Goal: Task Accomplishment & Management: Manage account settings

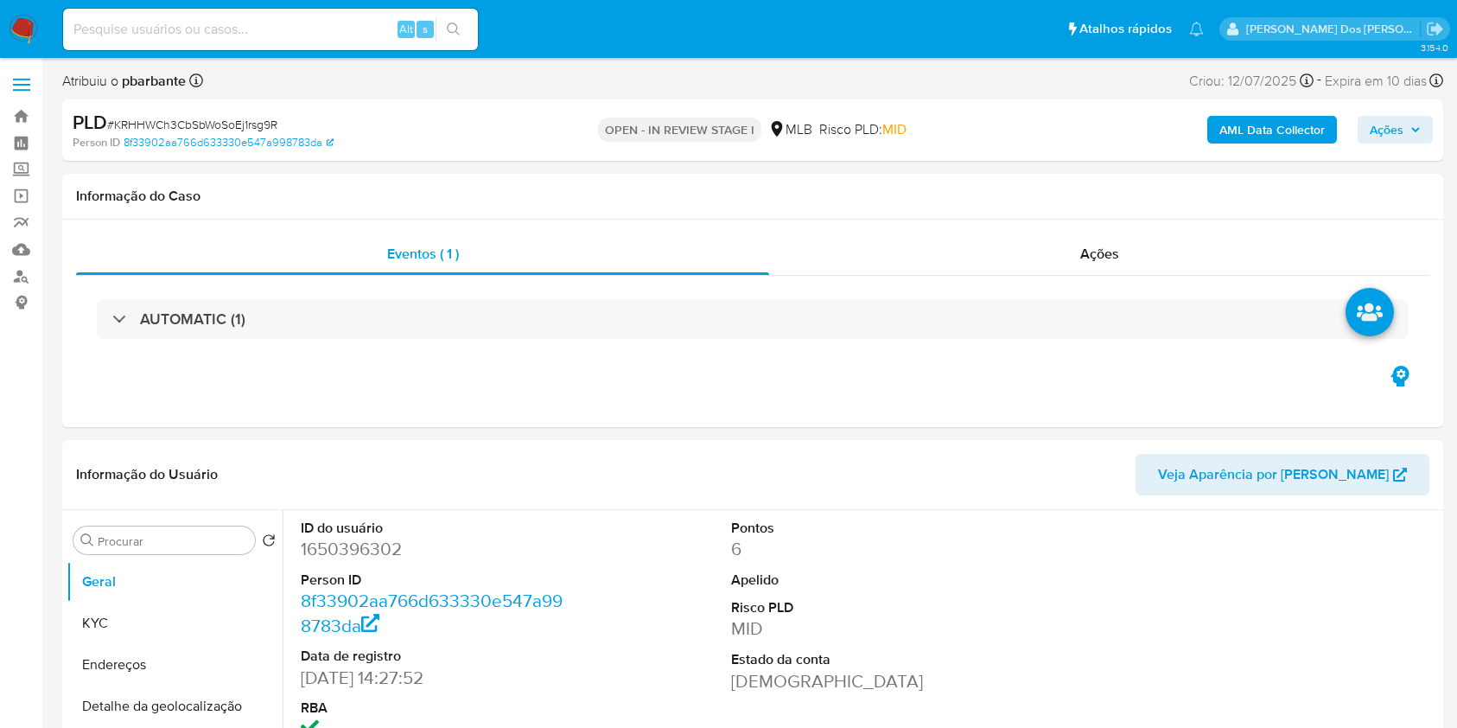
select select "10"
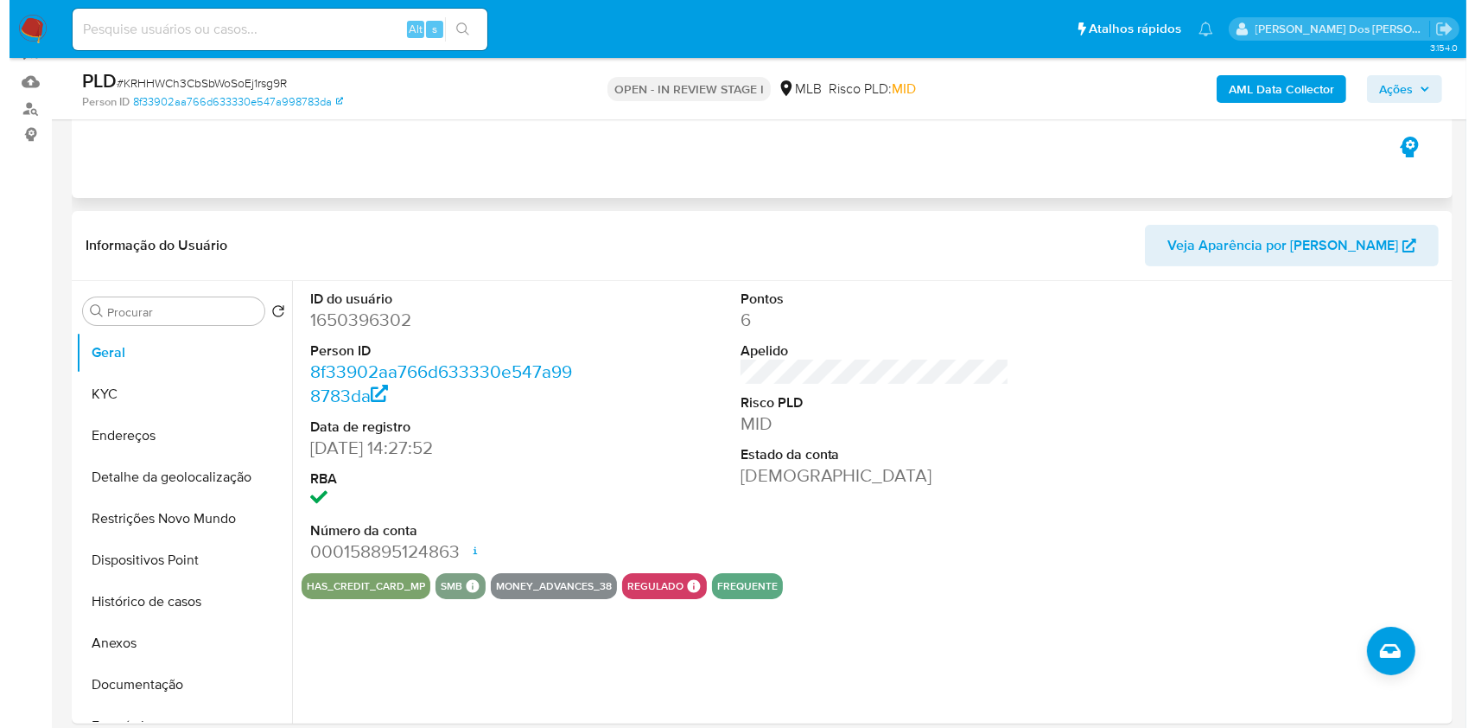
scroll to position [175, 0]
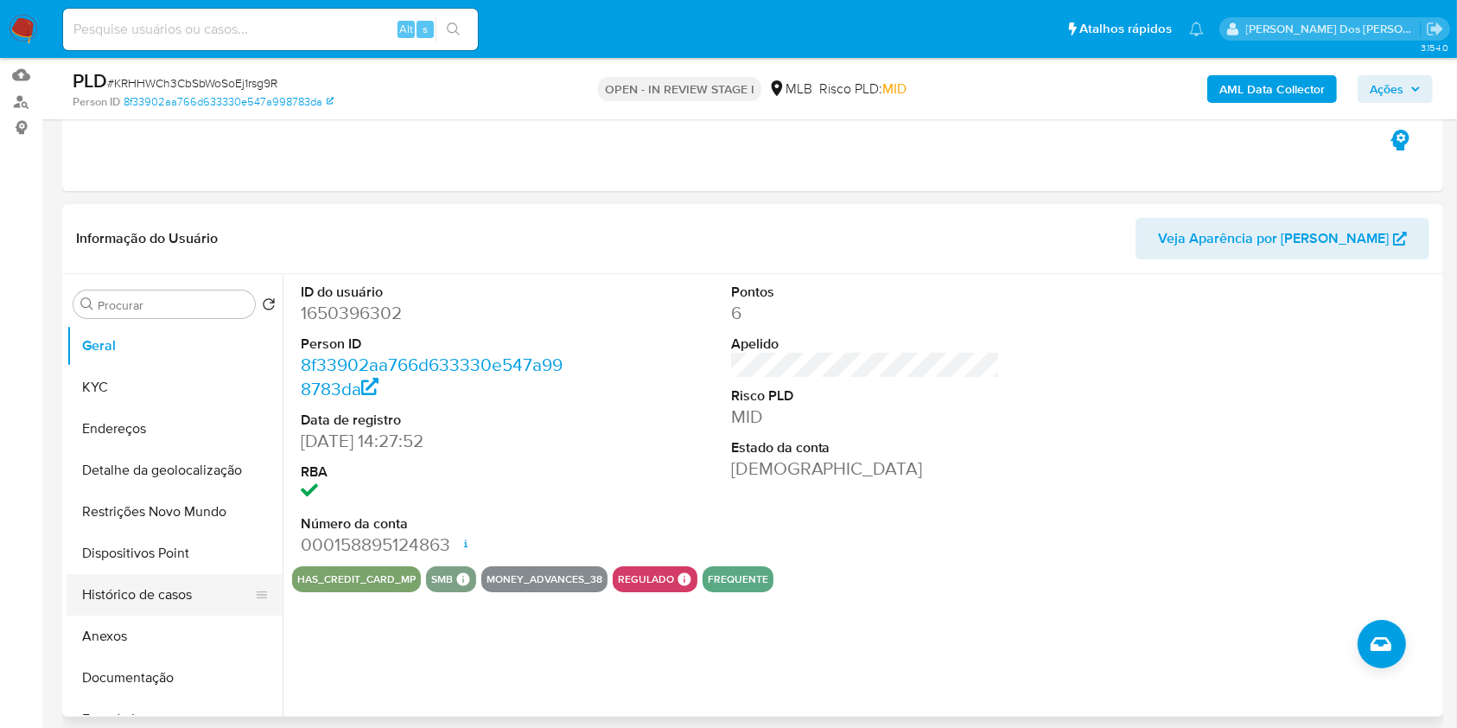
click at [94, 615] on button "Histórico de casos" at bounding box center [168, 594] width 202 height 41
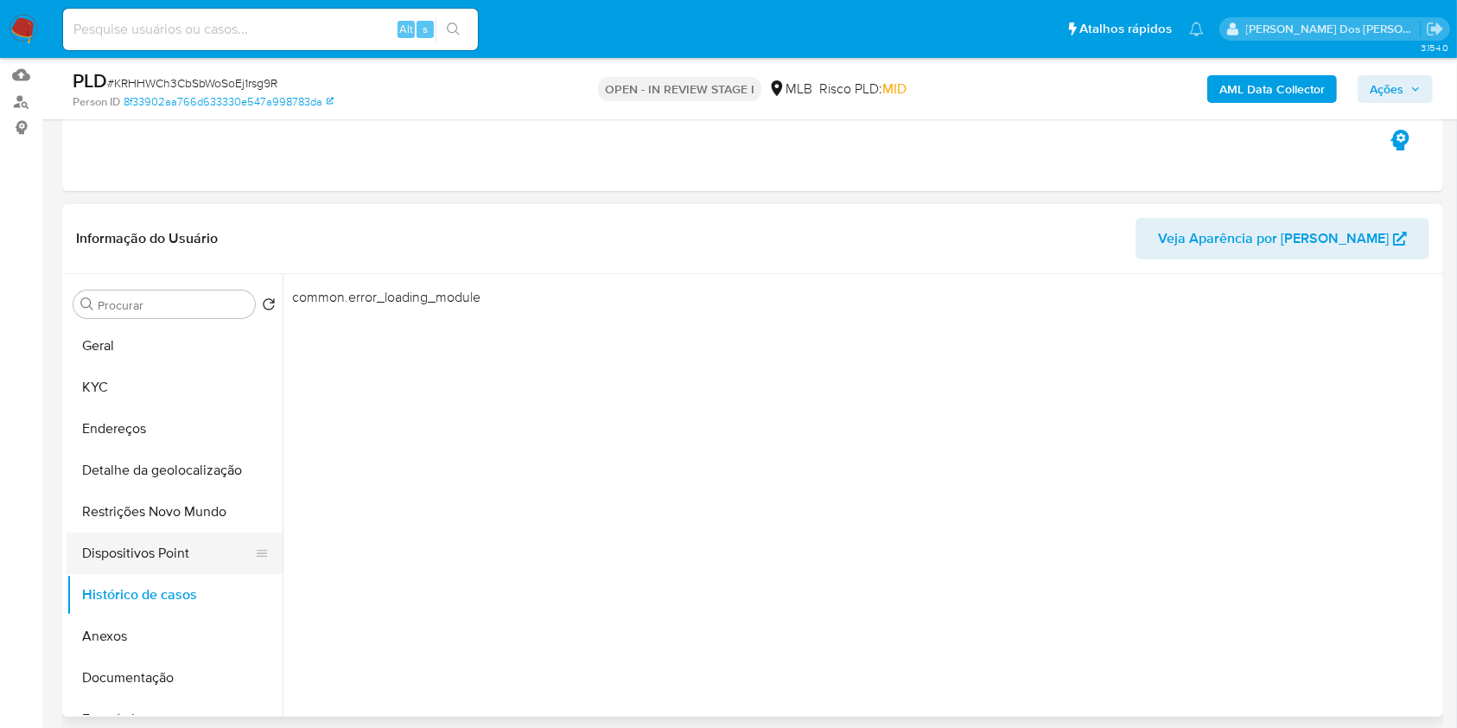
click at [182, 574] on button "Dispositivos Point" at bounding box center [168, 552] width 202 height 41
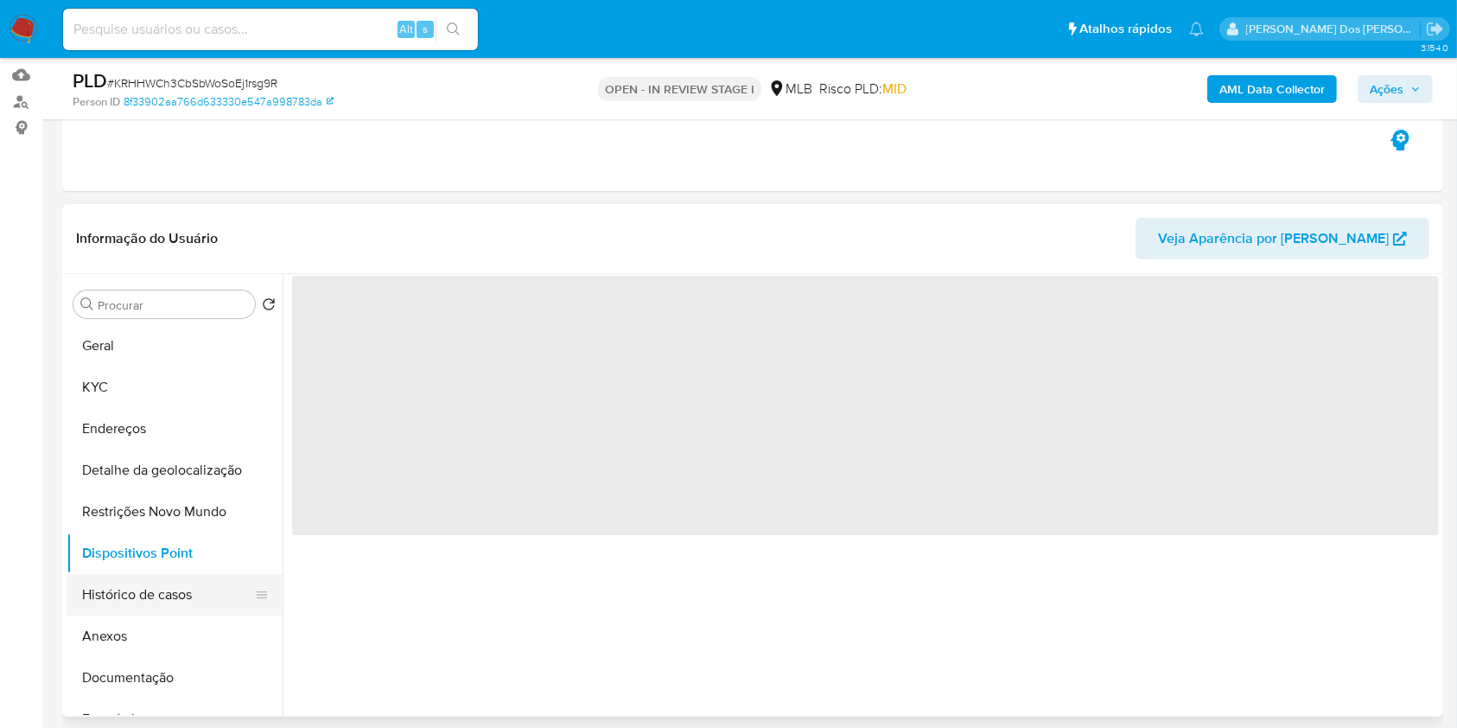
click at [152, 615] on button "Histórico de casos" at bounding box center [168, 594] width 202 height 41
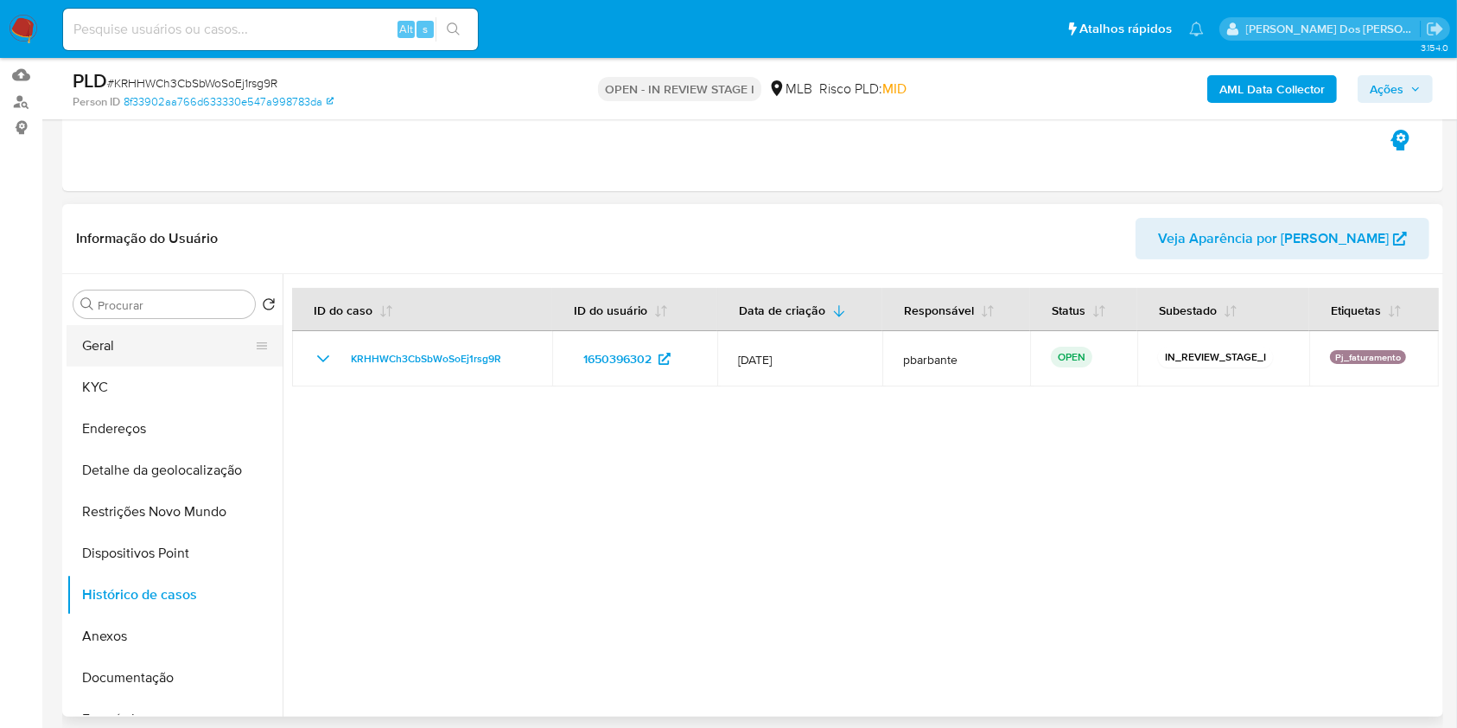
click at [159, 366] on button "Geral" at bounding box center [168, 345] width 202 height 41
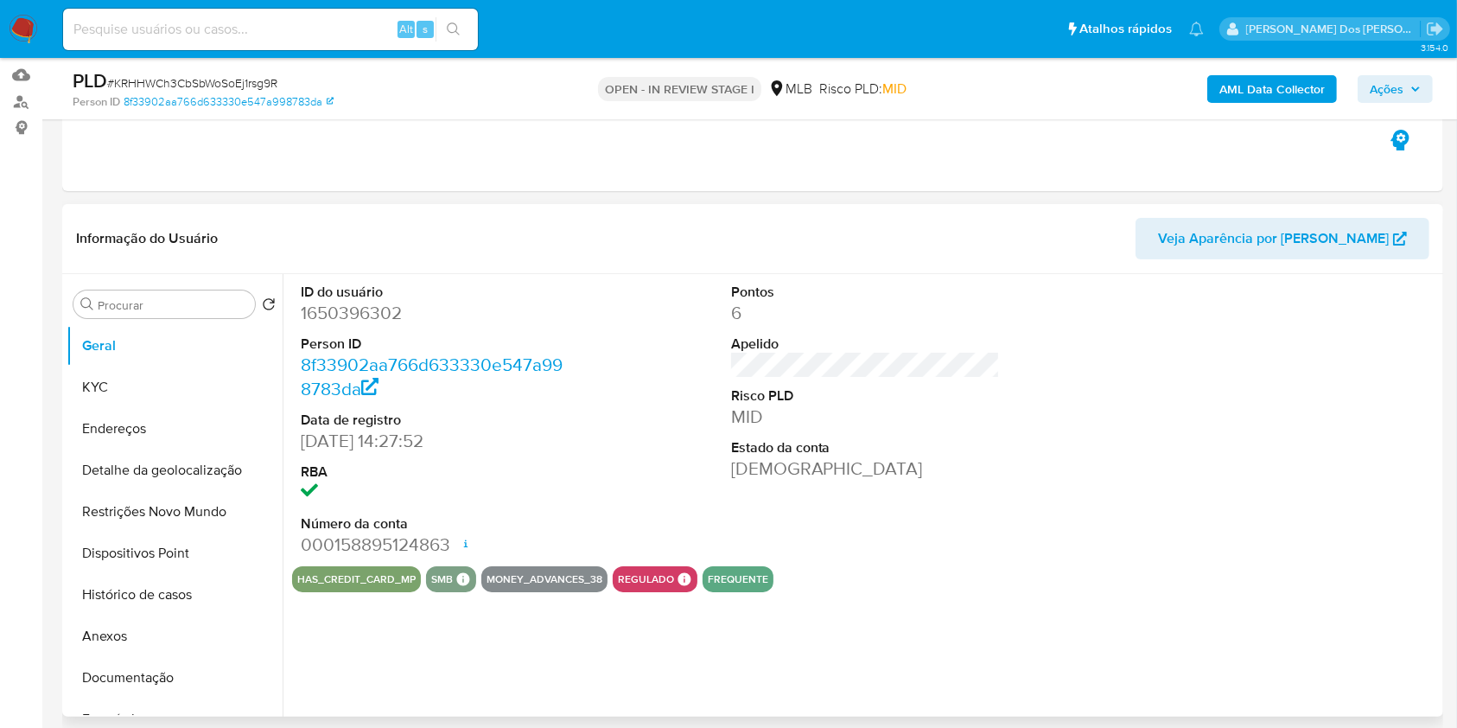
click at [319, 325] on dd "1650396302" at bounding box center [436, 313] width 270 height 24
copy dd "1650396302"
click at [353, 325] on dd "1650396302" at bounding box center [436, 313] width 270 height 24
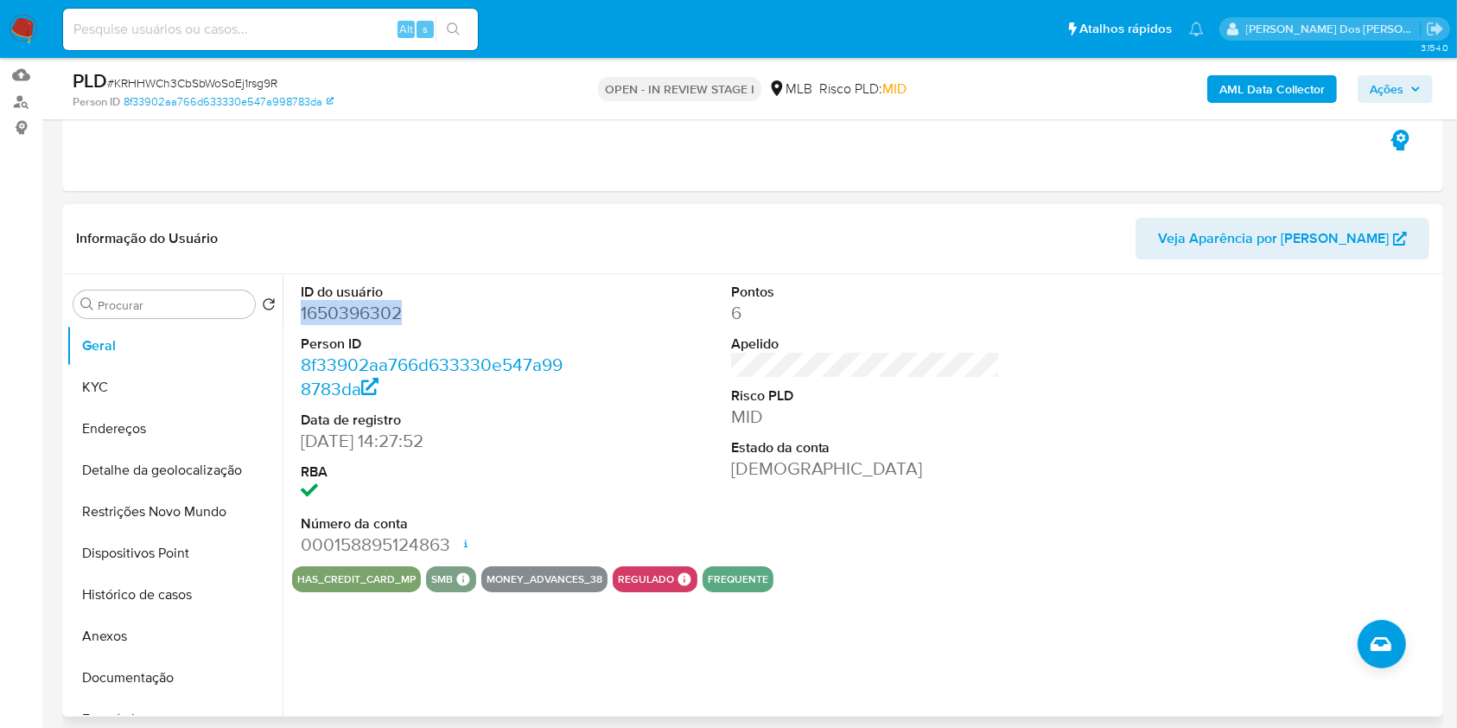
click at [353, 325] on dd "1650396302" at bounding box center [436, 313] width 270 height 24
copy dd "1650396302"
click at [1271, 89] on b "AML Data Collector" at bounding box center [1272, 89] width 105 height 28
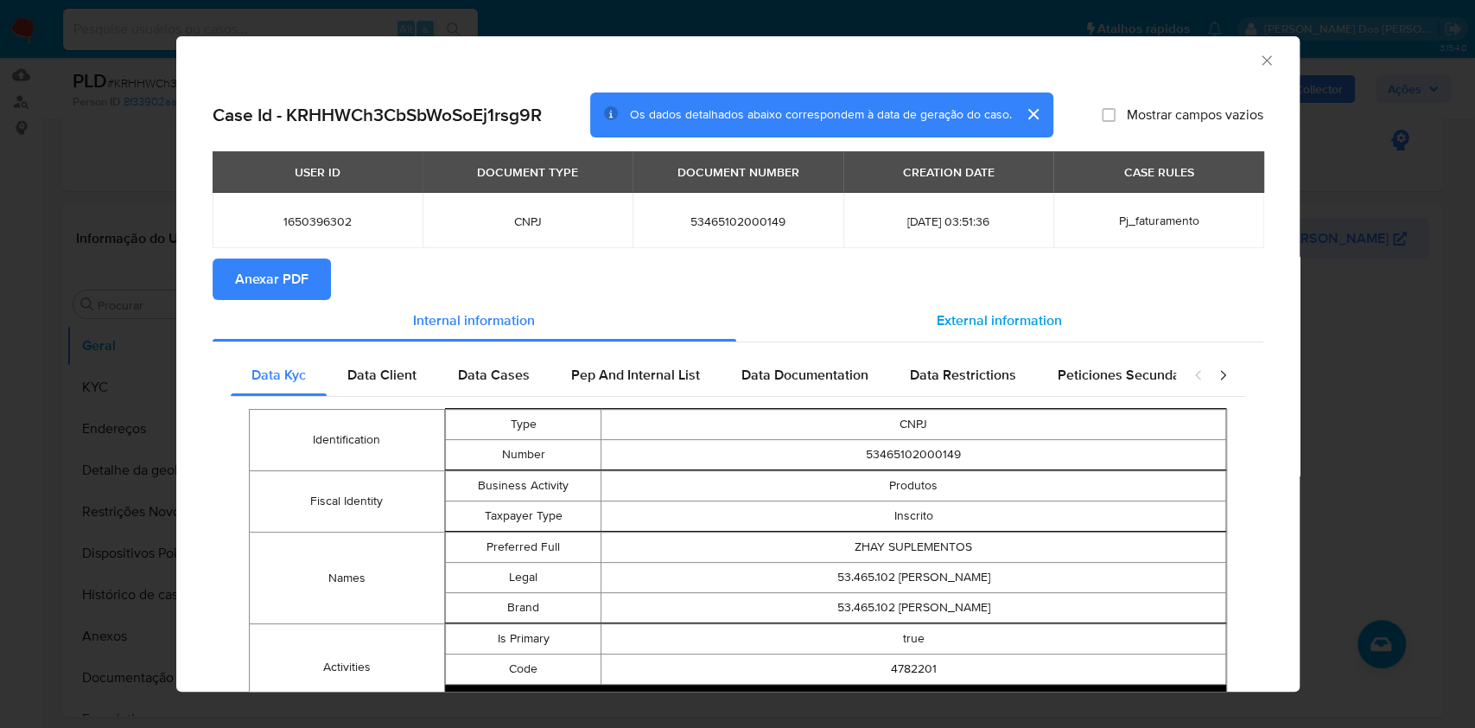
click at [957, 325] on span "External information" at bounding box center [999, 320] width 125 height 20
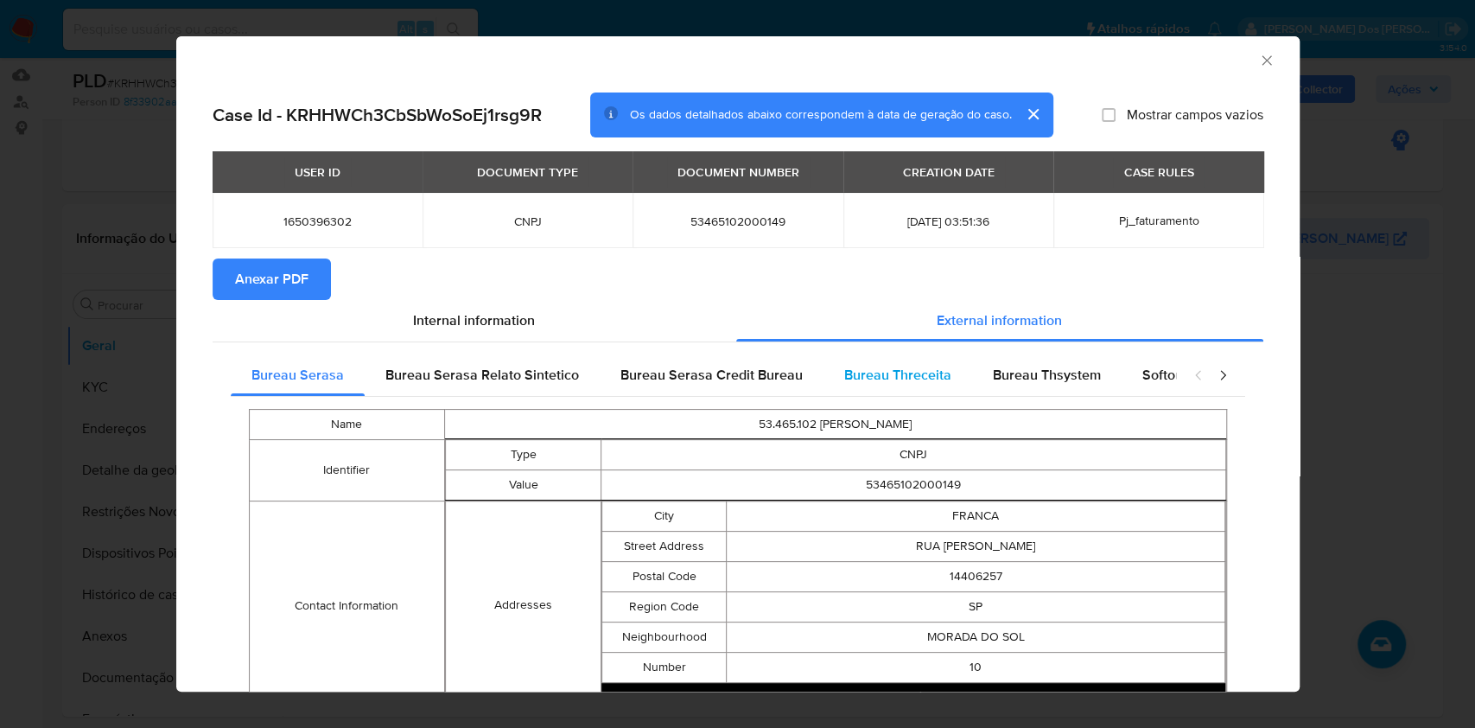
click at [870, 382] on span "Bureau Threceita" at bounding box center [897, 375] width 107 height 20
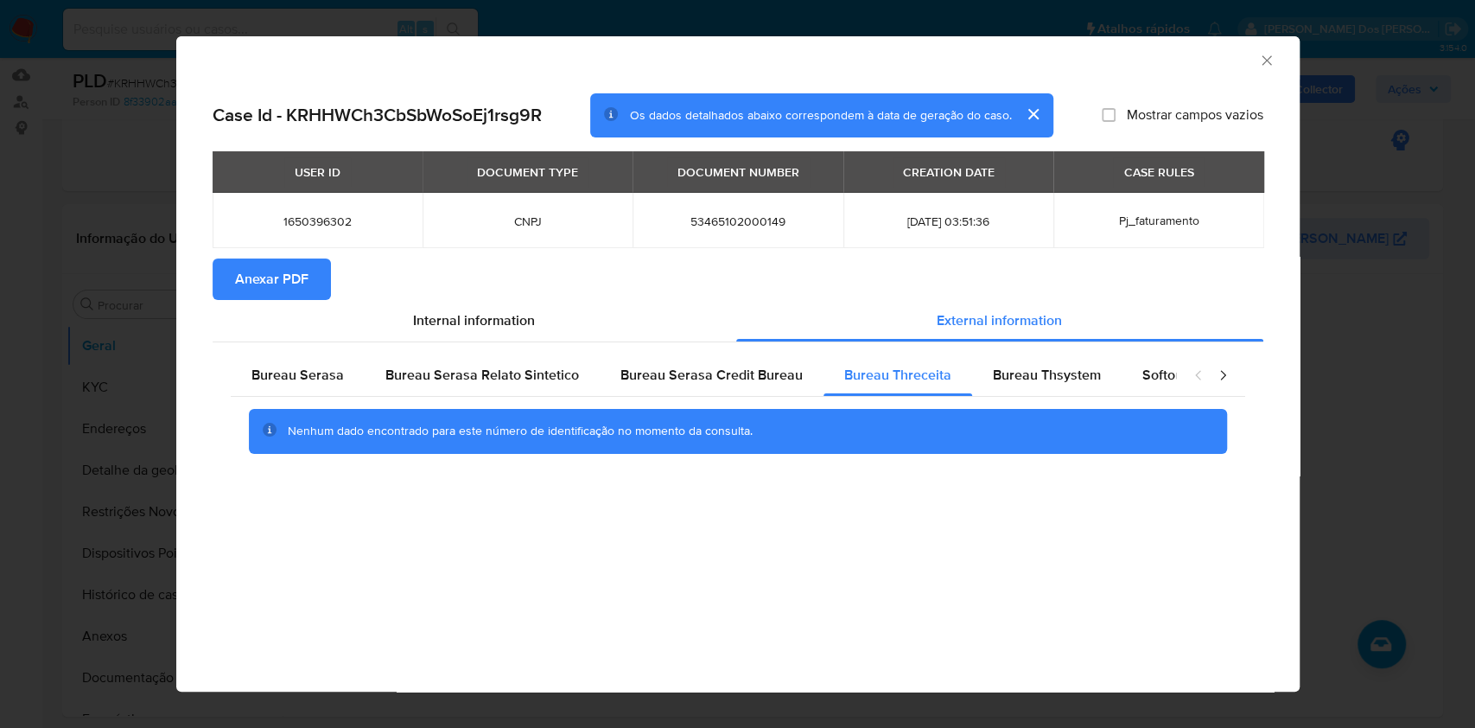
click at [279, 218] on span "1650396302" at bounding box center [317, 221] width 169 height 16
click at [271, 291] on span "Anexar PDF" at bounding box center [271, 279] width 73 height 38
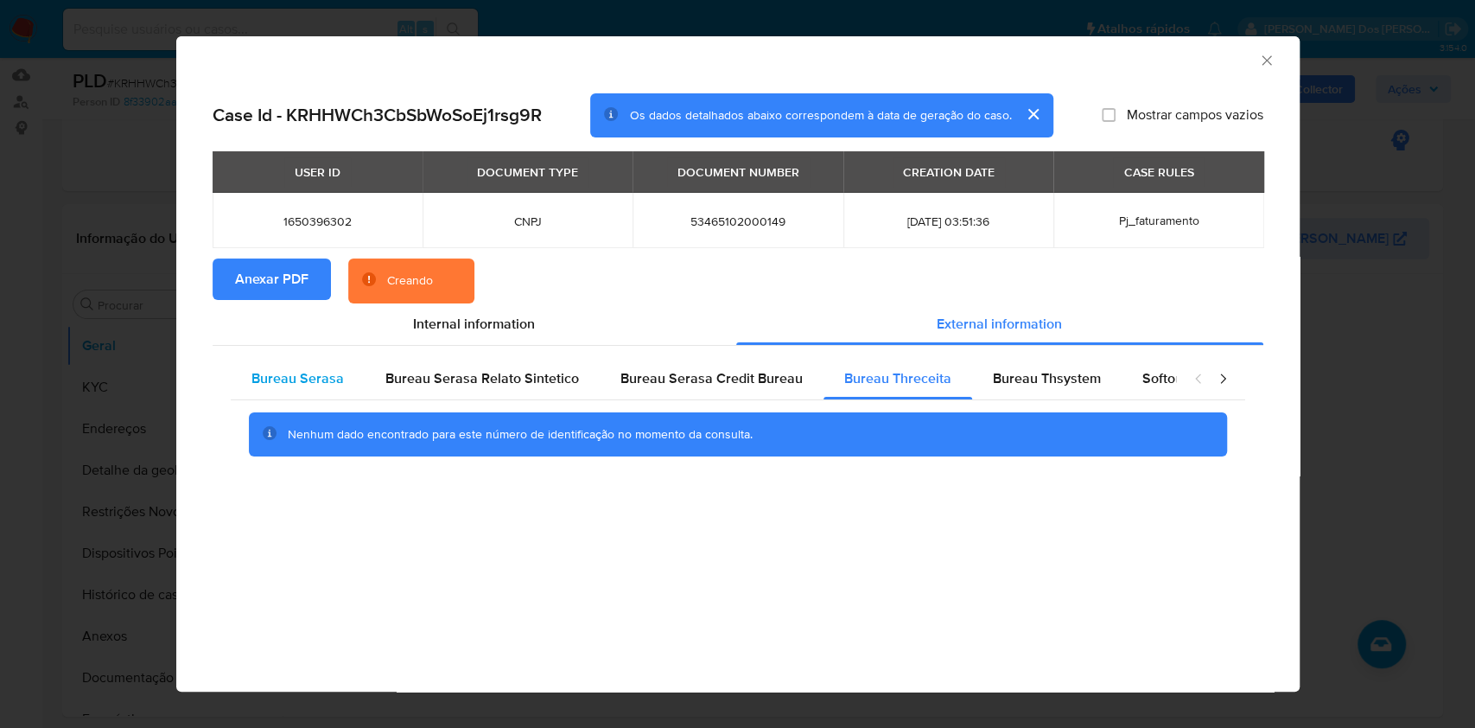
click at [277, 372] on span "Bureau Serasa" at bounding box center [298, 378] width 92 height 20
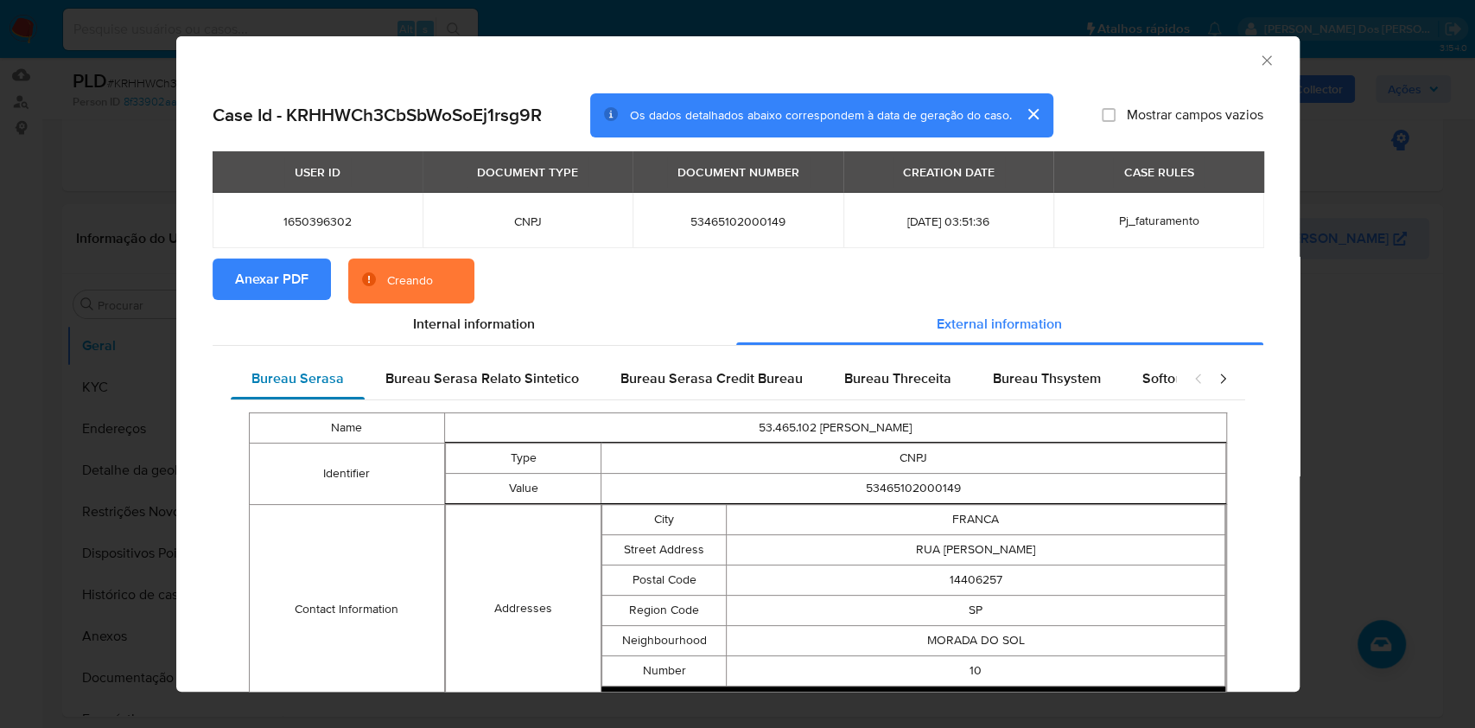
scroll to position [594, 0]
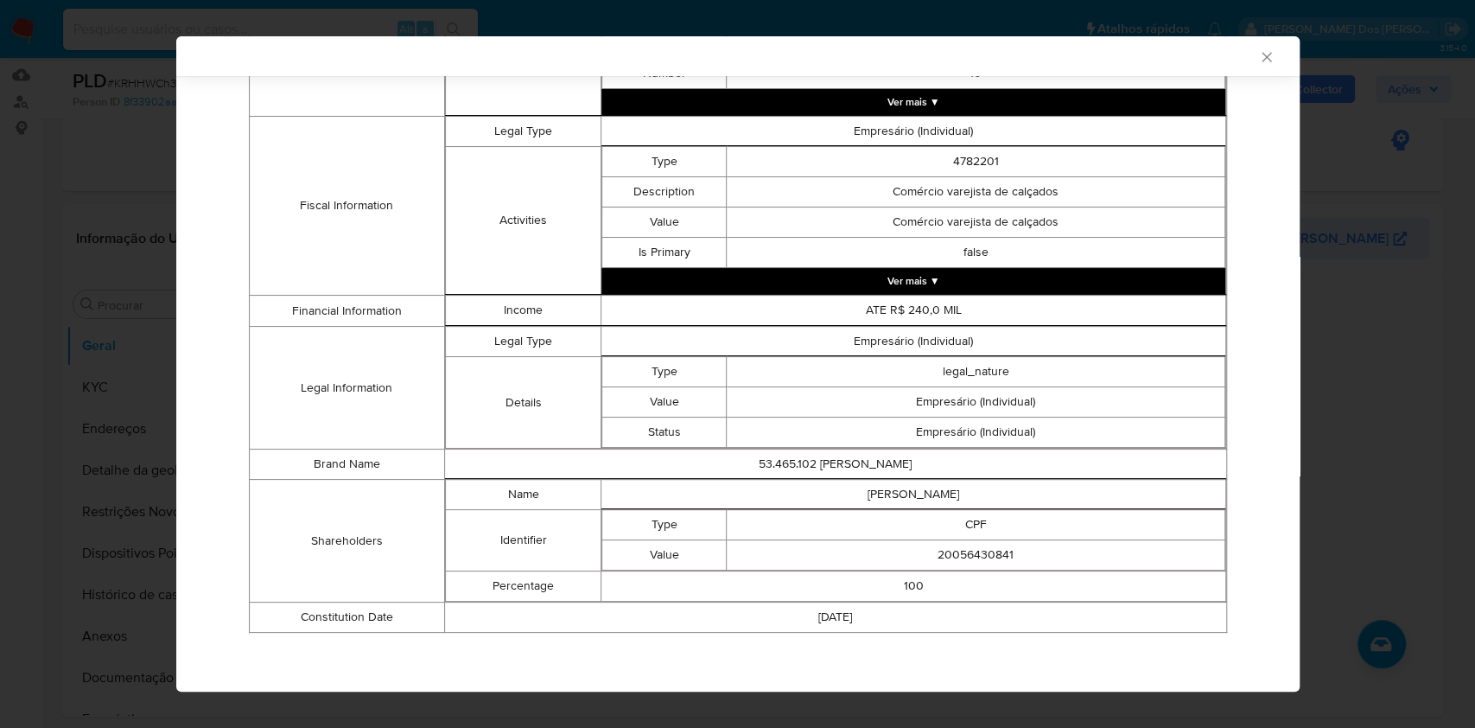
click at [931, 551] on td "20056430841" at bounding box center [976, 554] width 498 height 30
copy td "20056430841"
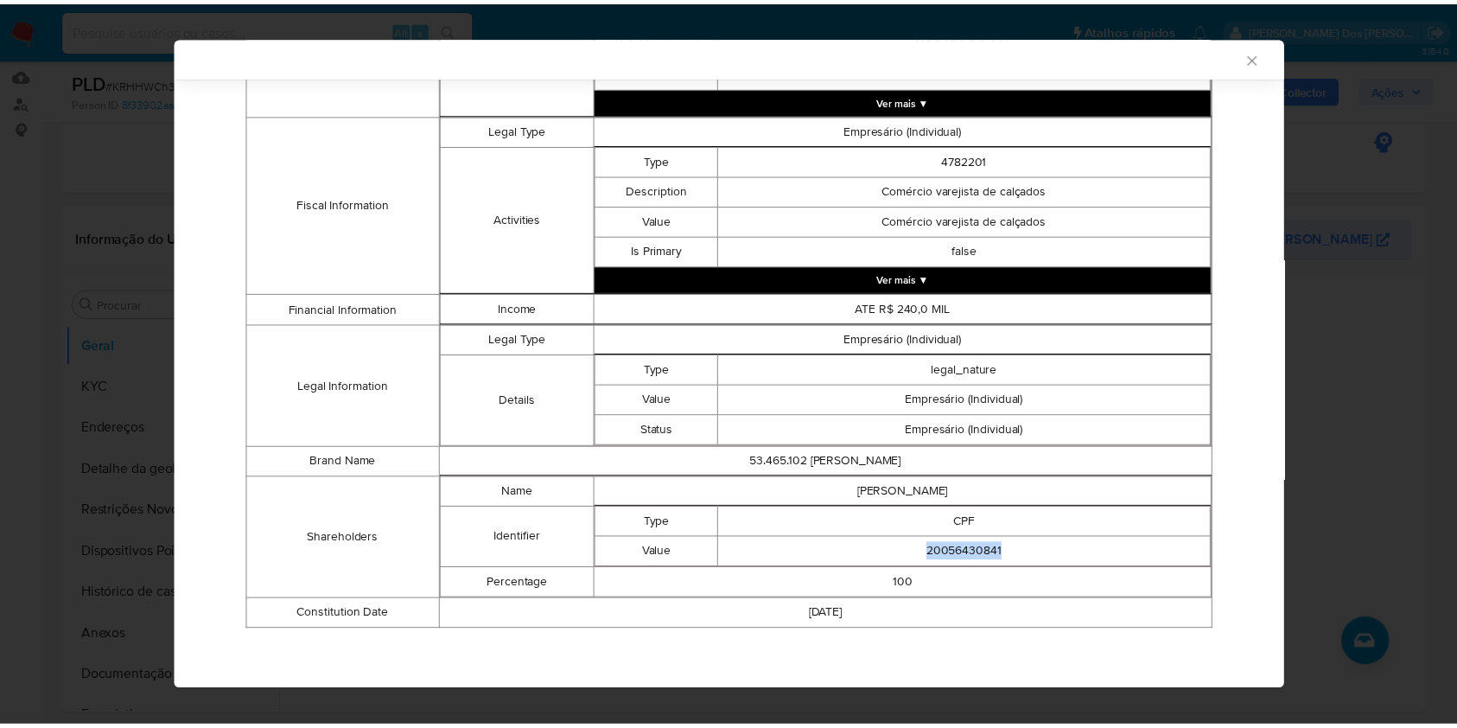
scroll to position [590, 0]
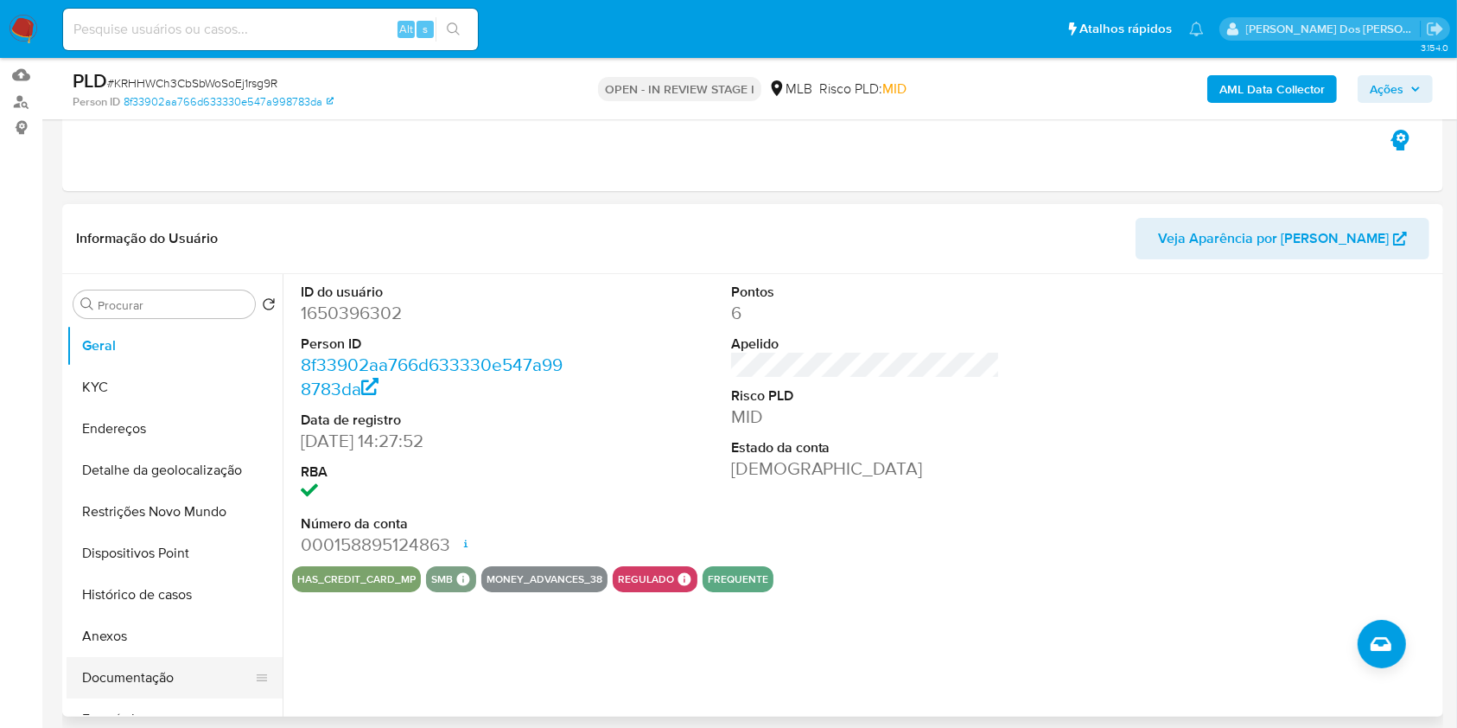
click at [150, 698] on button "Documentação" at bounding box center [168, 677] width 202 height 41
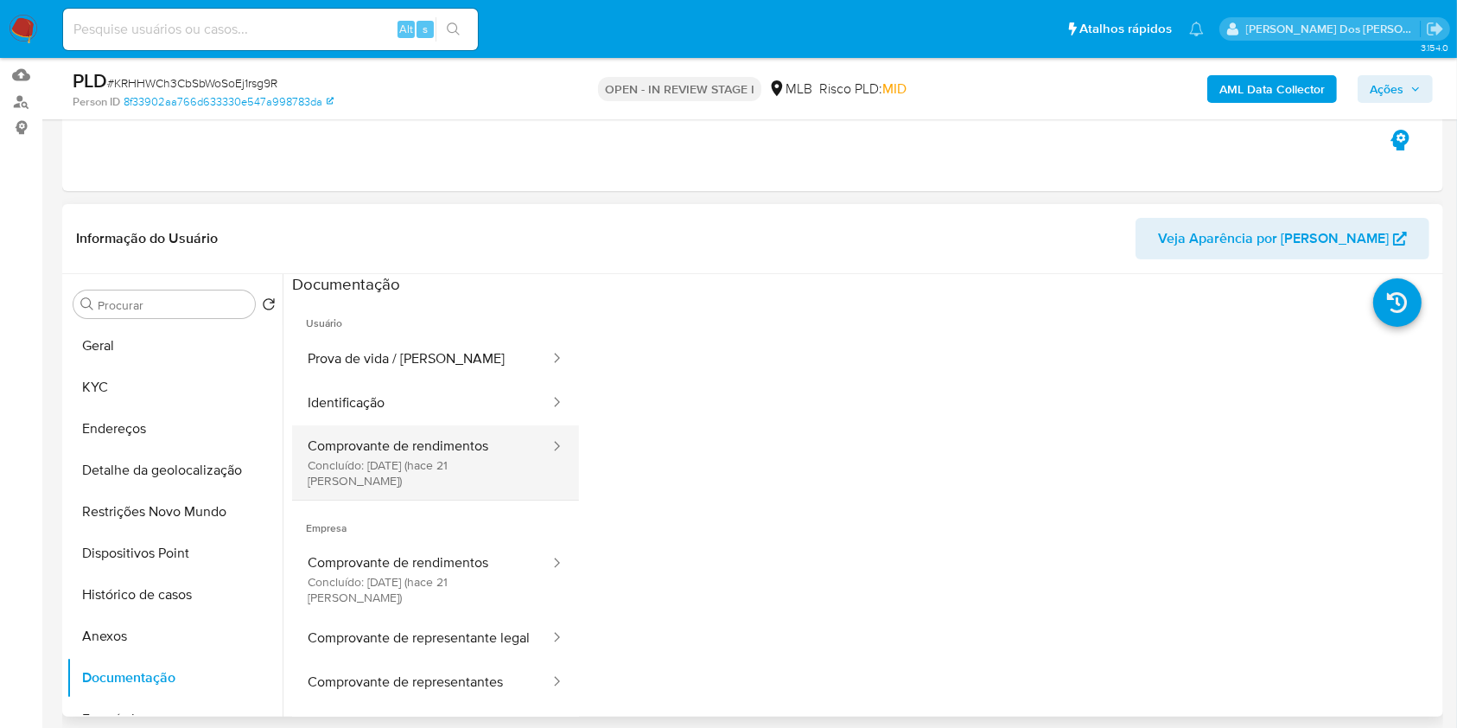
click at [455, 468] on button "Comprovante de rendimentos Concluído: 25/07/2025 (hace 21 días)" at bounding box center [421, 462] width 259 height 74
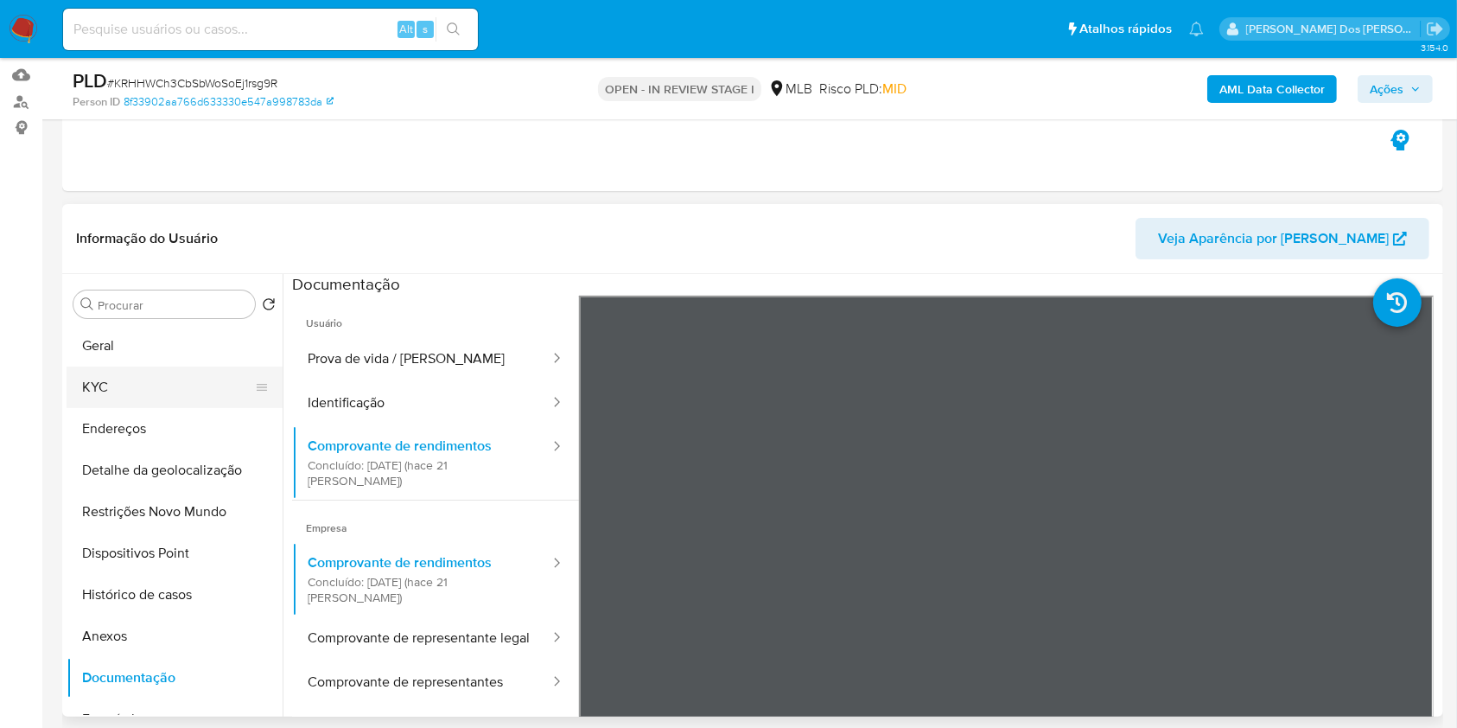
click at [189, 408] on button "KYC" at bounding box center [168, 386] width 202 height 41
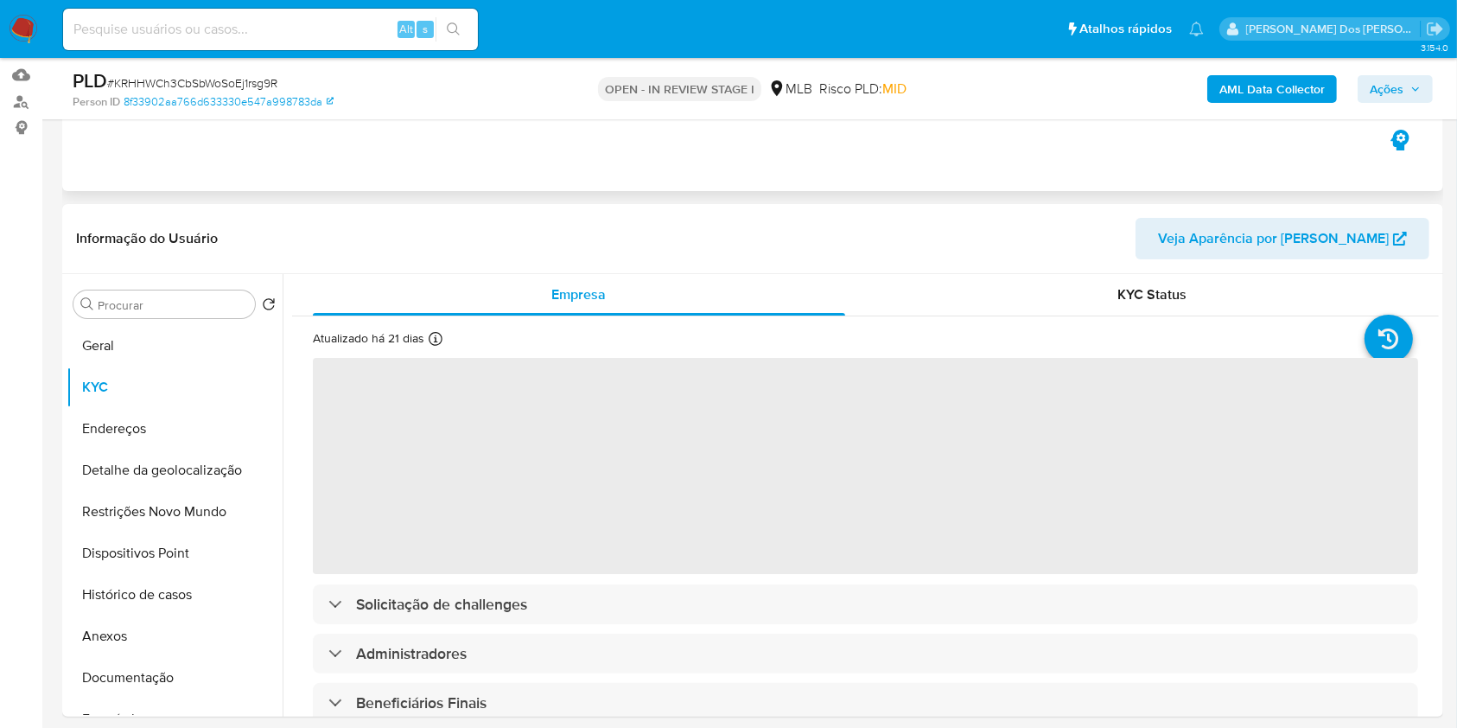
scroll to position [249, 0]
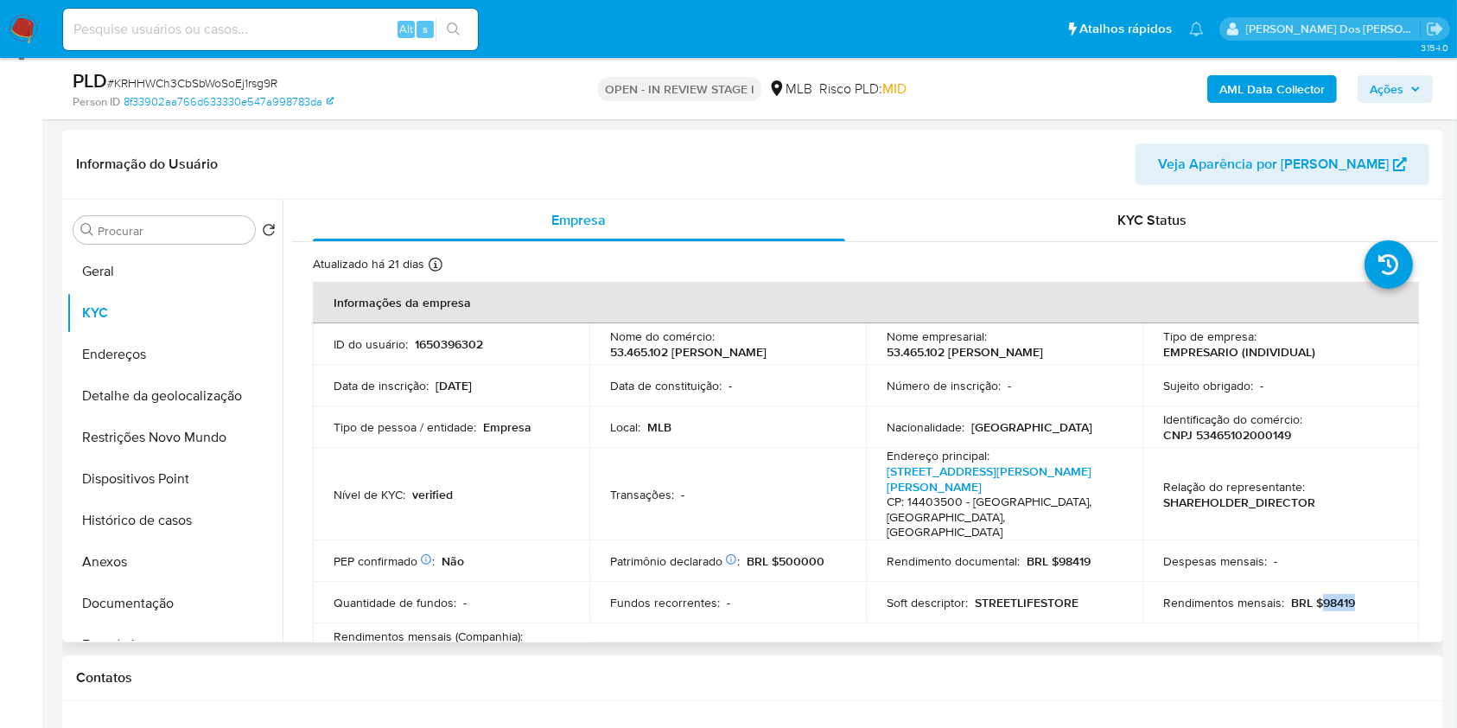
drag, startPoint x: 1358, startPoint y: 608, endPoint x: 1315, endPoint y: 605, distance: 42.5
click at [1315, 605] on div "Rendimentos mensais : BRL $98419" at bounding box center [1280, 603] width 235 height 16
copy p "98419"
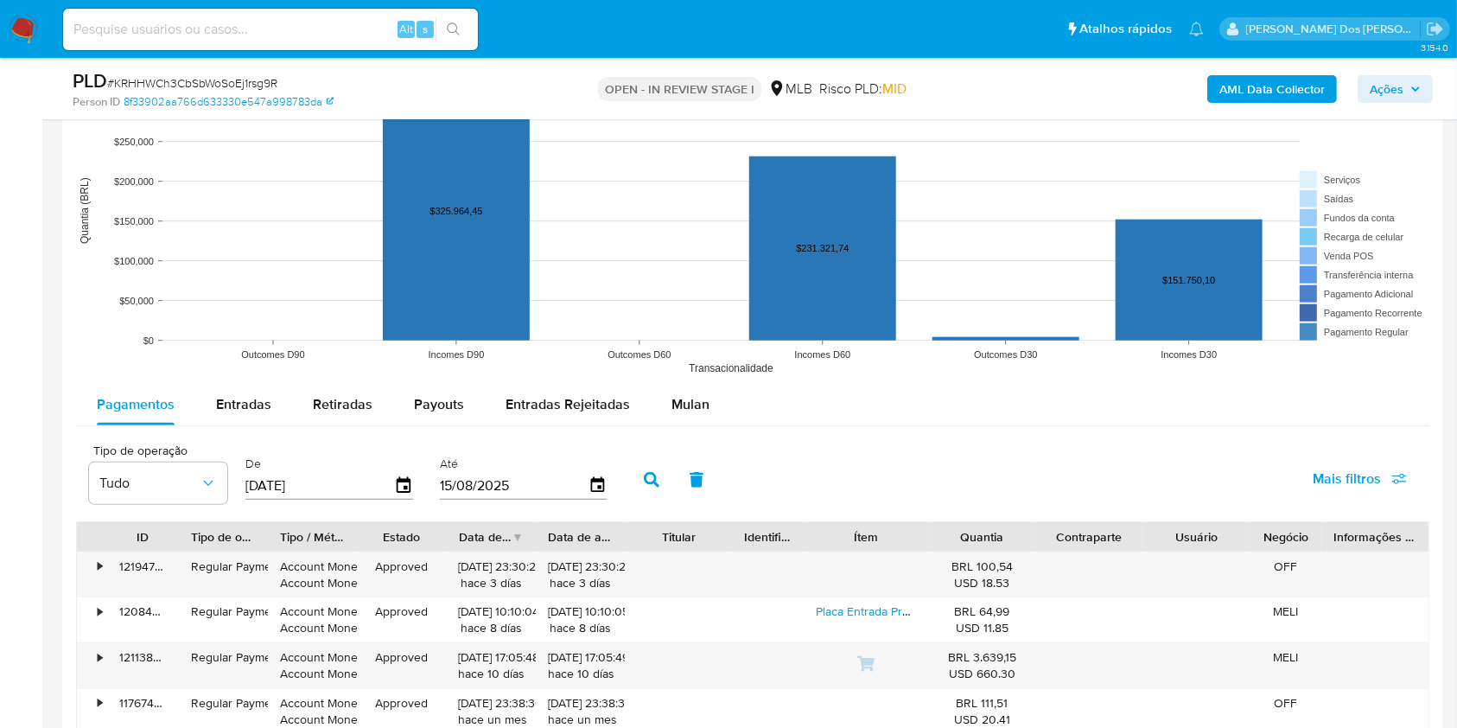
scroll to position [1666, 0]
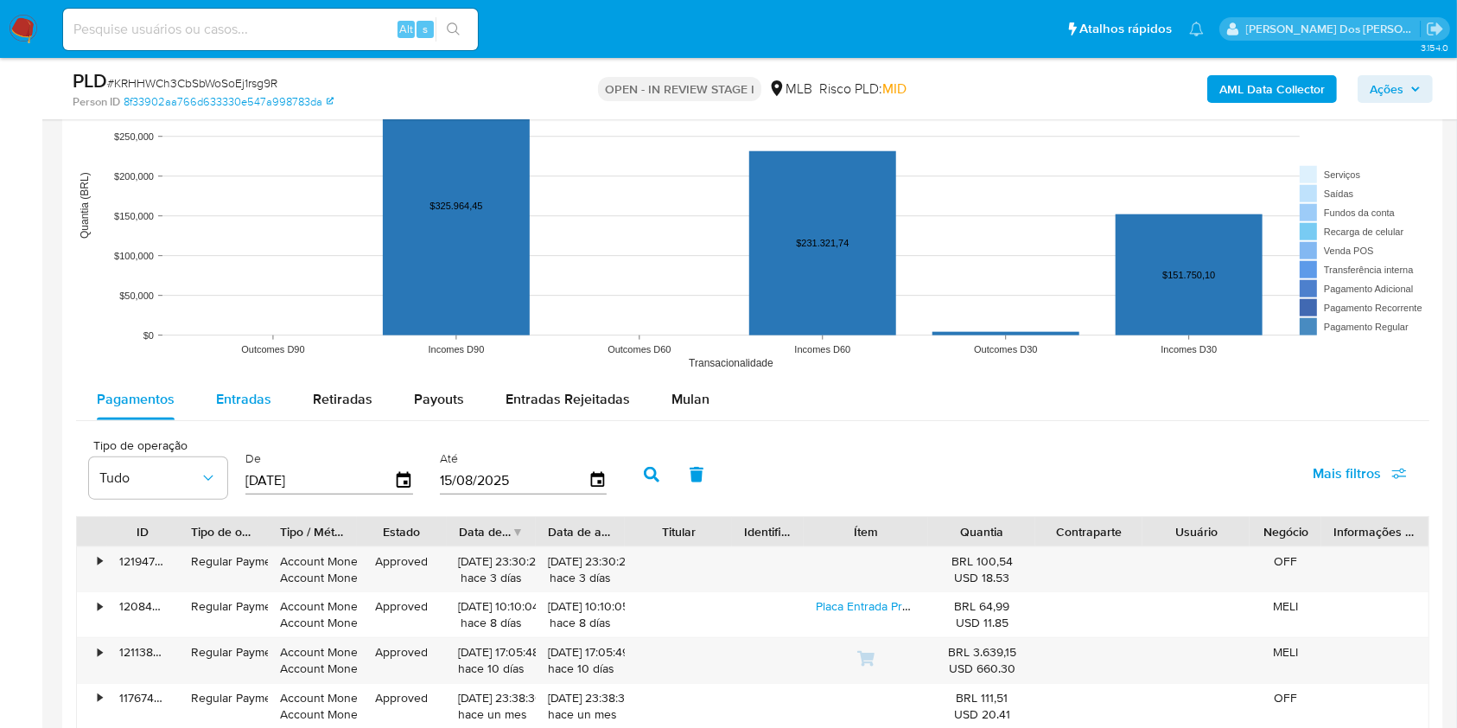
click at [241, 420] on div "Entradas" at bounding box center [243, 399] width 55 height 41
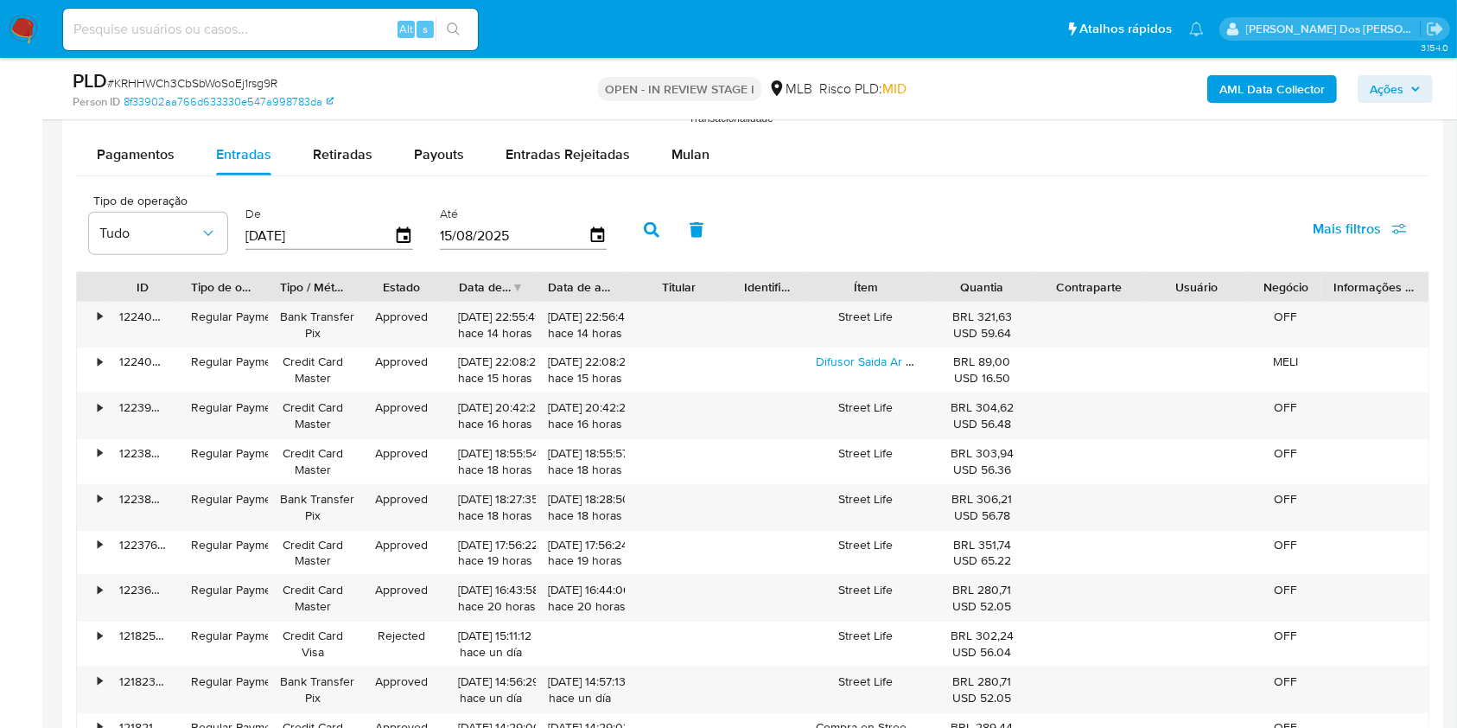
scroll to position [1919, 0]
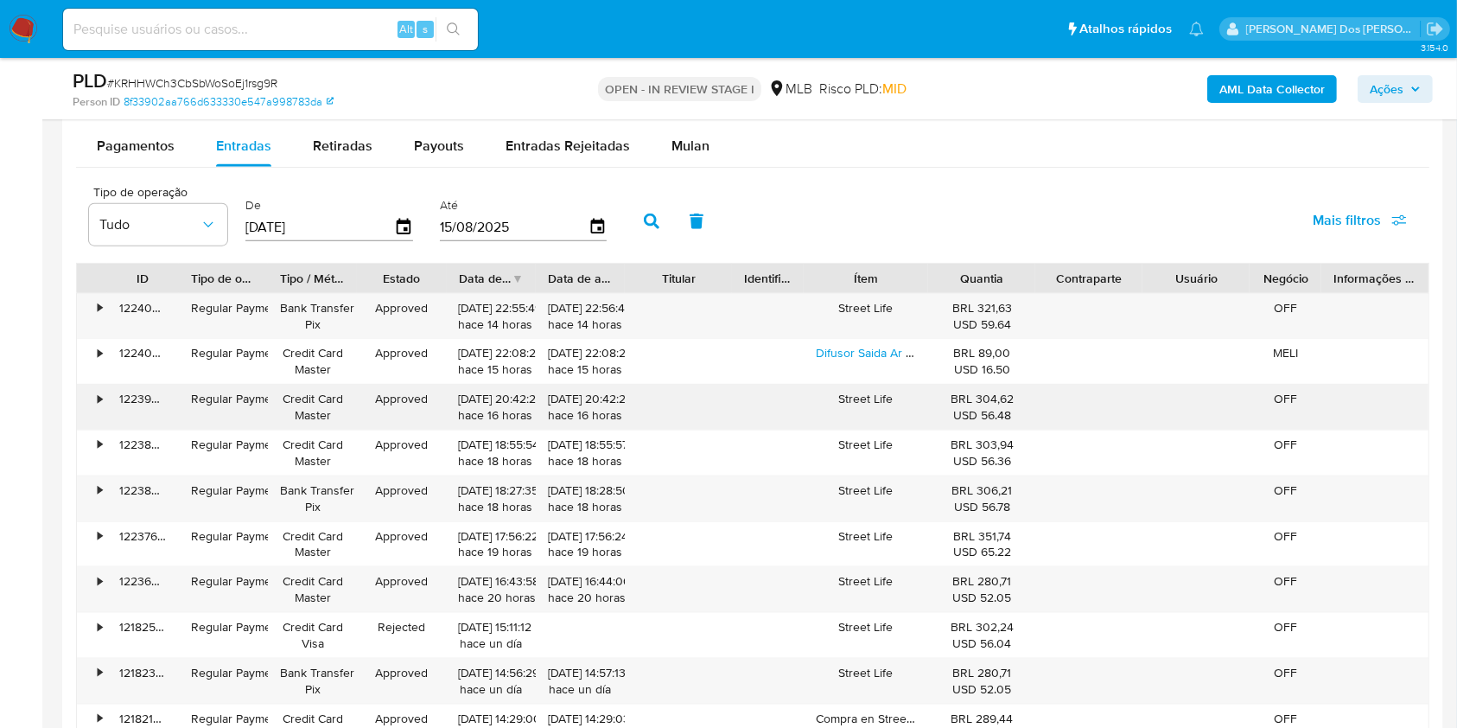
click at [883, 418] on div "Street Life" at bounding box center [866, 407] width 125 height 45
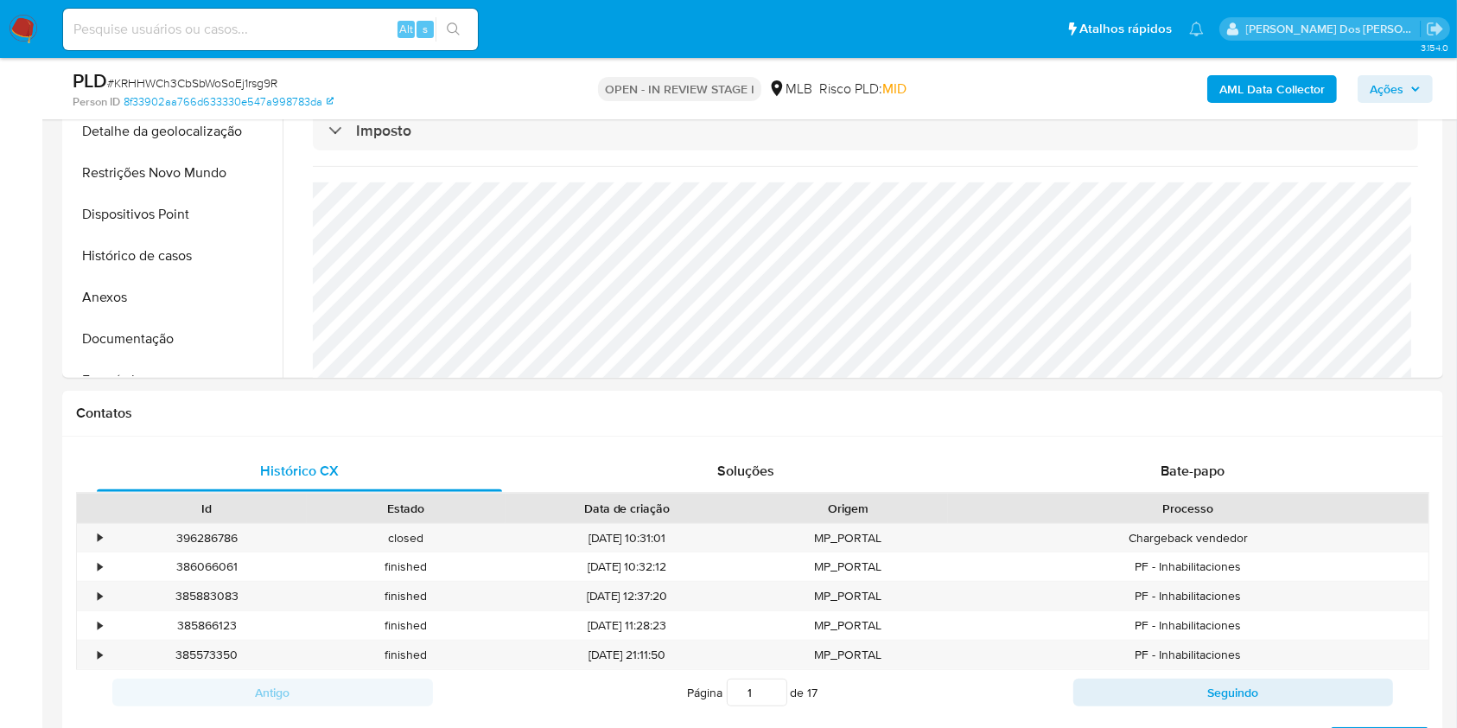
scroll to position [506, 0]
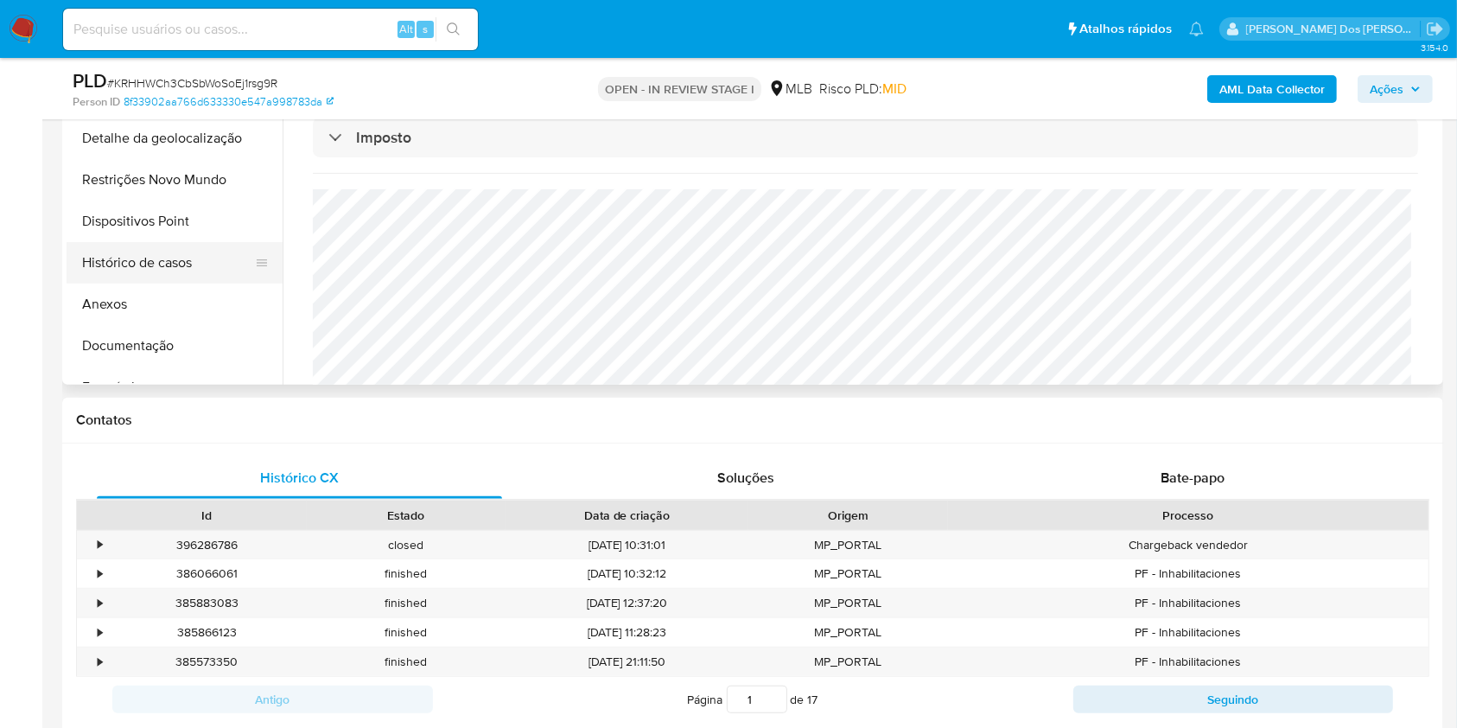
click at [181, 283] on button "Histórico de casos" at bounding box center [168, 262] width 202 height 41
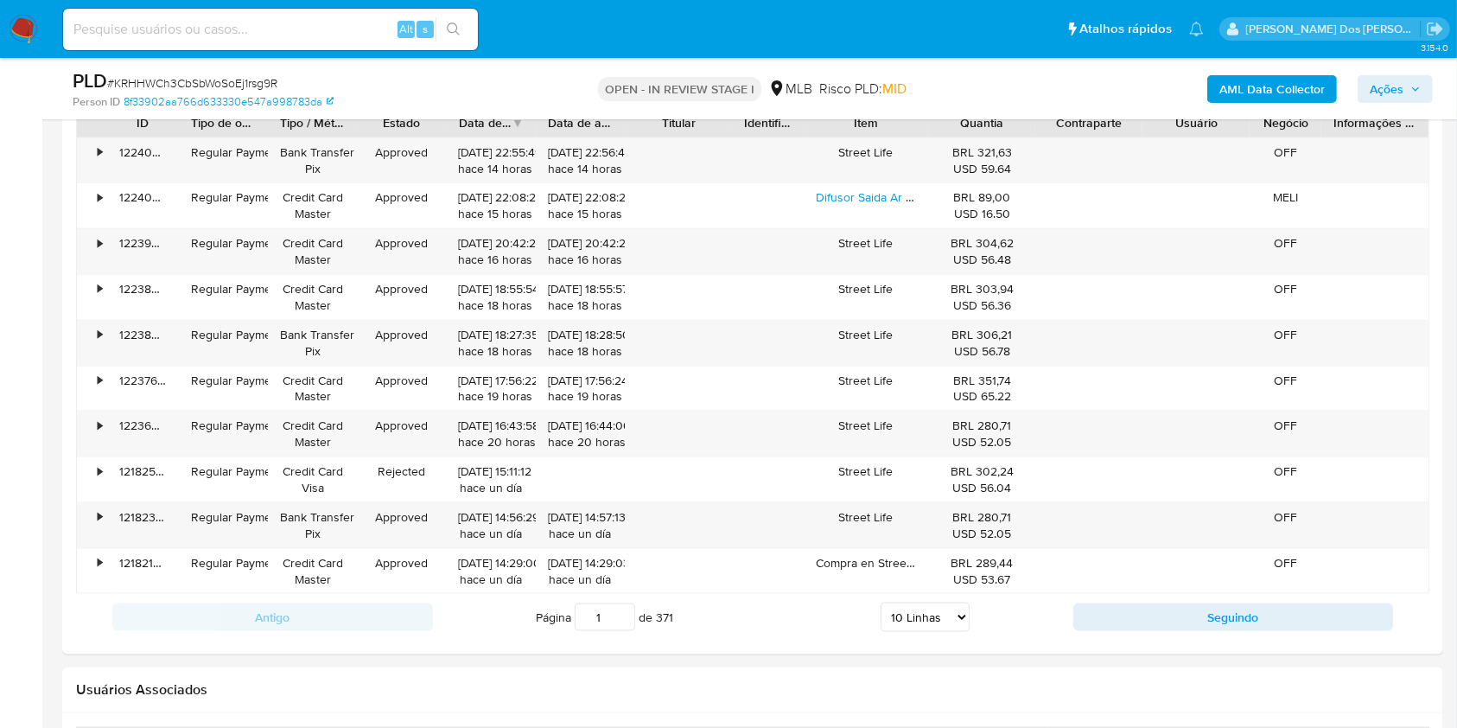
scroll to position [2071, 0]
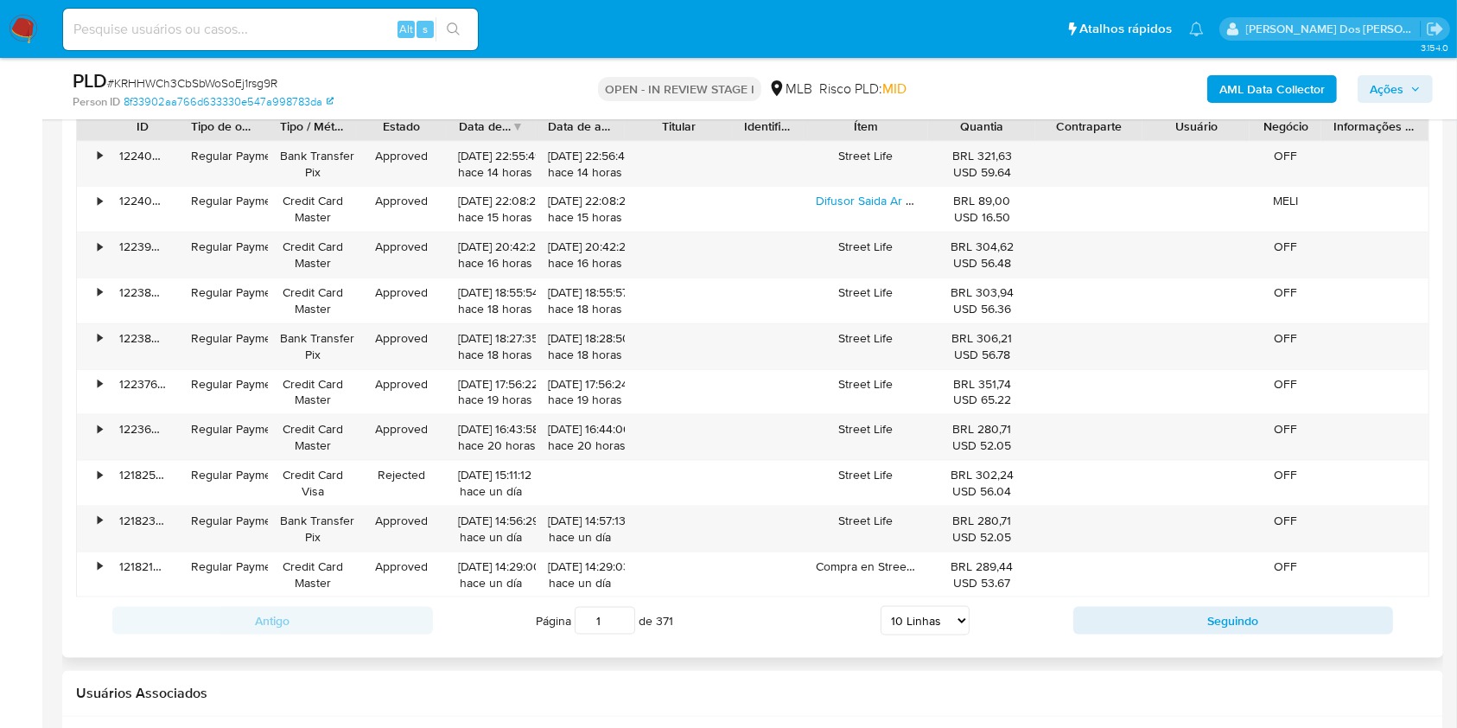
click at [919, 635] on select "5 Linhas 10 Linhas 20 Linhas 25 Linhas 50 Linhas 100 Linhas" at bounding box center [925, 620] width 89 height 29
select select "100"
click at [881, 630] on select "5 Linhas 10 Linhas 20 Linhas 25 Linhas 50 Linhas 100 Linhas" at bounding box center [925, 620] width 89 height 29
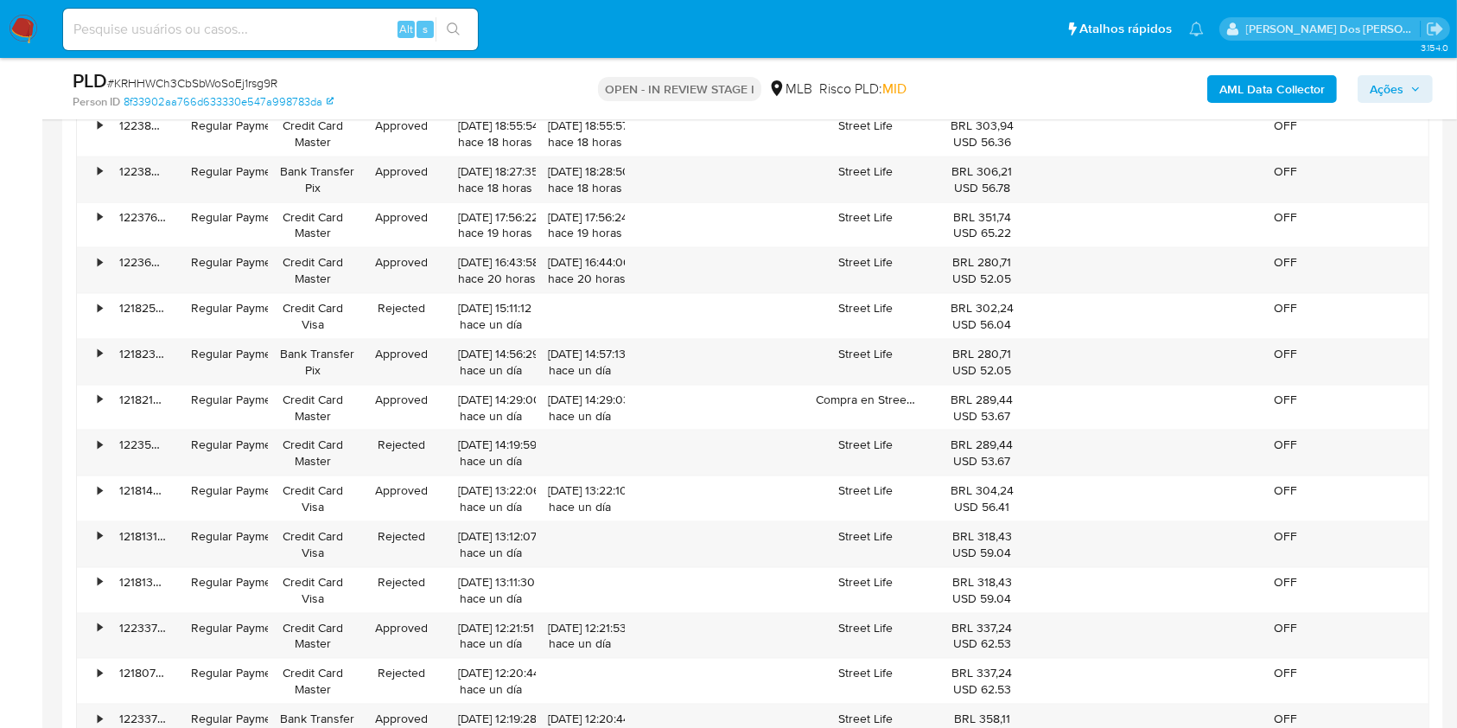
scroll to position [2239, 0]
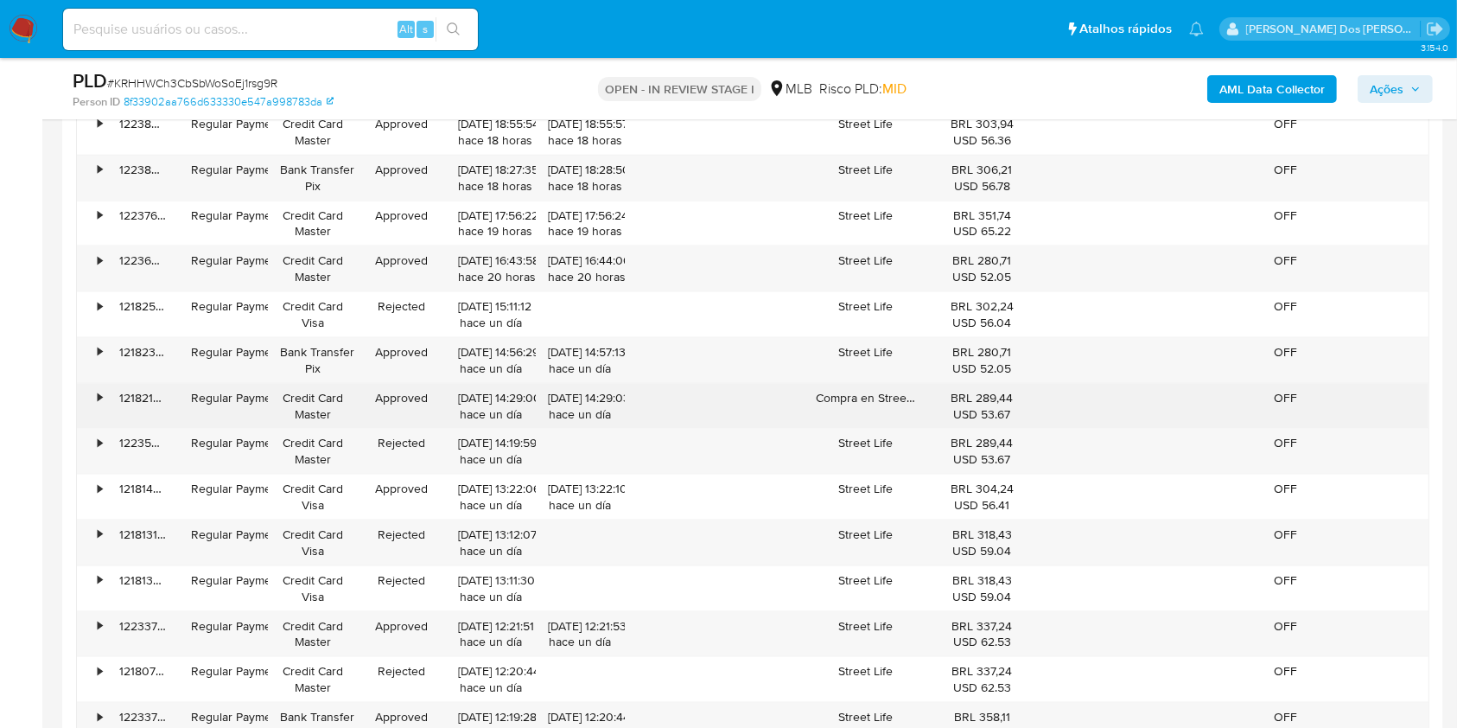
click at [884, 418] on div "Compra en Street Life" at bounding box center [866, 406] width 125 height 45
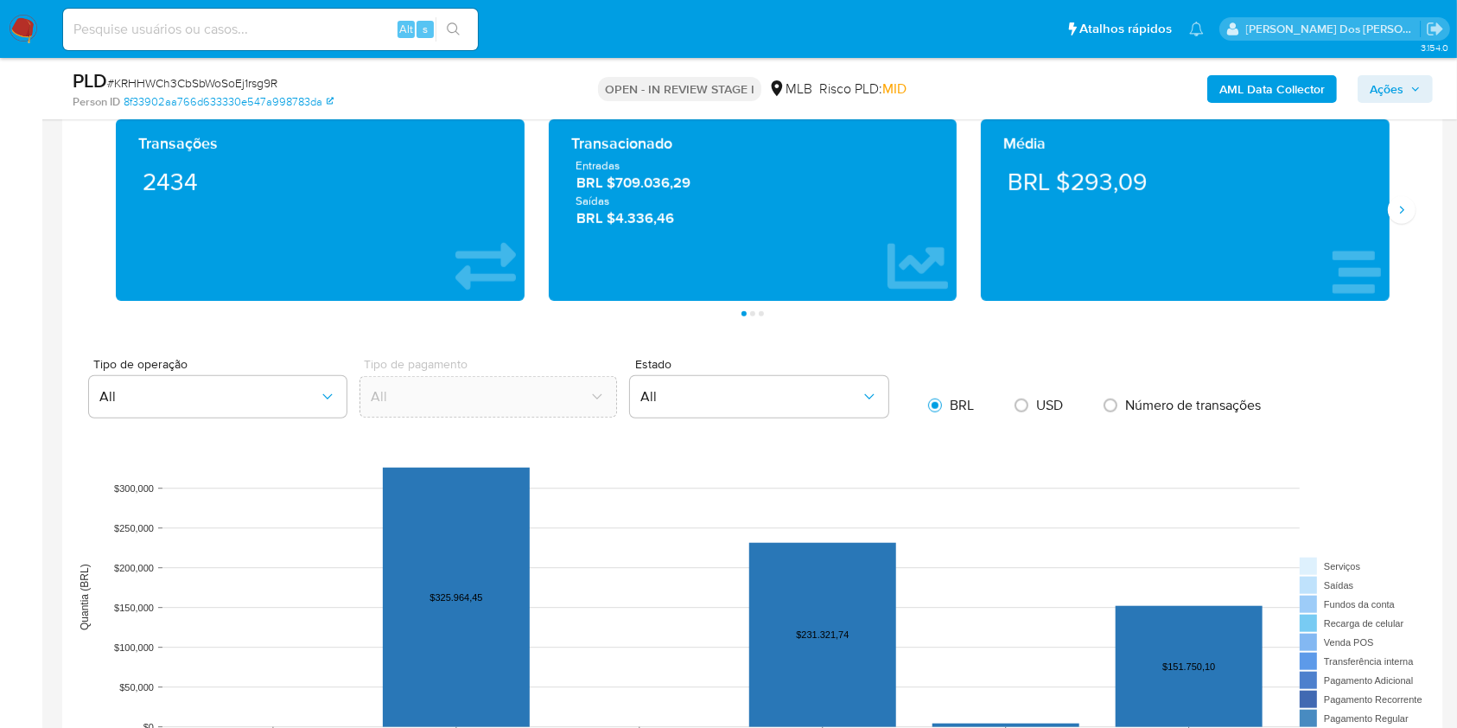
scroll to position [0, 0]
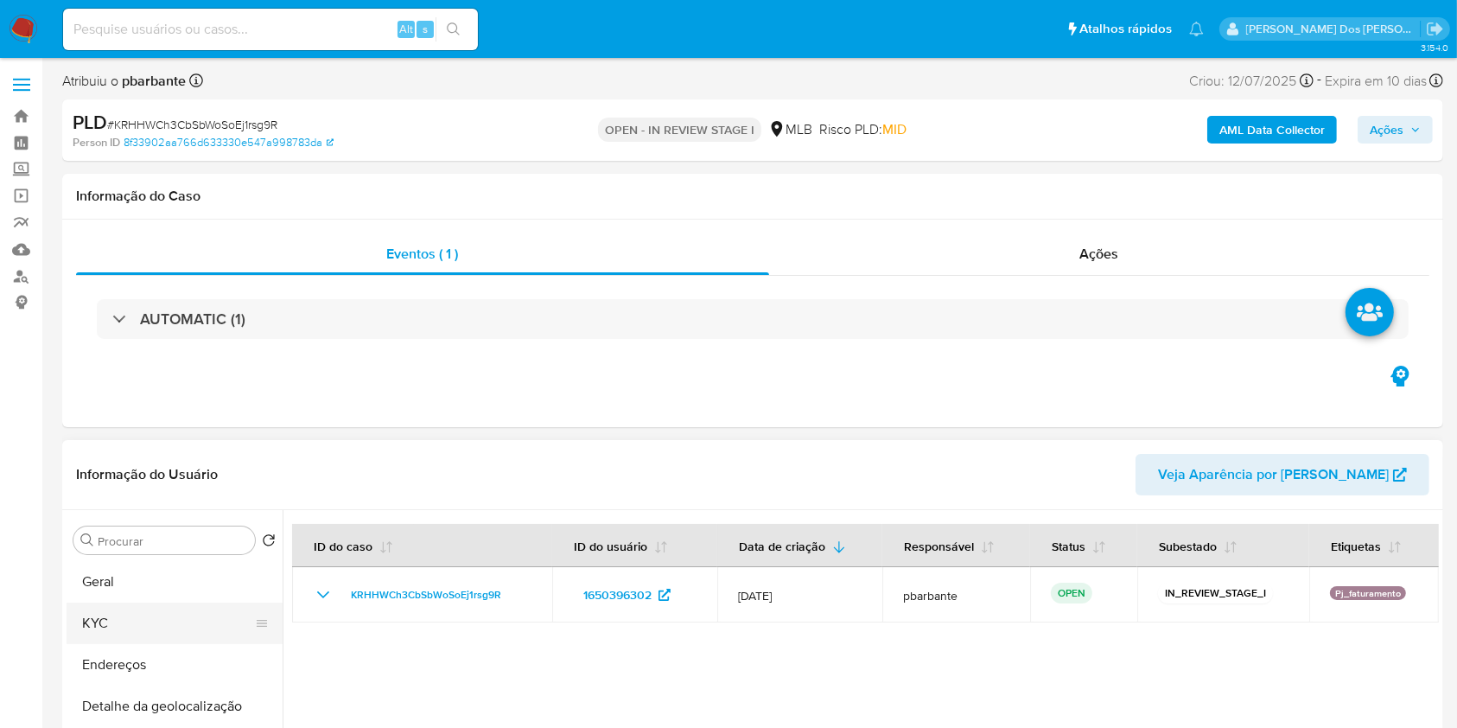
click at [127, 644] on button "KYC" at bounding box center [168, 622] width 202 height 41
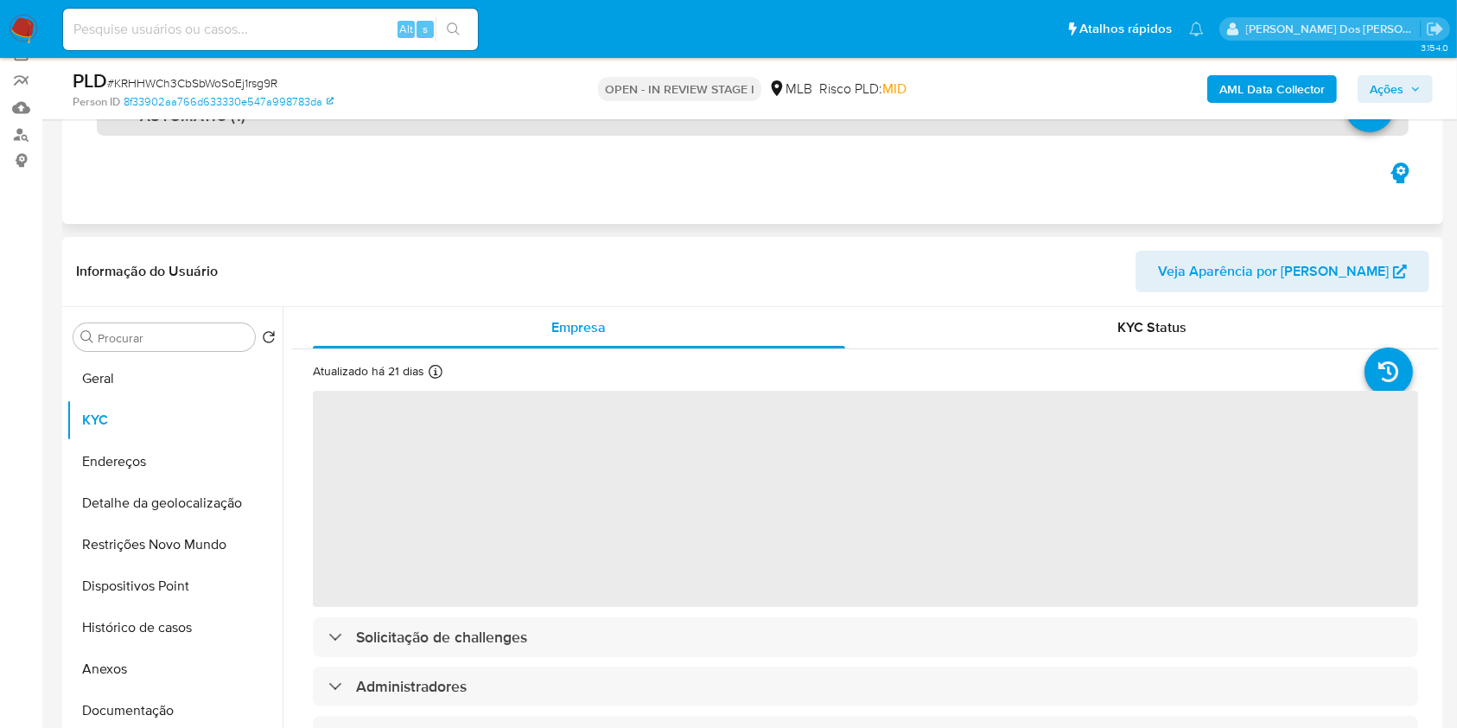
scroll to position [145, 0]
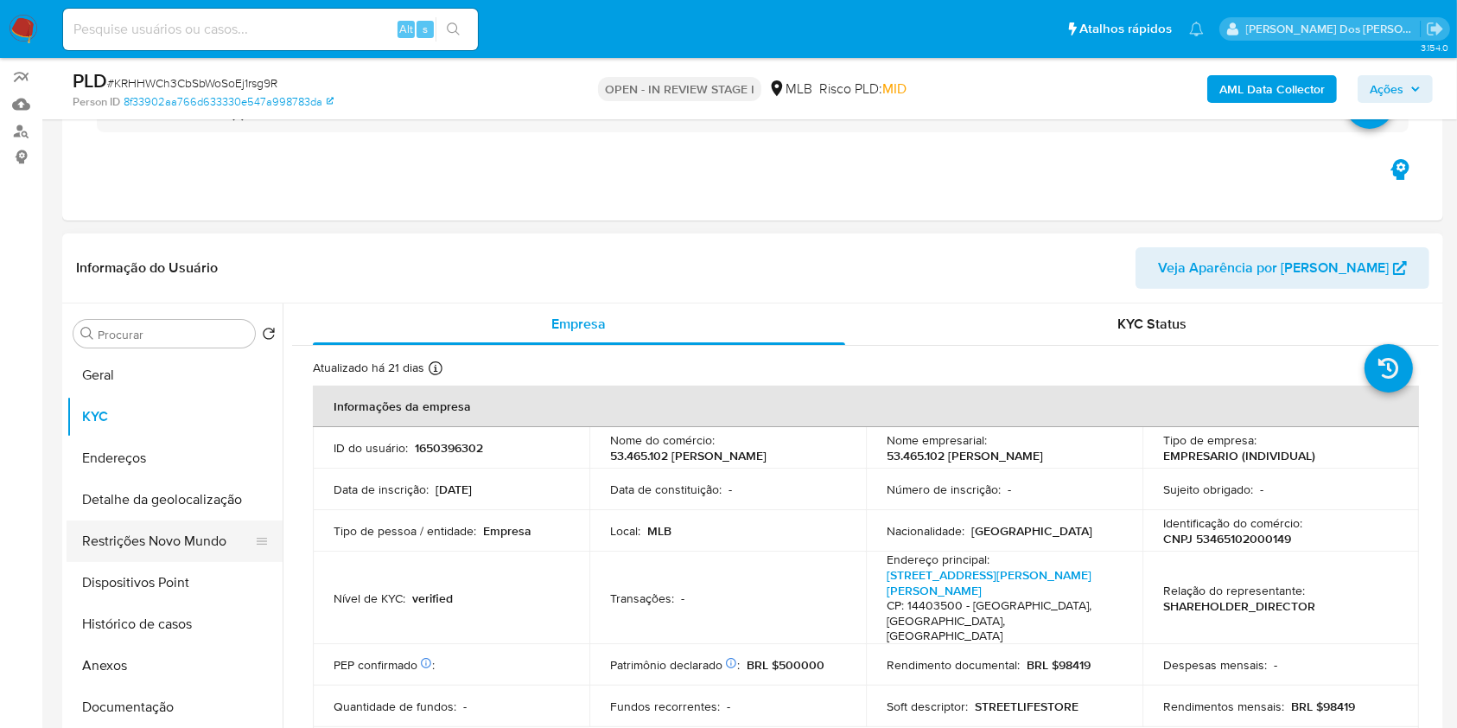
click at [173, 562] on button "Restrições Novo Mundo" at bounding box center [168, 540] width 202 height 41
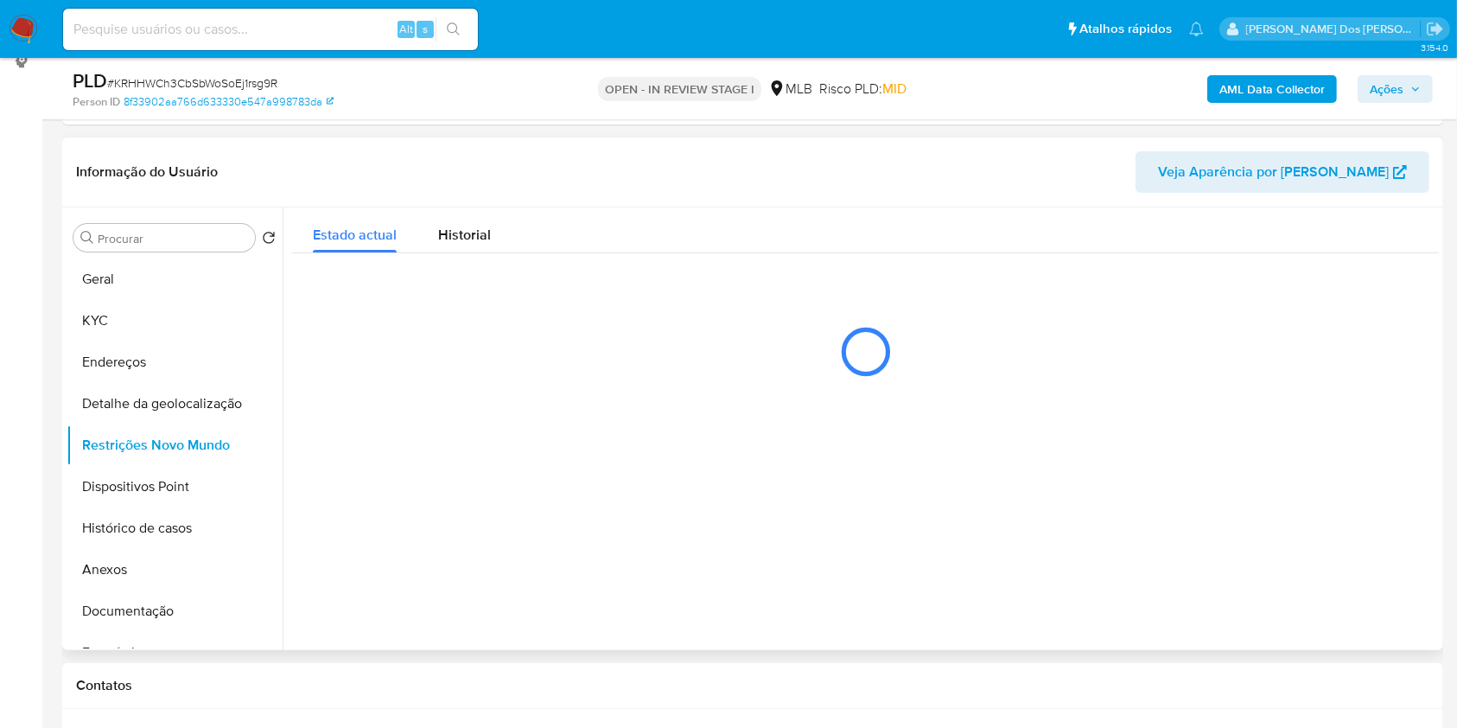
scroll to position [242, 0]
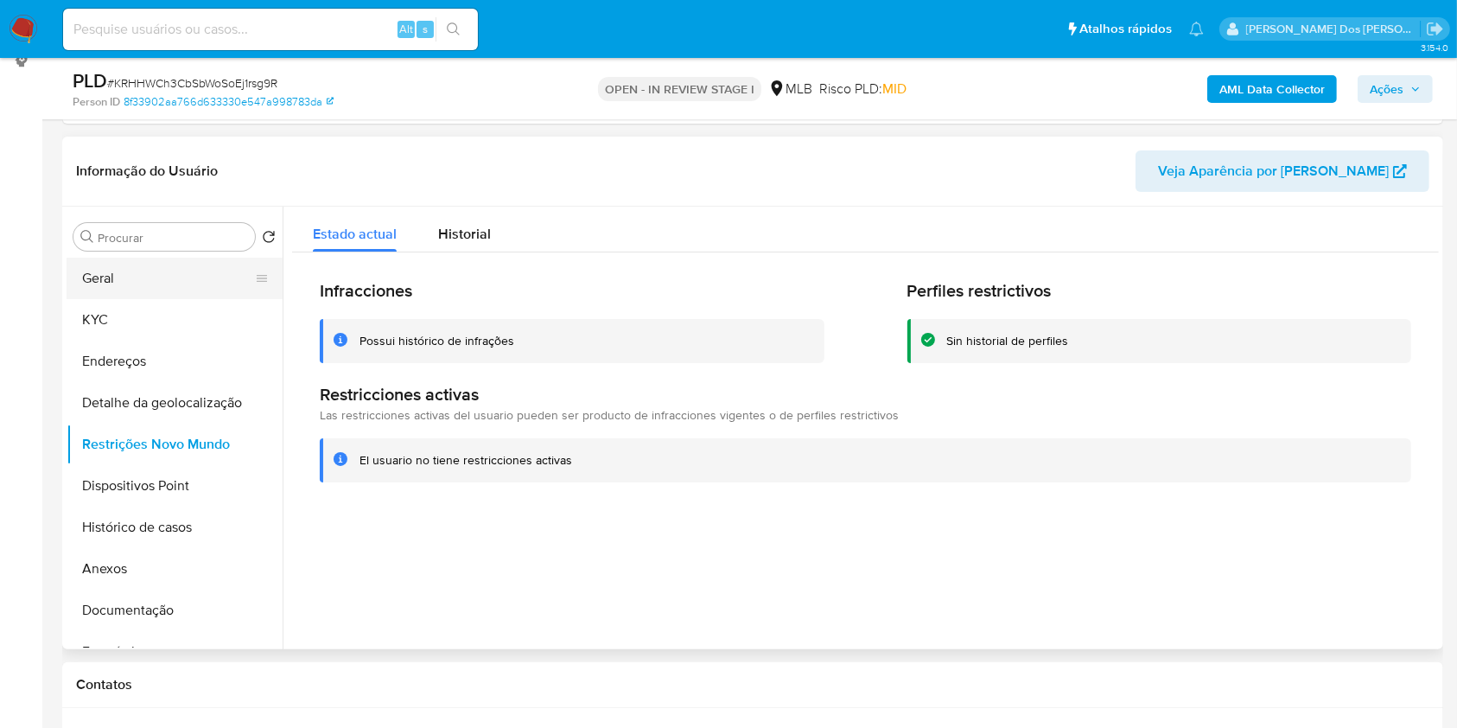
click at [159, 299] on button "Geral" at bounding box center [168, 278] width 202 height 41
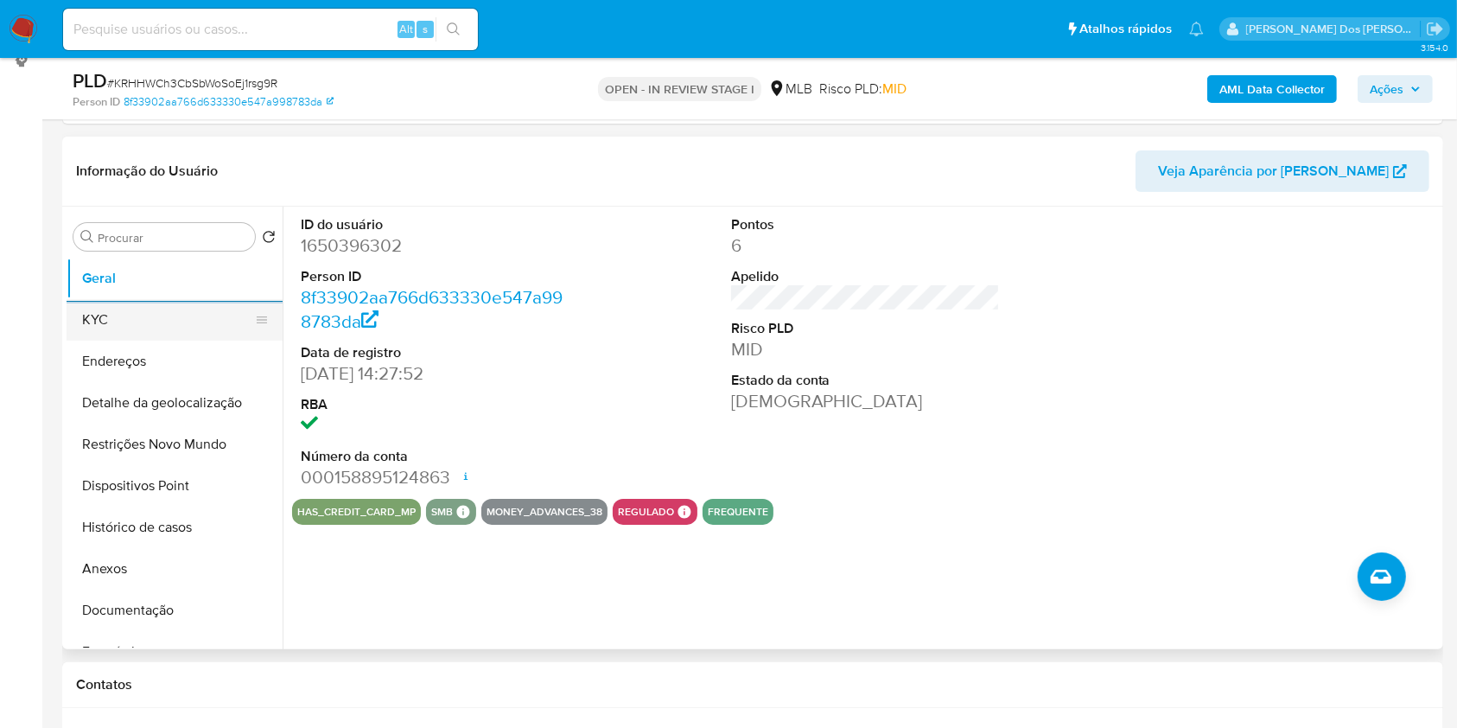
click at [101, 341] on button "KYC" at bounding box center [168, 319] width 202 height 41
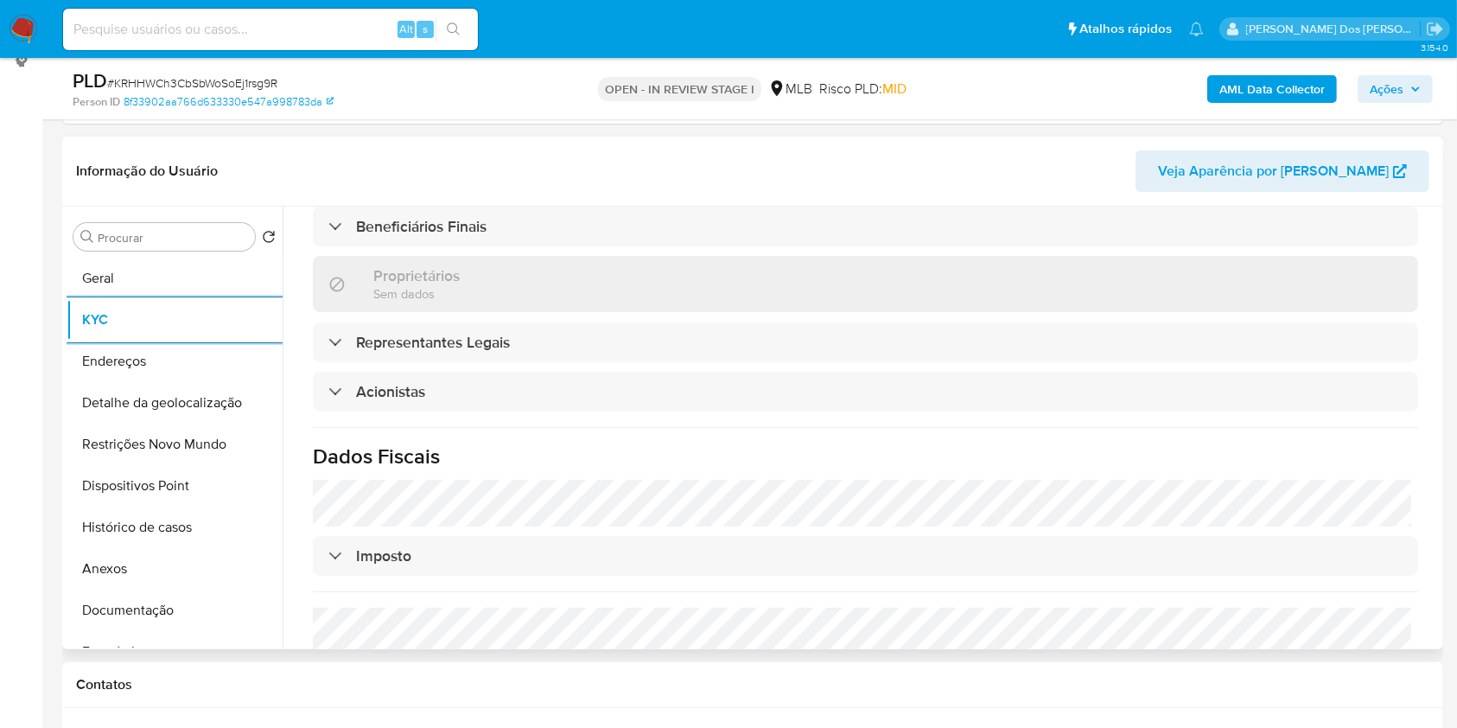
scroll to position [1031, 0]
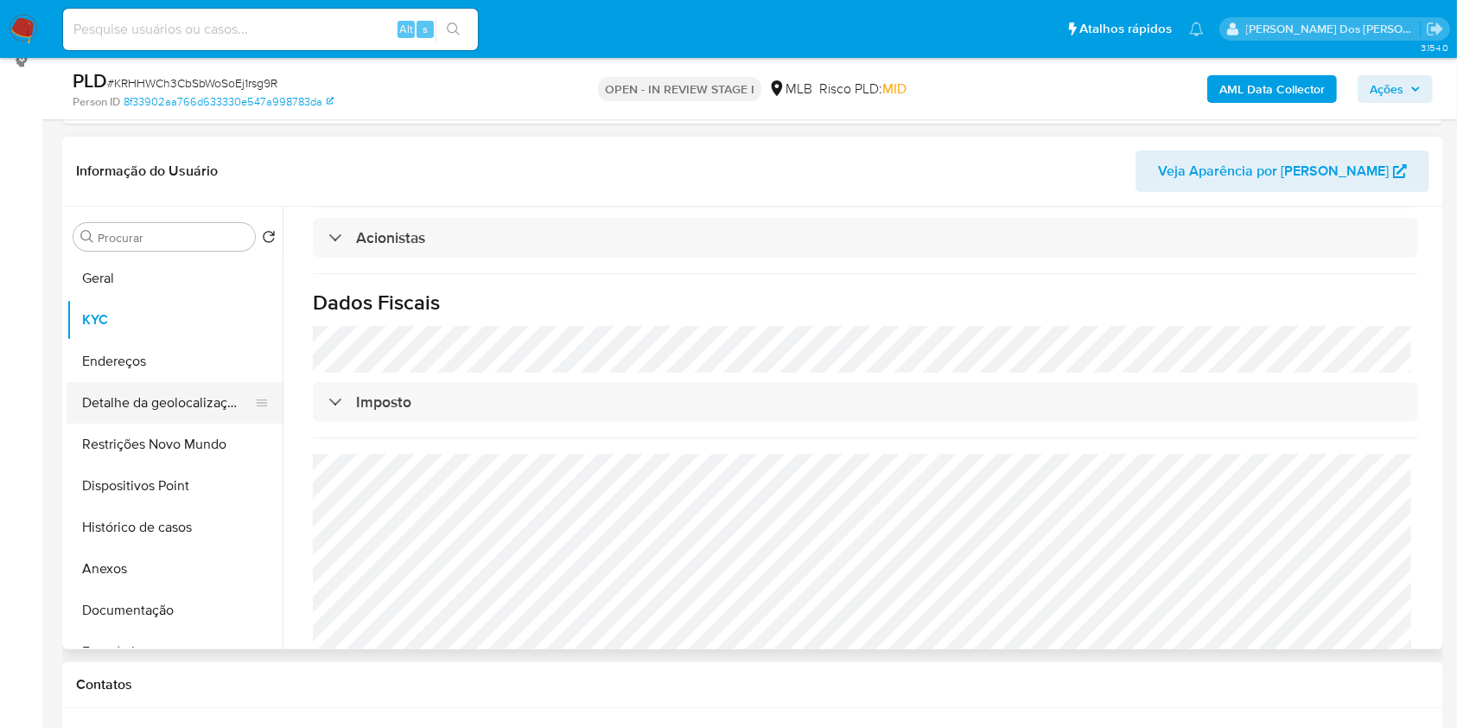
click at [160, 424] on button "Detalhe da geolocalização" at bounding box center [168, 402] width 202 height 41
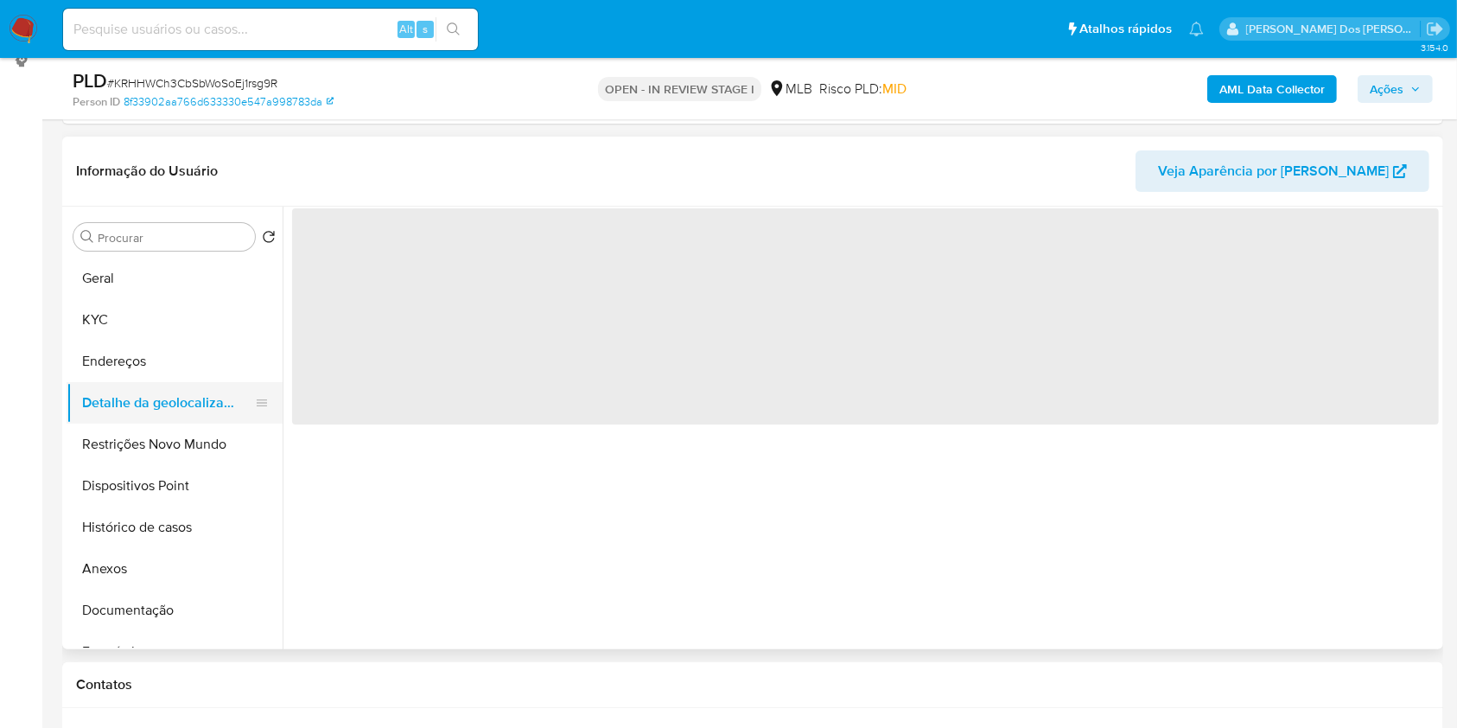
scroll to position [0, 0]
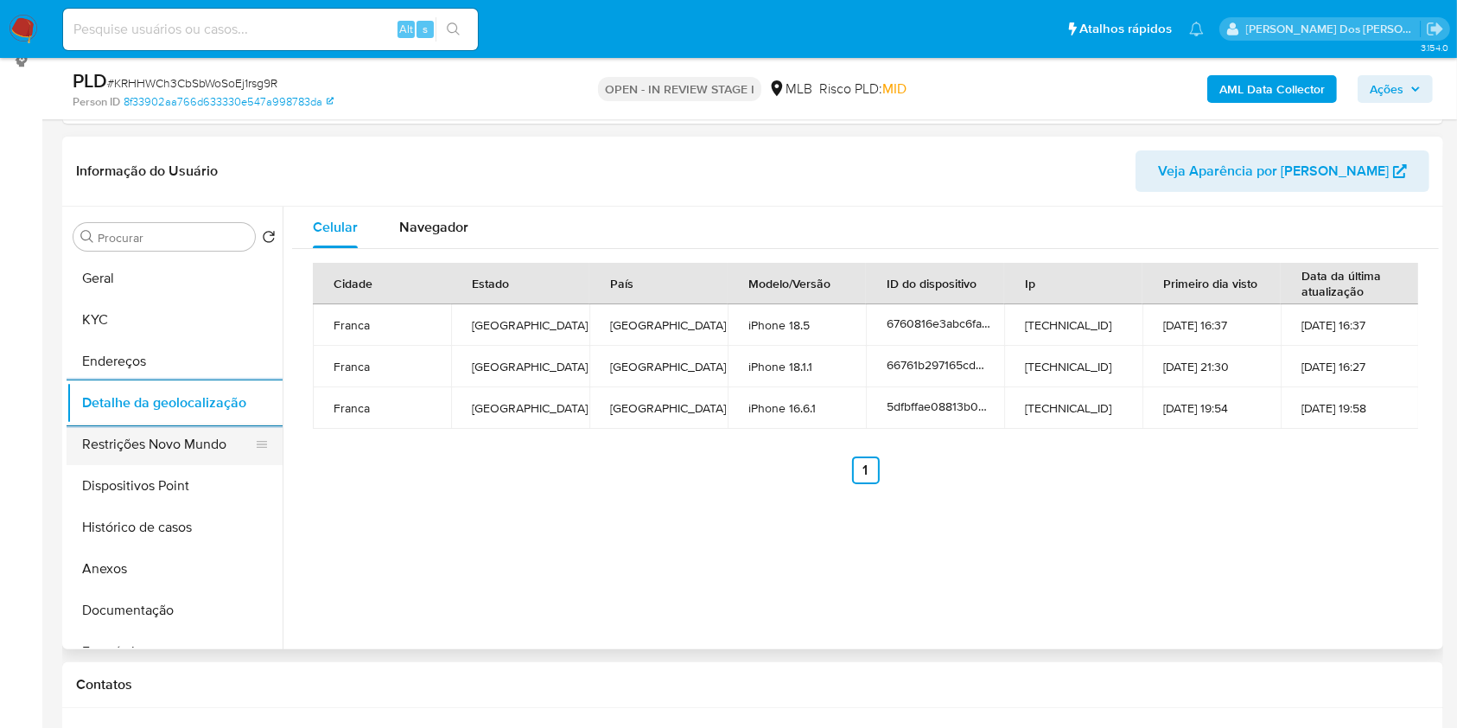
click at [119, 465] on button "Restrições Novo Mundo" at bounding box center [168, 444] width 202 height 41
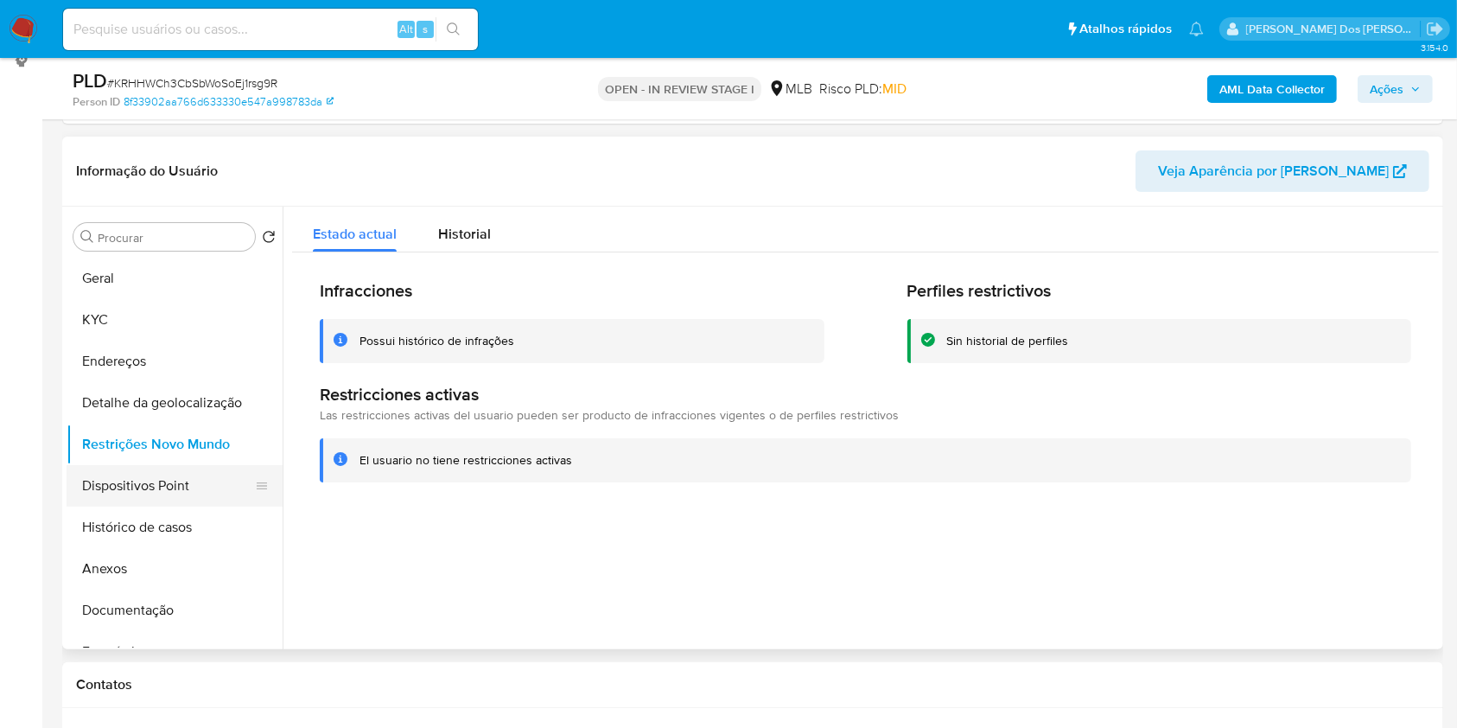
click at [193, 506] on button "Dispositivos Point" at bounding box center [168, 485] width 202 height 41
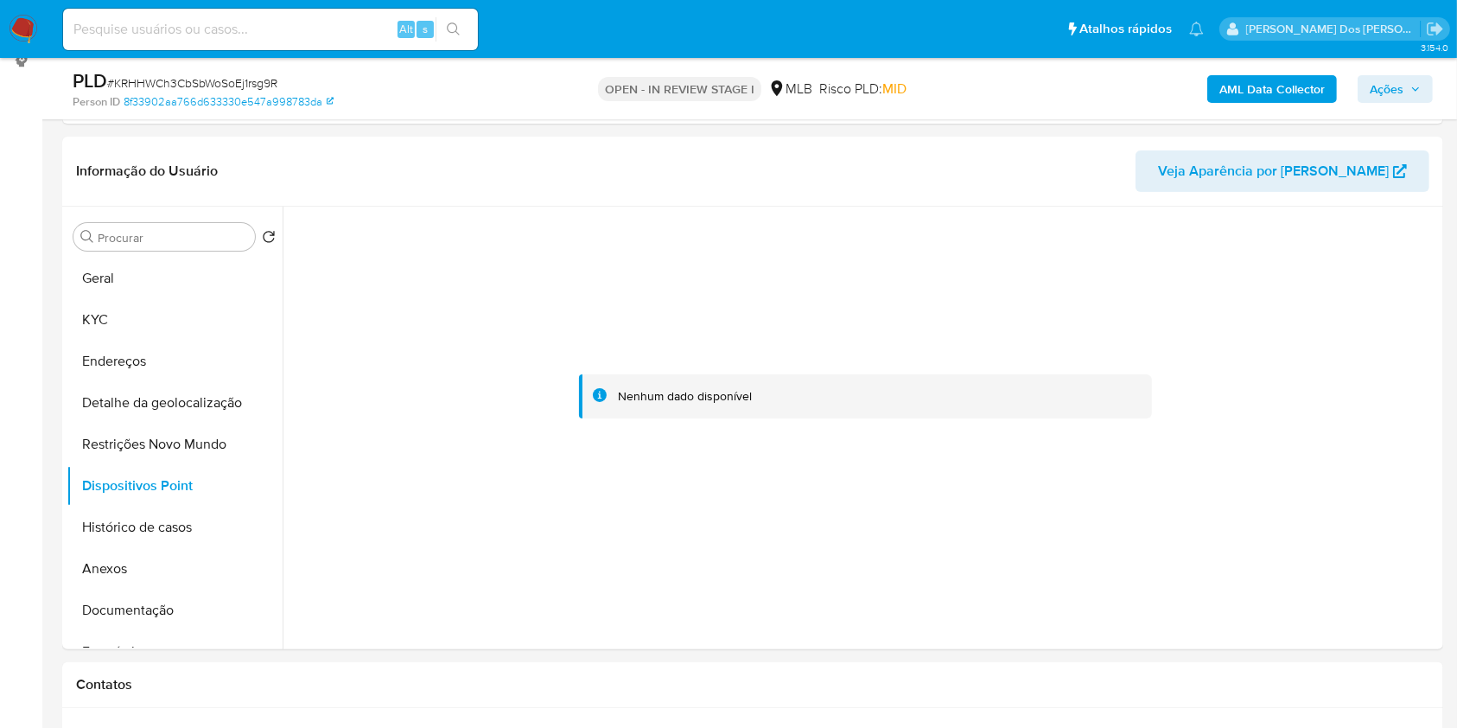
click at [1389, 92] on span "Ações" at bounding box center [1387, 89] width 34 height 28
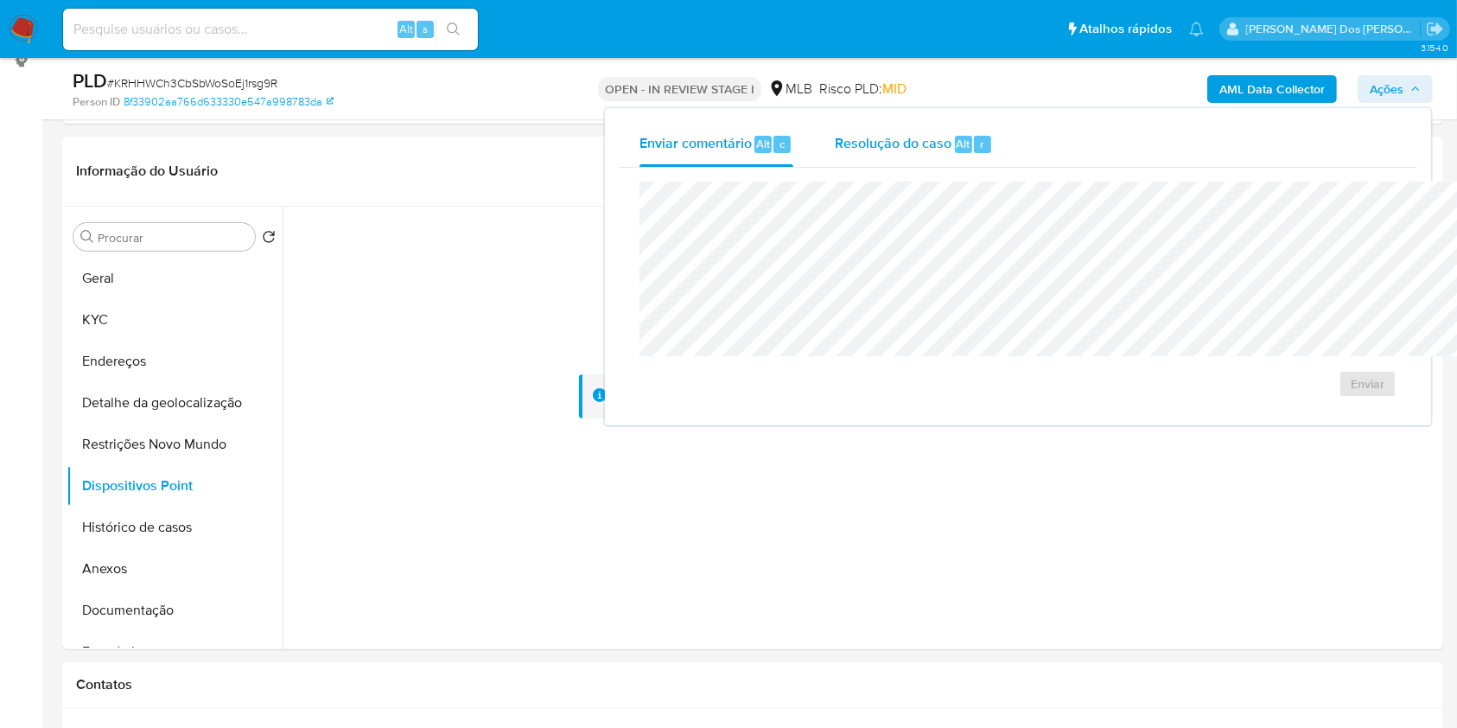
click at [957, 136] on span "Alt" at bounding box center [964, 144] width 14 height 16
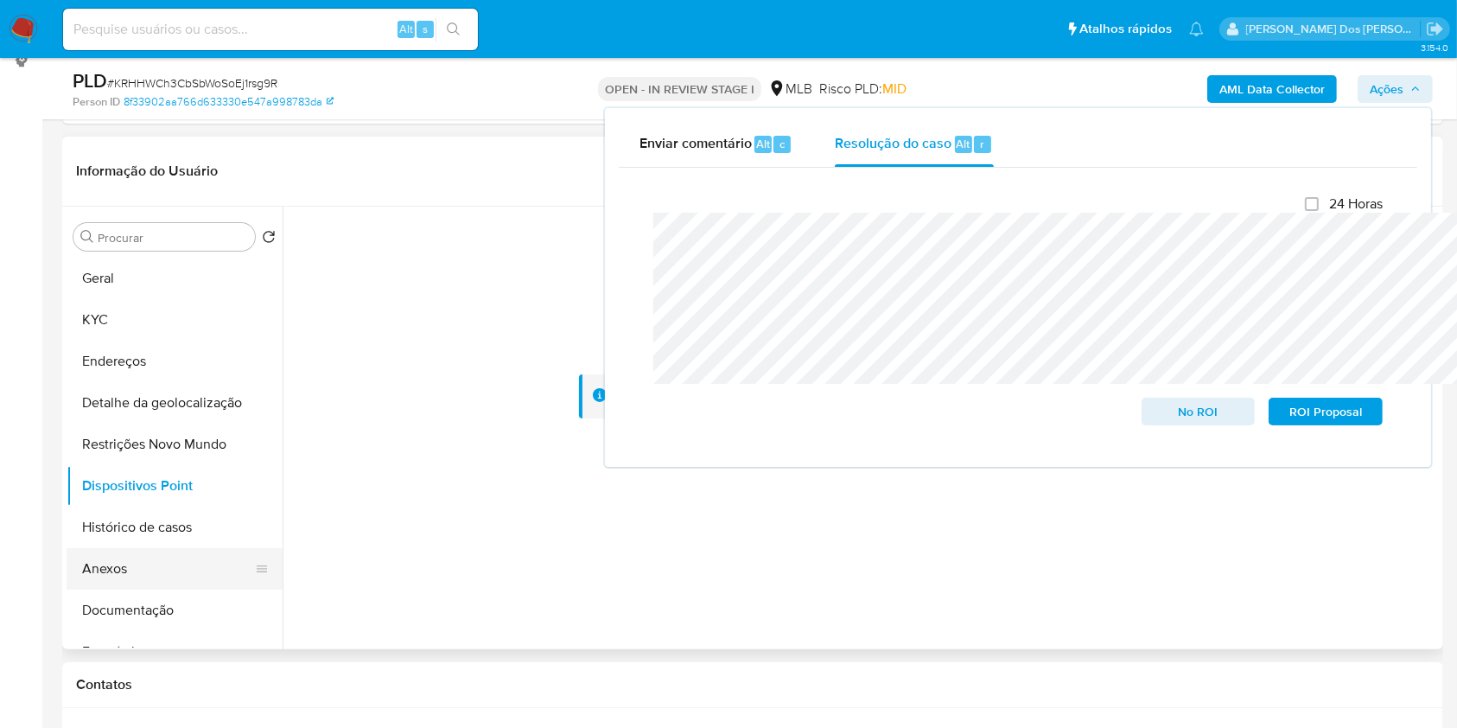
click at [143, 589] on button "Anexos" at bounding box center [168, 568] width 202 height 41
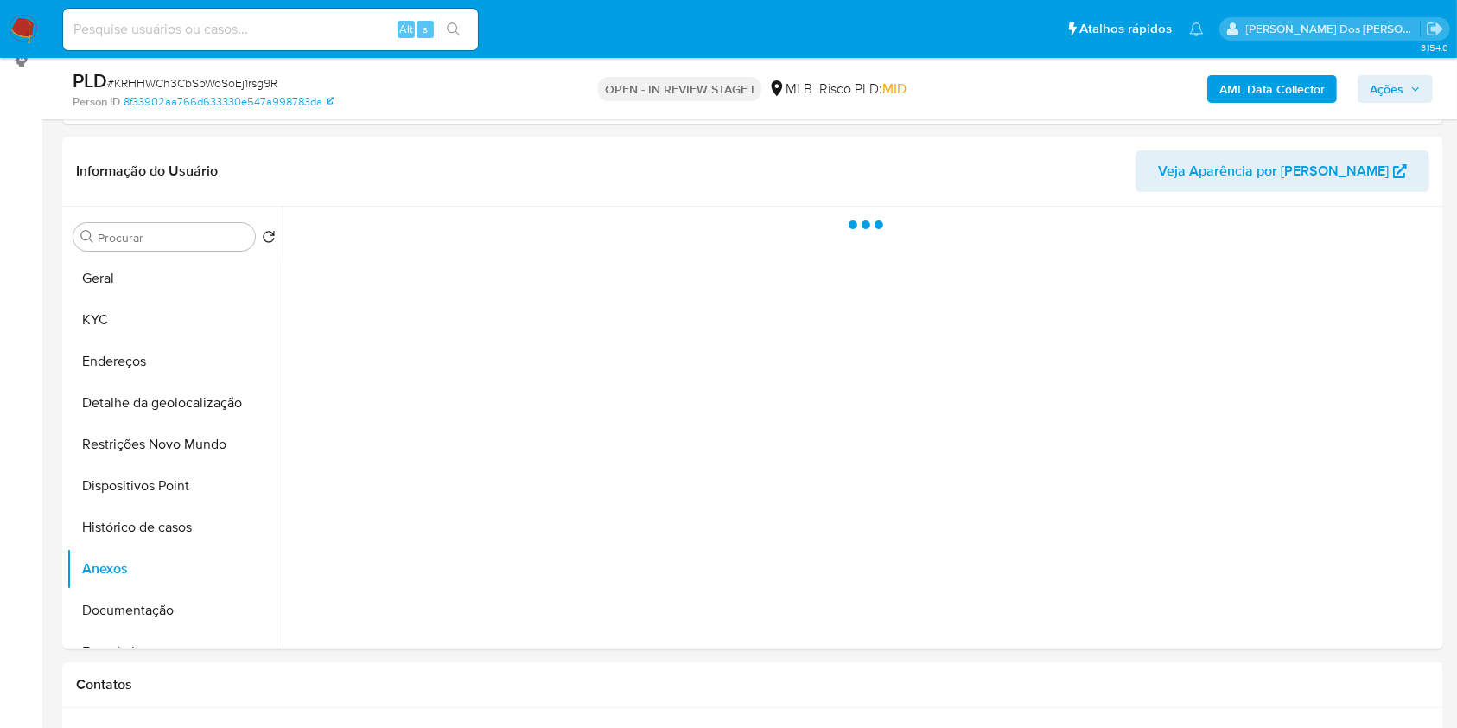
click at [1334, 92] on button "AML Data Collector" at bounding box center [1272, 89] width 130 height 28
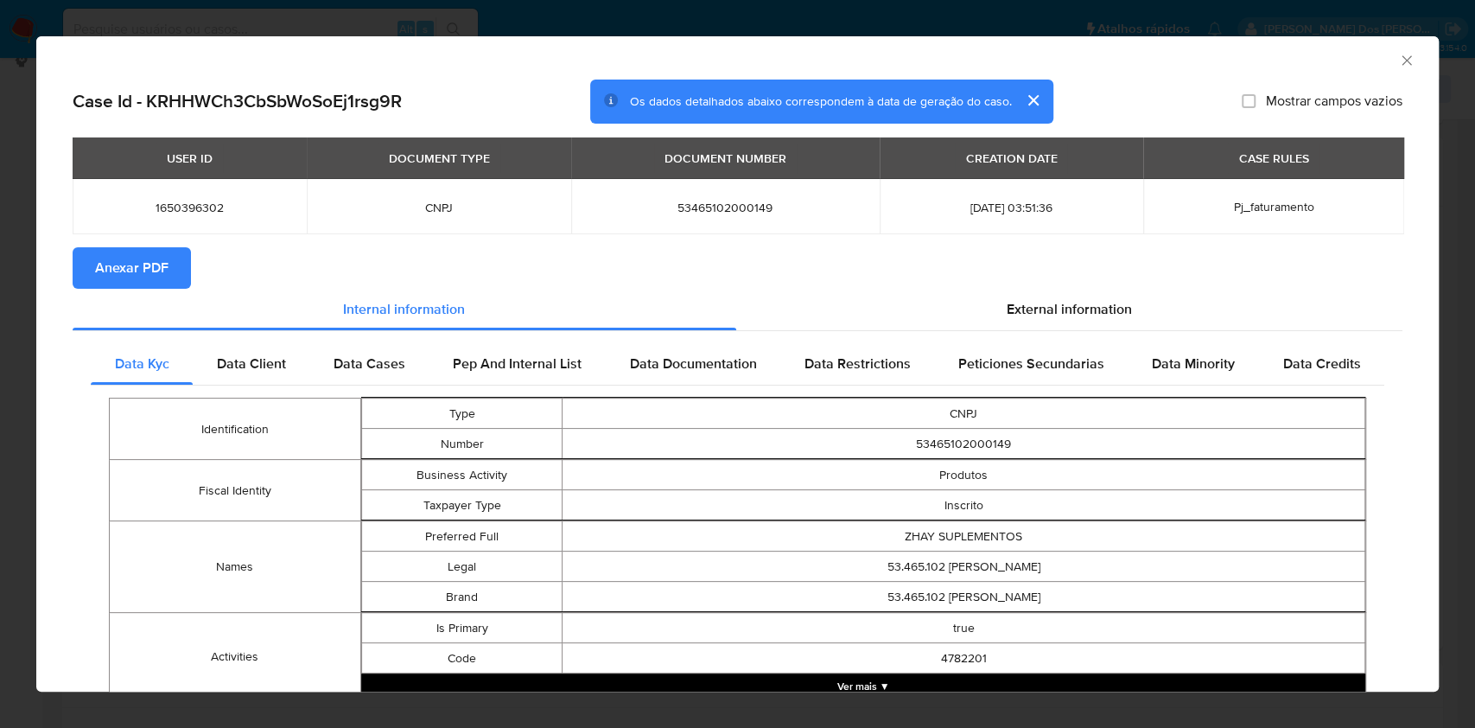
click at [150, 259] on span "Anexar PDF" at bounding box center [131, 268] width 73 height 38
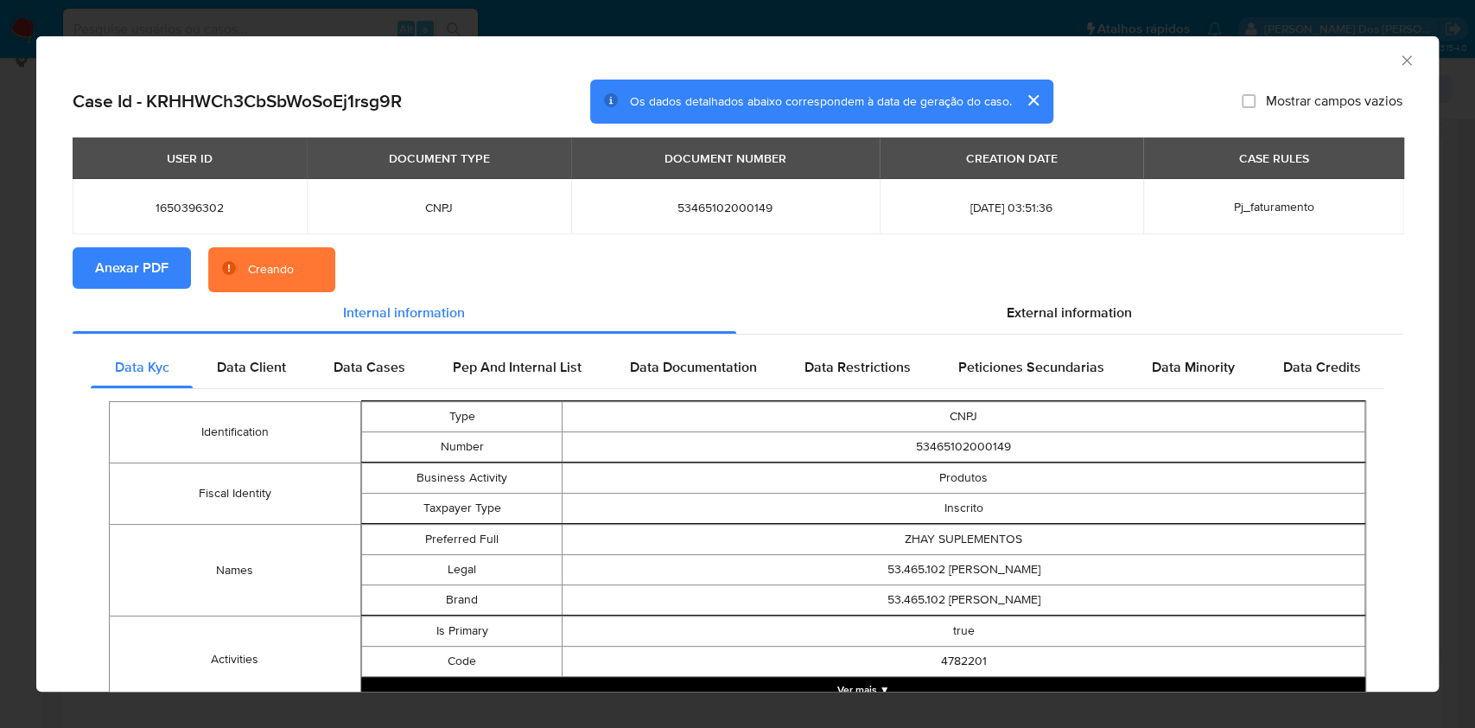
click at [1398, 66] on icon "Fechar a janela" at bounding box center [1406, 60] width 17 height 17
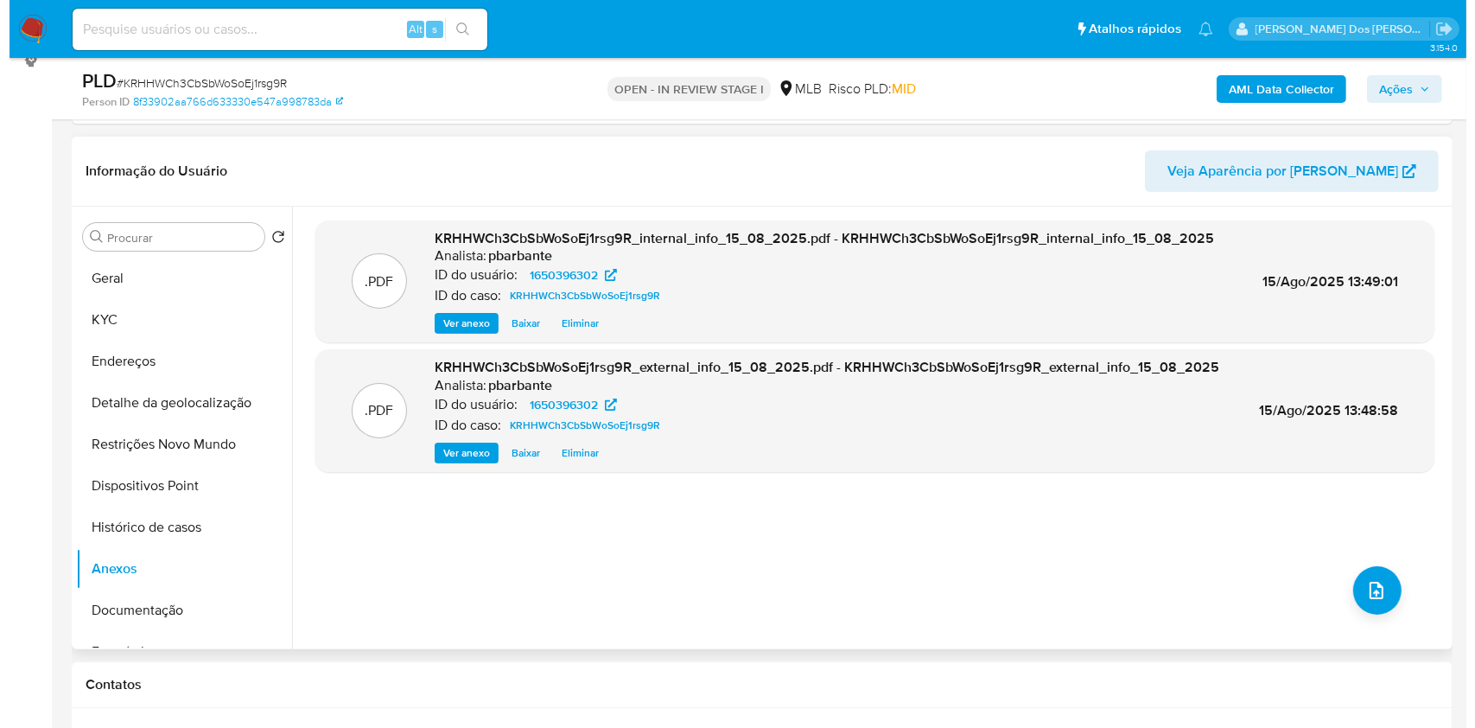
scroll to position [47, 0]
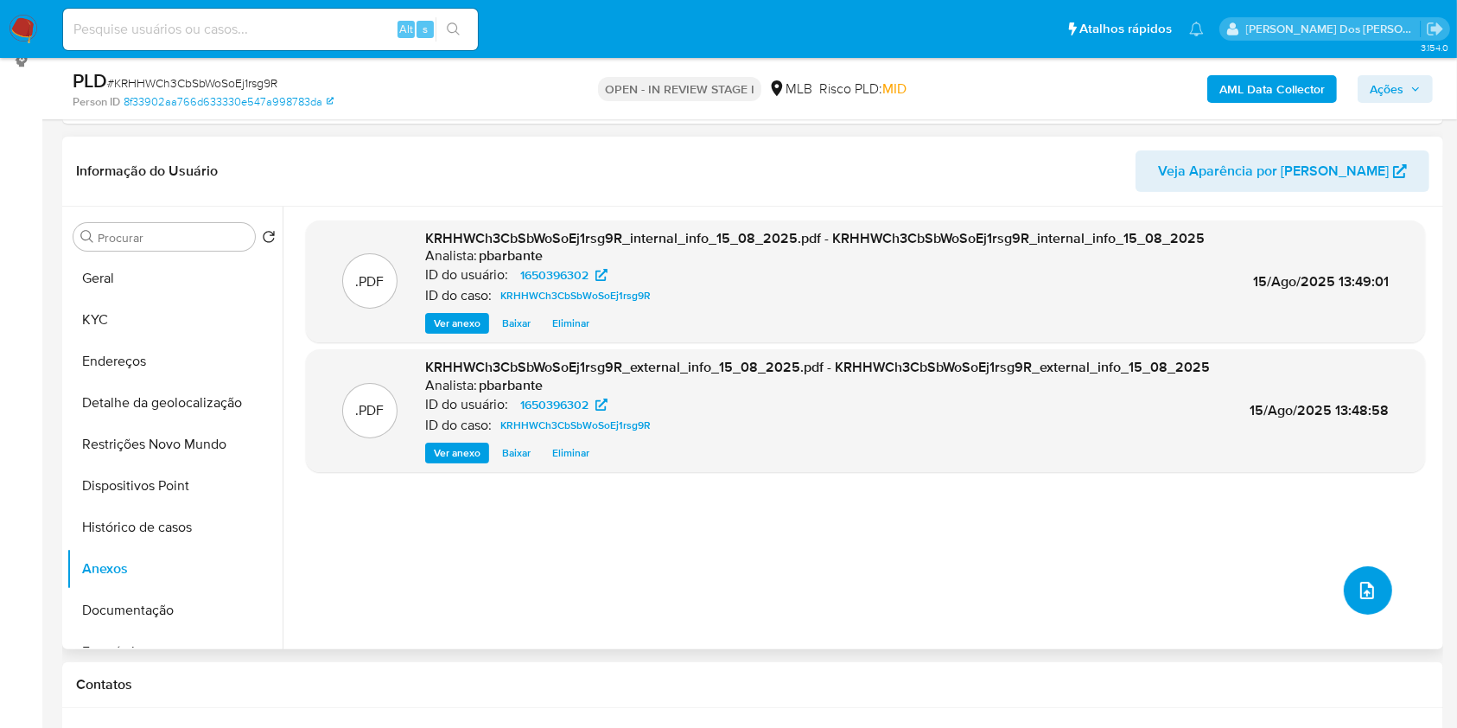
click at [1366, 601] on icon "upload-file" at bounding box center [1367, 590] width 21 height 21
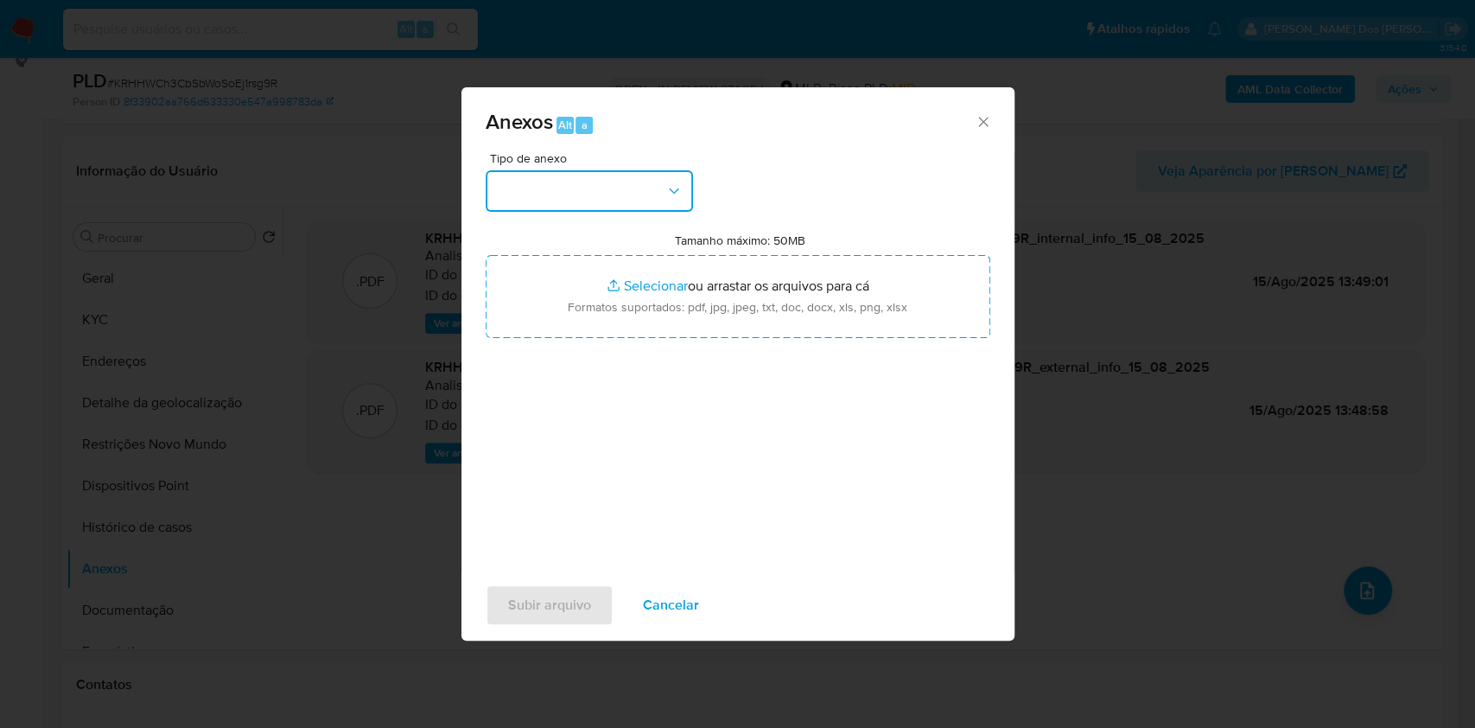
click at [627, 170] on button "button" at bounding box center [589, 190] width 207 height 41
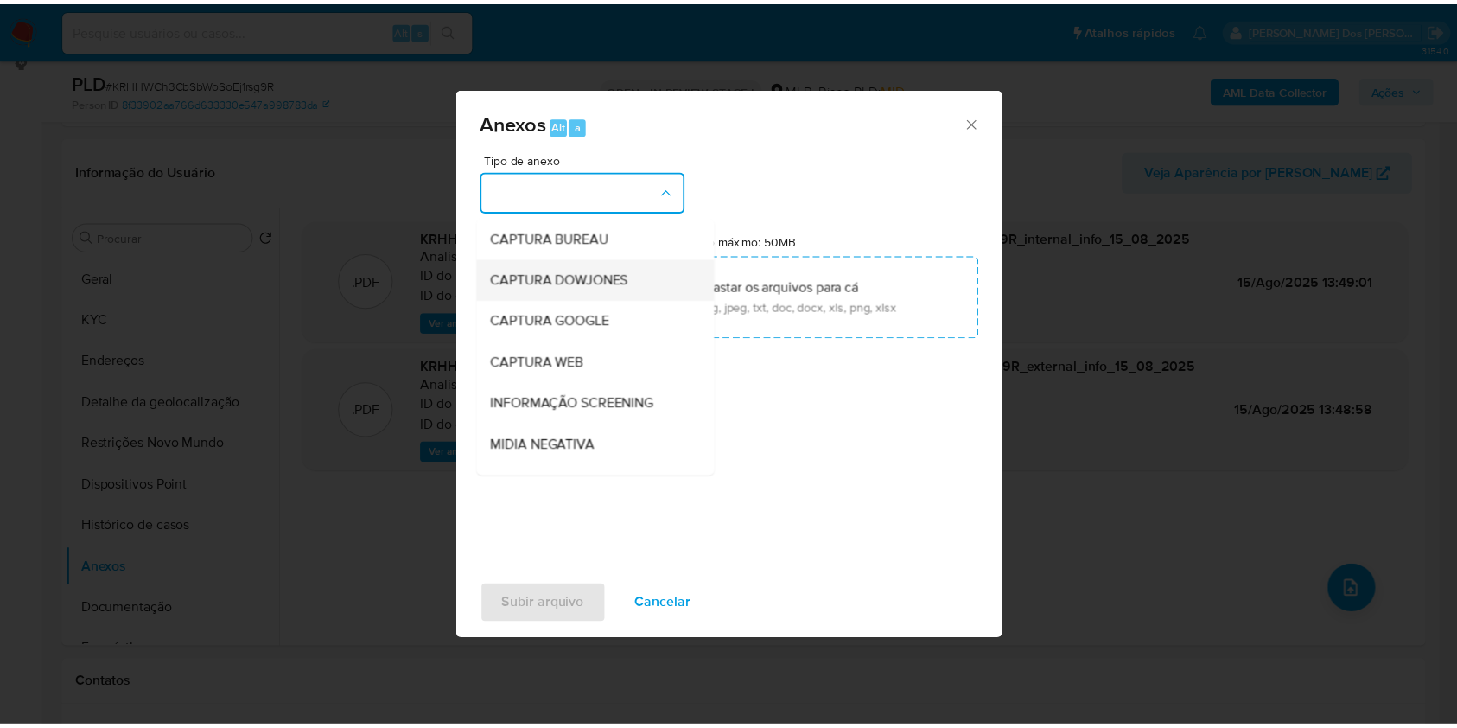
scroll to position [214, 0]
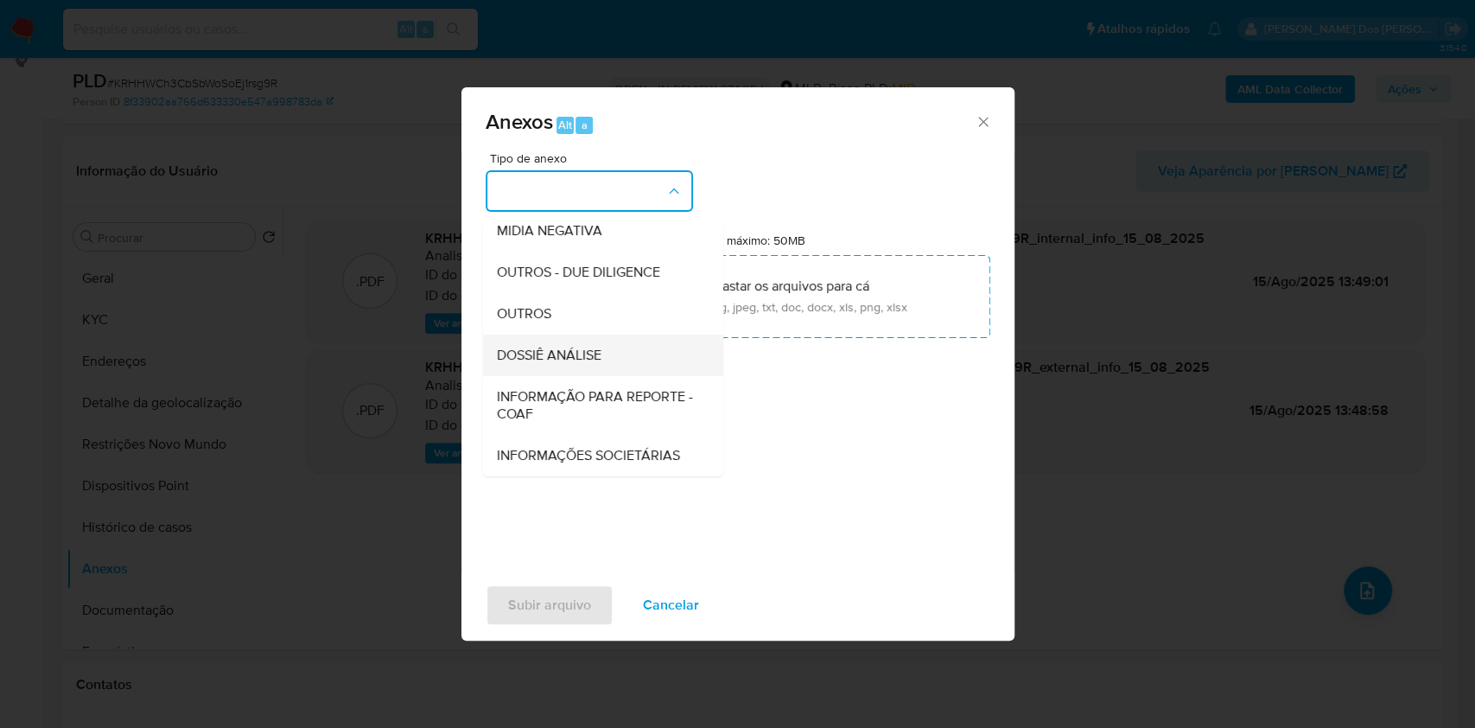
click at [517, 347] on span "DOSSIÊ ANÁLISE" at bounding box center [548, 355] width 105 height 17
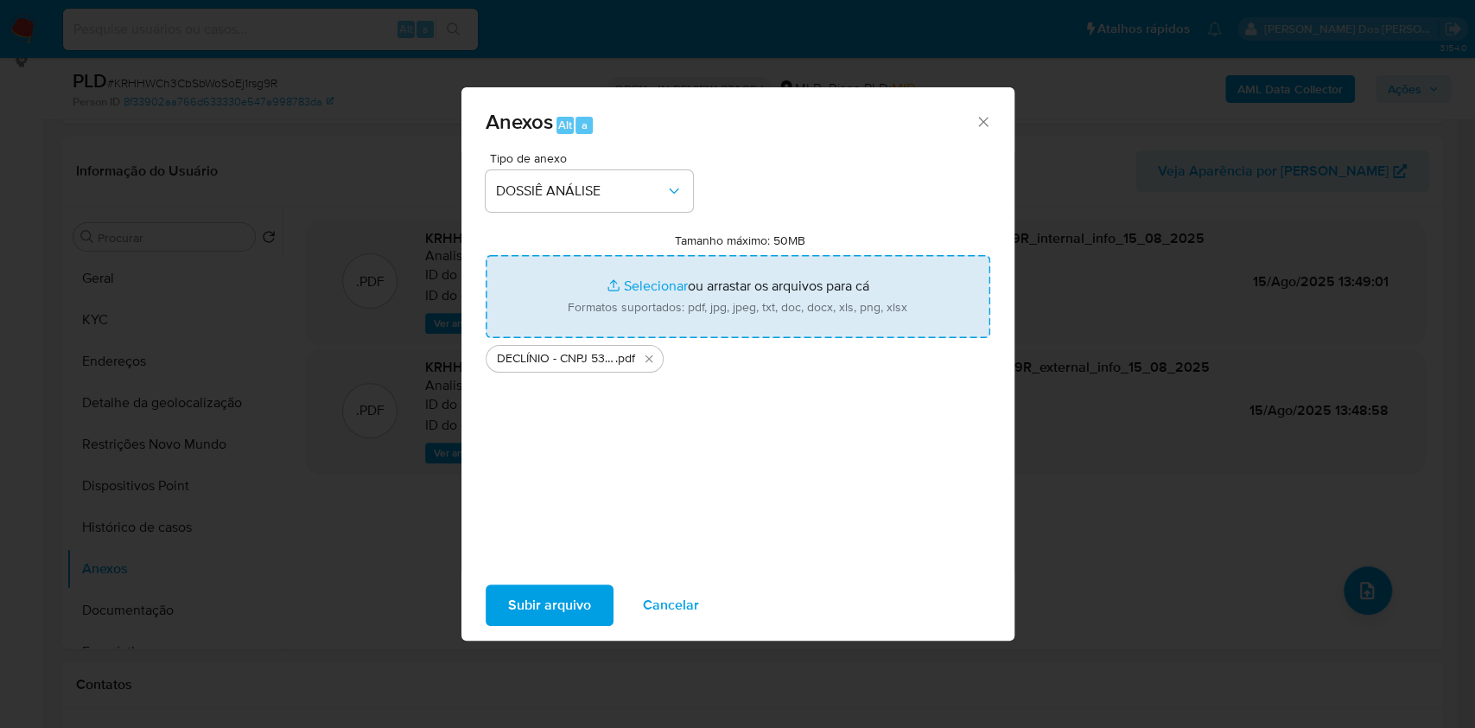
type input "C:\fakepath\Mulan 1650396302_2025_08_14_10_02_39.xlsx"
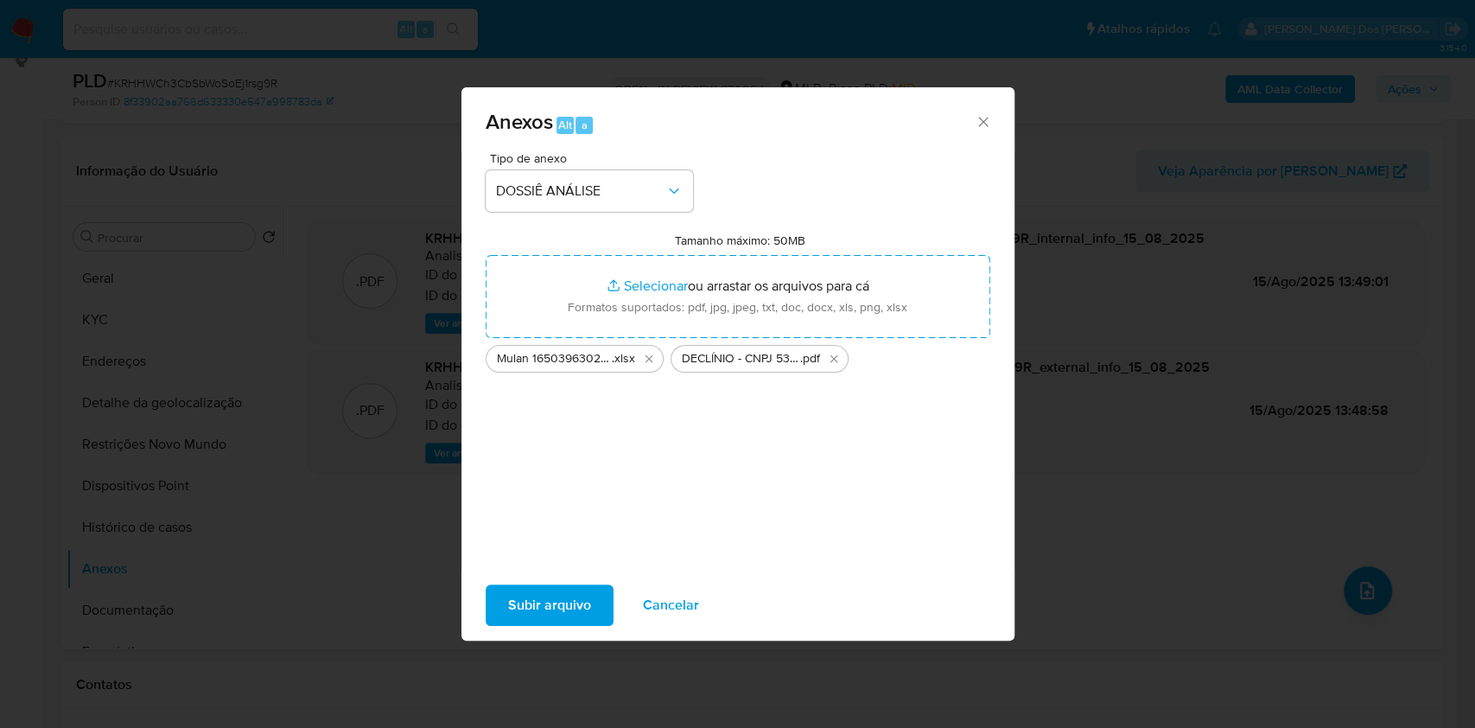
click at [528, 616] on span "Subir arquivo" at bounding box center [549, 605] width 83 height 38
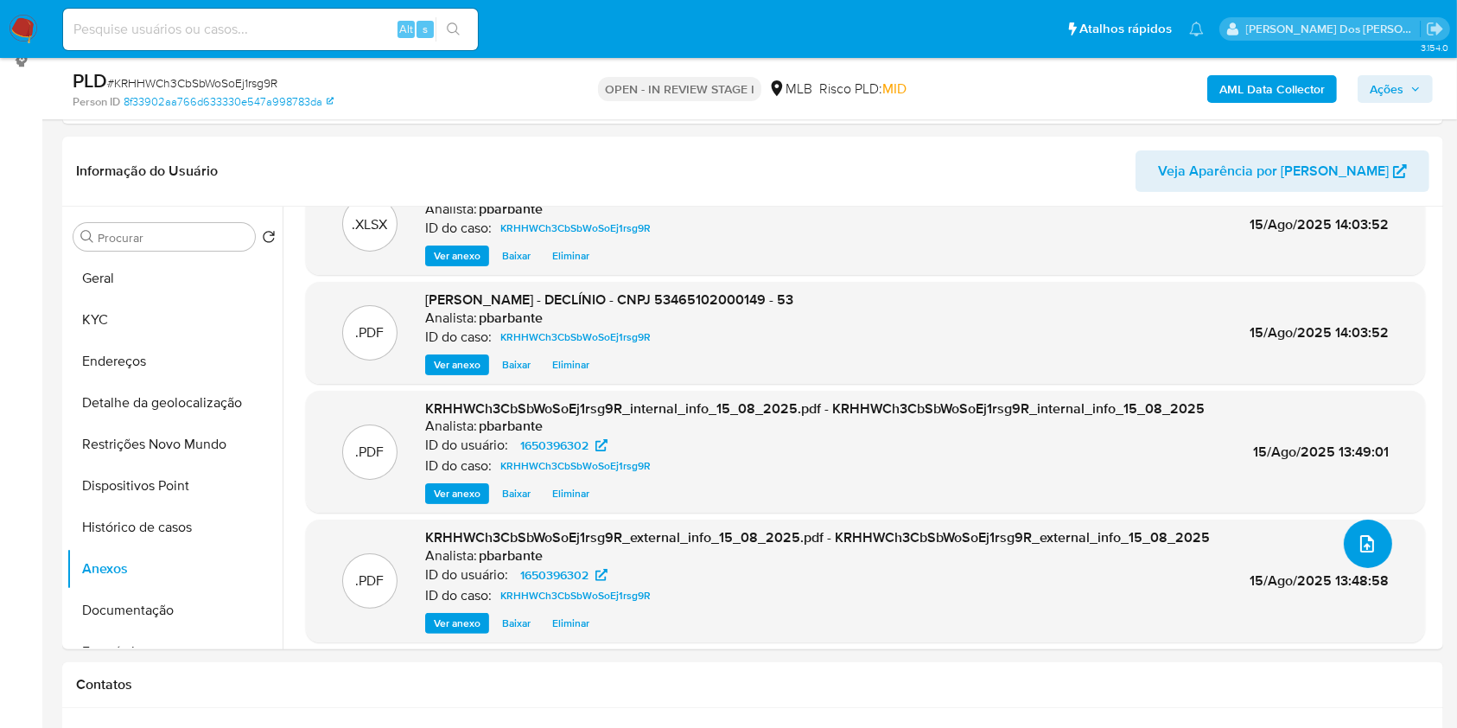
scroll to position [55, 0]
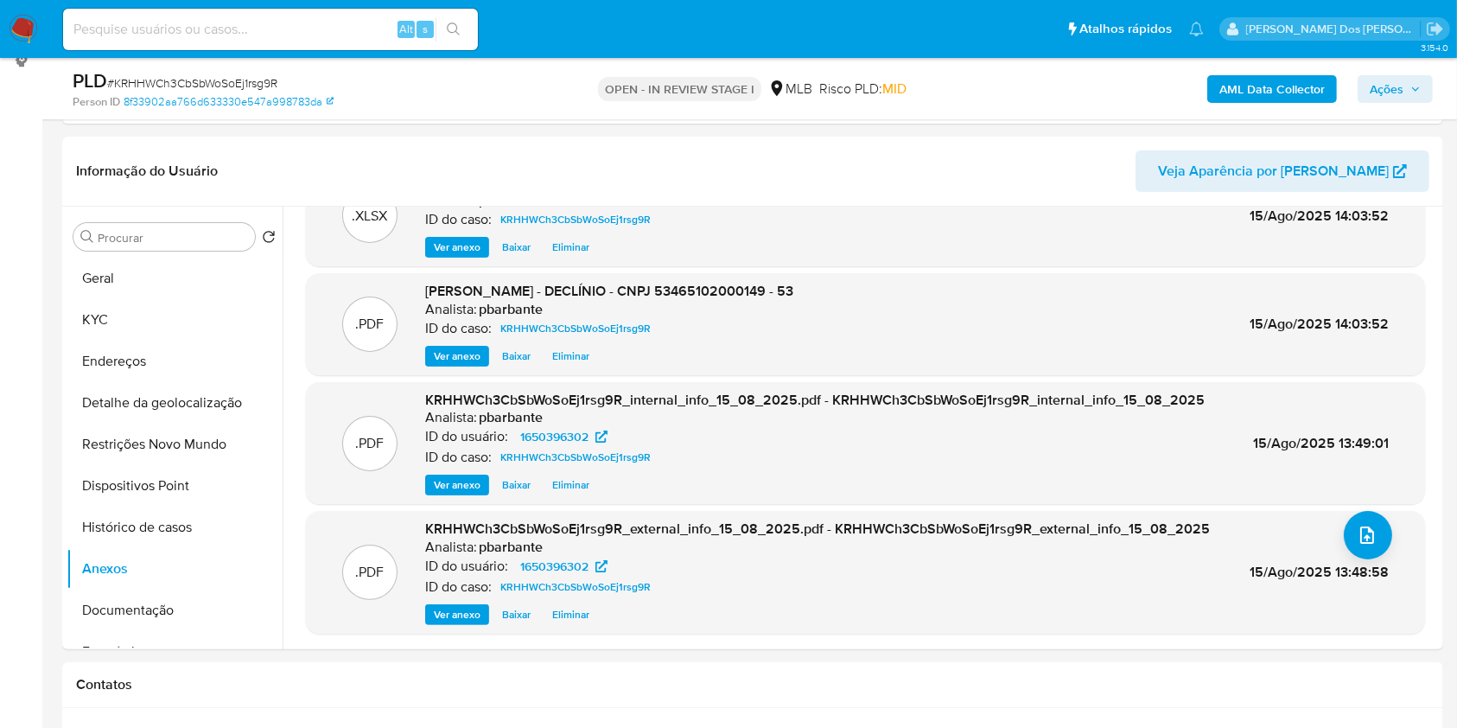
click at [1404, 81] on span "Ações" at bounding box center [1387, 89] width 34 height 28
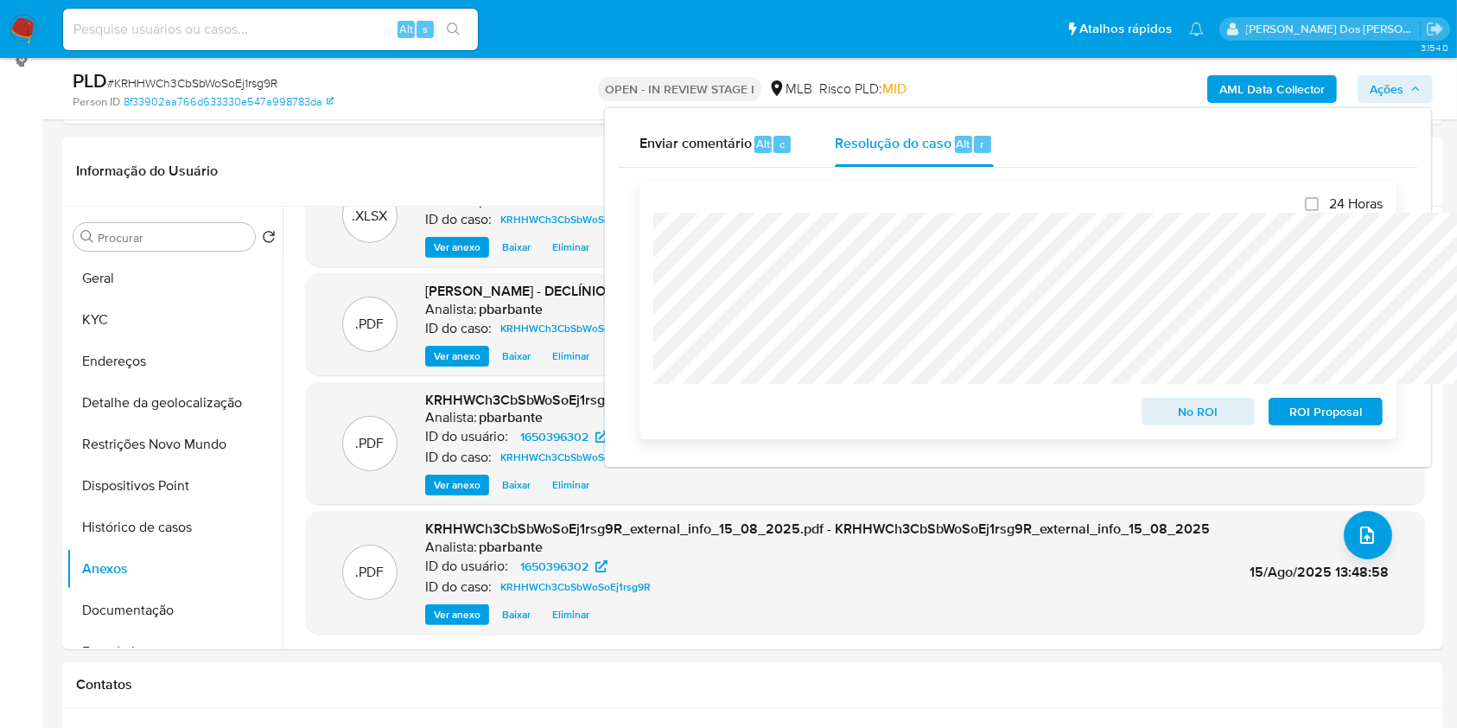
click at [1224, 424] on span "No ROI" at bounding box center [1199, 411] width 90 height 24
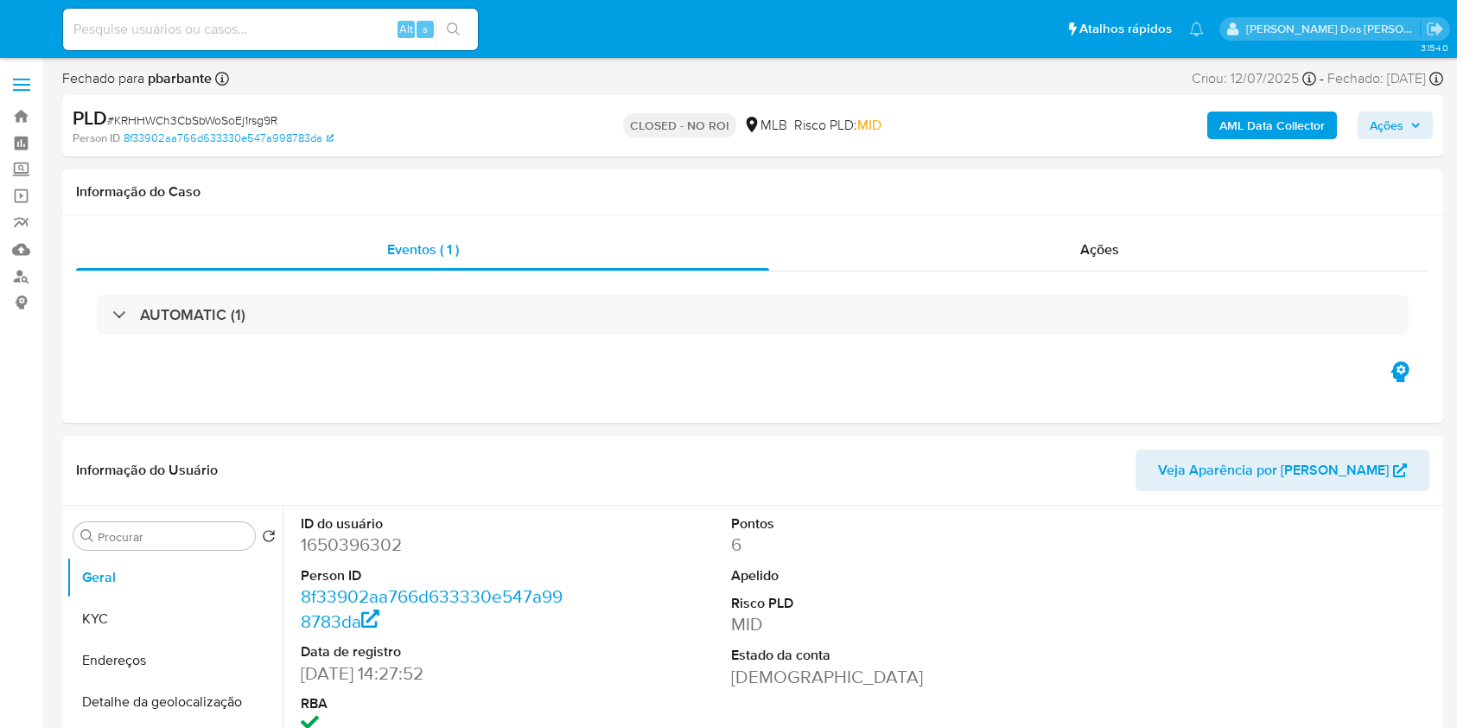
select select "10"
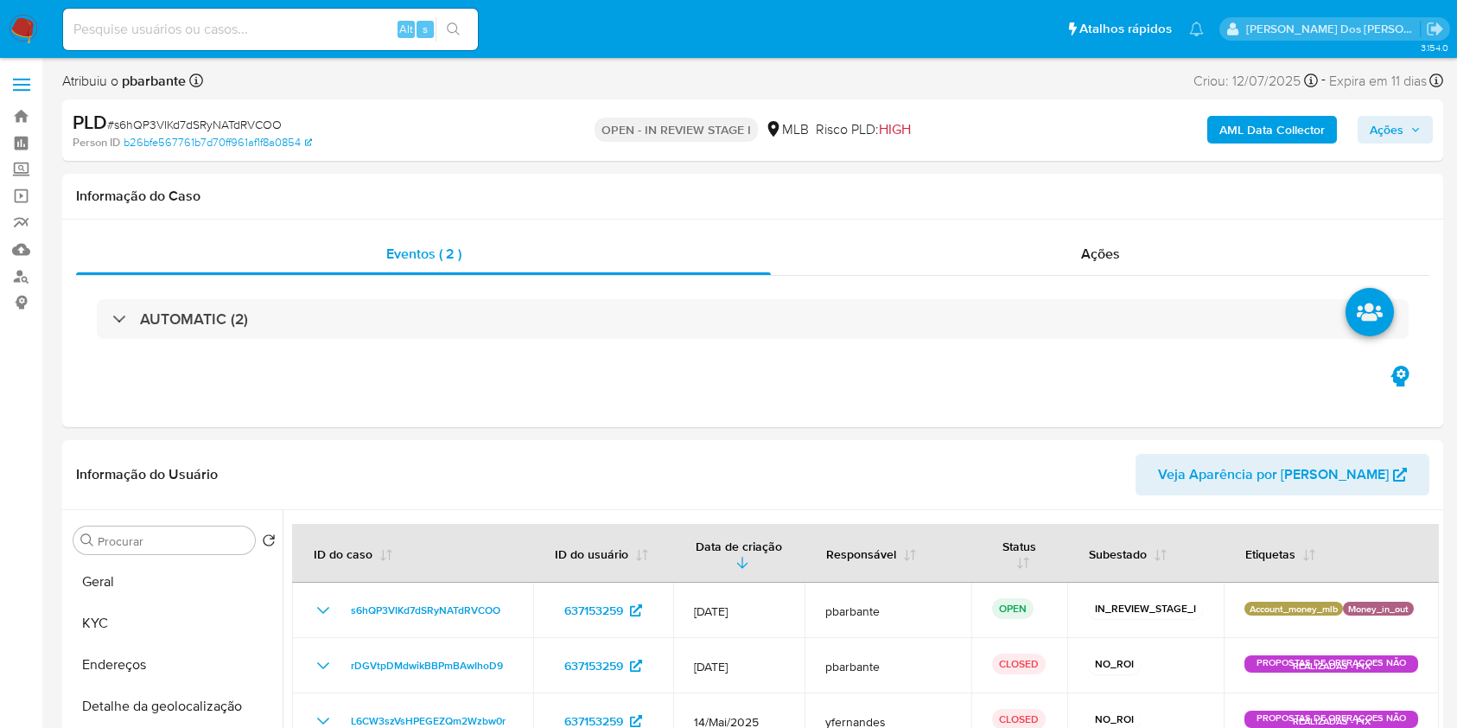
select select "10"
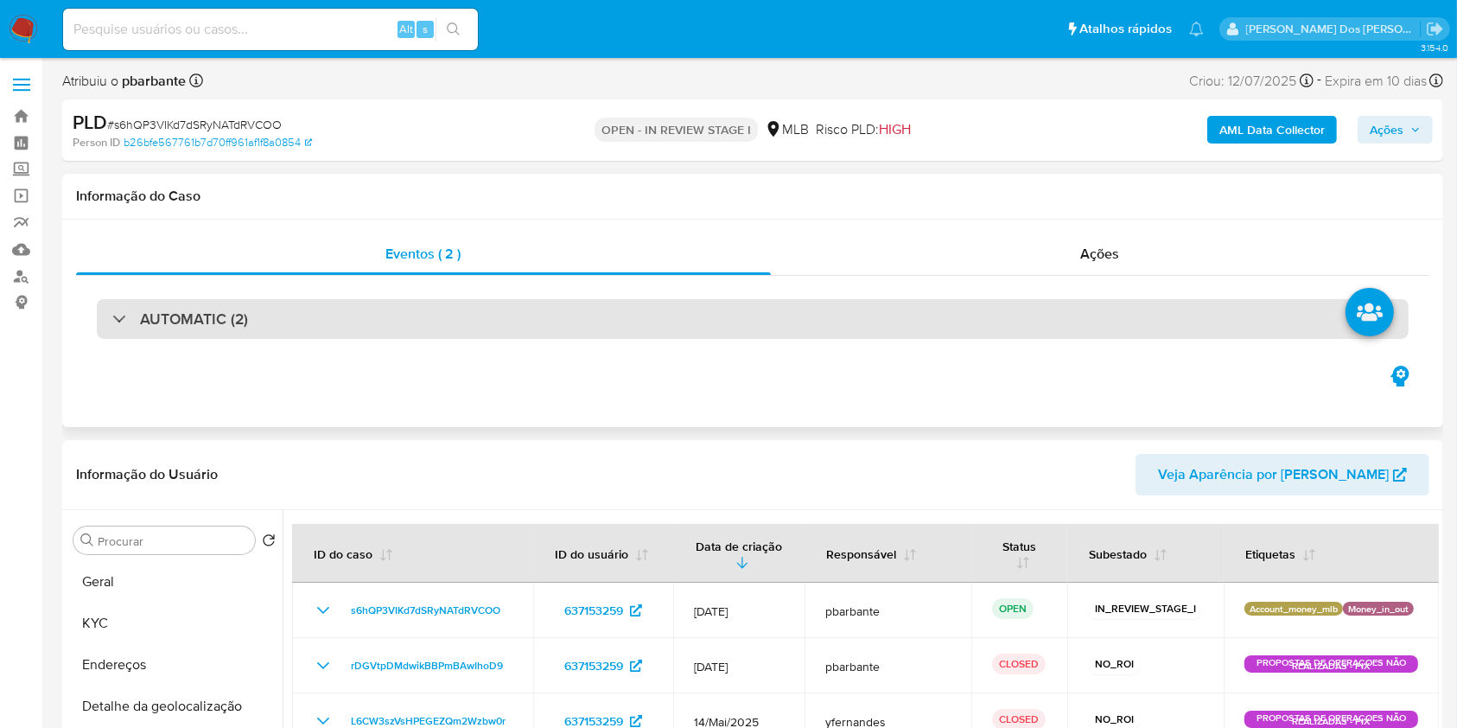
click at [538, 331] on div "AUTOMATIC (2)" at bounding box center [753, 319] width 1312 height 40
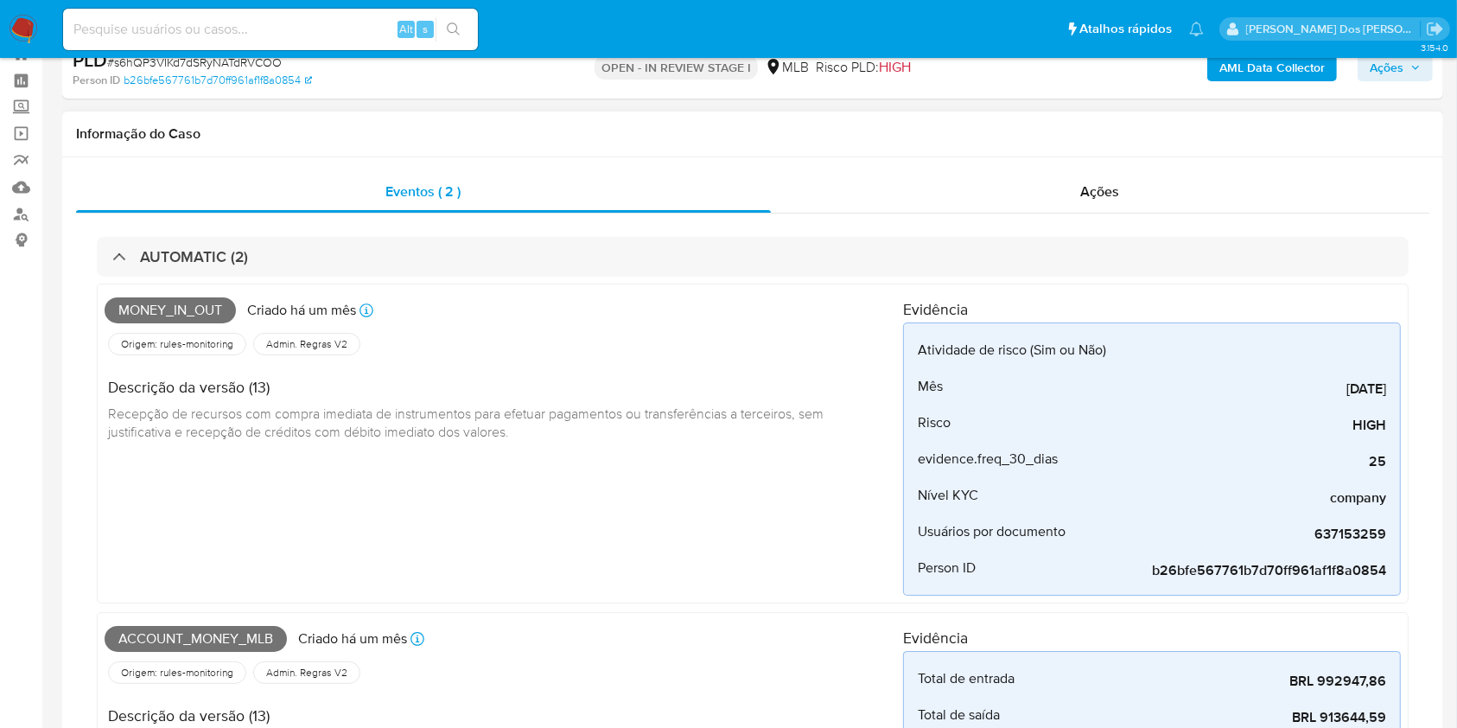
scroll to position [38, 0]
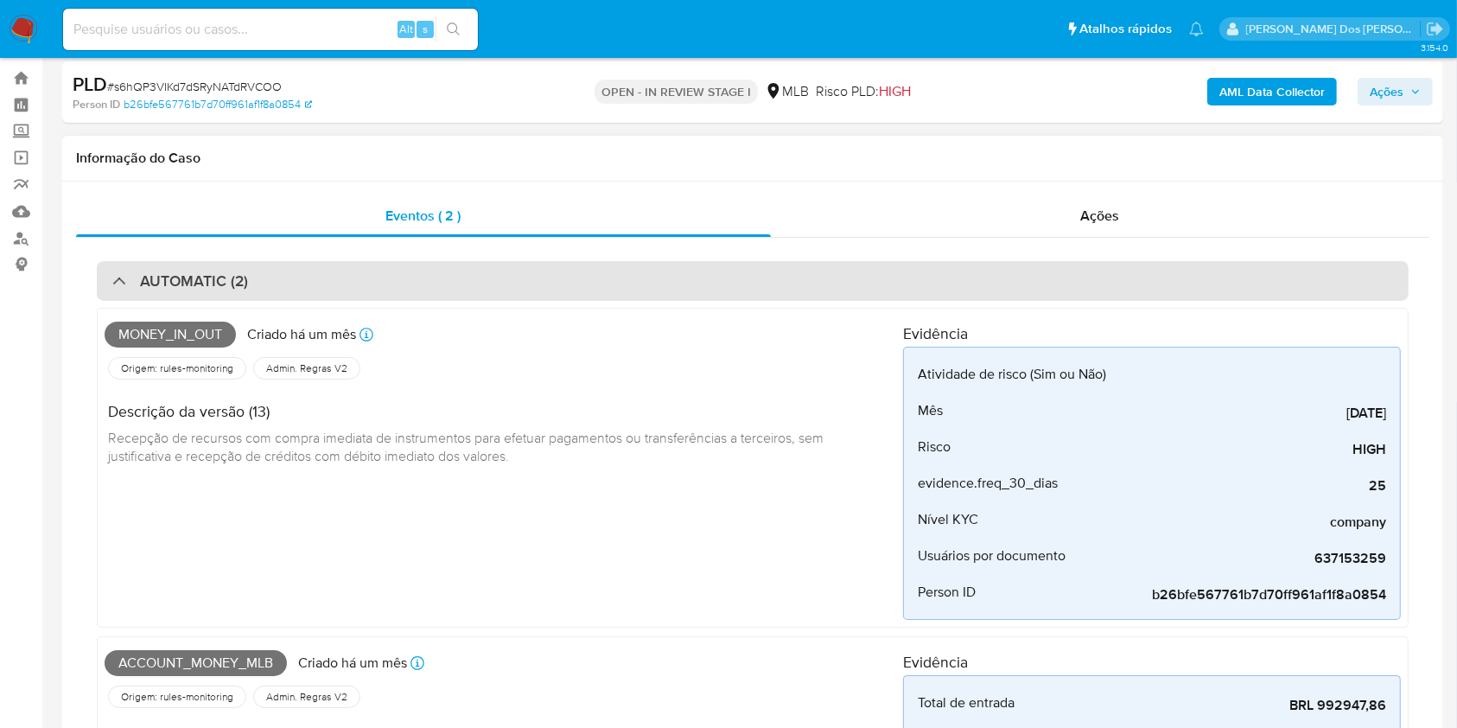
click at [615, 295] on div "AUTOMATIC (2)" at bounding box center [753, 281] width 1312 height 40
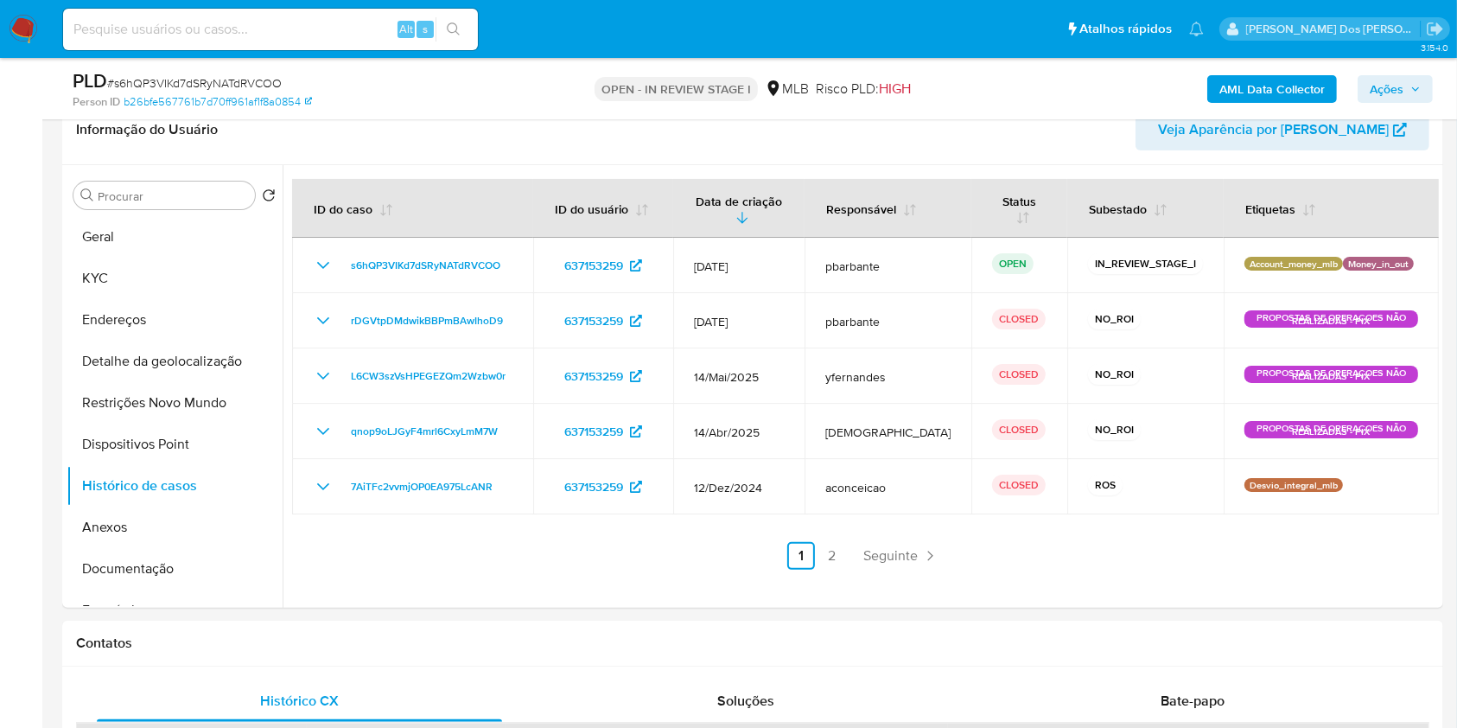
scroll to position [310, 0]
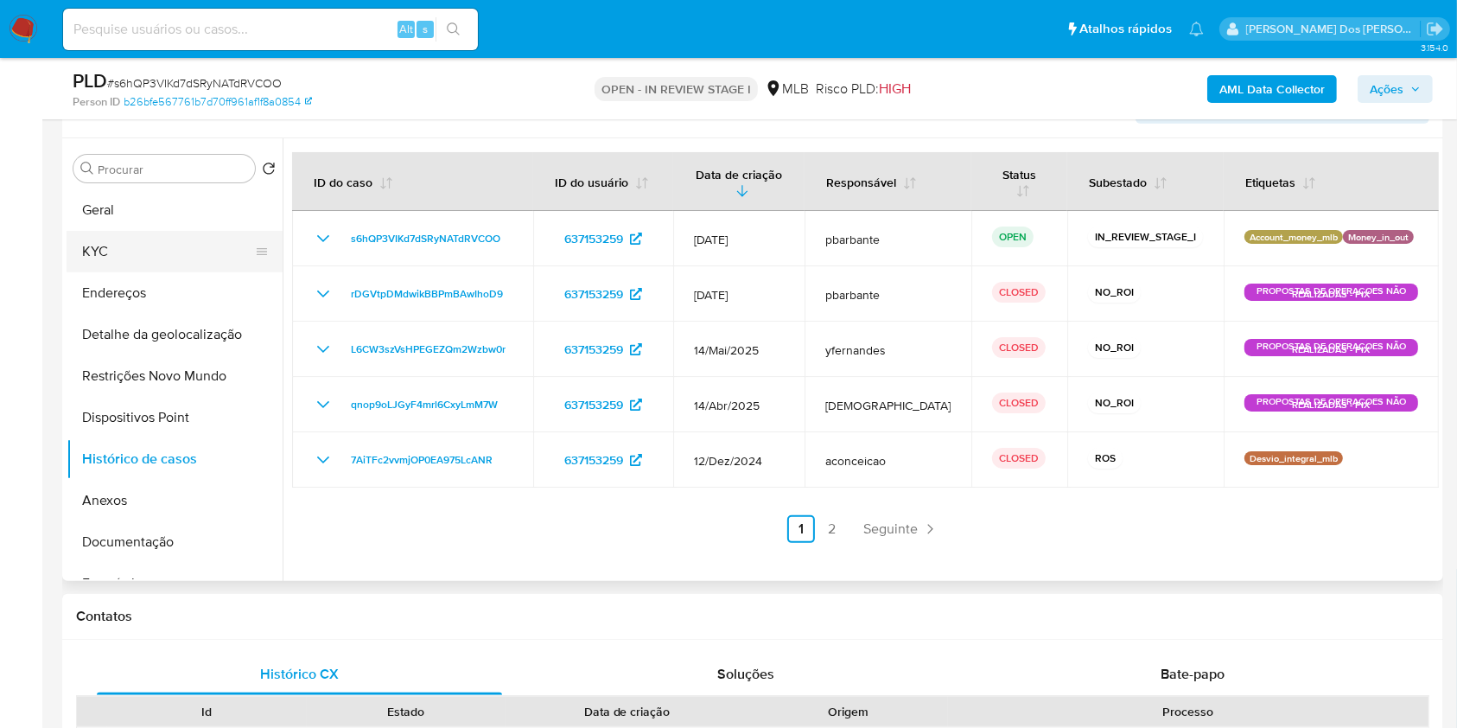
click at [147, 265] on button "KYC" at bounding box center [168, 251] width 202 height 41
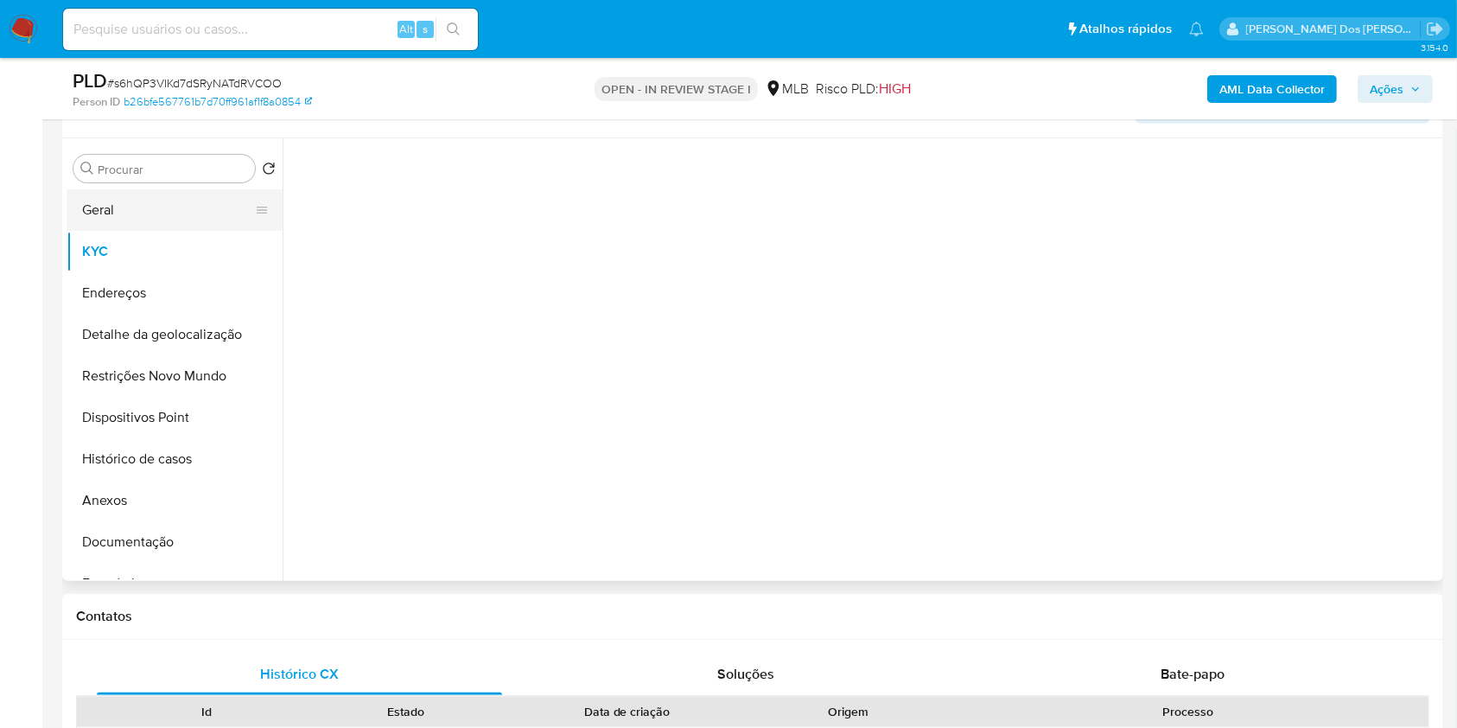
click at [141, 231] on button "Geral" at bounding box center [168, 209] width 202 height 41
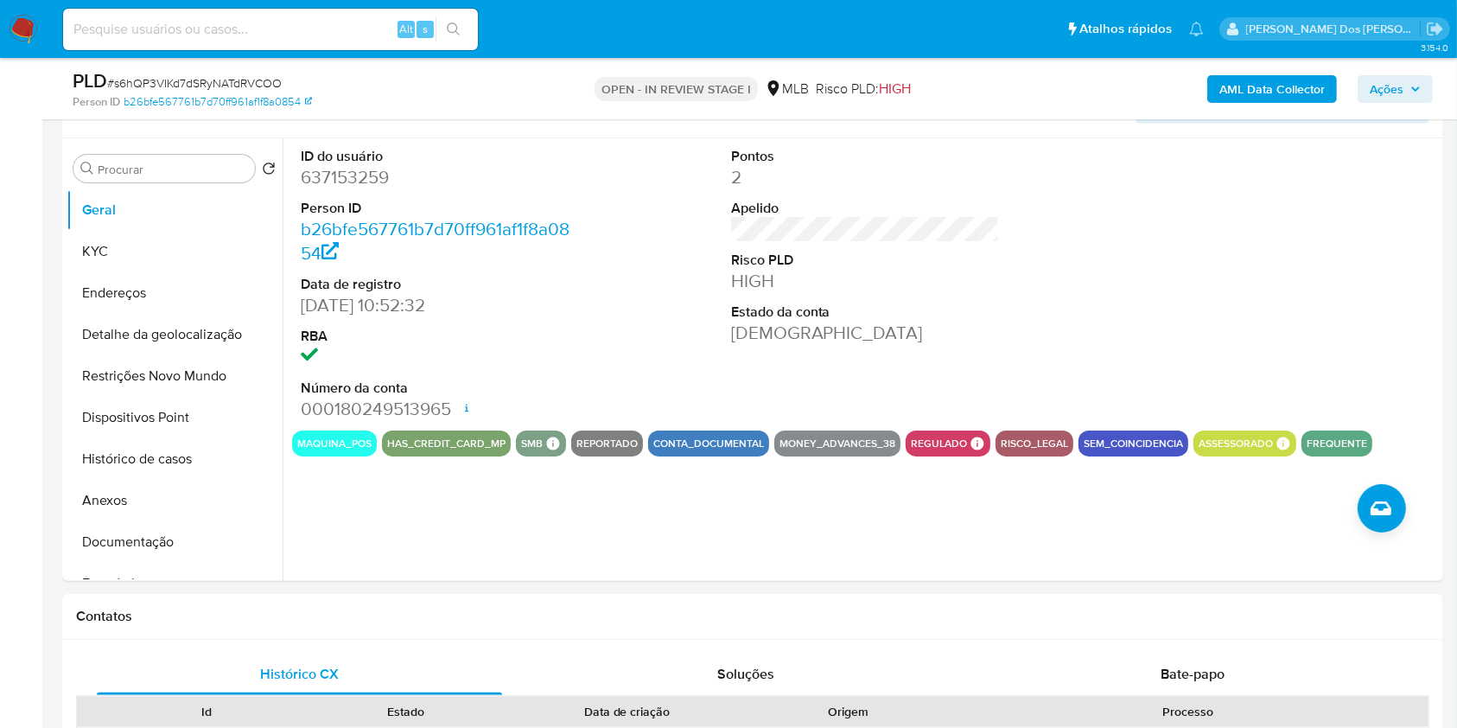
click at [118, 272] on button "KYC" at bounding box center [168, 251] width 202 height 41
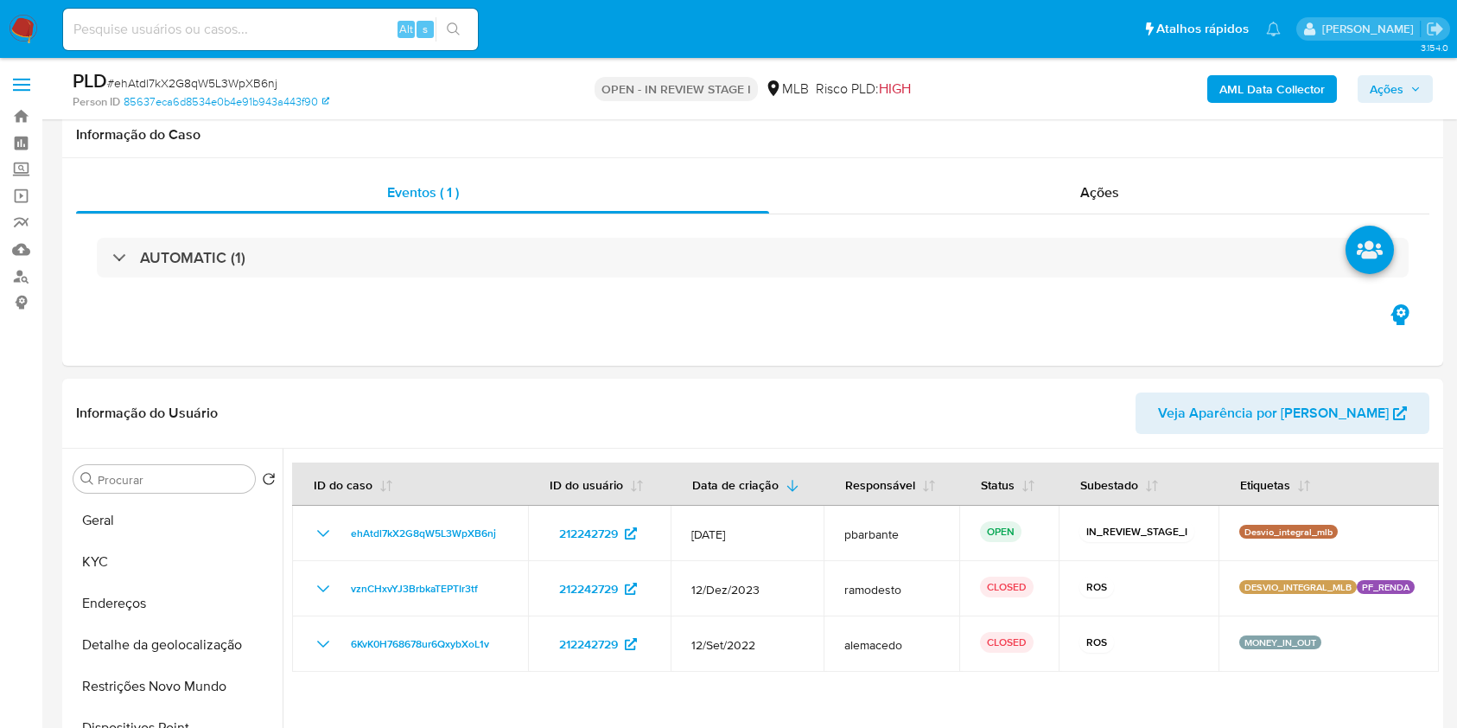
select select "10"
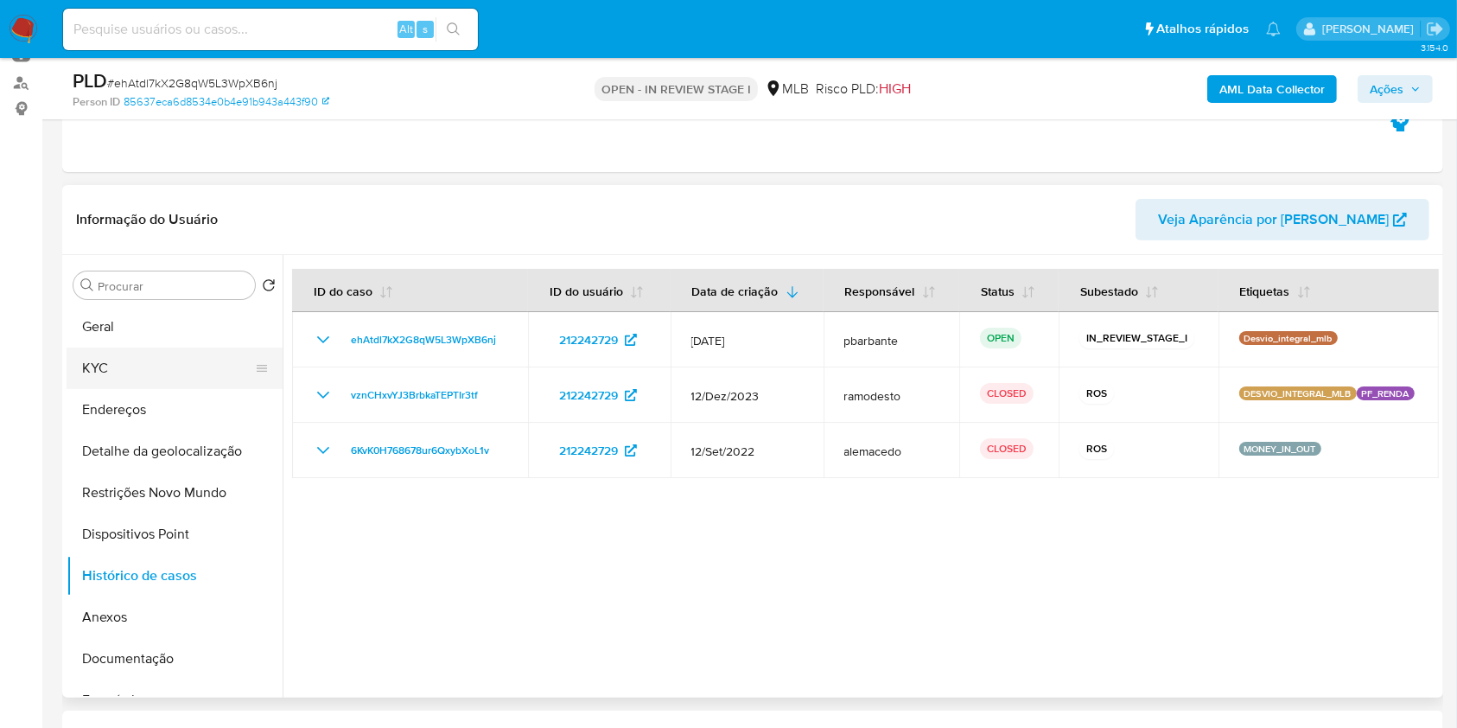
click at [124, 389] on button "KYC" at bounding box center [168, 367] width 202 height 41
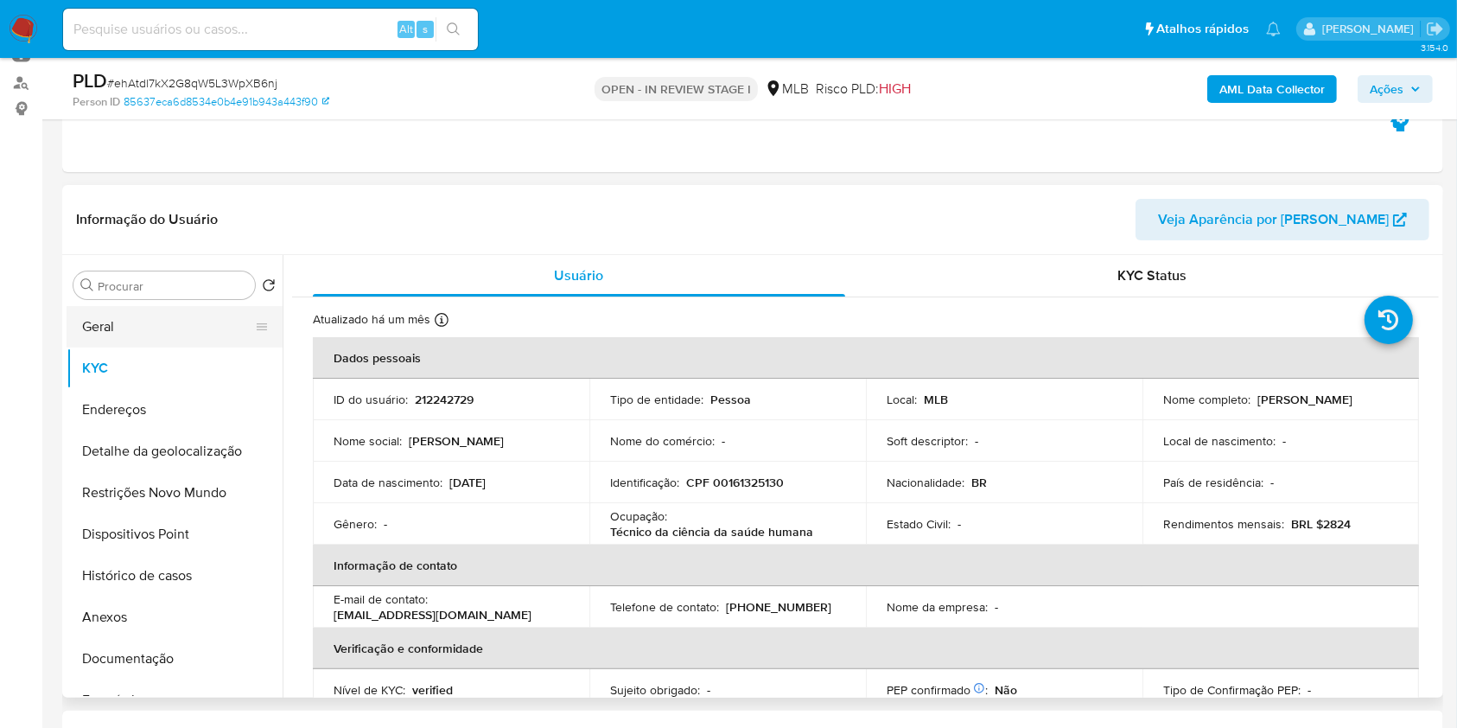
click at [225, 347] on button "Geral" at bounding box center [168, 326] width 202 height 41
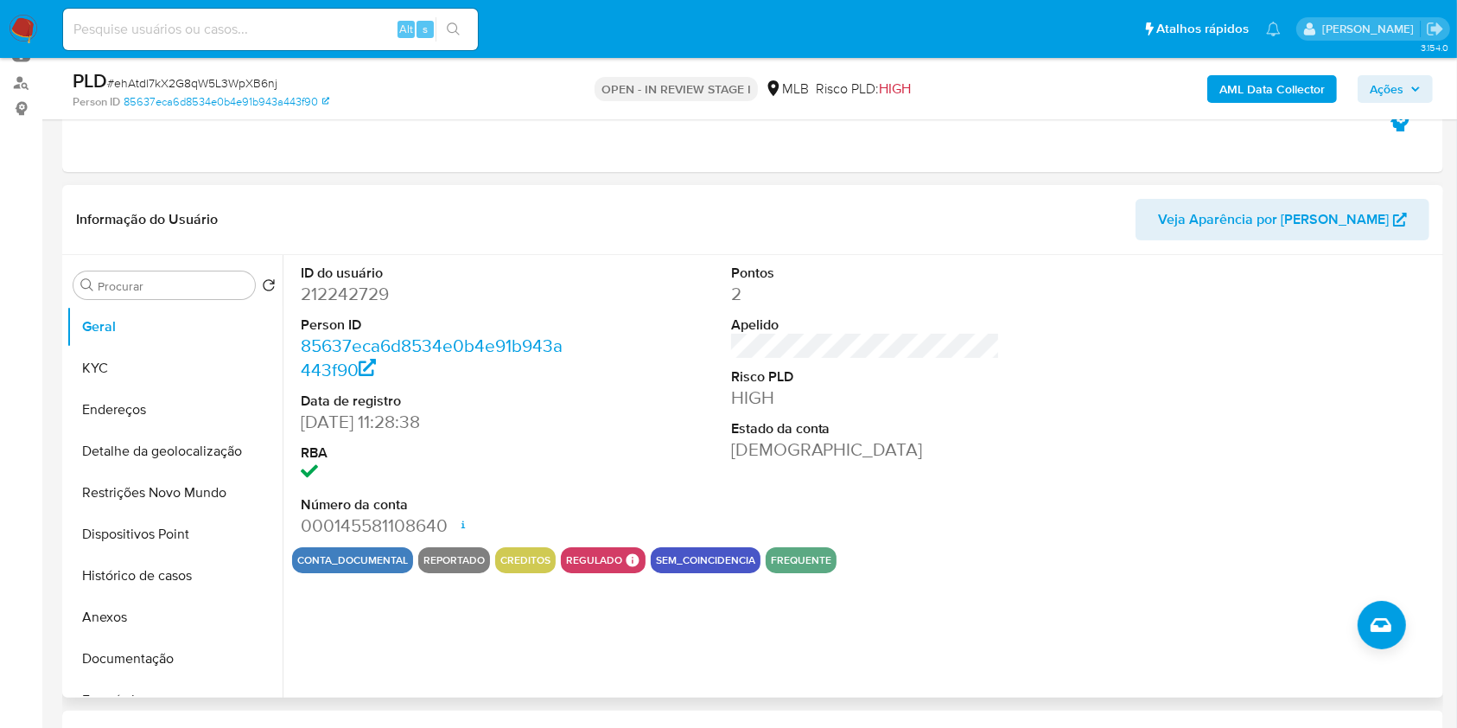
click at [366, 306] on dd "212242729" at bounding box center [436, 294] width 270 height 24
copy dd "212242729"
click at [138, 379] on button "KYC" at bounding box center [168, 367] width 202 height 41
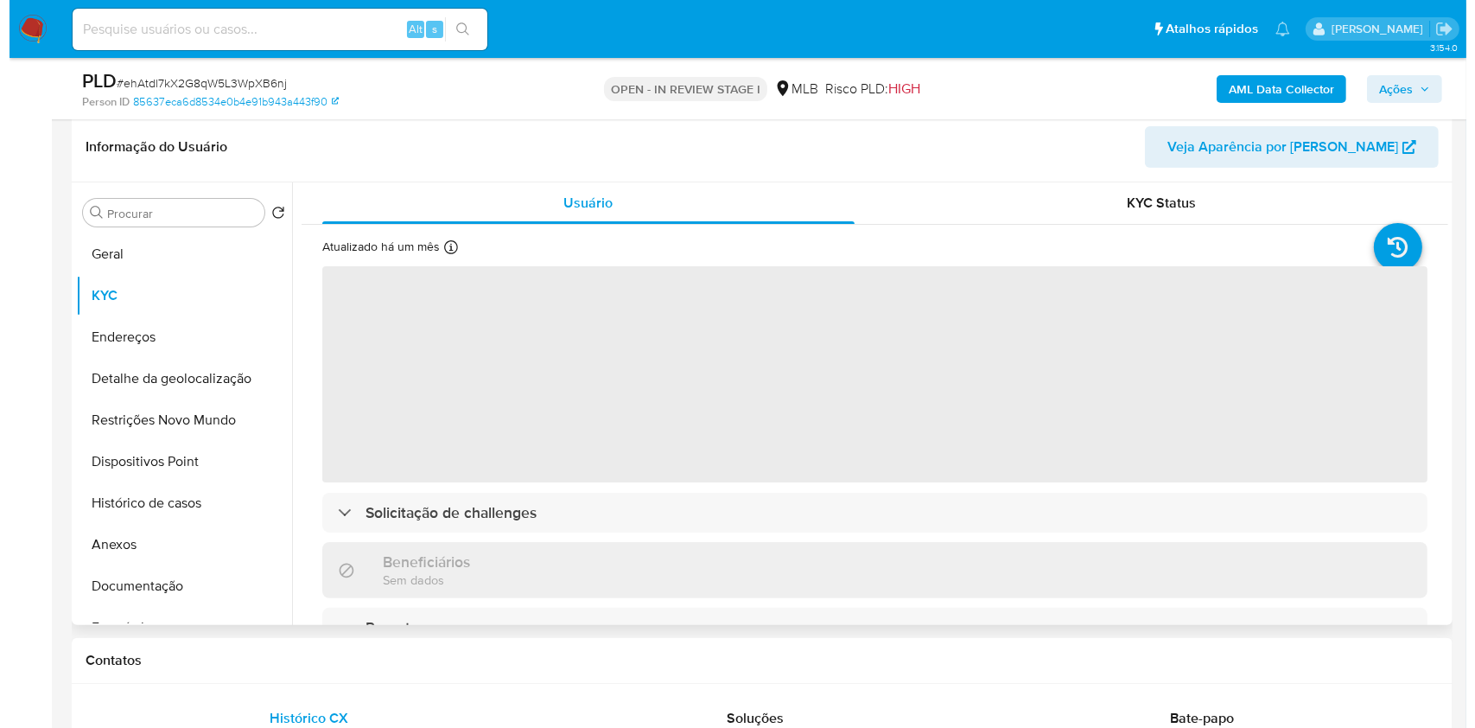
scroll to position [273, 0]
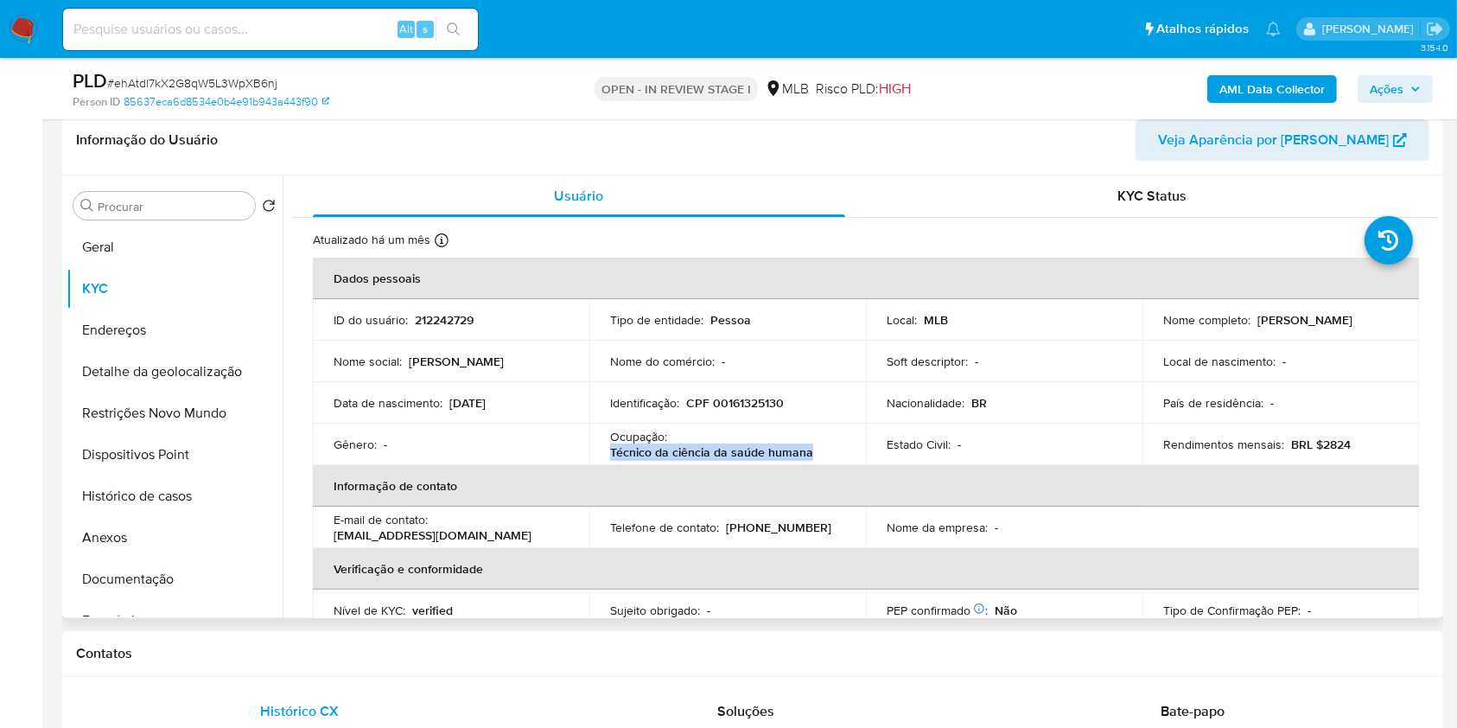
drag, startPoint x: 809, startPoint y: 474, endPoint x: 609, endPoint y: 484, distance: 199.9
click at [610, 460] on div "Ocupação : Técnico da ciência da saúde humana" at bounding box center [727, 444] width 235 height 31
copy p "Técnico da ciência da saúde humana"
click at [134, 600] on button "Documentação" at bounding box center [168, 578] width 202 height 41
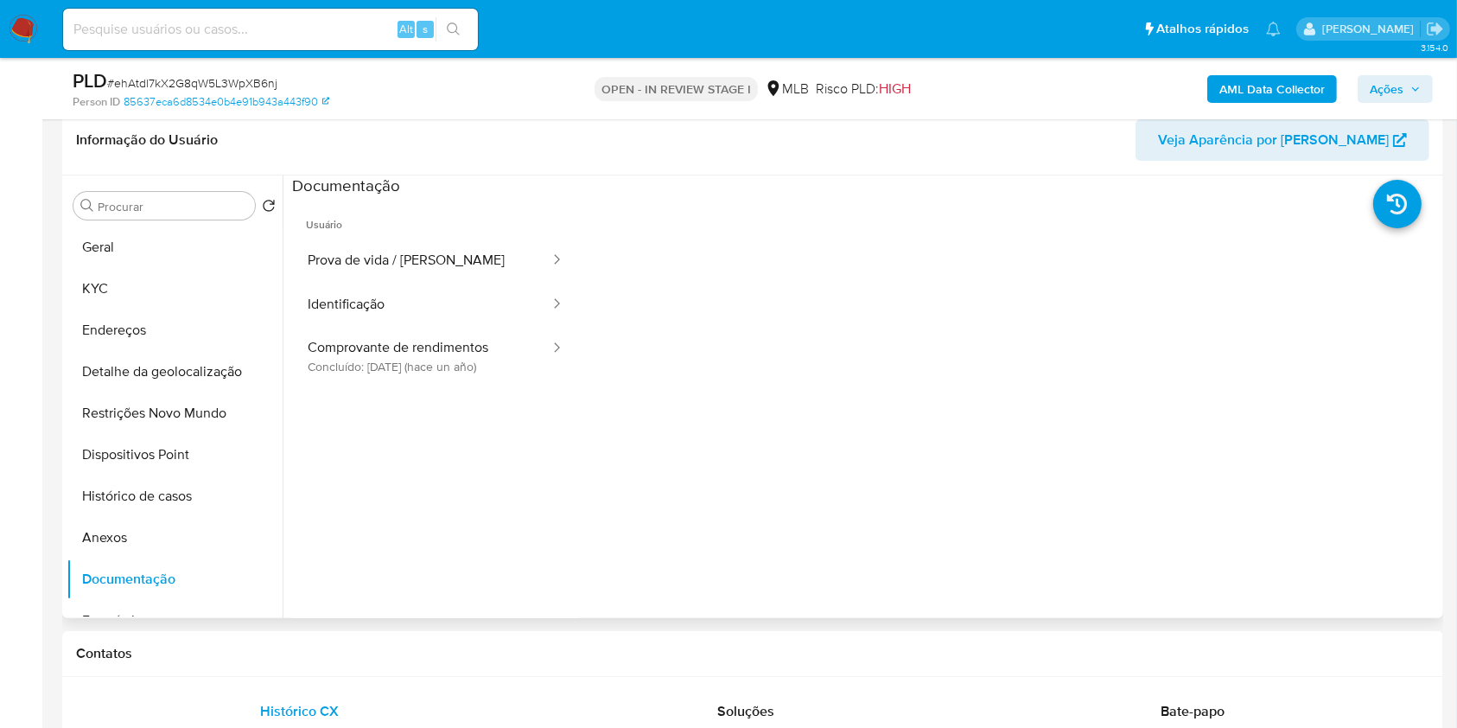
click at [395, 411] on ul "Usuário Prova de vida / Selfie Identificação Comprovante de rendimentos Concluí…" at bounding box center [435, 446] width 287 height 498
click at [464, 374] on button "Comprovante de rendimentos Concluído: 11/03/2024 (hace un año)" at bounding box center [421, 356] width 259 height 59
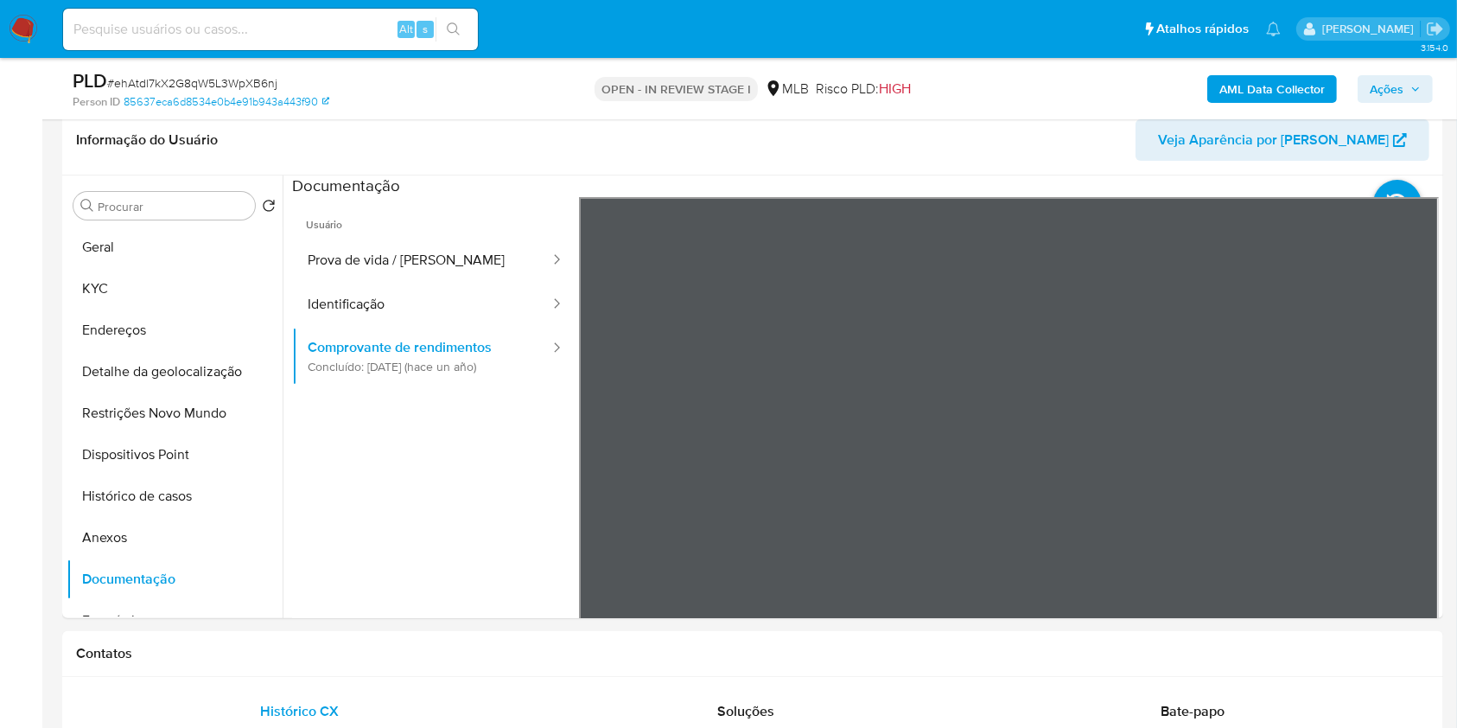
click at [1296, 80] on b "AML Data Collector" at bounding box center [1272, 89] width 105 height 28
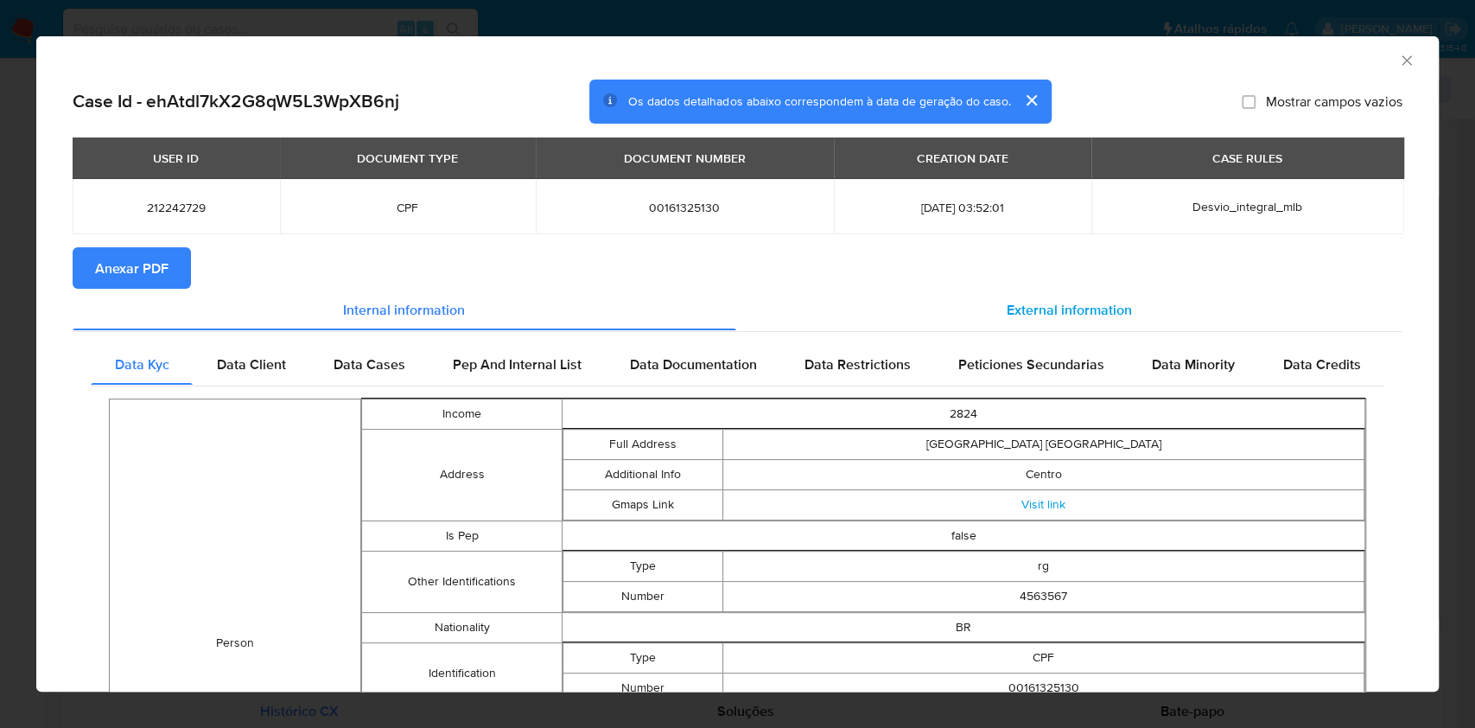
click at [1075, 310] on span "External information" at bounding box center [1069, 309] width 125 height 20
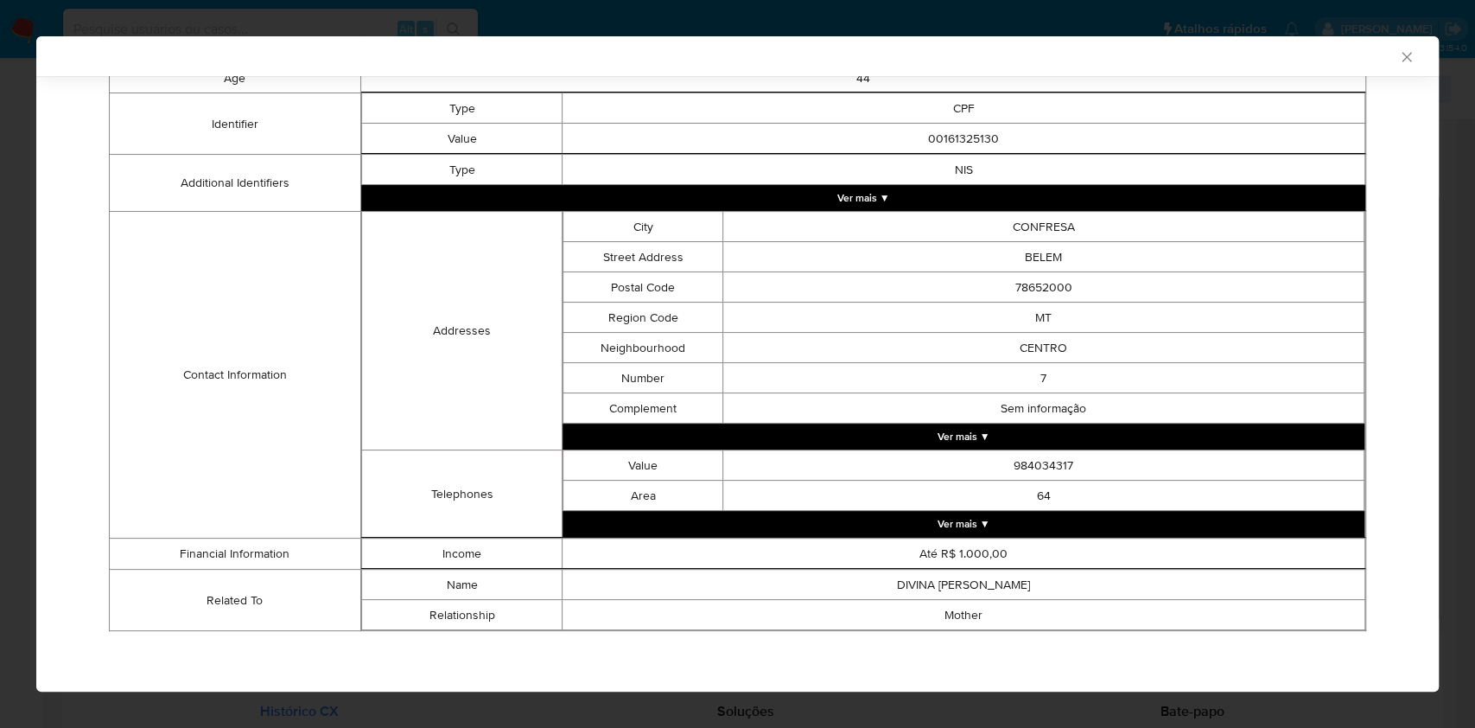
scroll to position [0, 0]
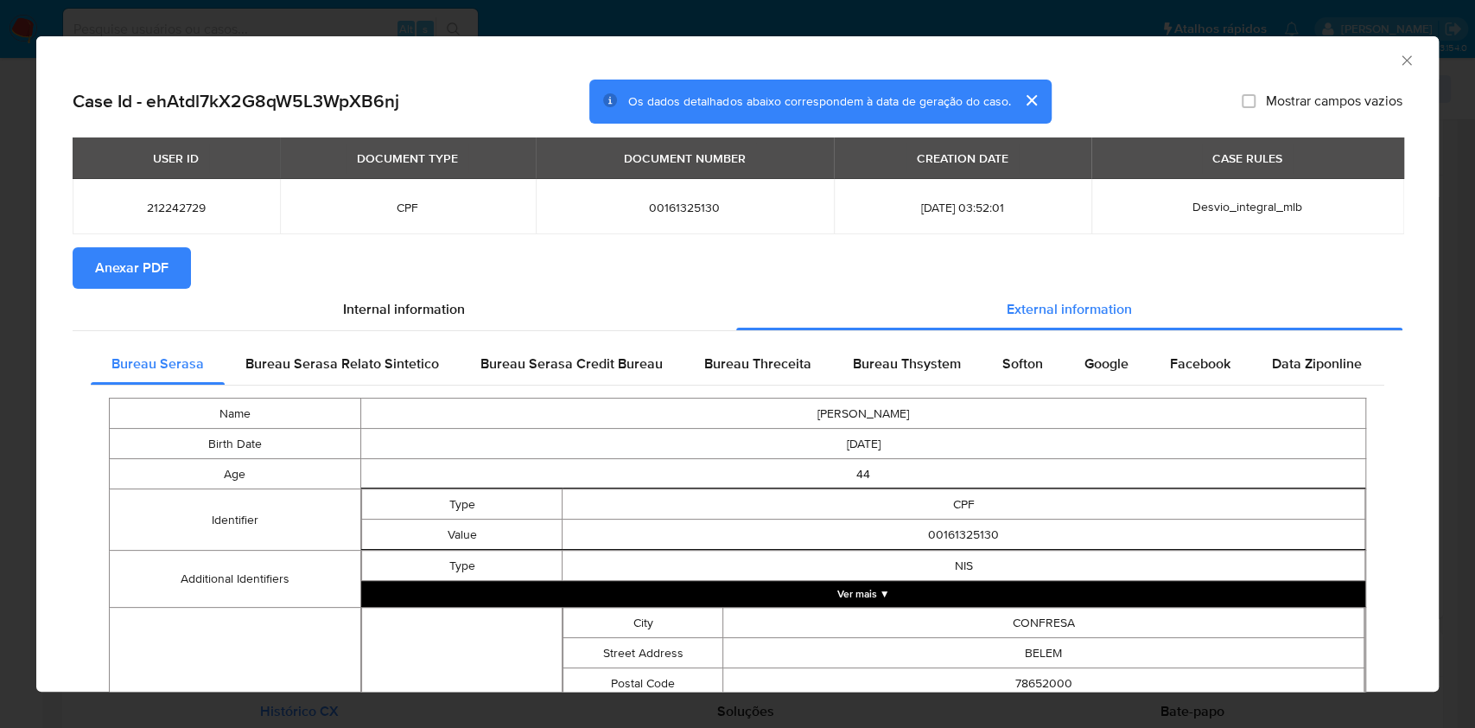
click at [156, 277] on span "Anexar PDF" at bounding box center [131, 268] width 73 height 38
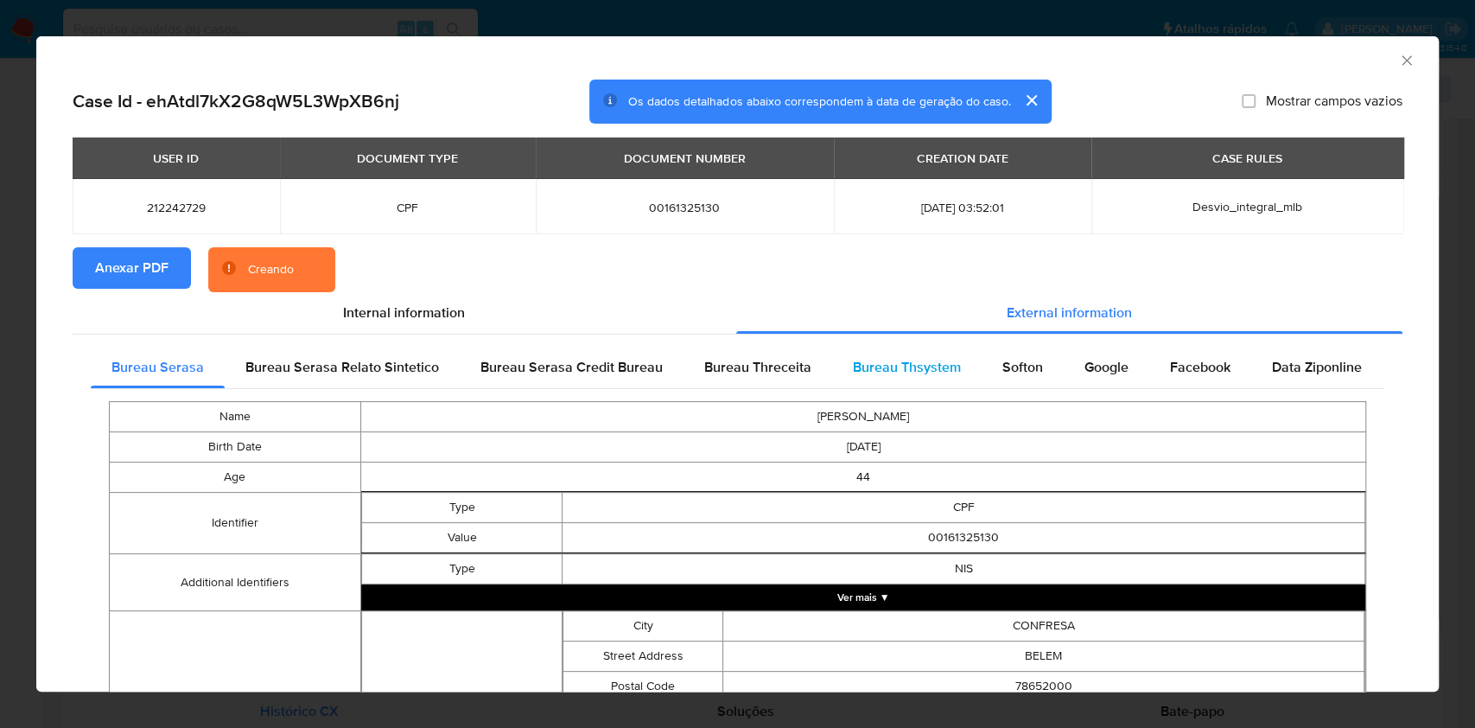
click at [913, 370] on span "Bureau Thsystem" at bounding box center [907, 367] width 108 height 20
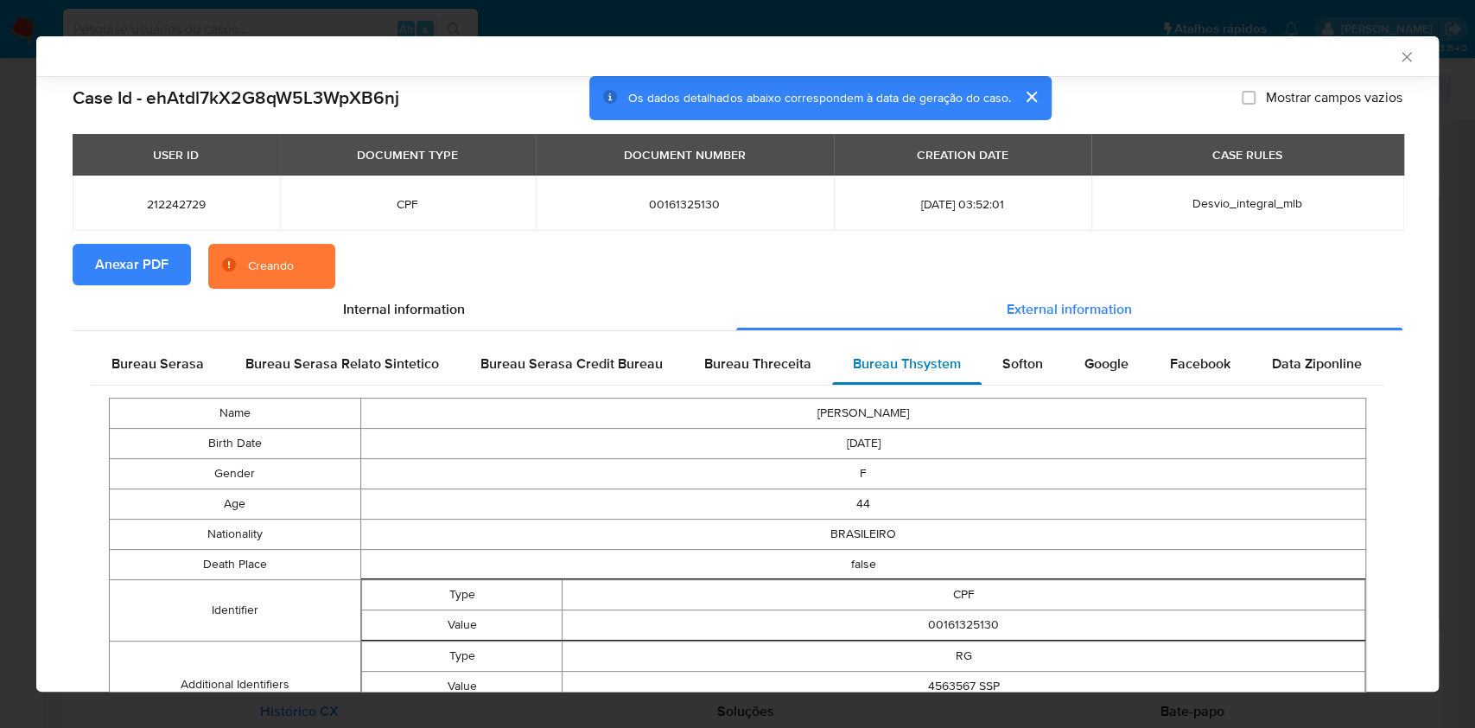
scroll to position [708, 0]
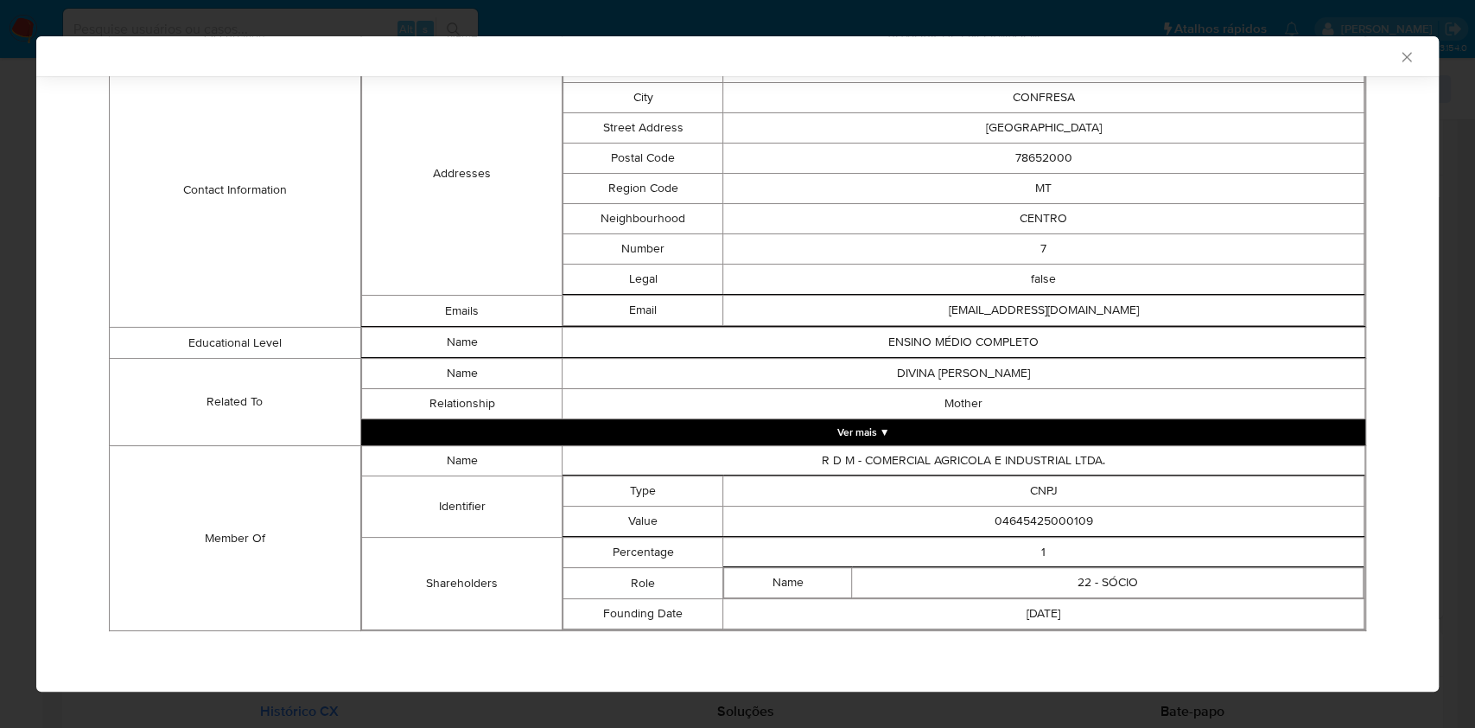
click at [1036, 520] on td "04645425000109" at bounding box center [1043, 521] width 641 height 30
copy td "04645425000109"
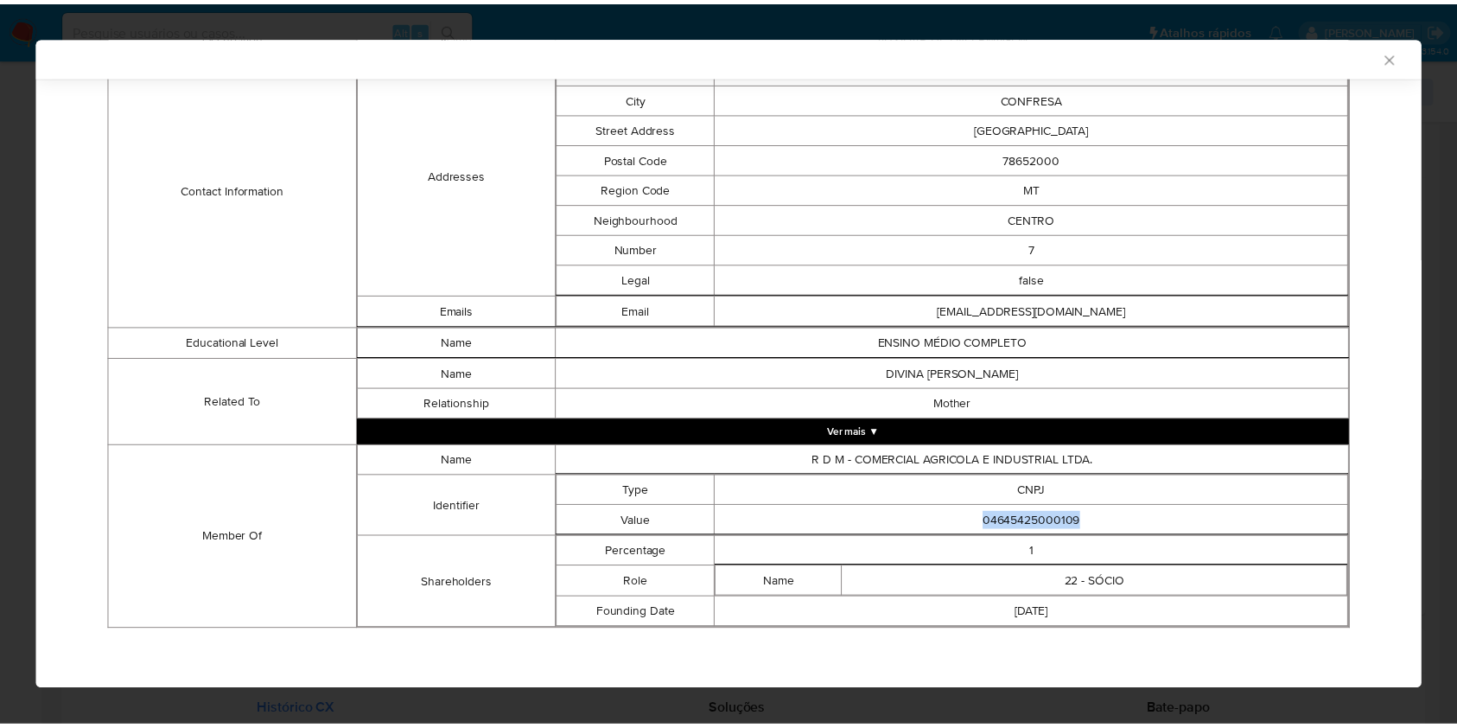
scroll to position [705, 0]
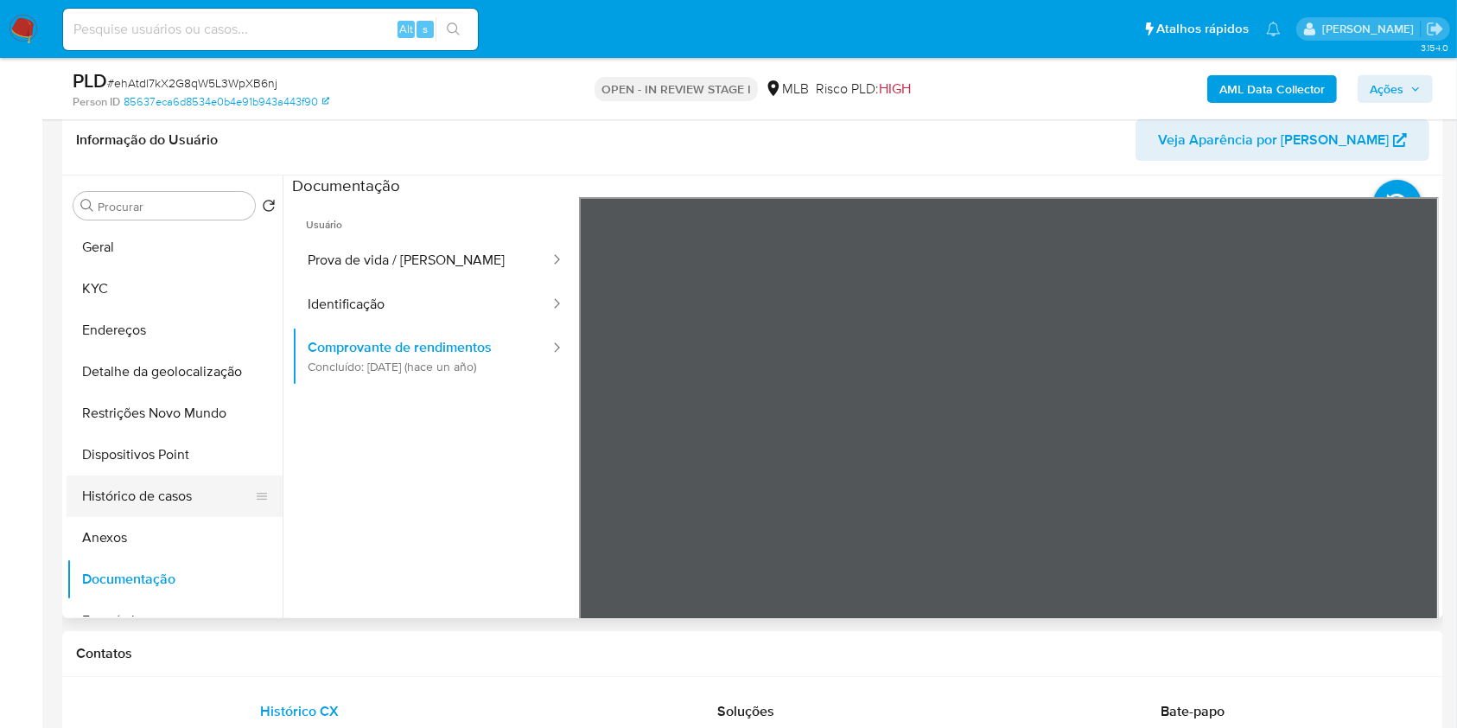
click at [173, 517] on button "Histórico de casos" at bounding box center [168, 495] width 202 height 41
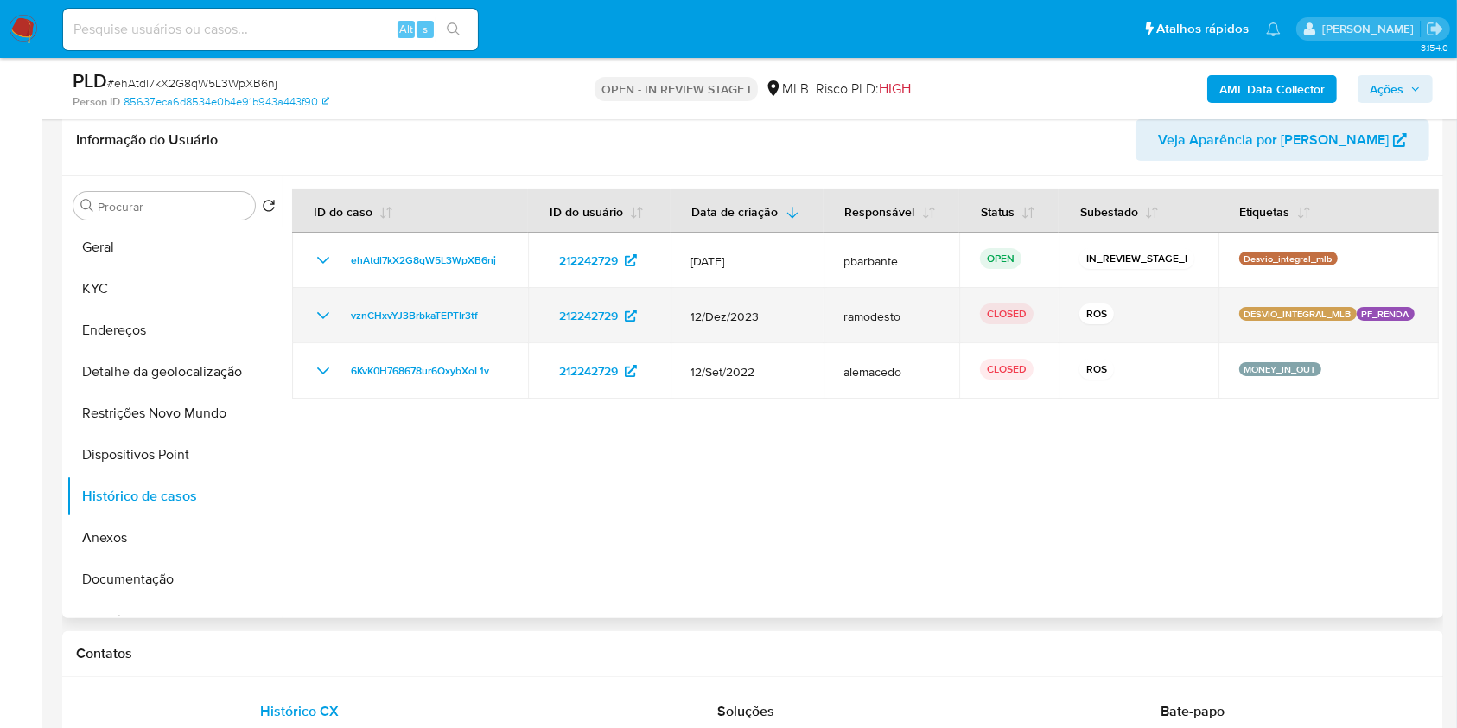
click at [321, 319] on icon "Mostrar/Ocultar" at bounding box center [323, 315] width 12 height 7
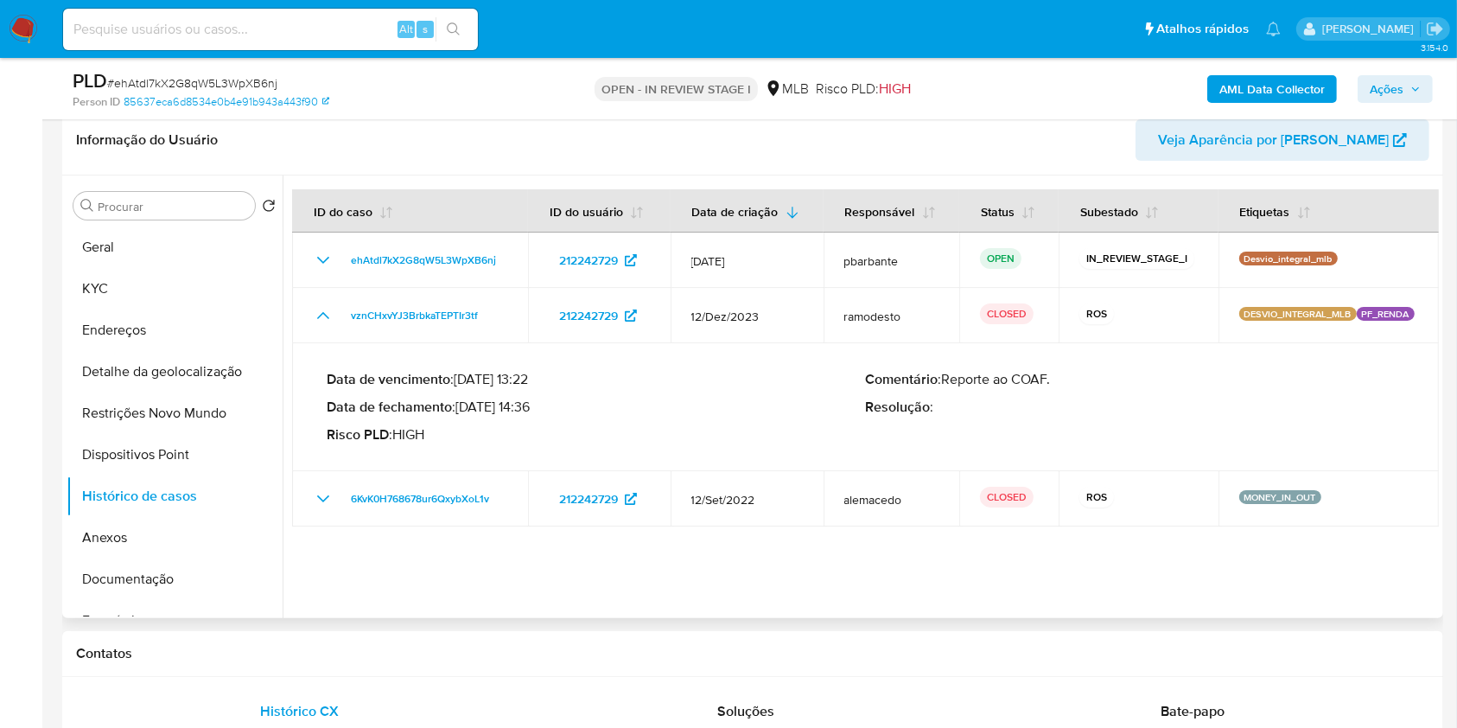
drag, startPoint x: 464, startPoint y: 432, endPoint x: 532, endPoint y: 436, distance: 68.4
click at [532, 416] on p "Data de fechamento : 05/01/2024 14:36" at bounding box center [596, 406] width 539 height 17
click at [162, 268] on button "Geral" at bounding box center [168, 246] width 202 height 41
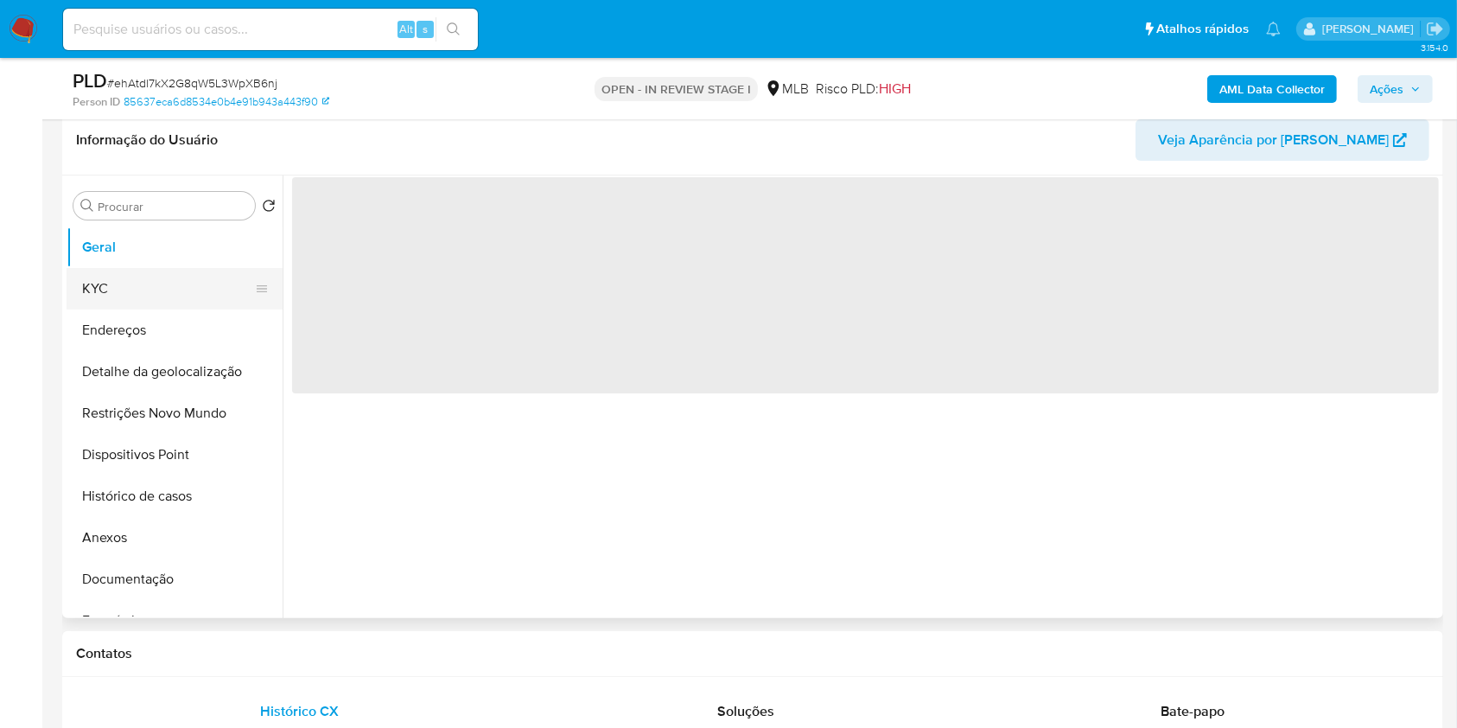
click at [145, 309] on button "KYC" at bounding box center [168, 288] width 202 height 41
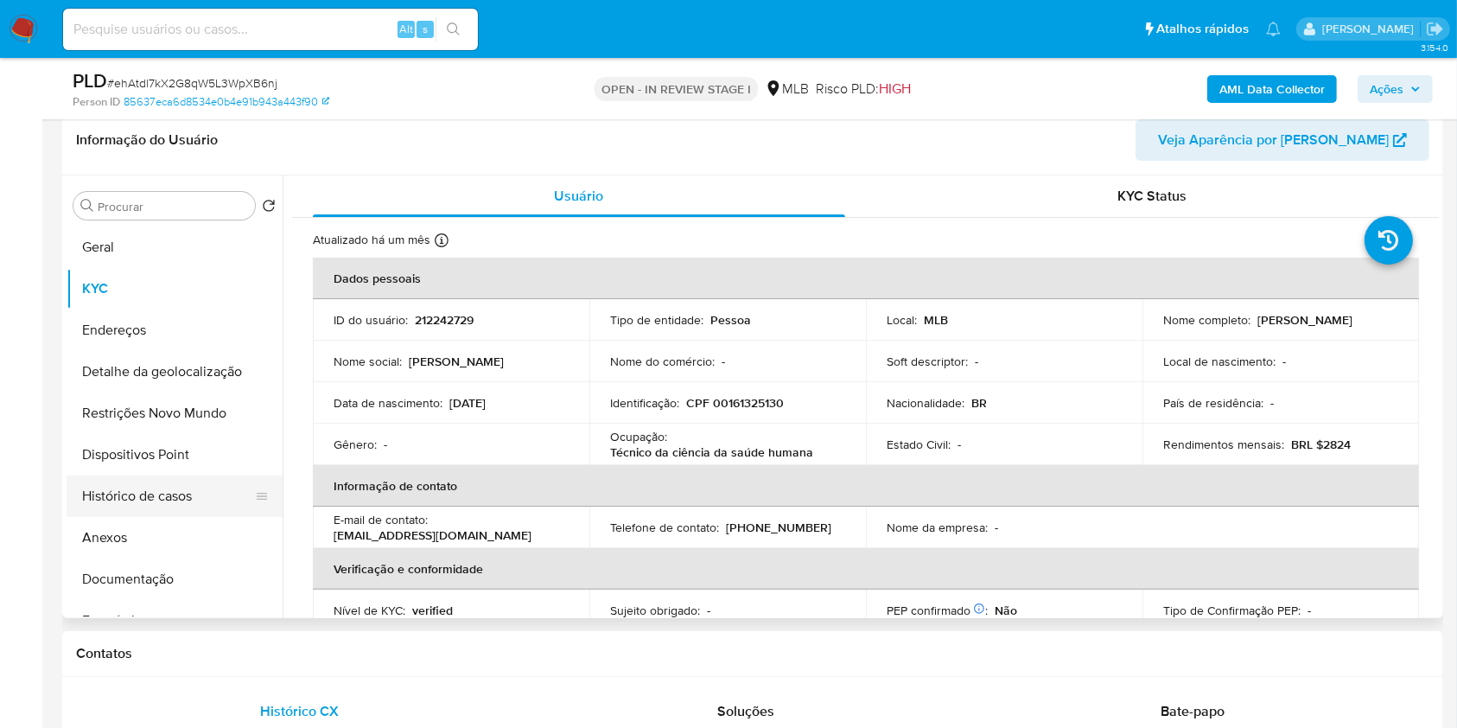
click at [180, 517] on button "Histórico de casos" at bounding box center [168, 495] width 202 height 41
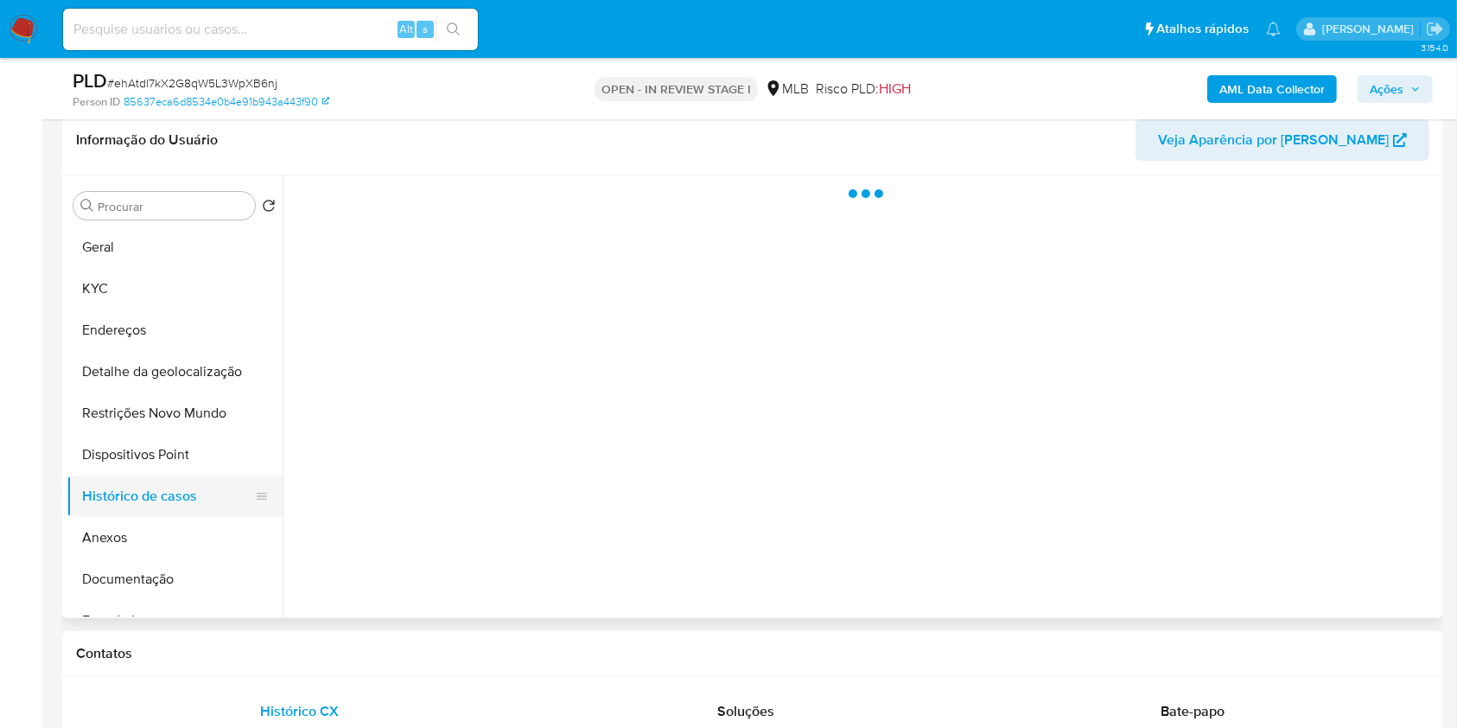
click at [180, 517] on button "Histórico de casos" at bounding box center [168, 495] width 202 height 41
click at [169, 423] on button "Restrições Novo Mundo" at bounding box center [168, 412] width 202 height 41
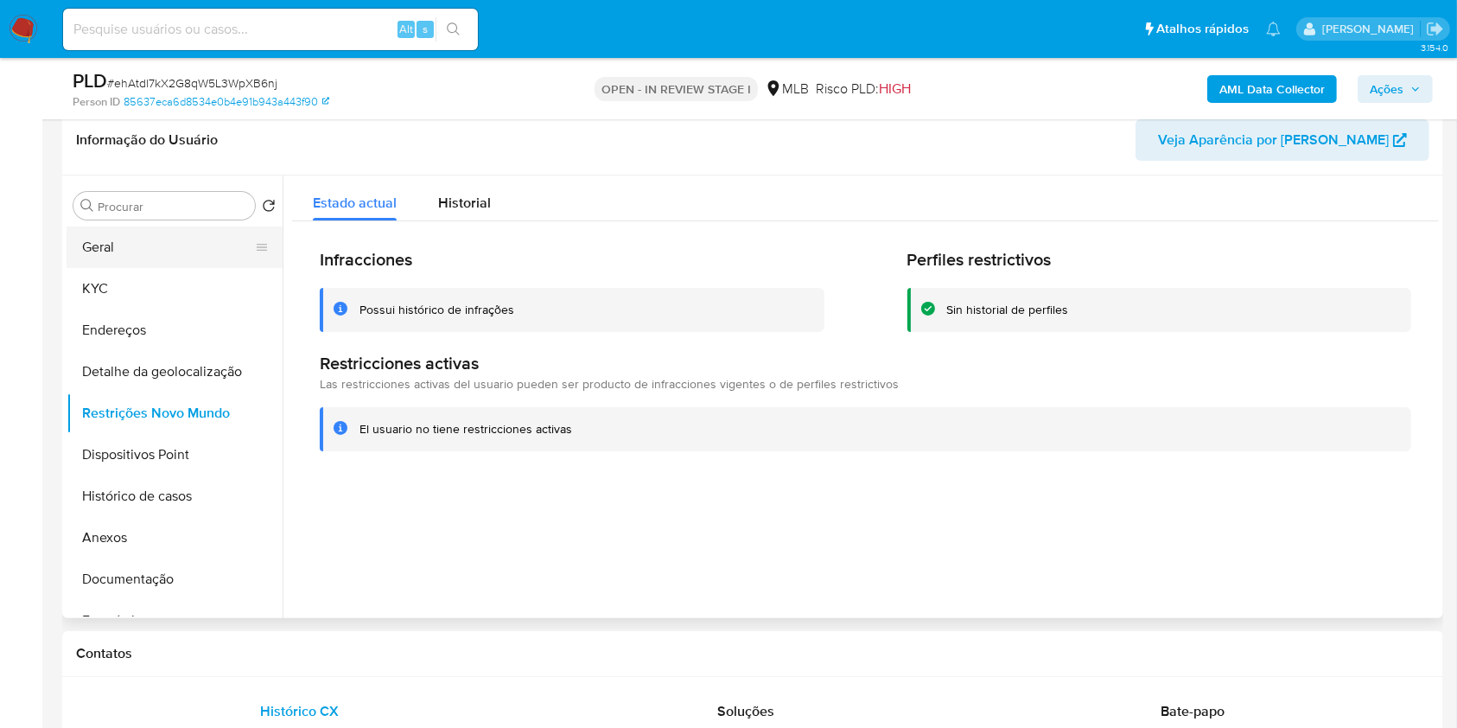
click at [127, 268] on button "Geral" at bounding box center [168, 246] width 202 height 41
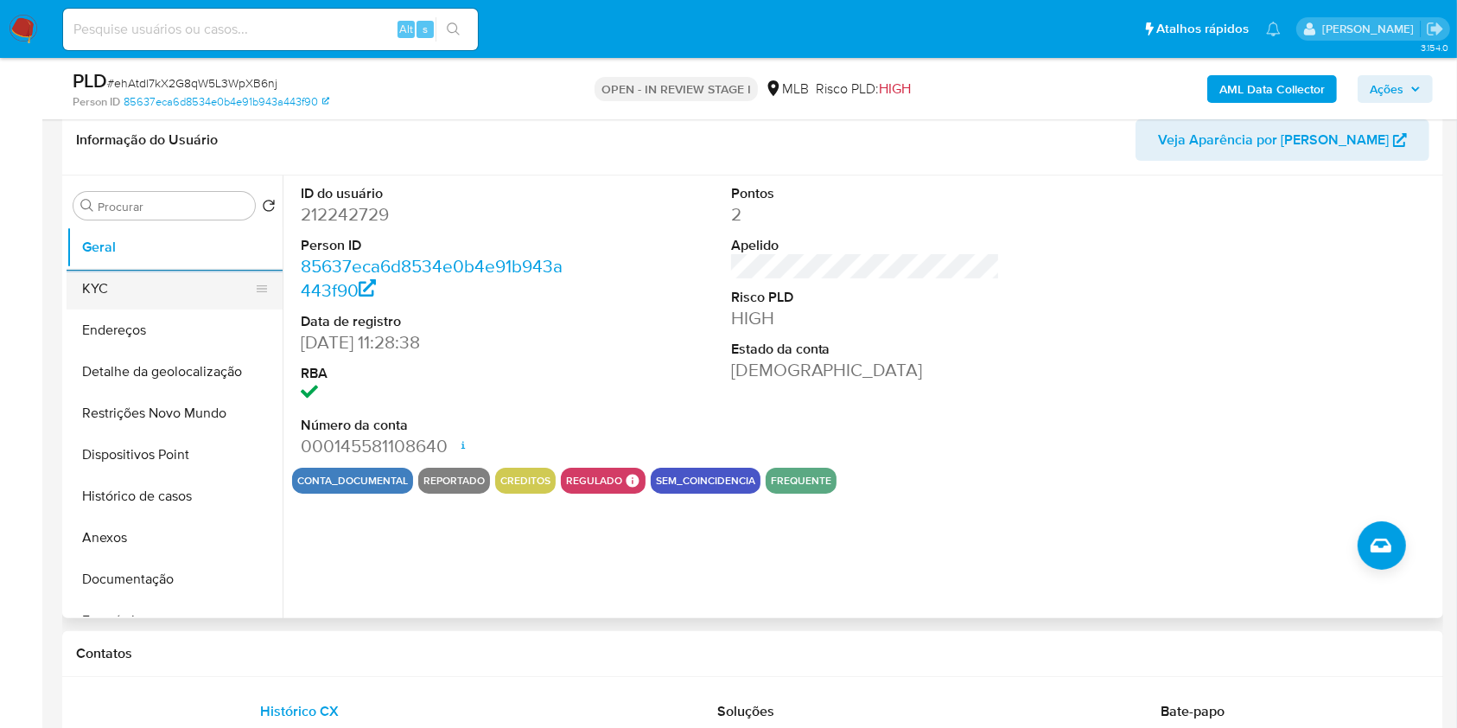
click at [166, 309] on button "KYC" at bounding box center [168, 288] width 202 height 41
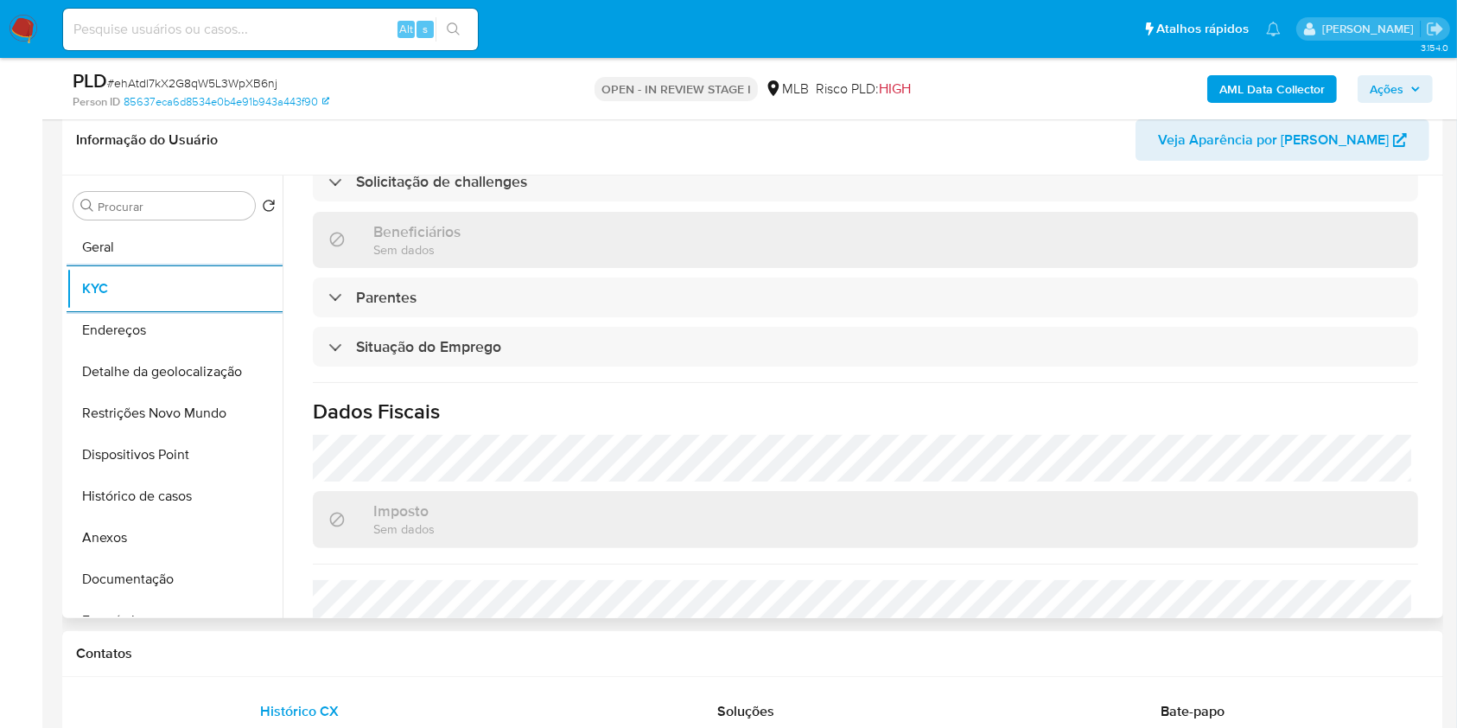
scroll to position [735, 0]
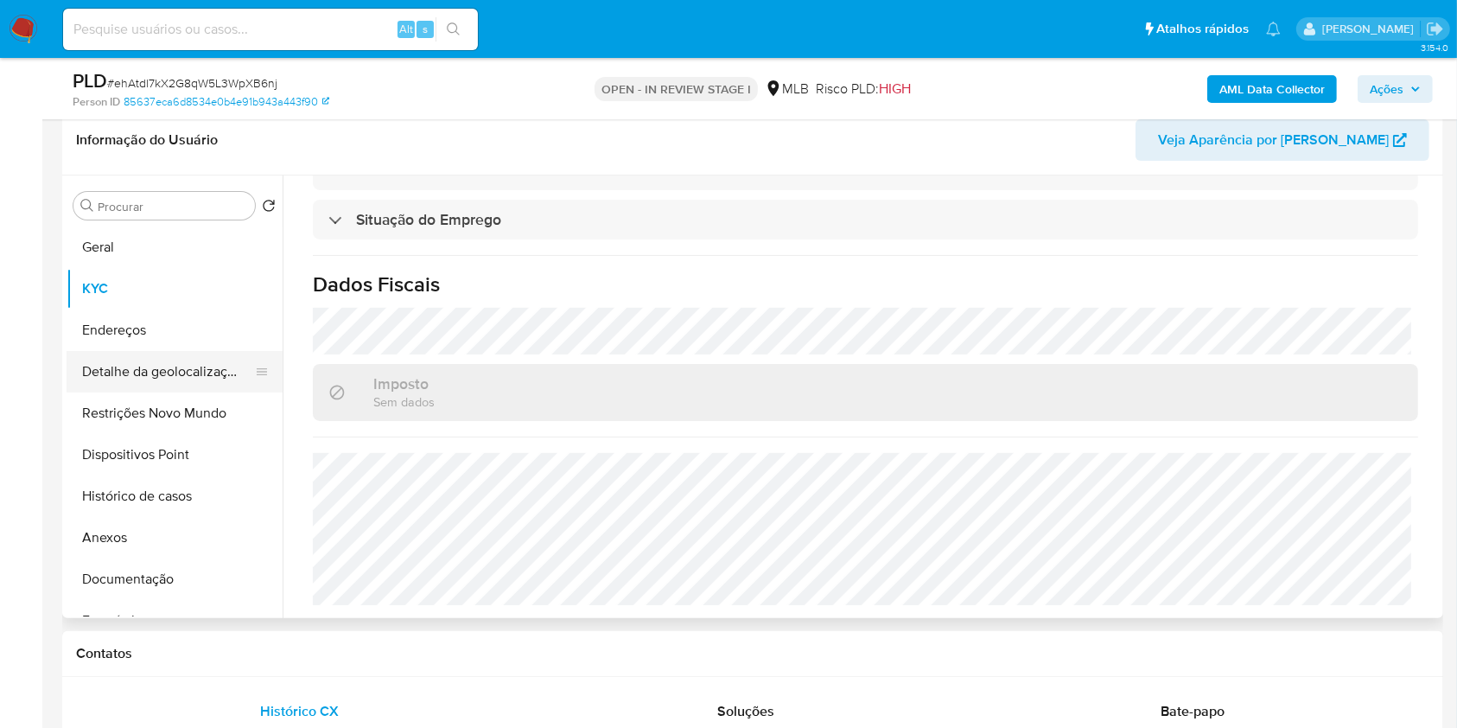
click at [153, 378] on button "Detalhe da geolocalização" at bounding box center [168, 371] width 202 height 41
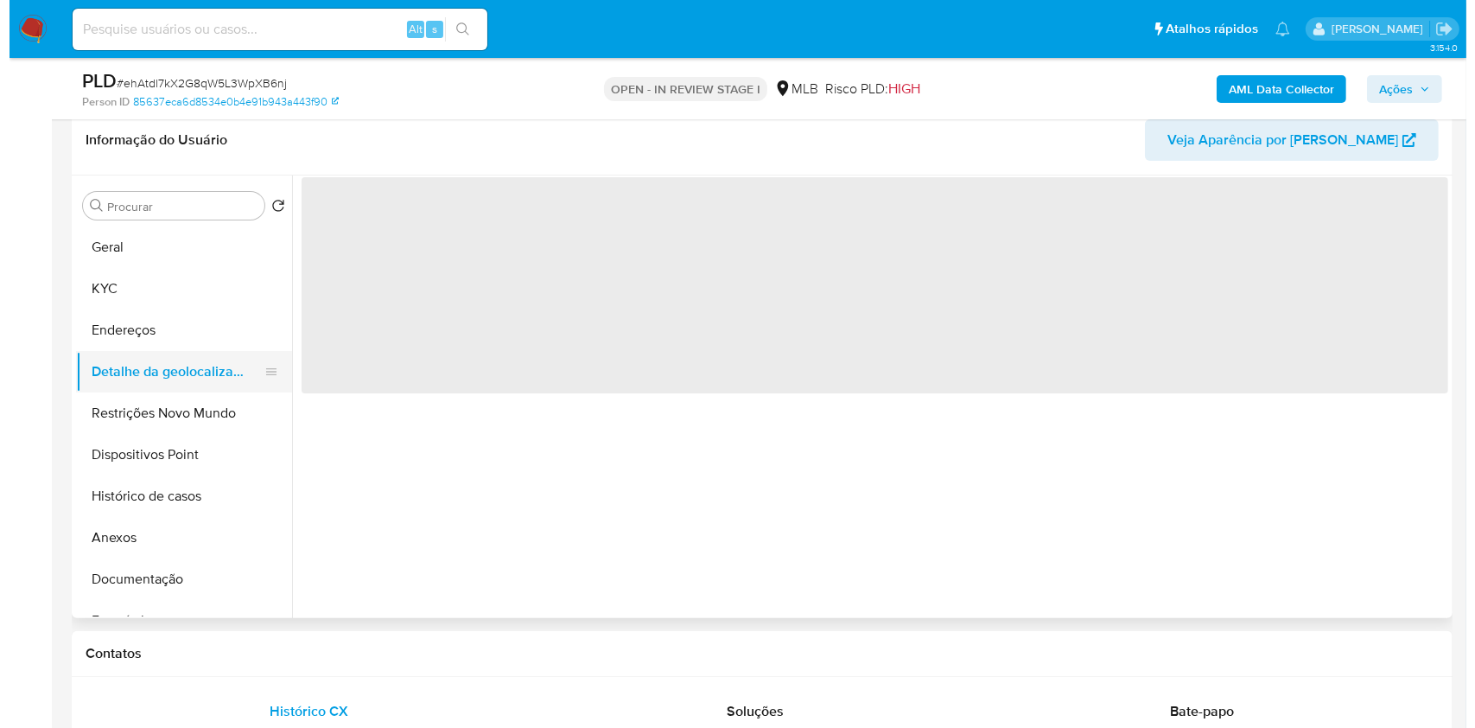
scroll to position [0, 0]
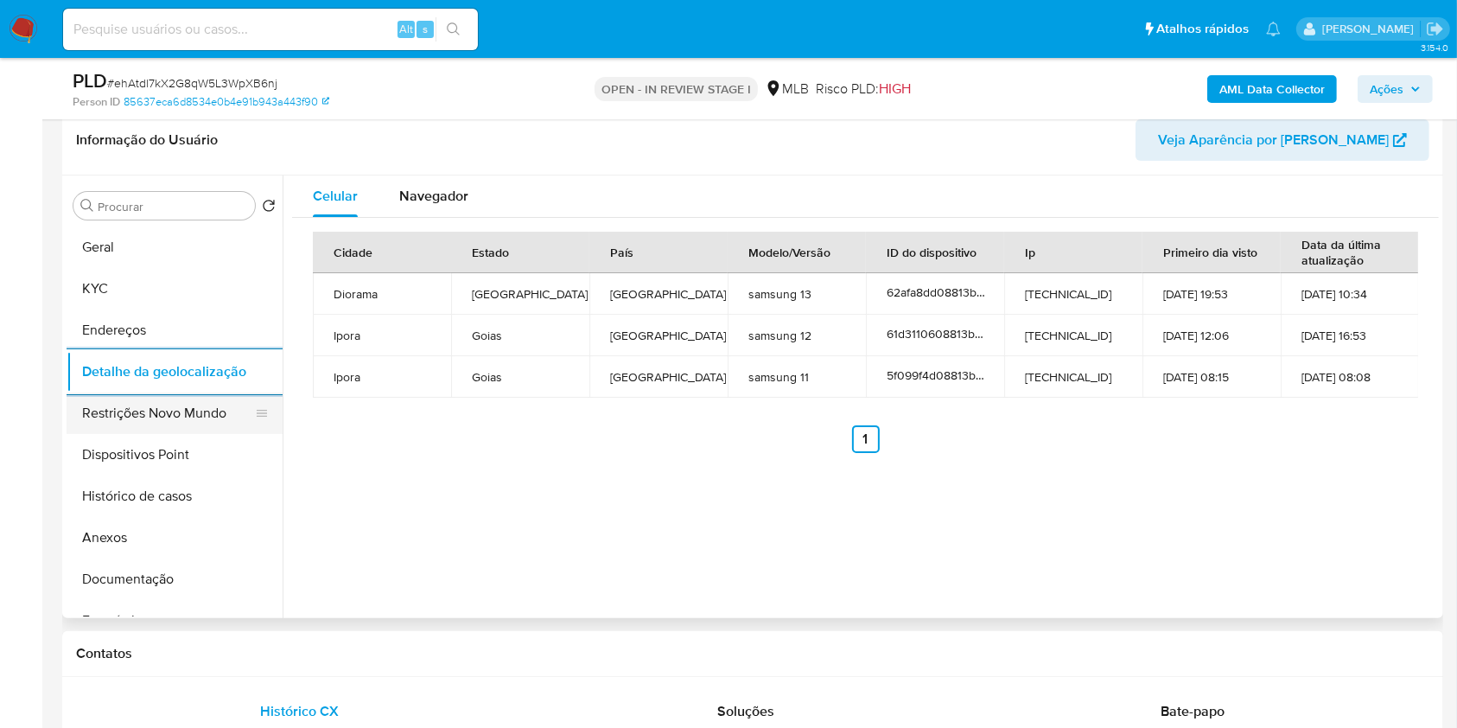
click at [193, 434] on button "Restrições Novo Mundo" at bounding box center [168, 412] width 202 height 41
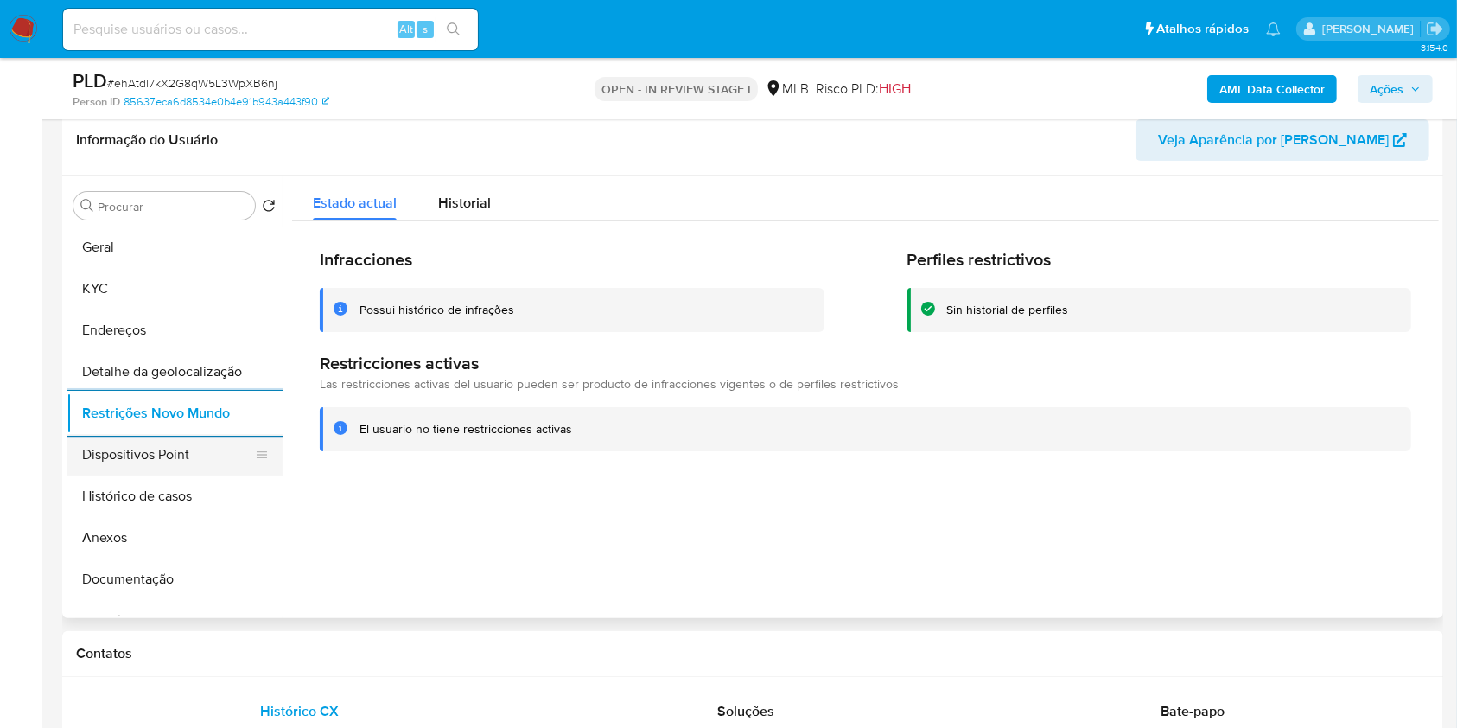
click at [192, 474] on button "Dispositivos Point" at bounding box center [168, 454] width 202 height 41
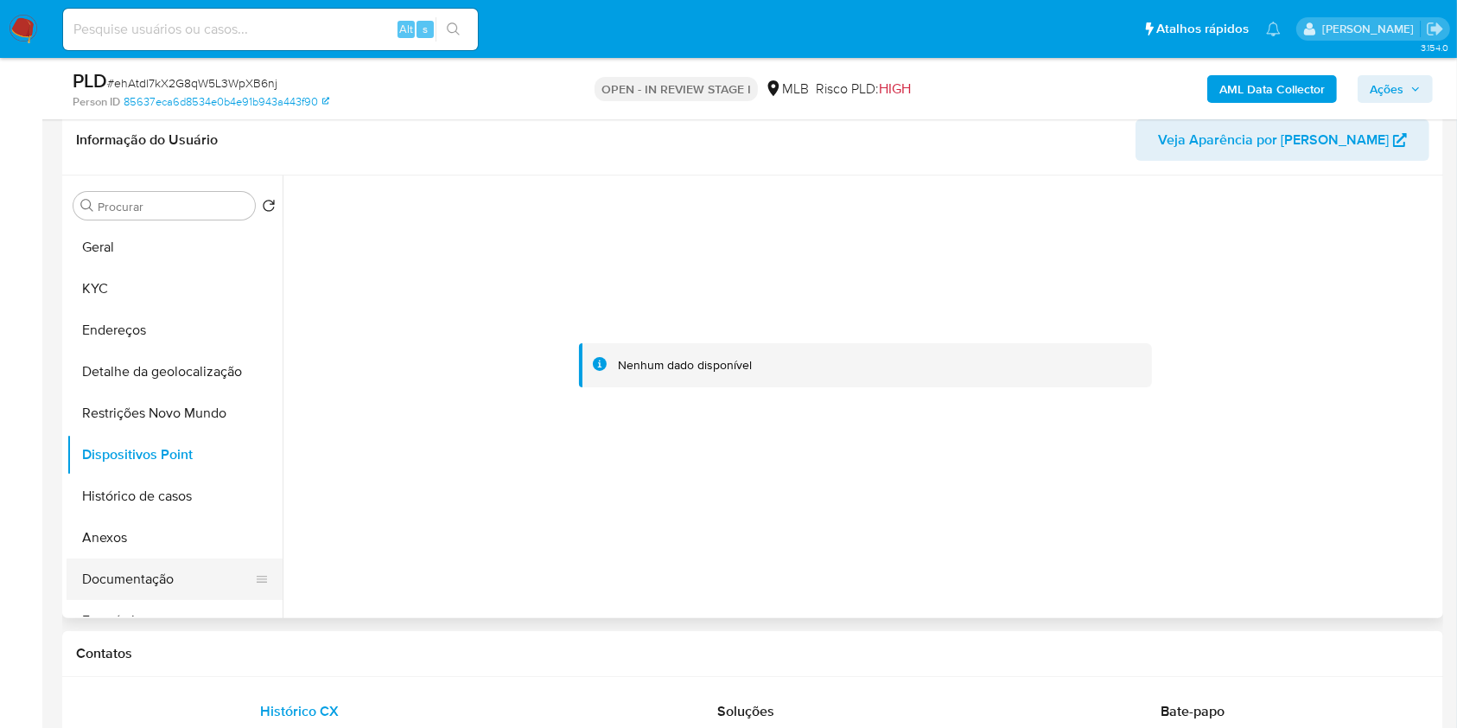
click at [124, 592] on button "Documentação" at bounding box center [168, 578] width 202 height 41
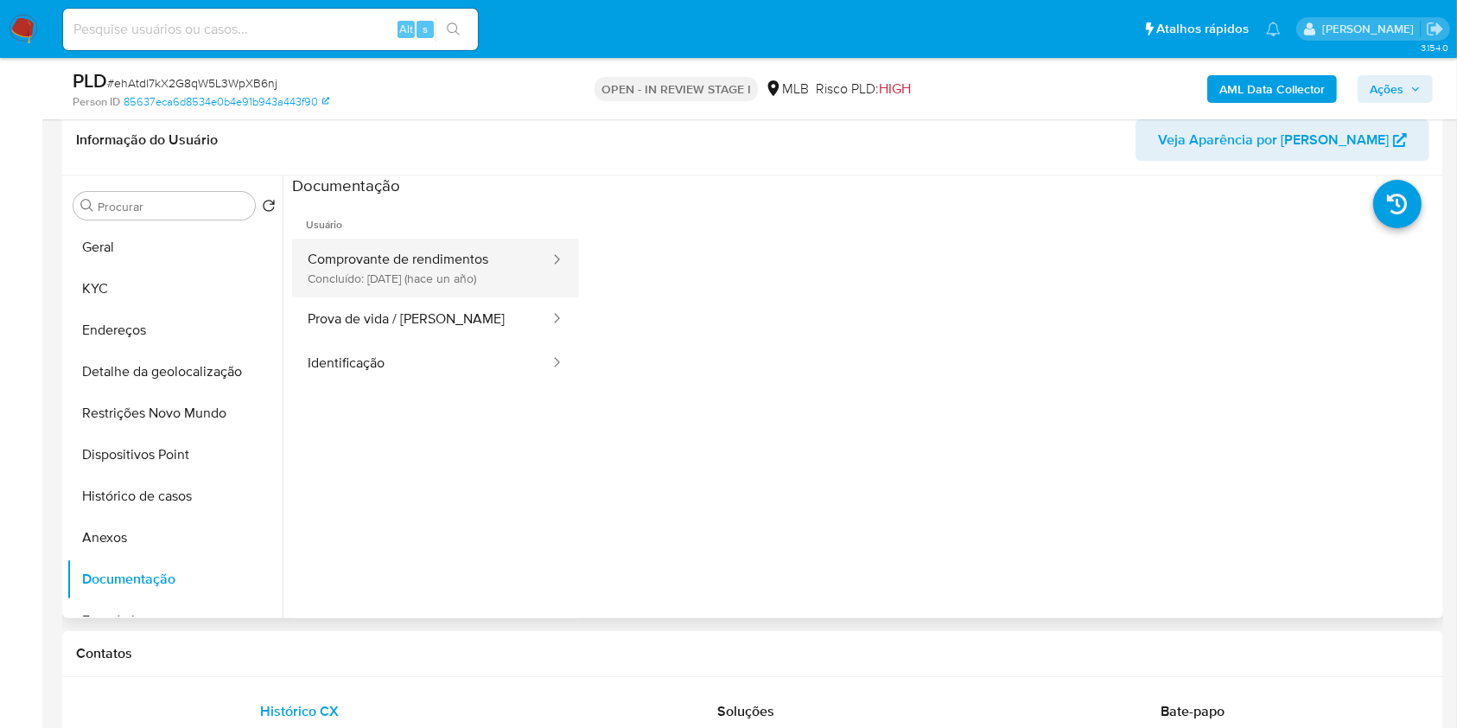
click at [496, 290] on button "Comprovante de rendimentos Concluído: 11/03/2024 (hace un año)" at bounding box center [421, 268] width 259 height 59
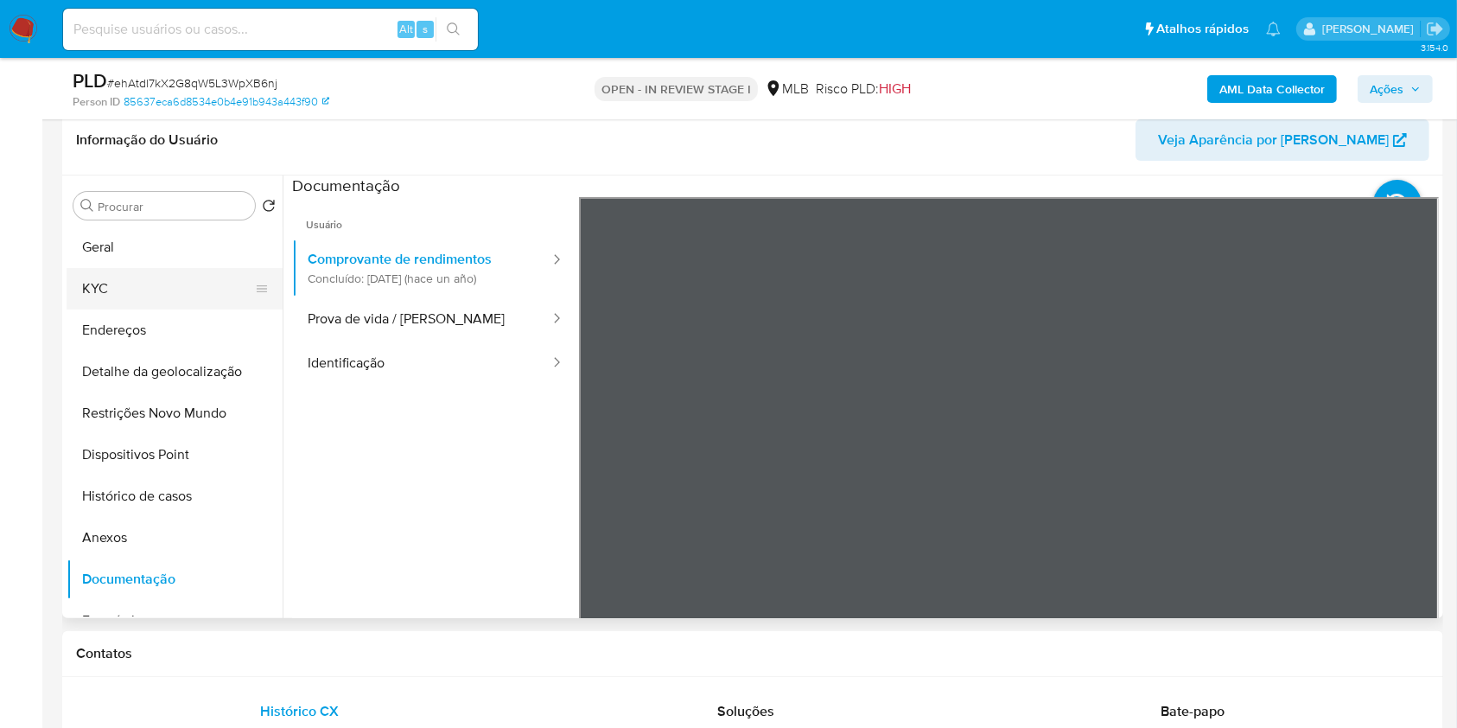
click at [158, 309] on button "KYC" at bounding box center [168, 288] width 202 height 41
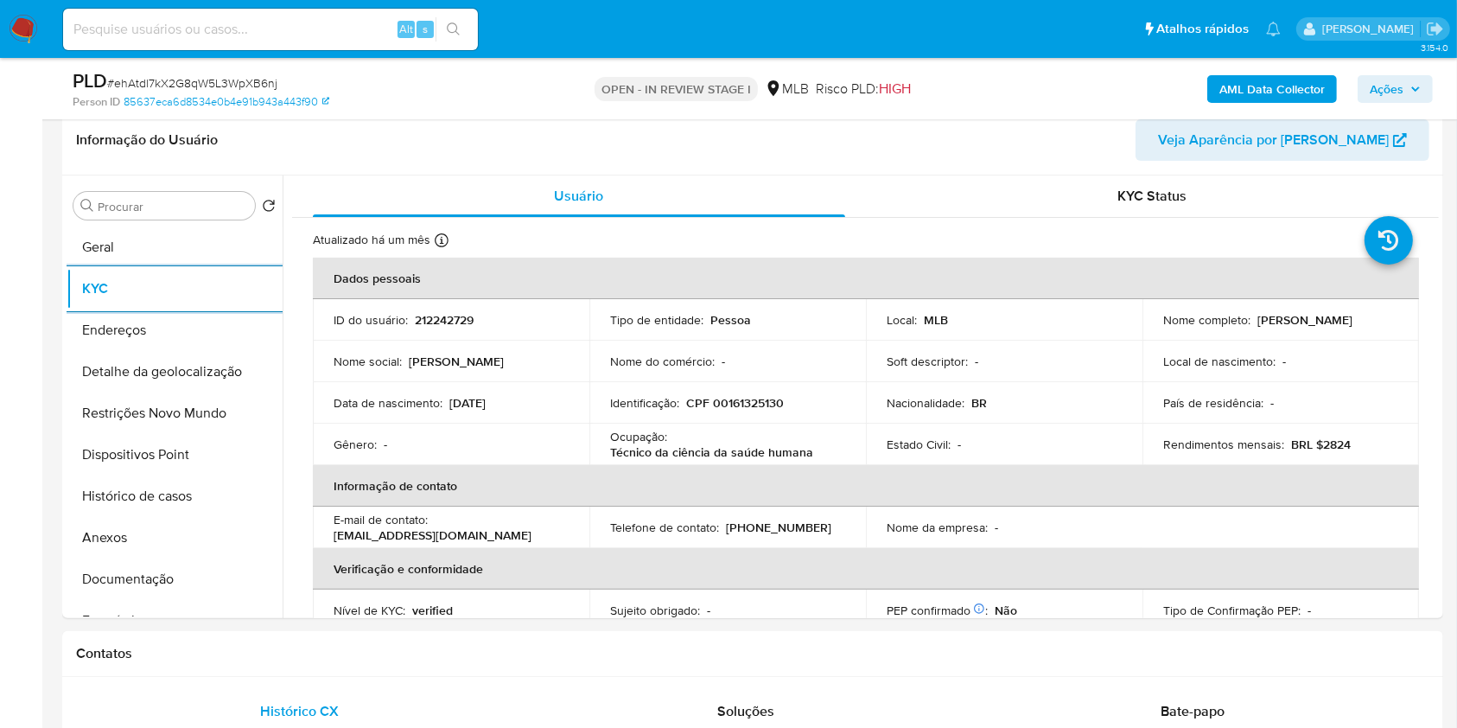
click at [1404, 78] on span "Ações" at bounding box center [1387, 89] width 34 height 28
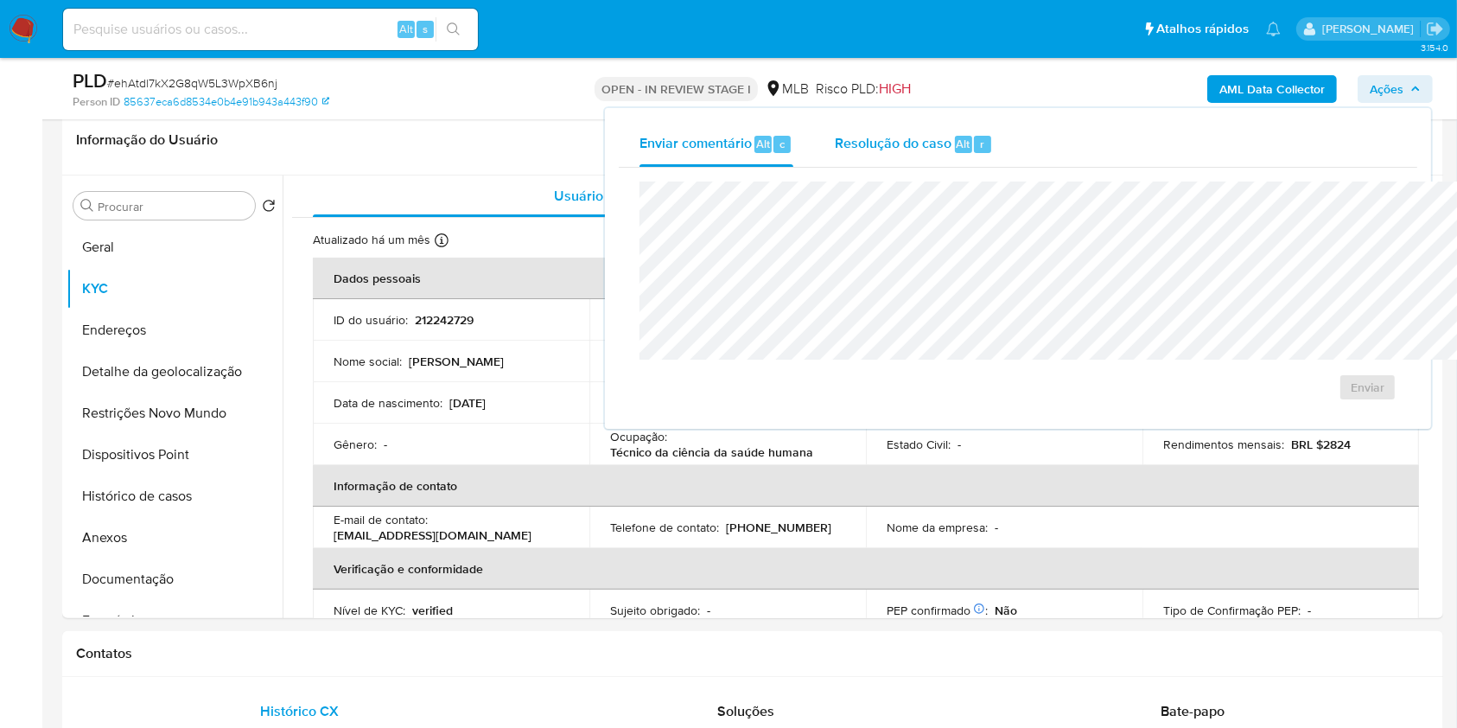
click at [974, 149] on div "r" at bounding box center [982, 144] width 17 height 17
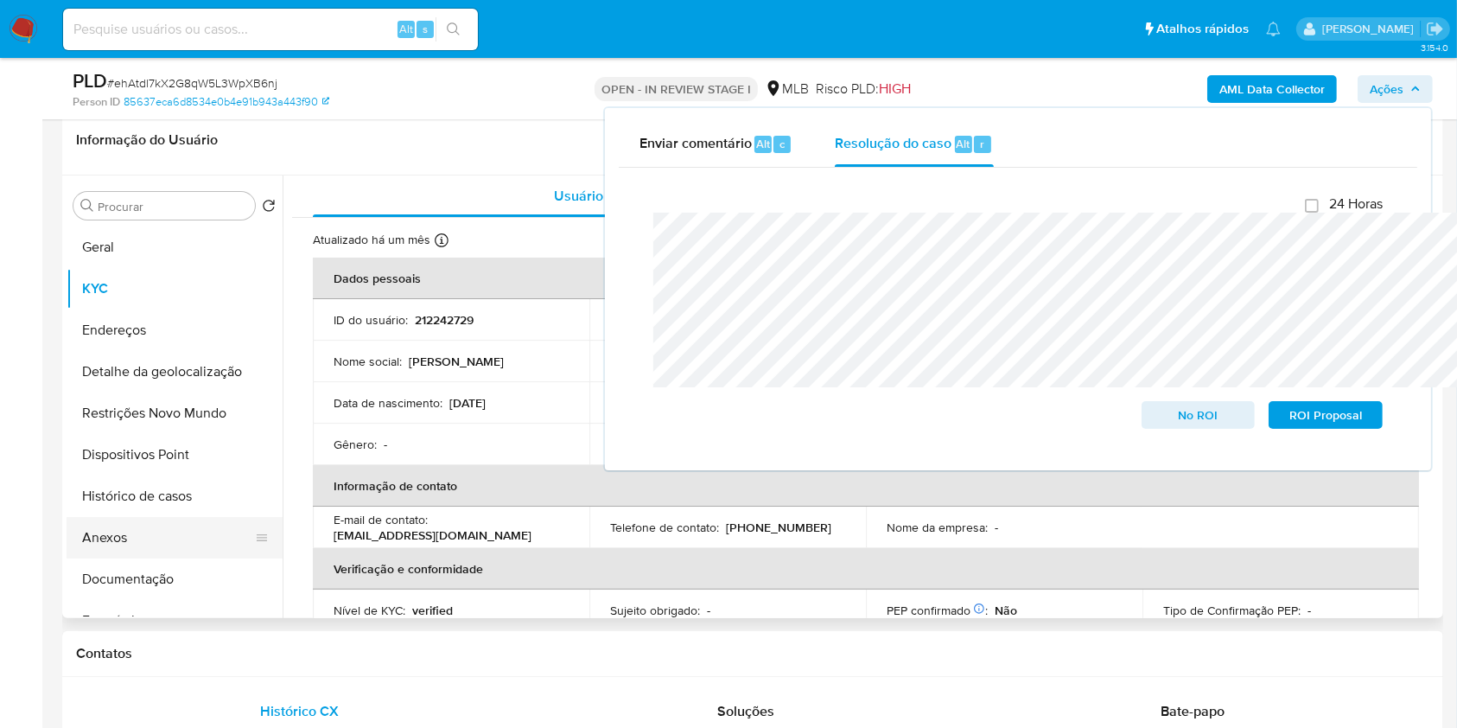
click at [162, 552] on button "Anexos" at bounding box center [168, 537] width 202 height 41
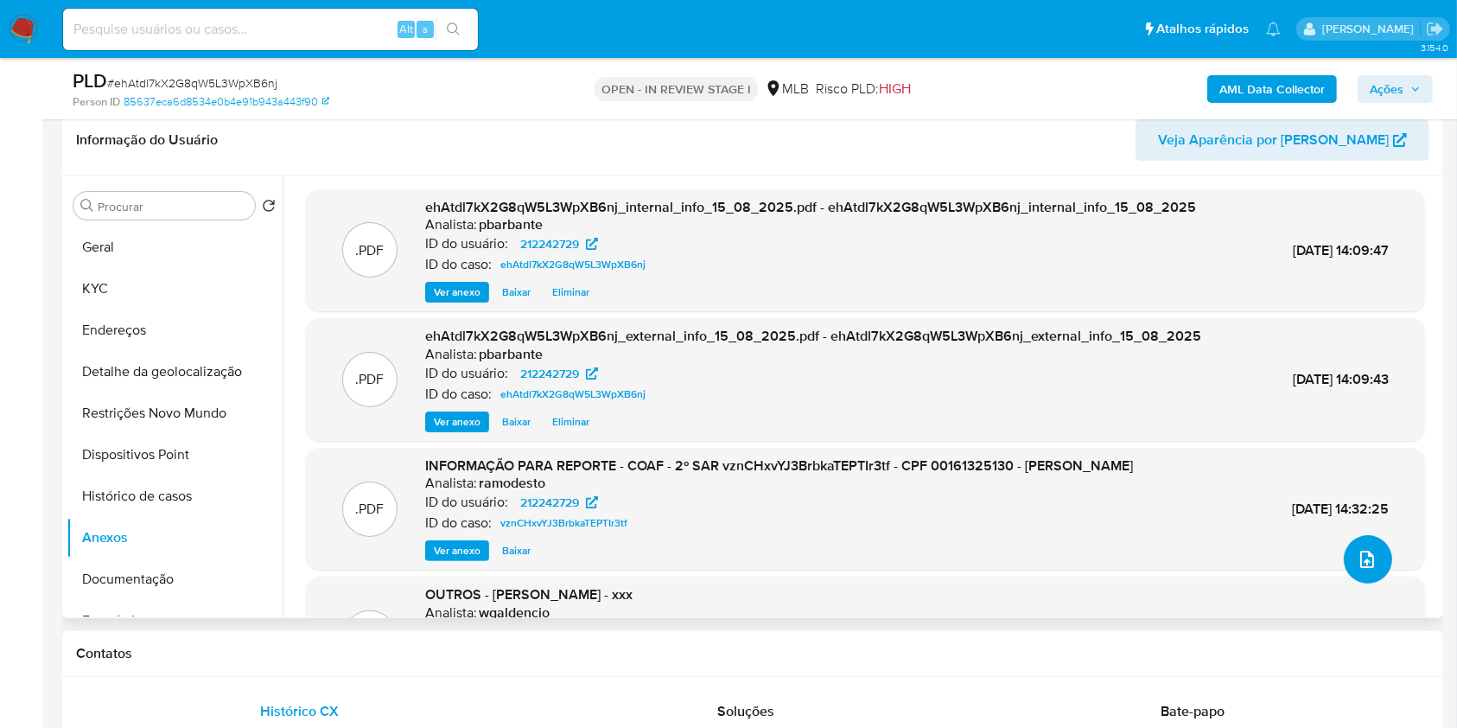
click at [1348, 583] on button "upload-file" at bounding box center [1368, 559] width 48 height 48
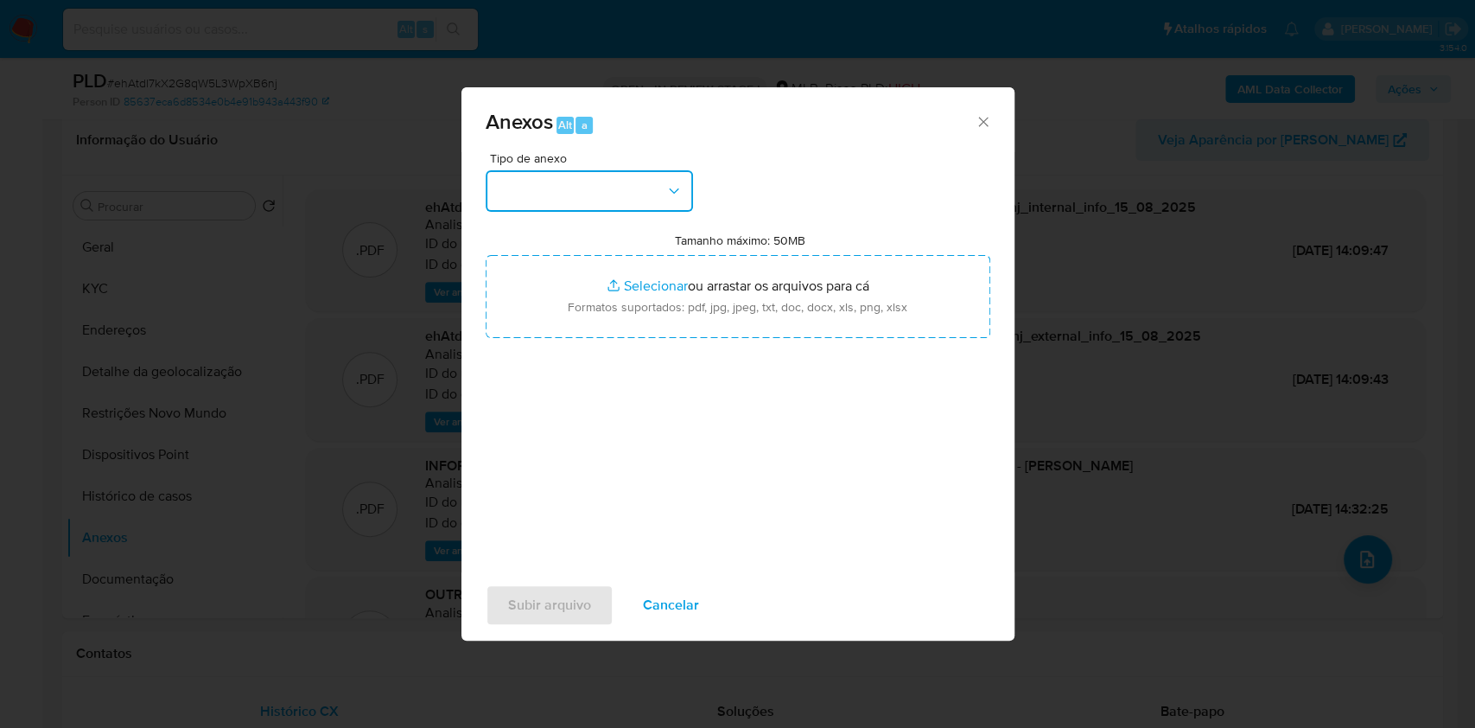
click at [601, 170] on button "button" at bounding box center [589, 190] width 207 height 41
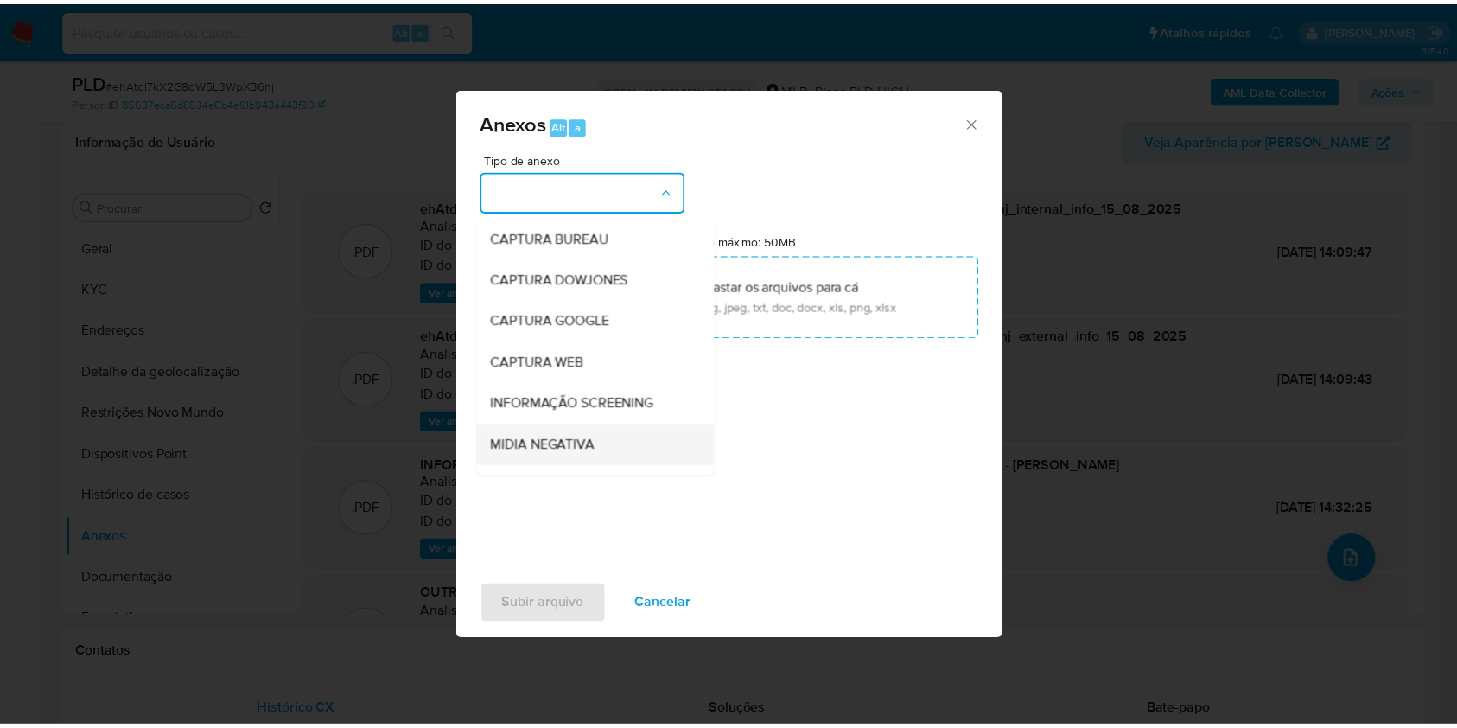
scroll to position [214, 0]
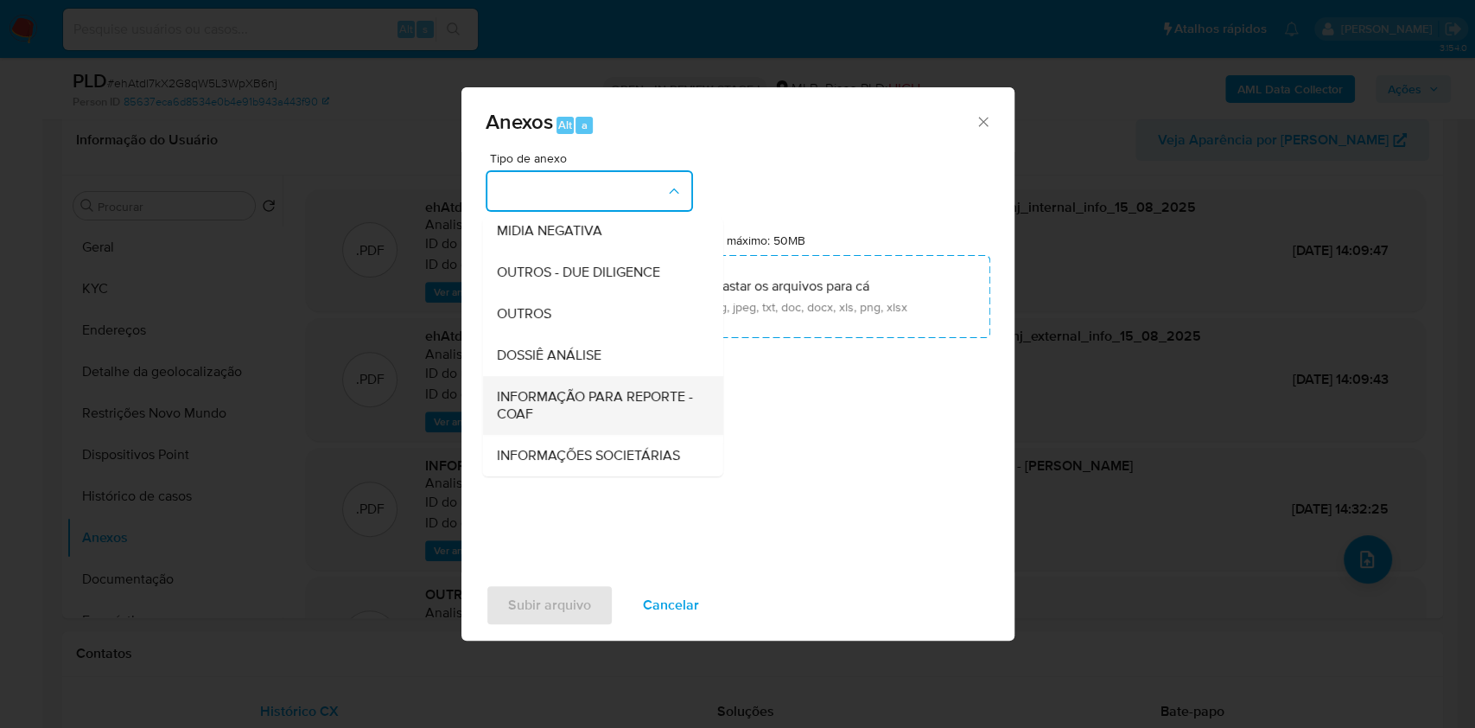
click at [544, 388] on span "INFORMAÇÃO PARA REPORTE - COAF" at bounding box center [597, 405] width 202 height 35
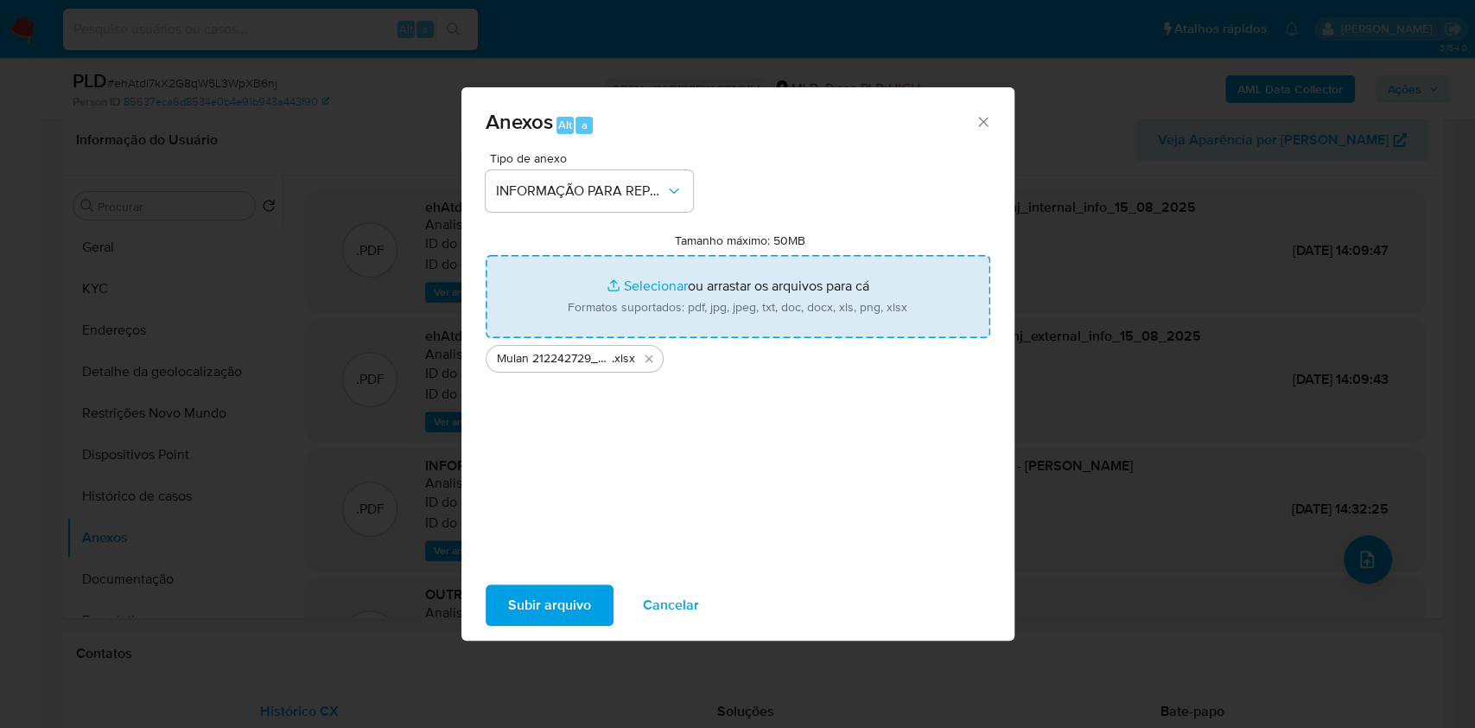
type input "C:\fakepath\2º SAR - XXX - CPF 00161325130 - MARIA CLEONICE DE SOUSA.pdf"
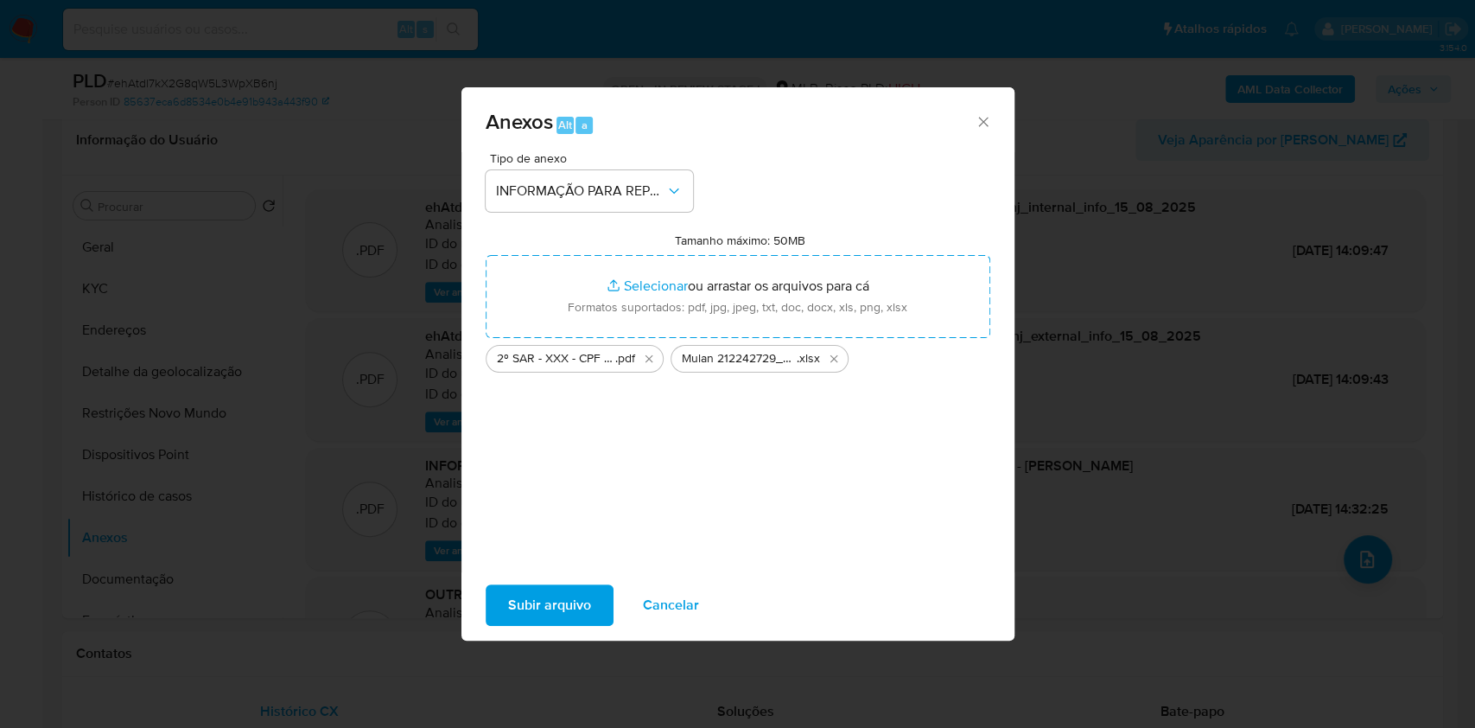
click at [535, 609] on span "Subir arquivo" at bounding box center [549, 605] width 83 height 38
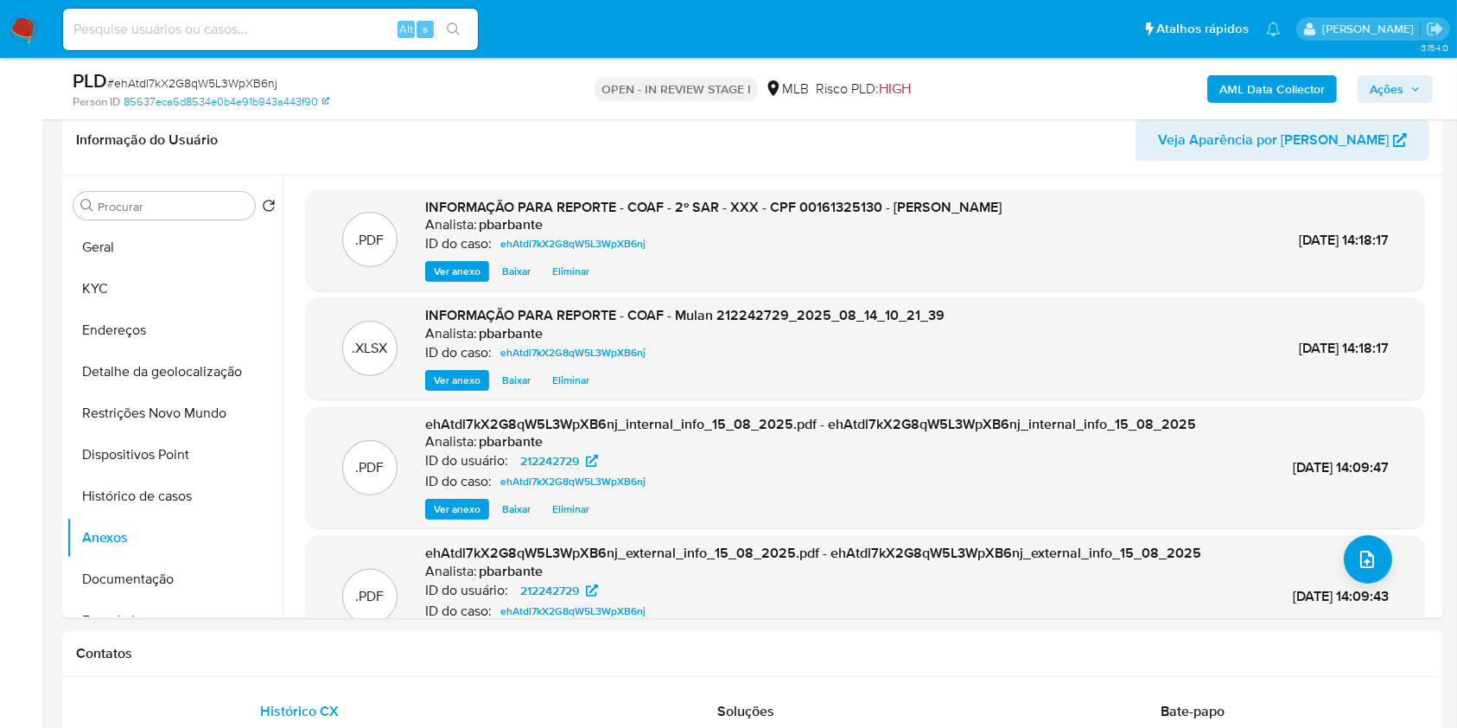
click at [1411, 95] on span "Ações" at bounding box center [1395, 89] width 51 height 24
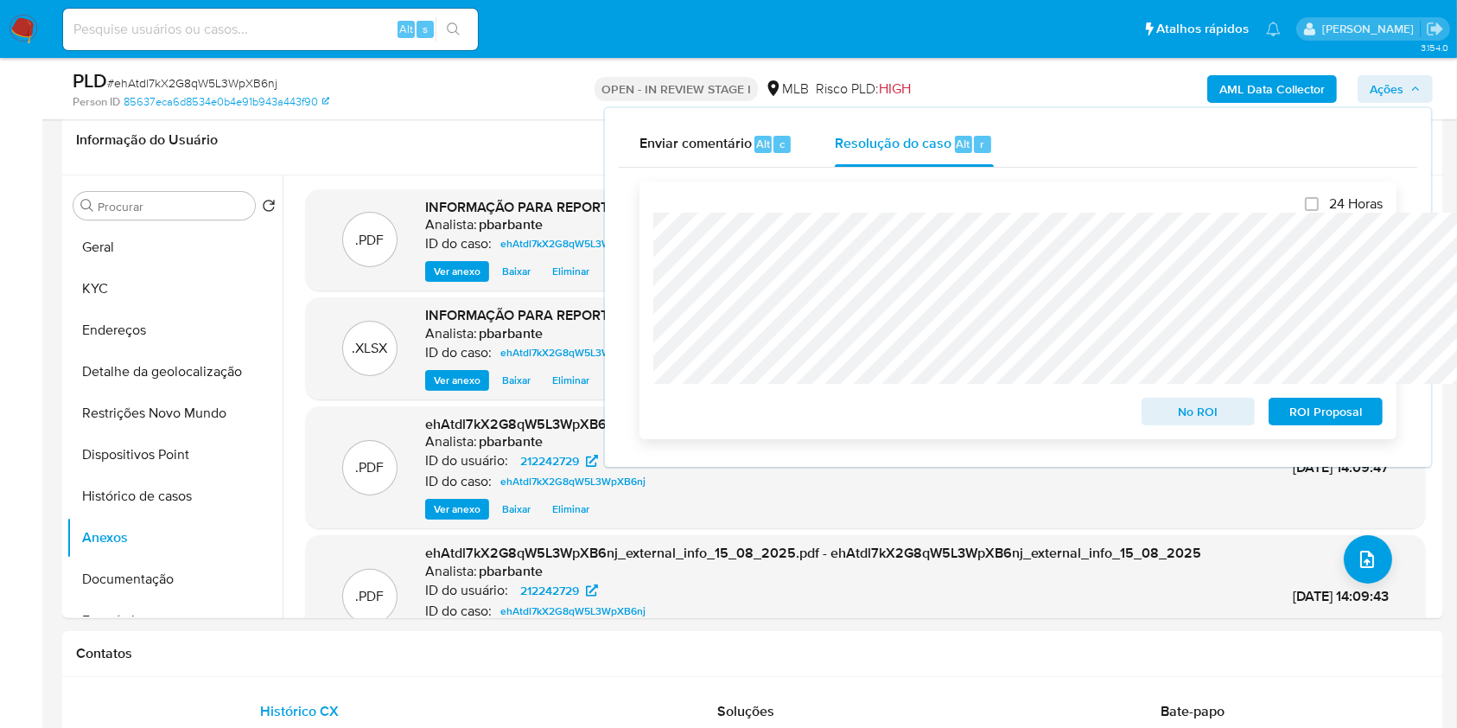
click at [1317, 417] on span "ROI Proposal" at bounding box center [1326, 411] width 90 height 24
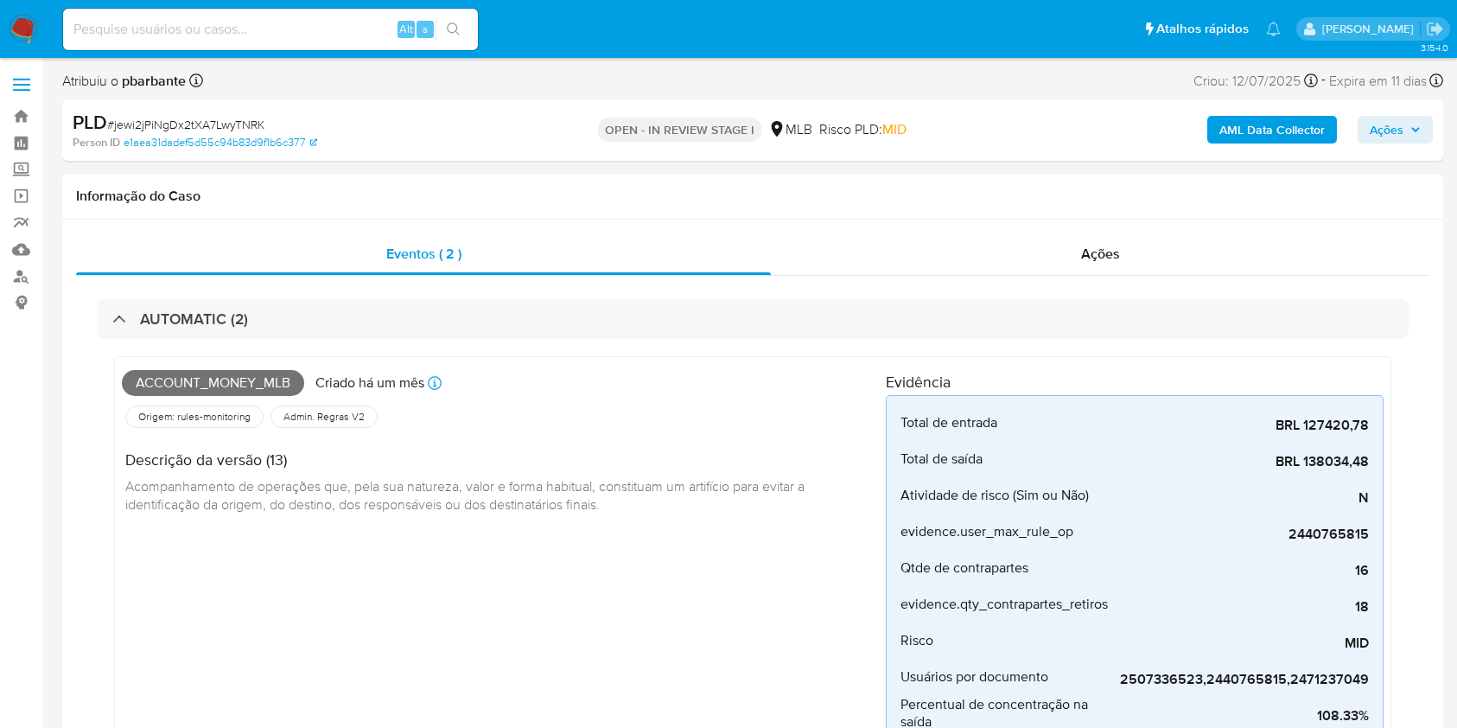
select select "10"
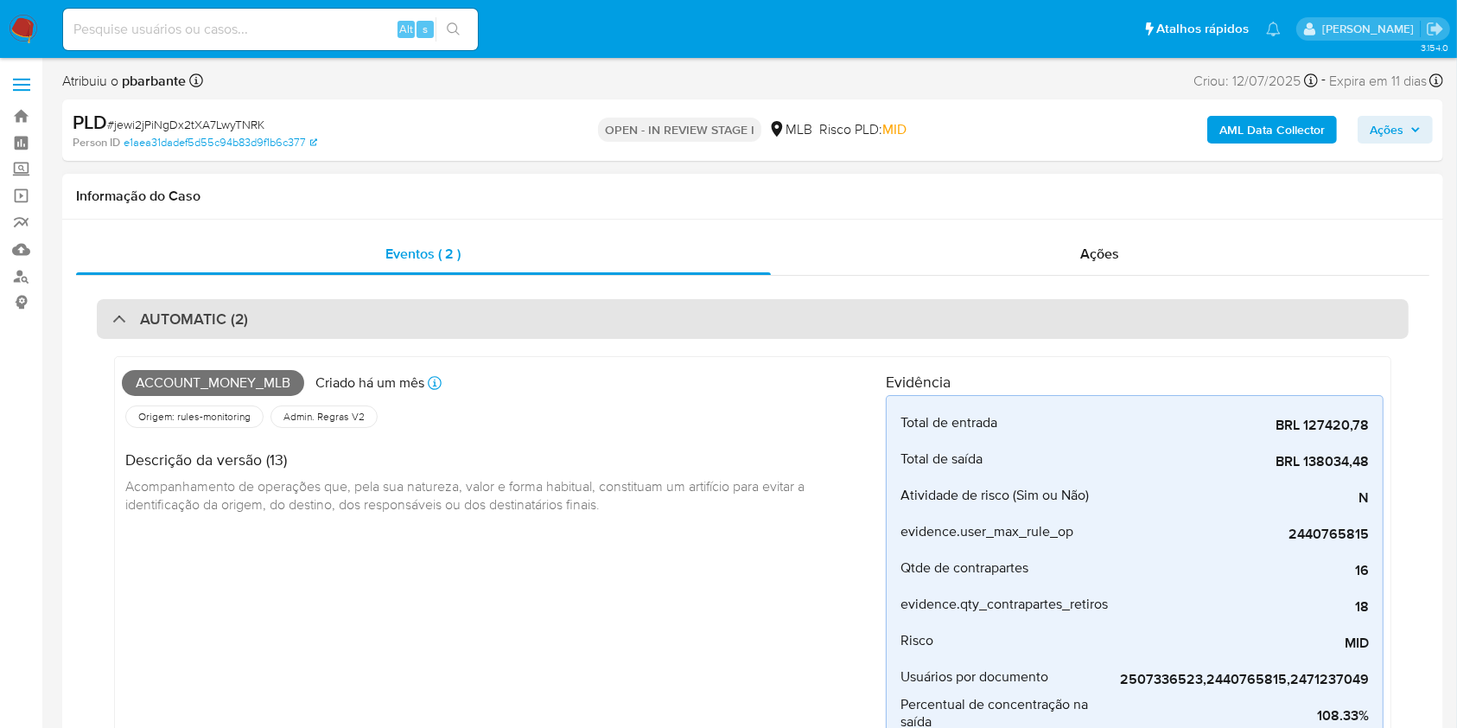
click at [650, 304] on div "AUTOMATIC (2)" at bounding box center [753, 319] width 1312 height 40
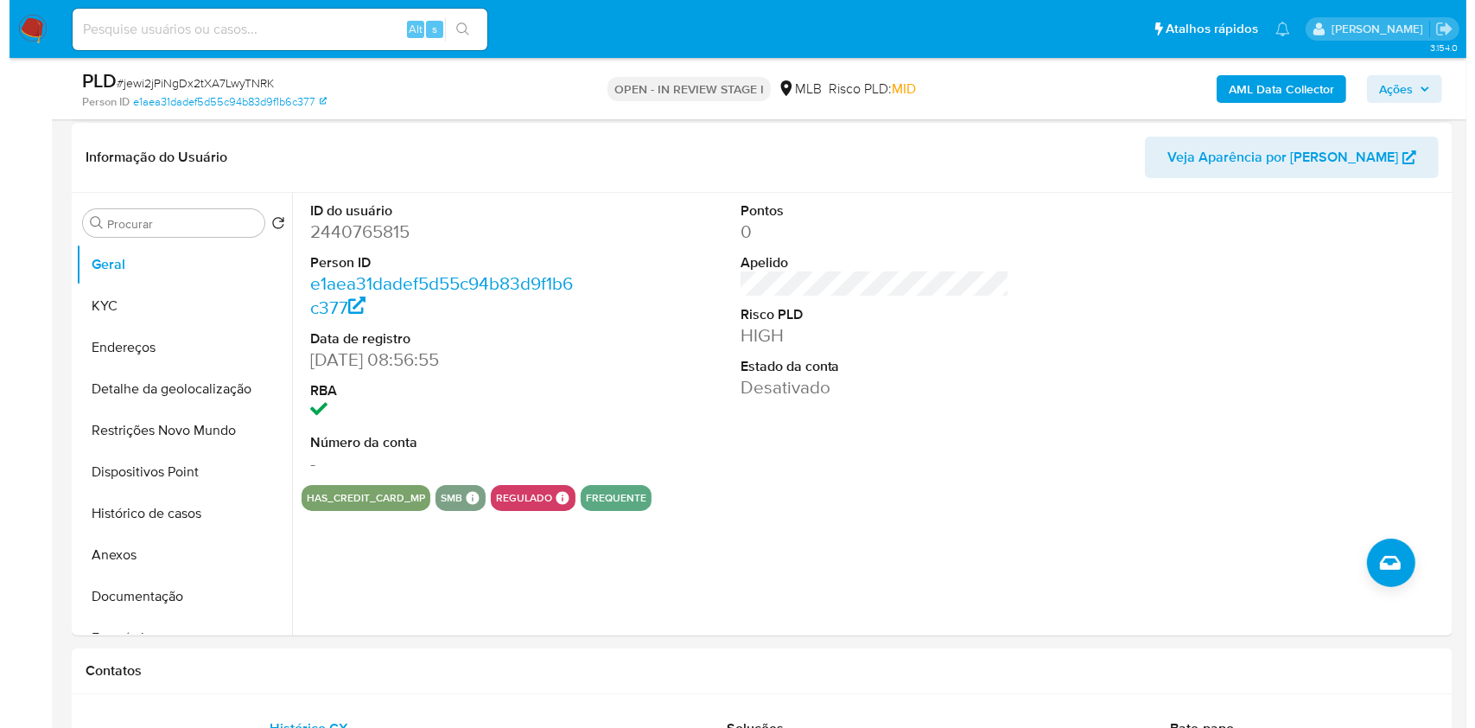
scroll to position [257, 0]
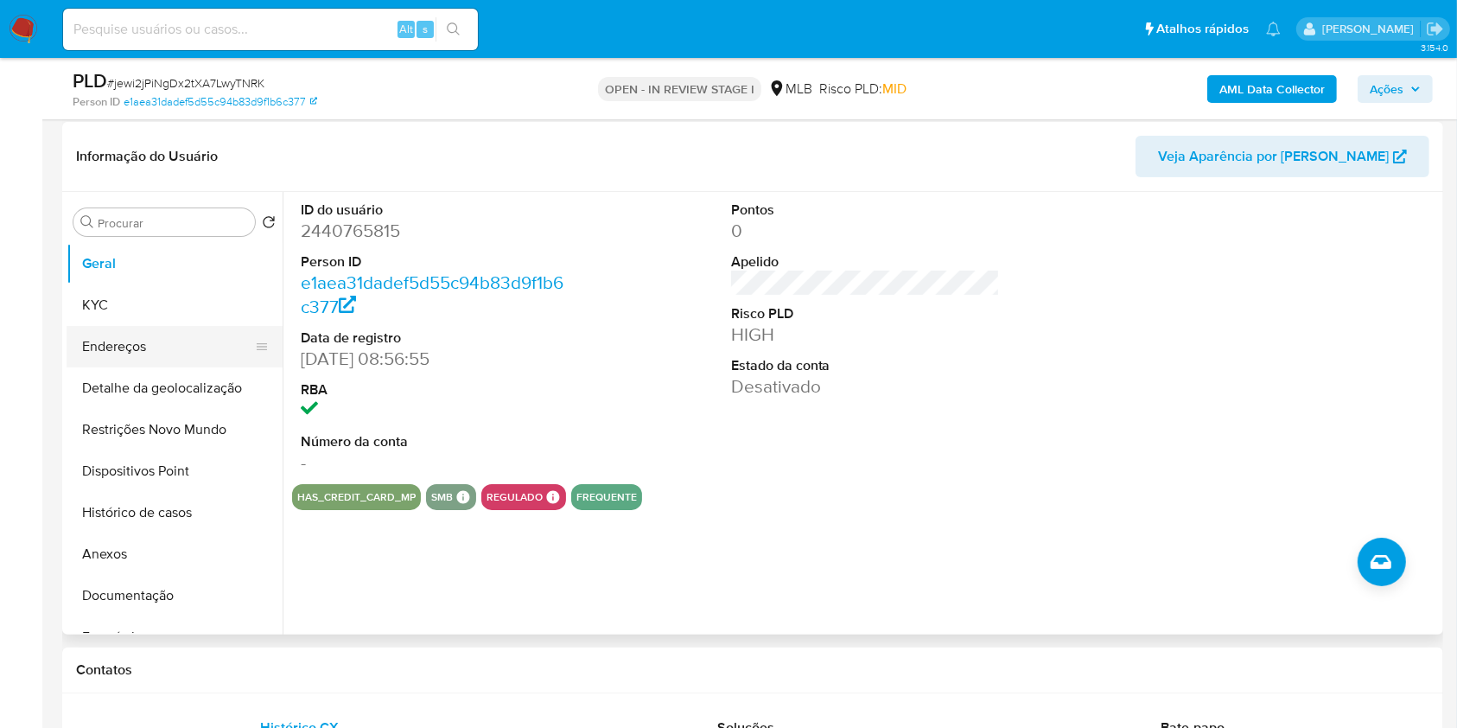
click at [183, 359] on button "Endereços" at bounding box center [168, 346] width 202 height 41
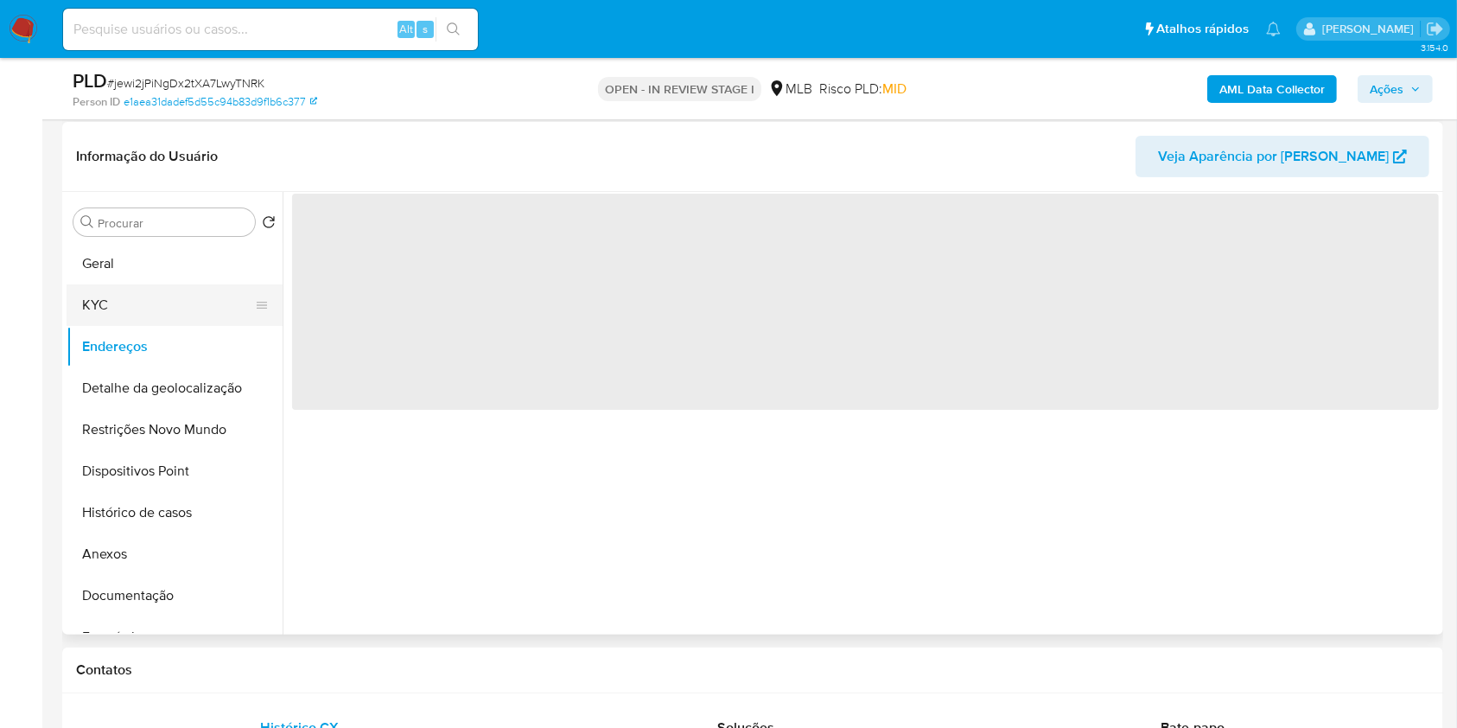
click at [173, 326] on button "KYC" at bounding box center [168, 304] width 202 height 41
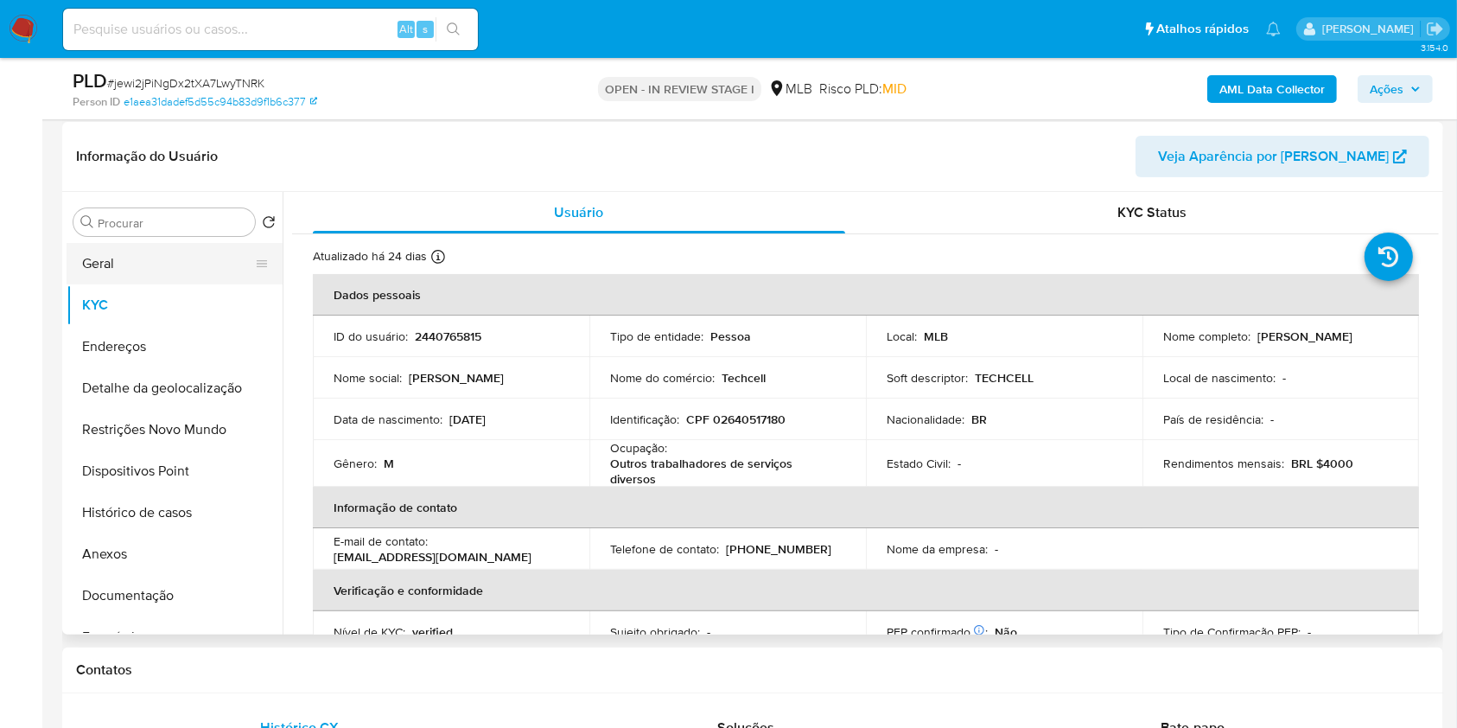
click at [145, 284] on button "Geral" at bounding box center [168, 263] width 202 height 41
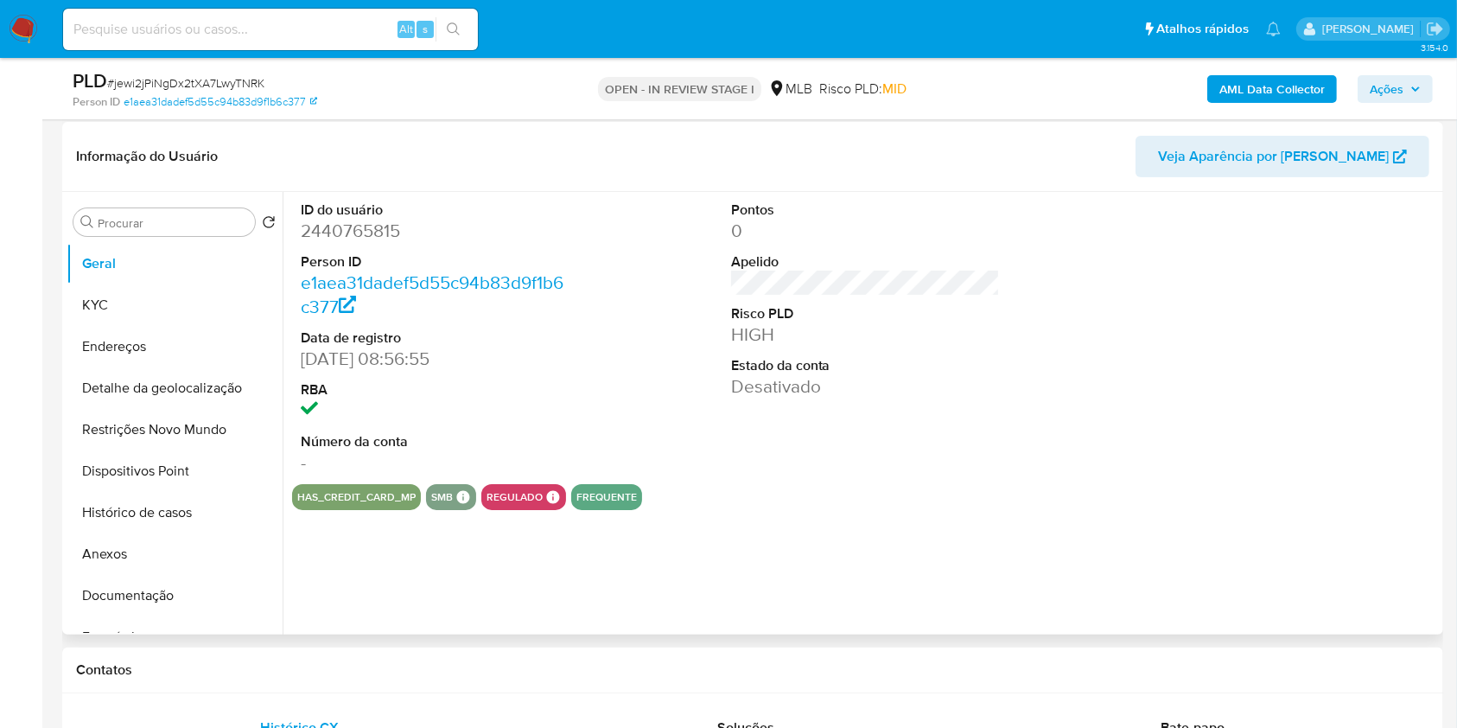
click at [369, 243] on dd "2440765815" at bounding box center [436, 231] width 270 height 24
copy dd "2440765815"
click at [152, 326] on button "KYC" at bounding box center [168, 304] width 202 height 41
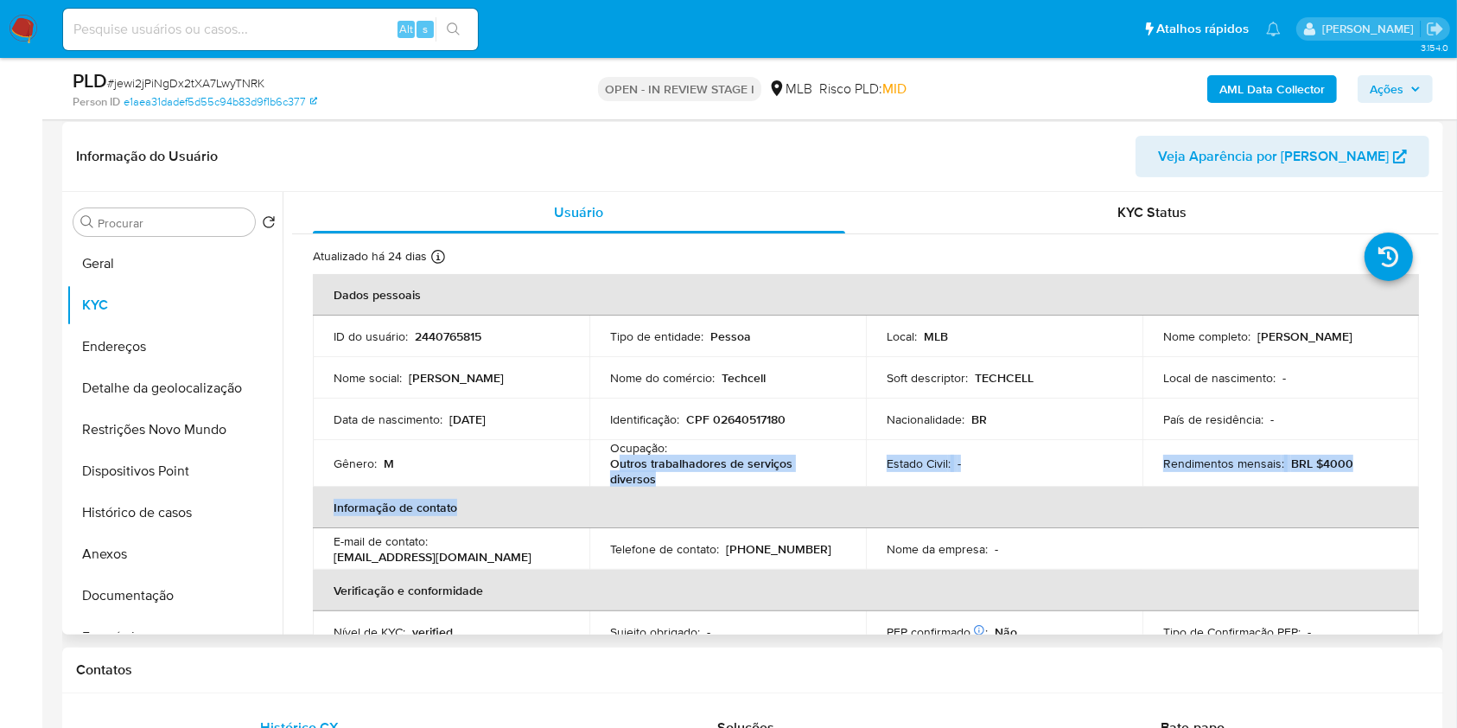
drag, startPoint x: 678, startPoint y: 514, endPoint x: 615, endPoint y: 494, distance: 66.2
click at [615, 494] on table "Dados pessoais ID do usuário : 2440765815 Tipo de entidade : Pessoa Local : MLB…" at bounding box center [866, 525] width 1106 height 503
click at [615, 487] on p "Outros trabalhadores de serviços diversos" at bounding box center [724, 470] width 228 height 31
drag, startPoint x: 605, startPoint y: 490, endPoint x: 678, endPoint y: 509, distance: 75.9
click at [678, 487] on td "Ocupação : Outros trabalhadores de serviços diversos" at bounding box center [727, 463] width 277 height 47
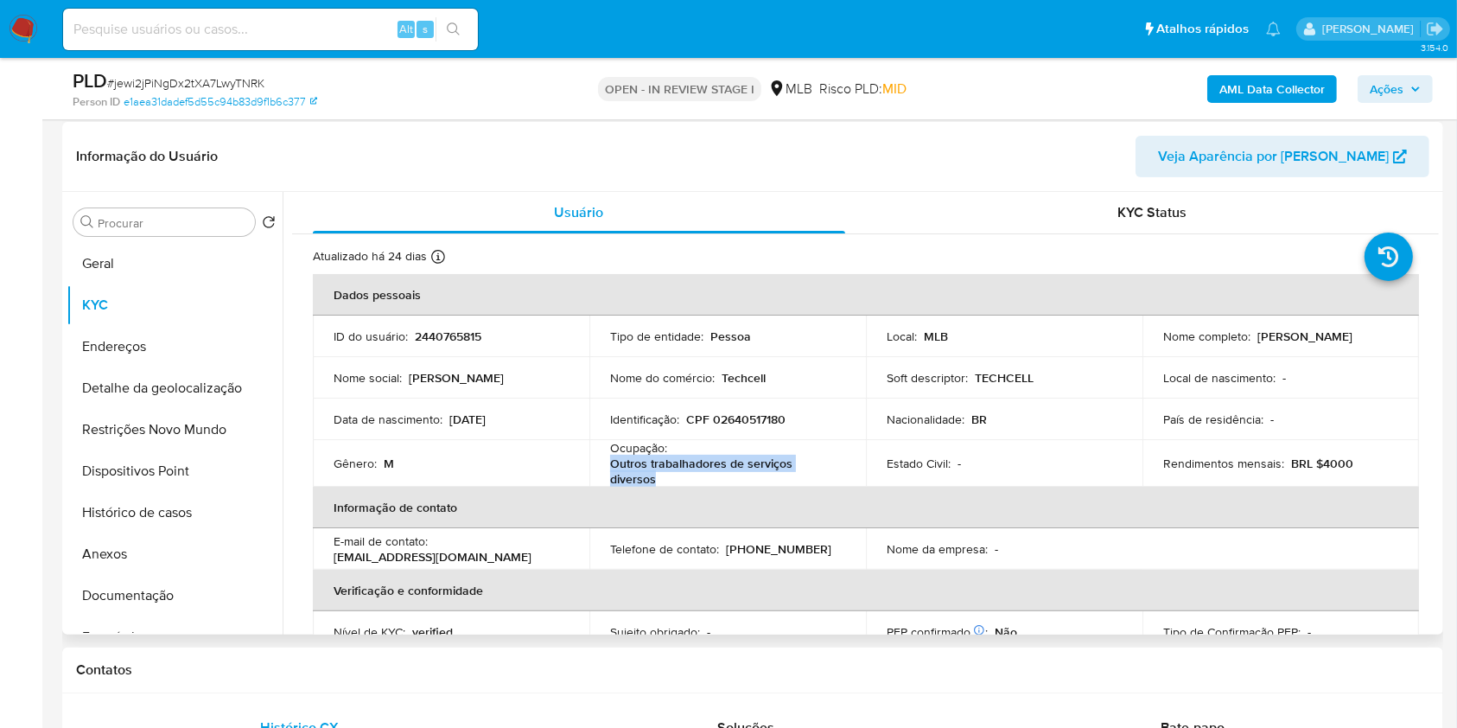
copy p "Outros trabalhadores de serviços diversos"
click at [168, 616] on button "Documentação" at bounding box center [168, 595] width 202 height 41
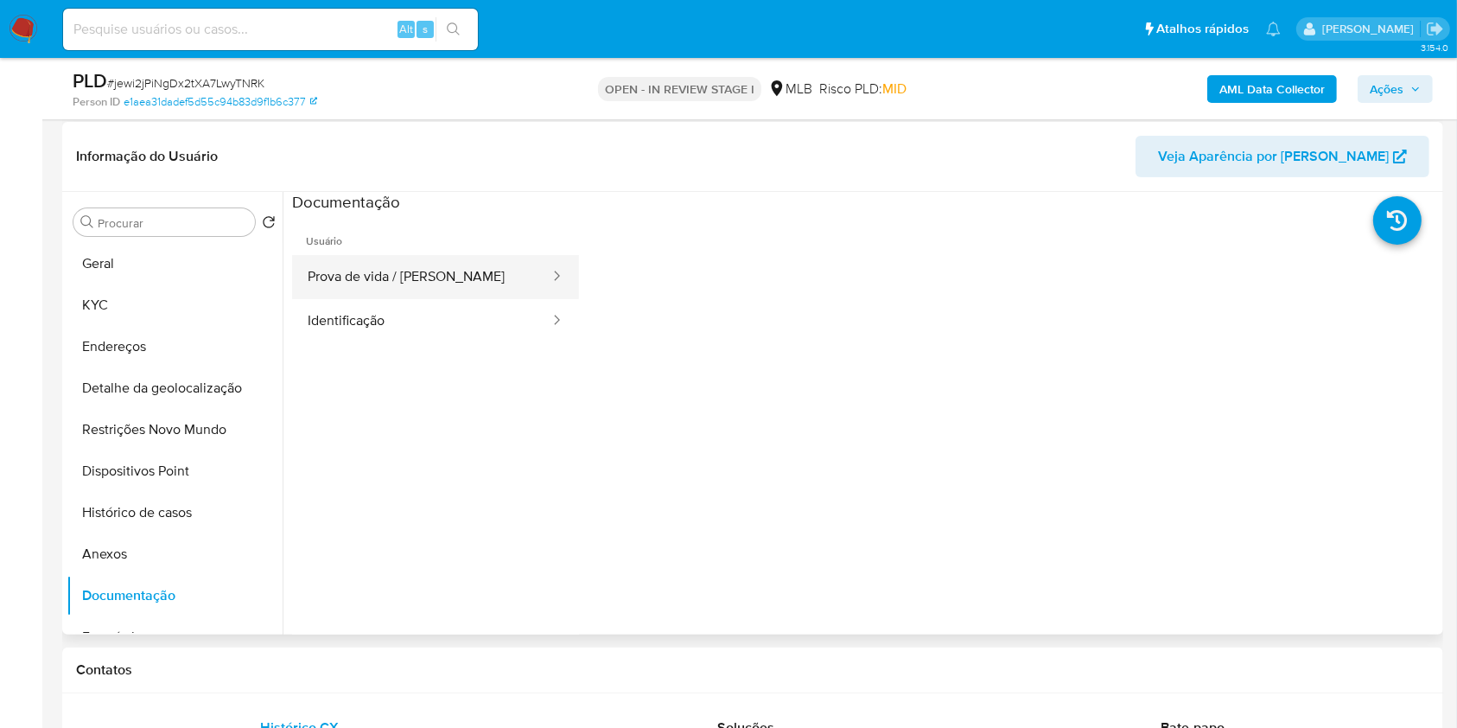
click at [471, 299] on button "Prova de vida / [PERSON_NAME]" at bounding box center [421, 277] width 259 height 44
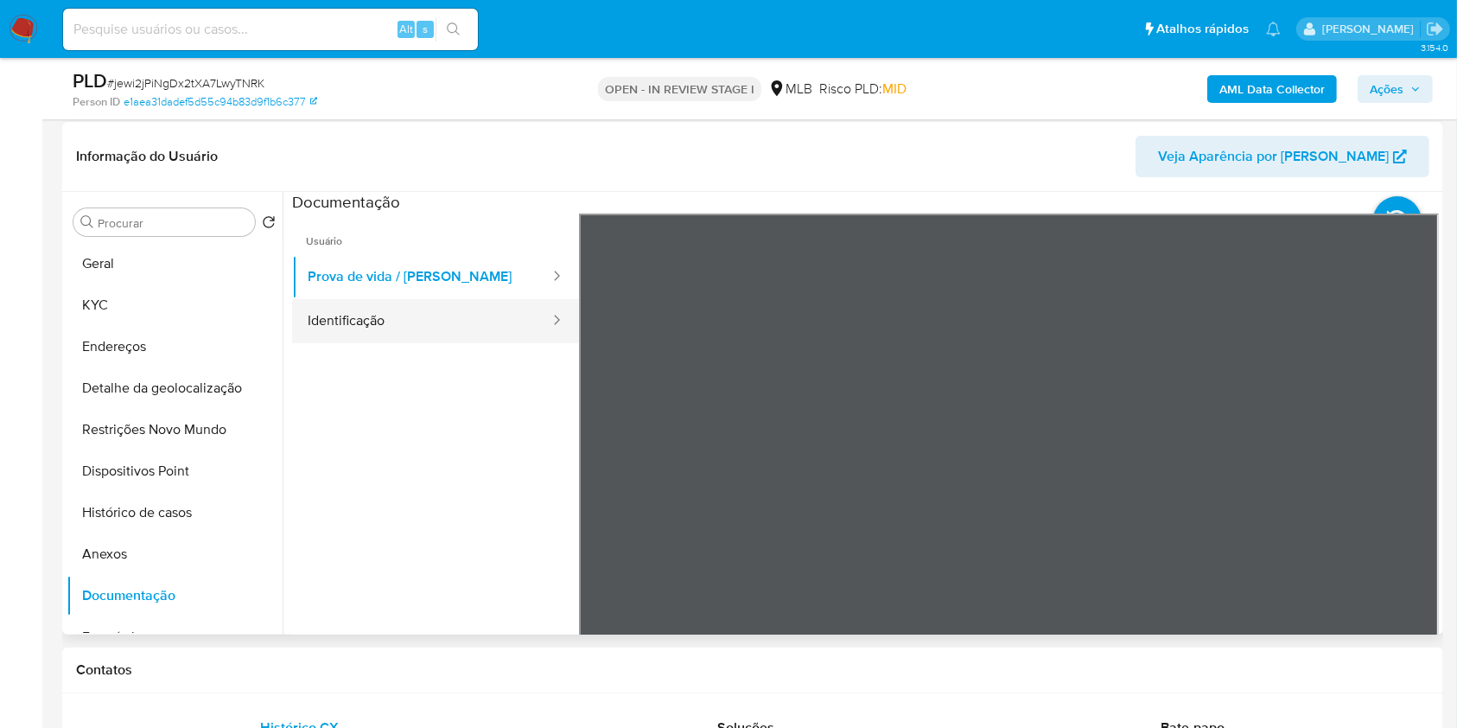
click at [426, 343] on button "Identificação" at bounding box center [421, 321] width 259 height 44
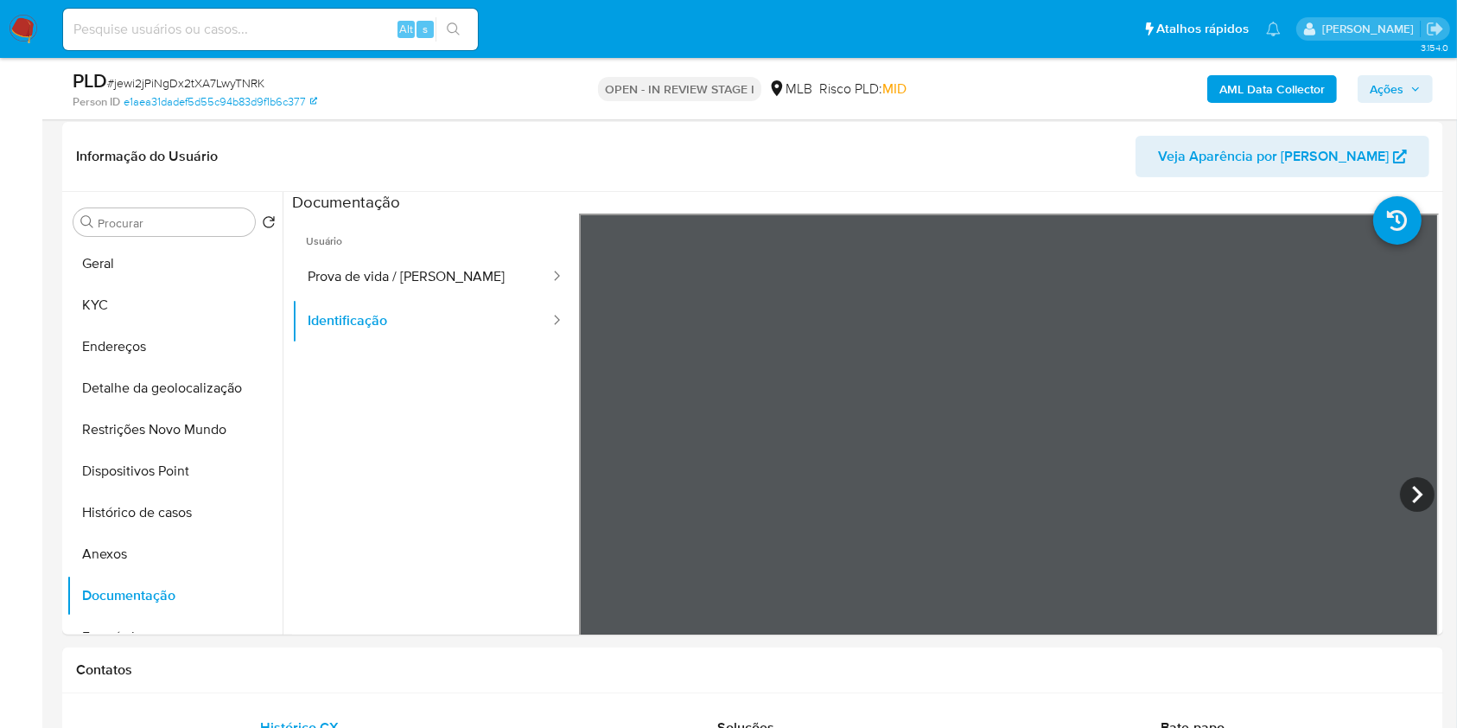
click at [1301, 88] on b "AML Data Collector" at bounding box center [1272, 89] width 105 height 28
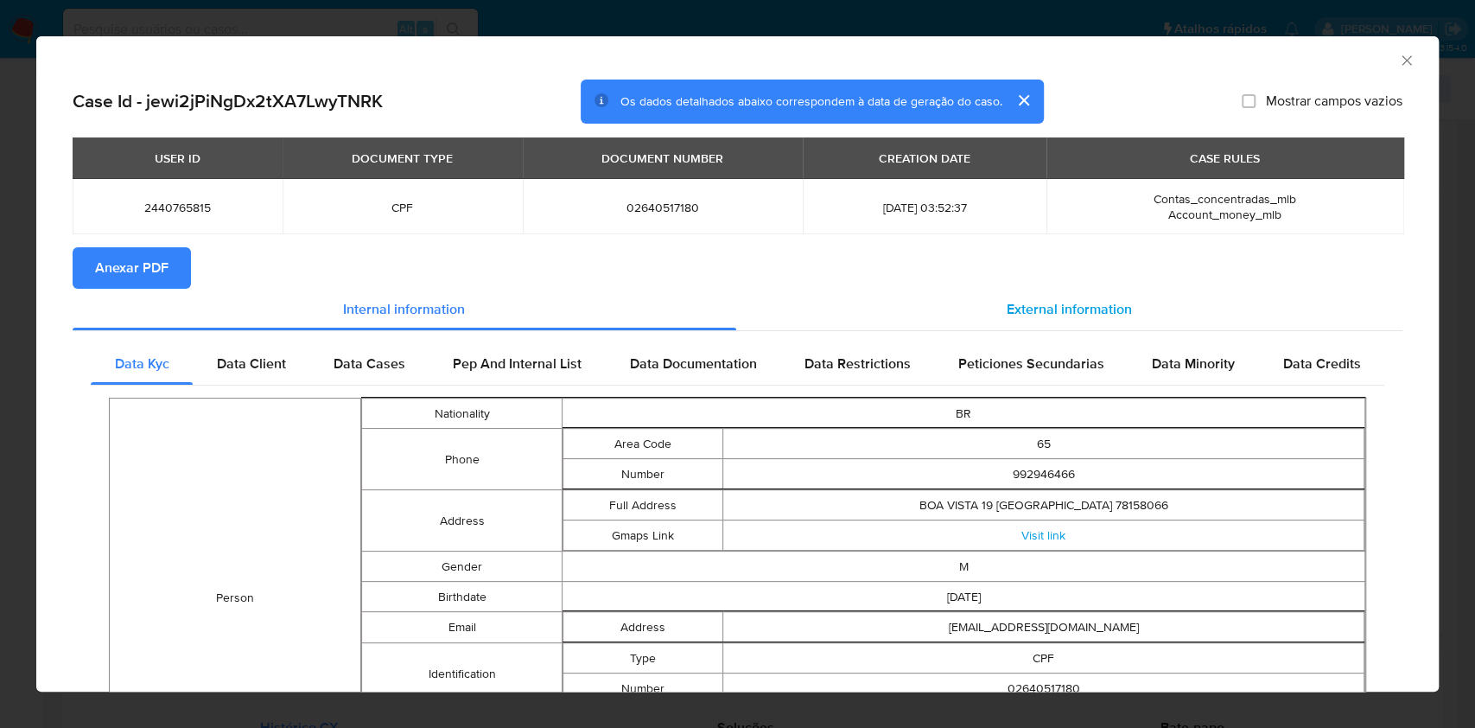
click at [1041, 330] on div "External information" at bounding box center [1069, 309] width 667 height 41
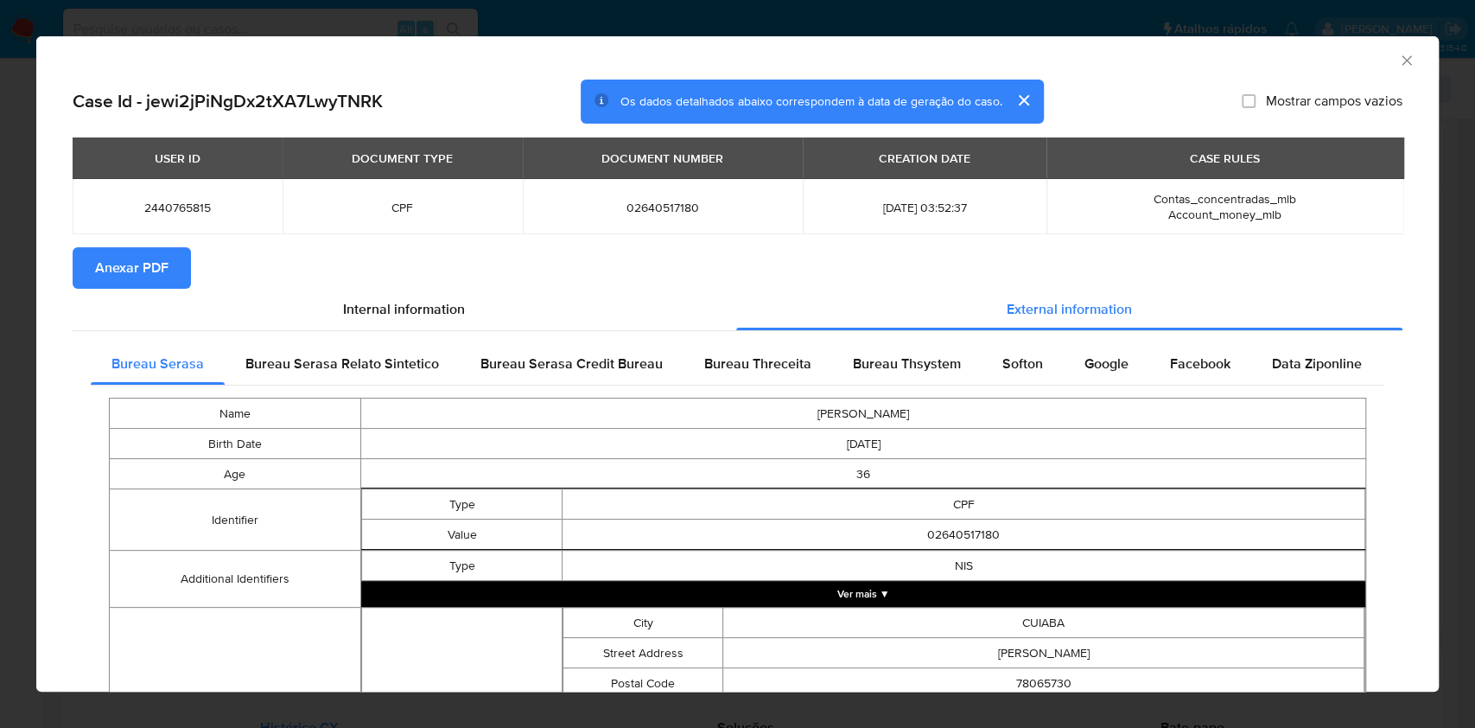
click at [171, 289] on button "Anexar PDF" at bounding box center [132, 267] width 118 height 41
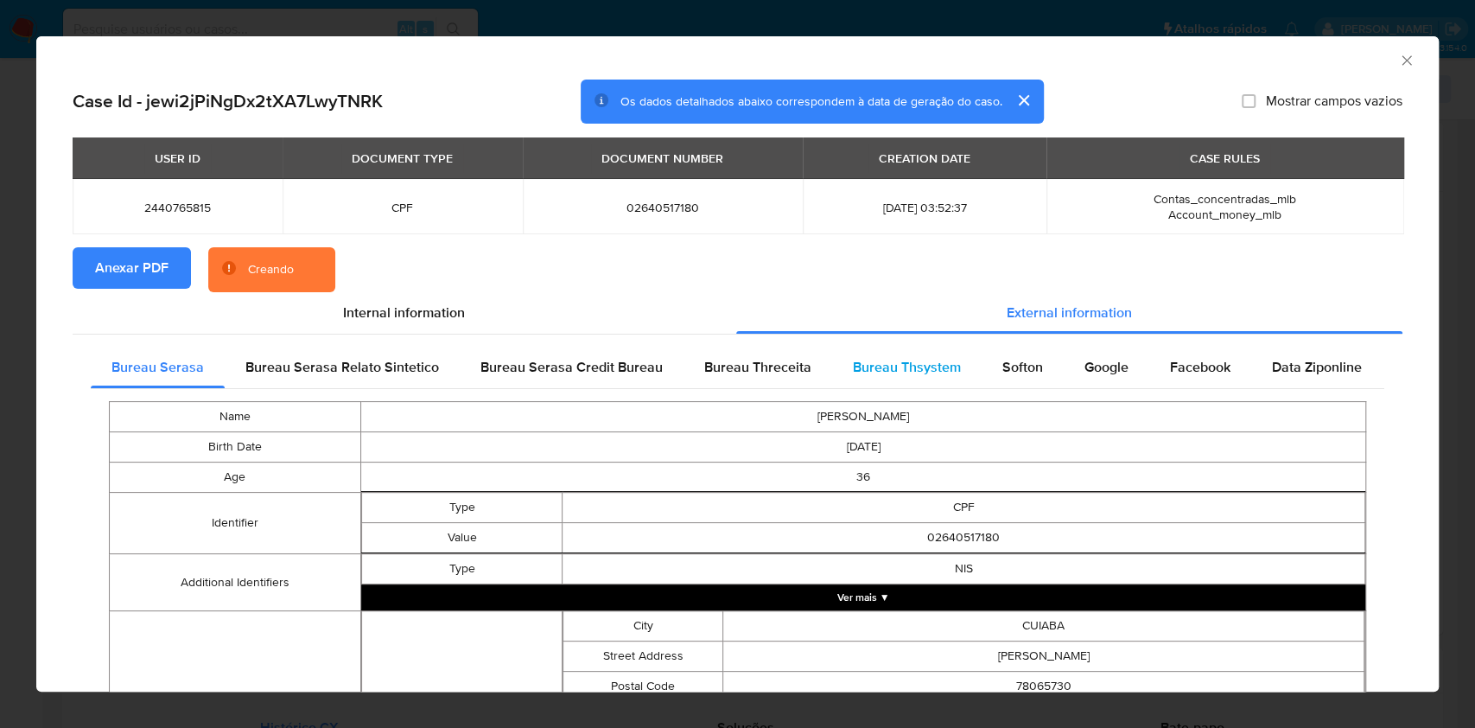
click at [882, 366] on span "Bureau Thsystem" at bounding box center [907, 367] width 108 height 20
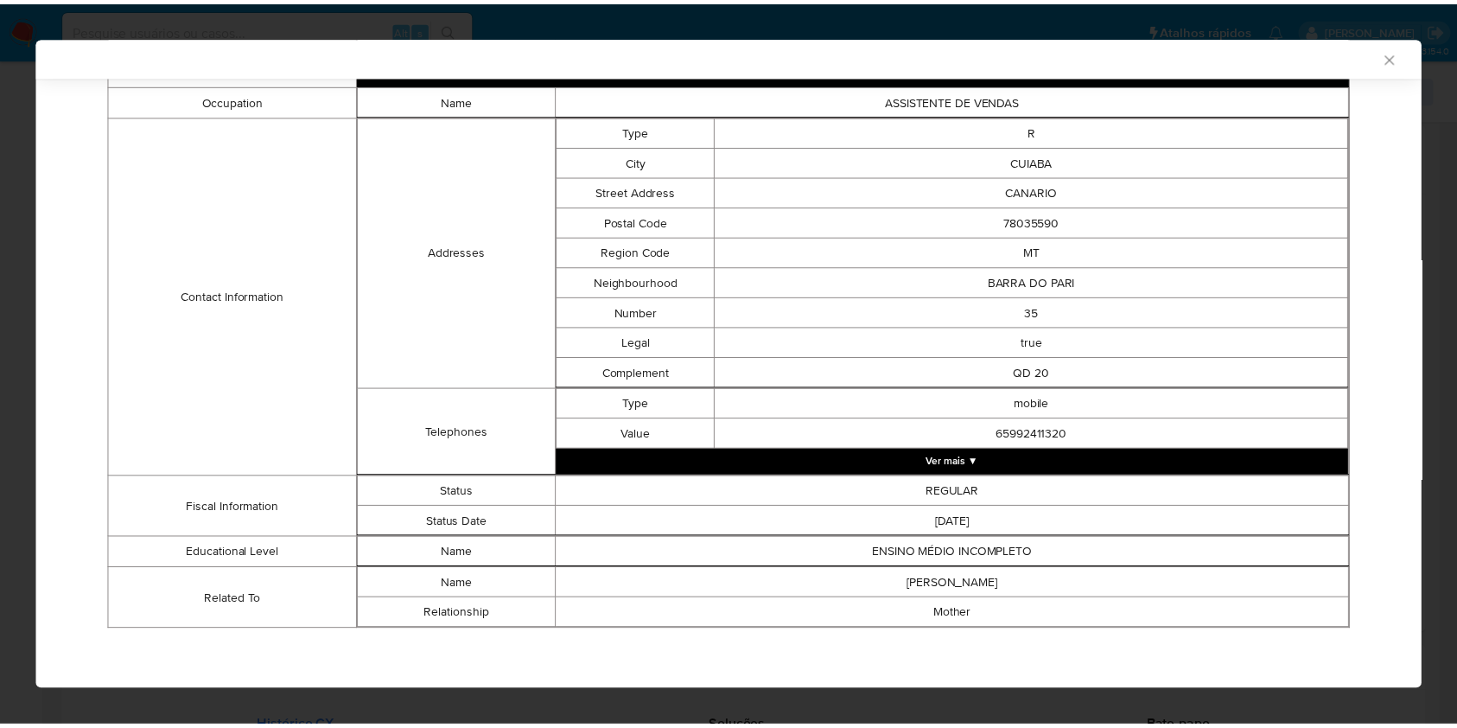
scroll to position [643, 0]
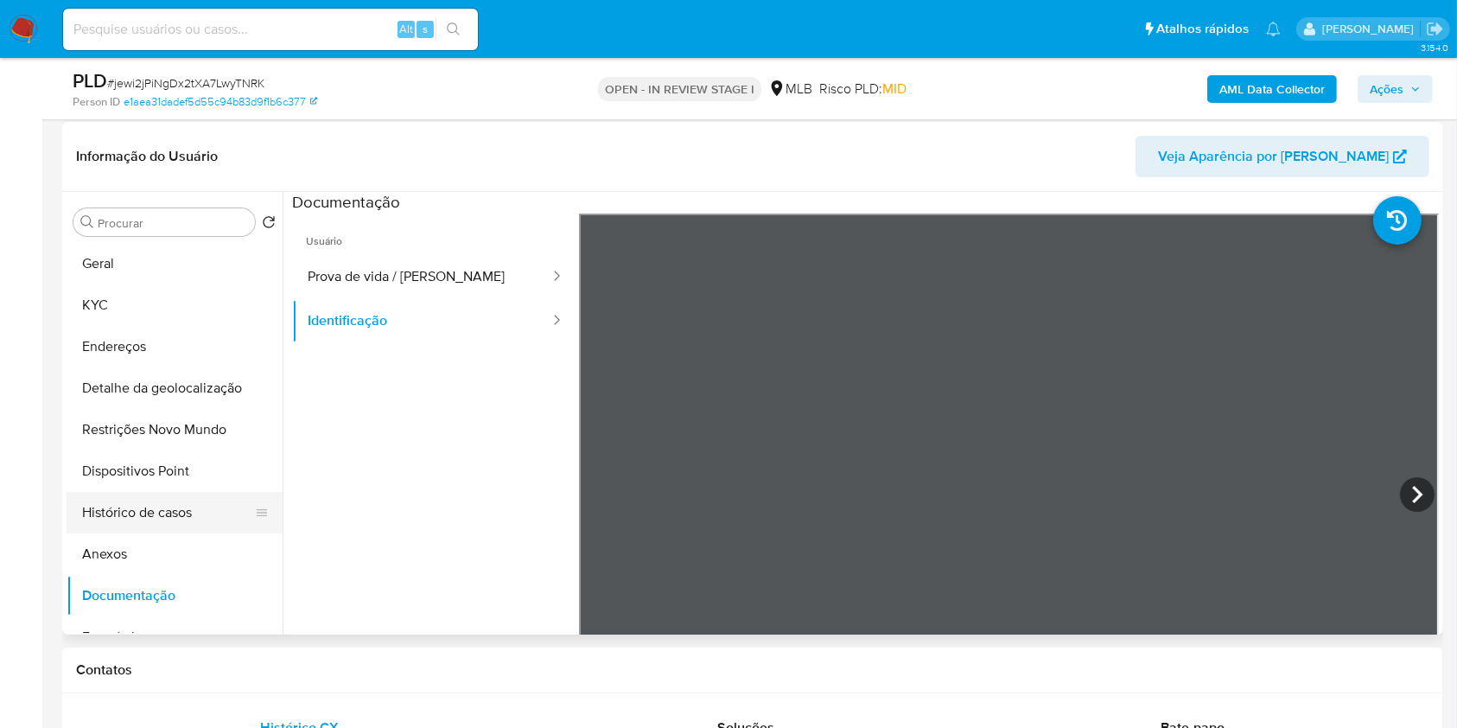
click at [133, 533] on button "Histórico de casos" at bounding box center [168, 512] width 202 height 41
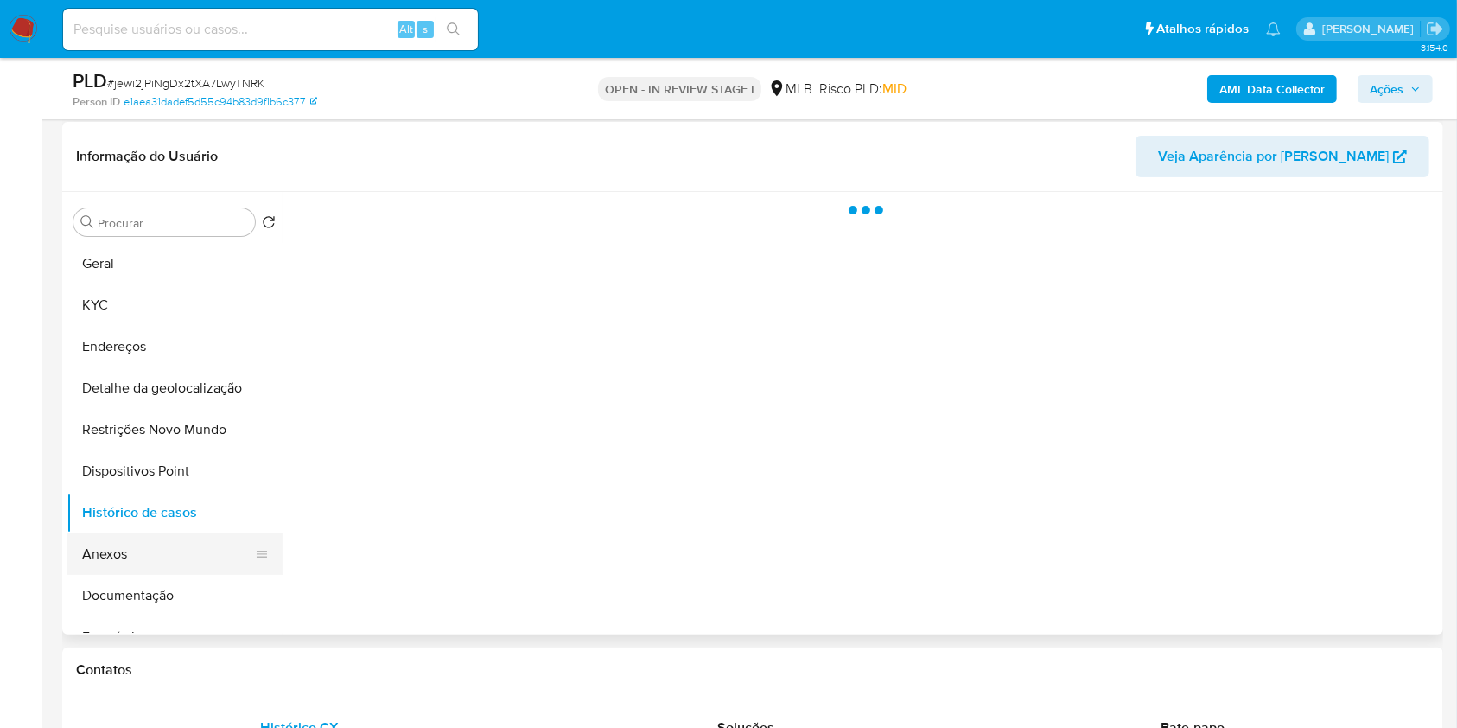
scroll to position [16, 0]
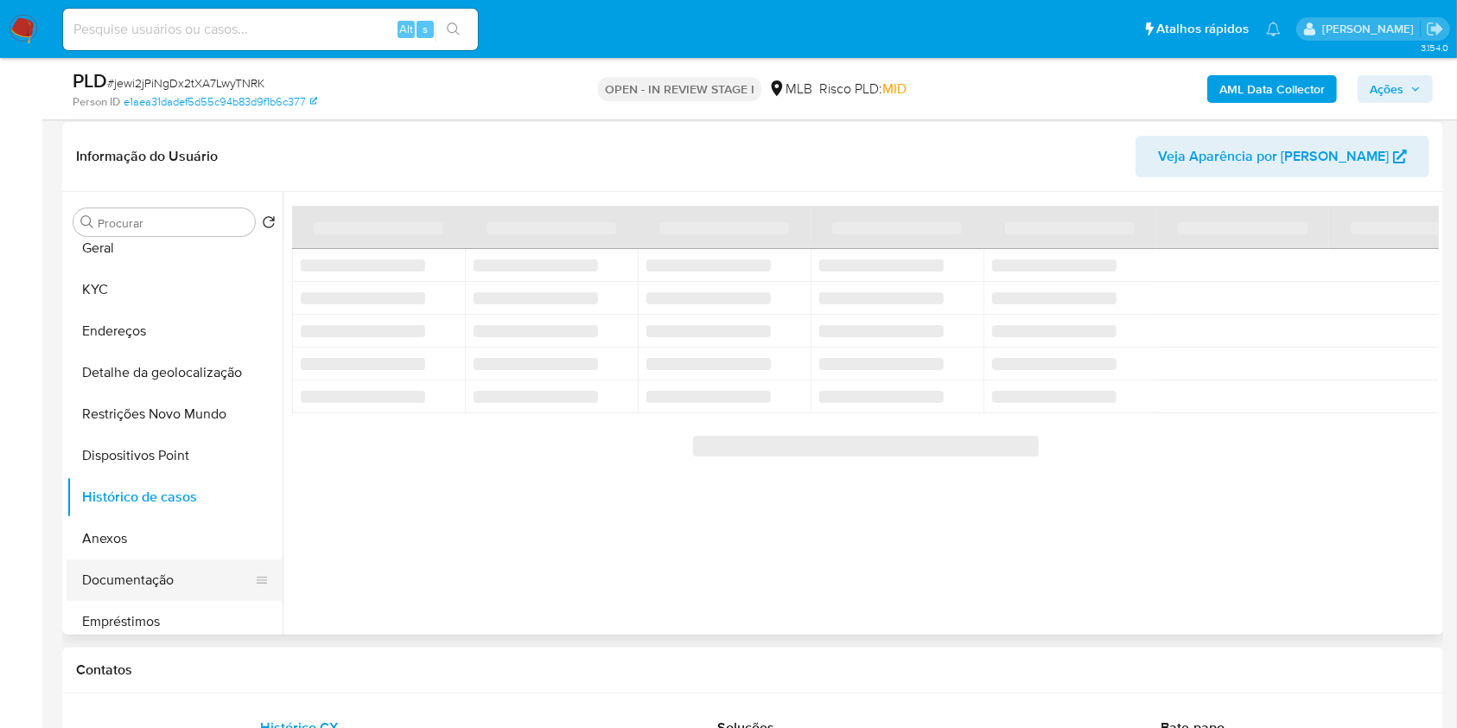
click at [131, 598] on button "Documentação" at bounding box center [168, 579] width 202 height 41
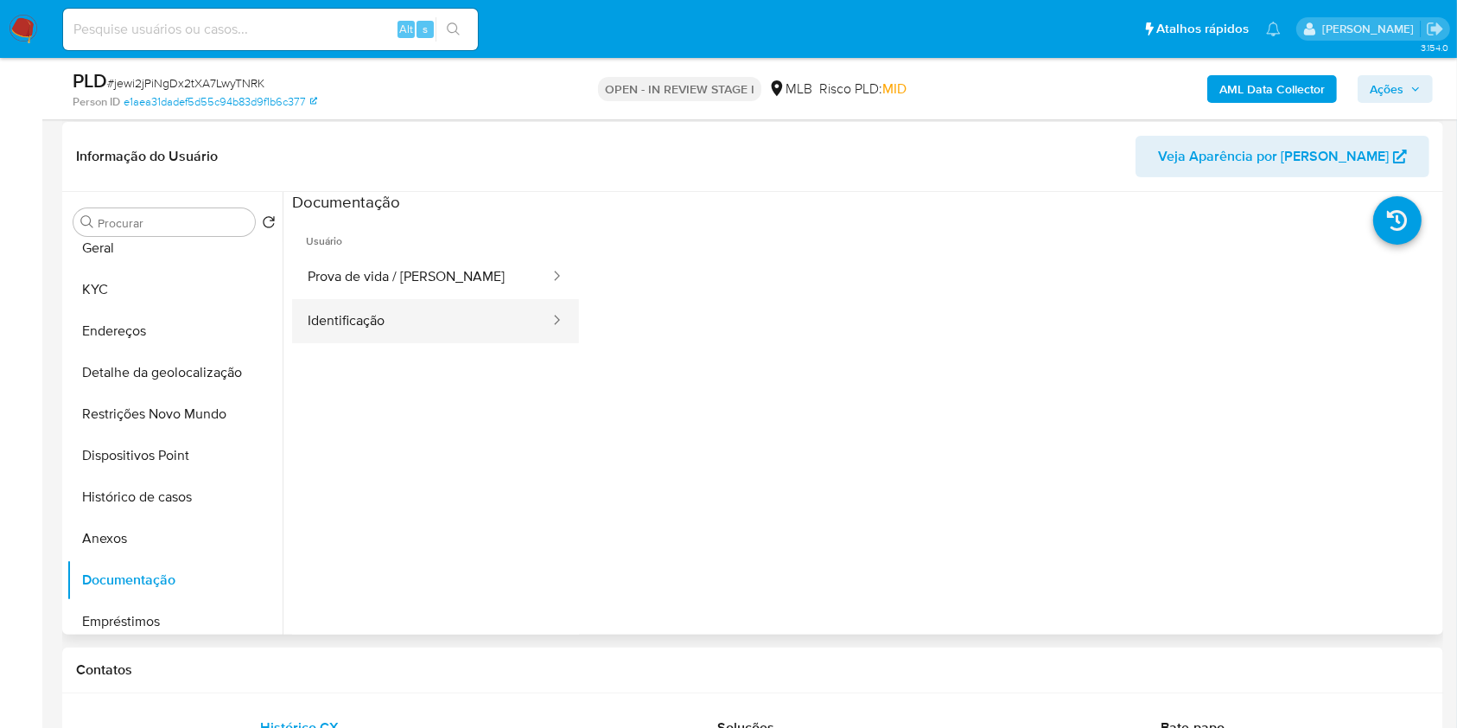
click at [445, 328] on button "Identificação" at bounding box center [421, 321] width 259 height 44
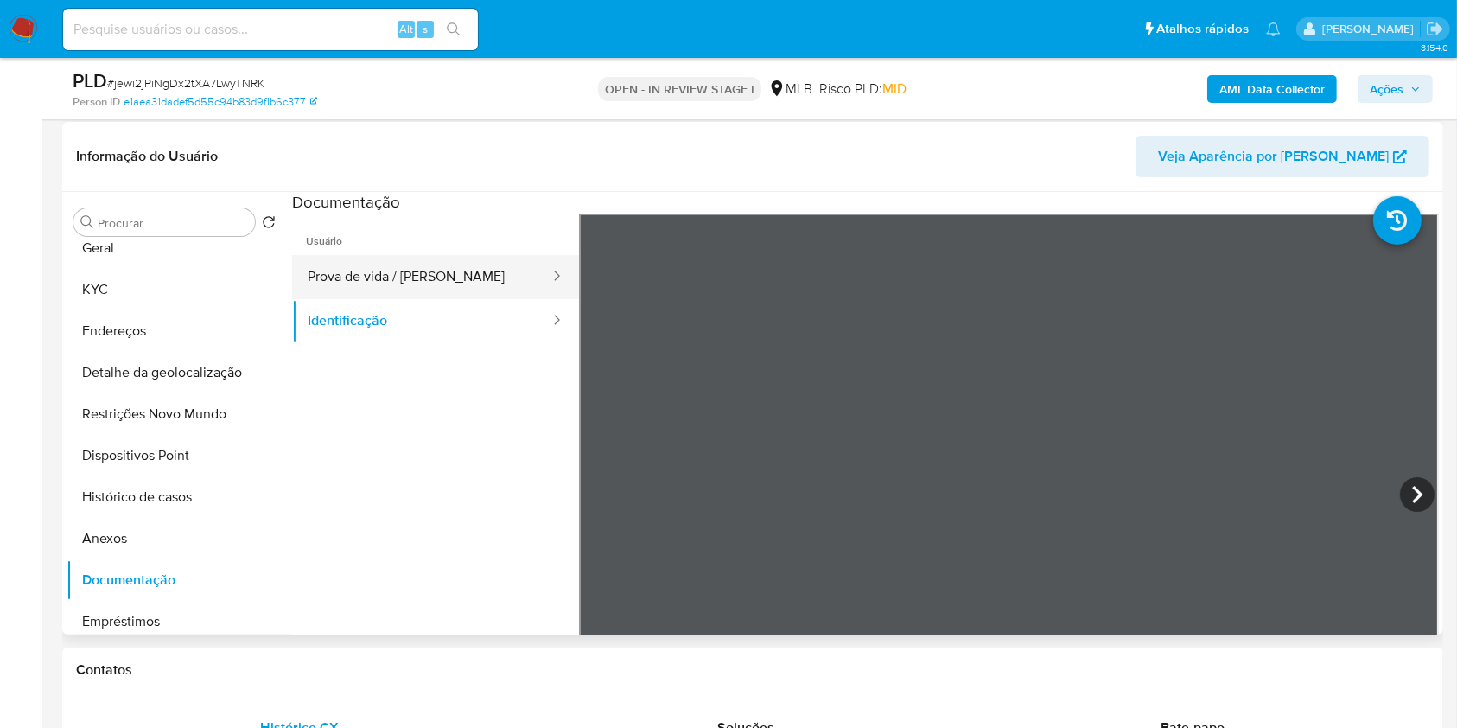
click at [409, 299] on button "Prova de vida / [PERSON_NAME]" at bounding box center [421, 277] width 259 height 44
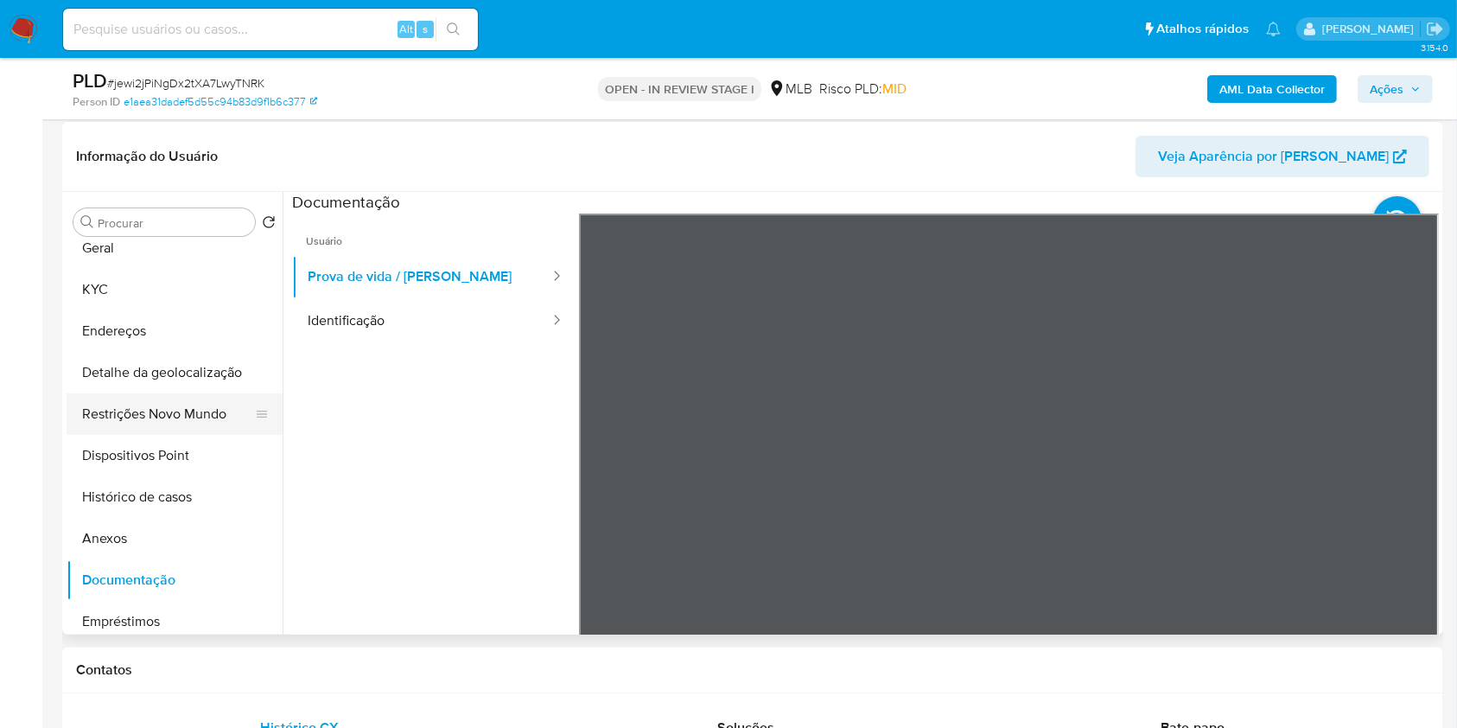
click at [118, 435] on button "Restrições Novo Mundo" at bounding box center [168, 413] width 202 height 41
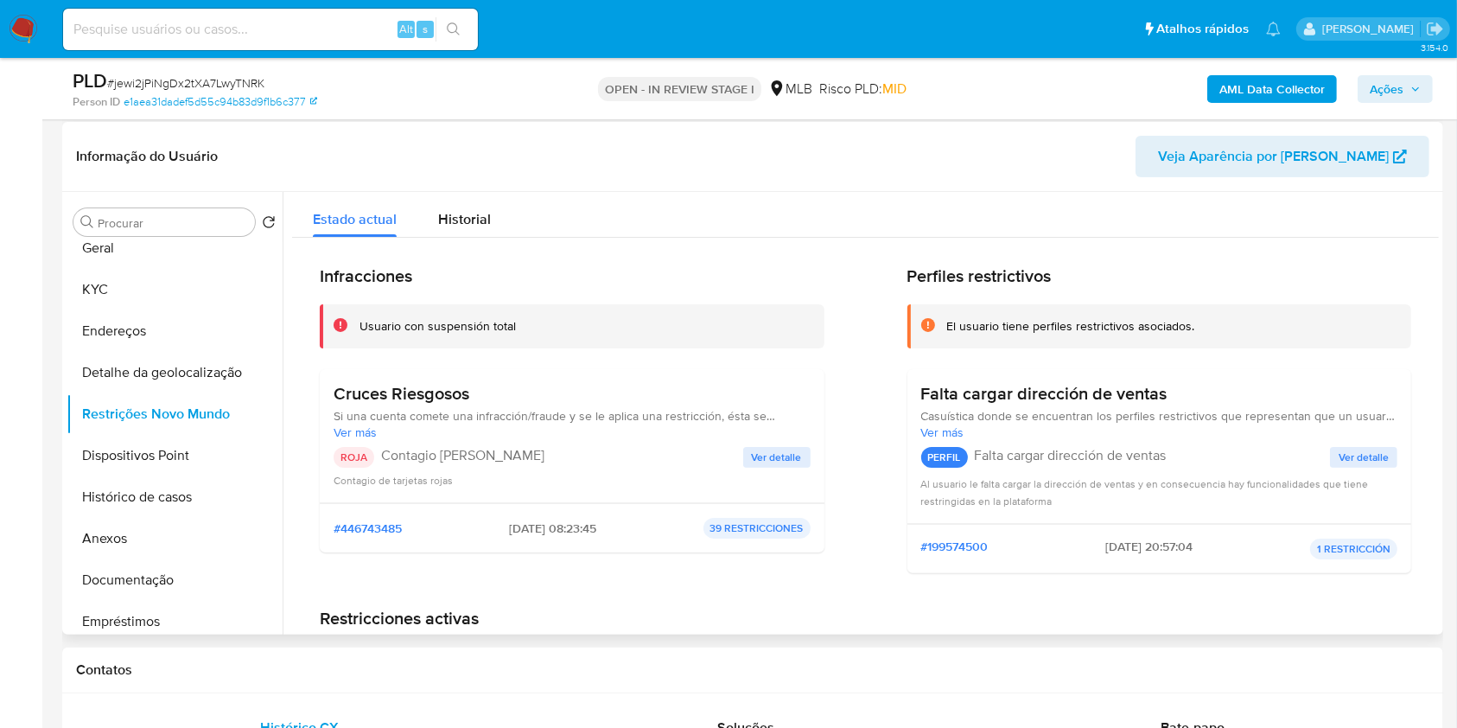
click at [792, 466] on span "Ver detalle" at bounding box center [777, 457] width 50 height 17
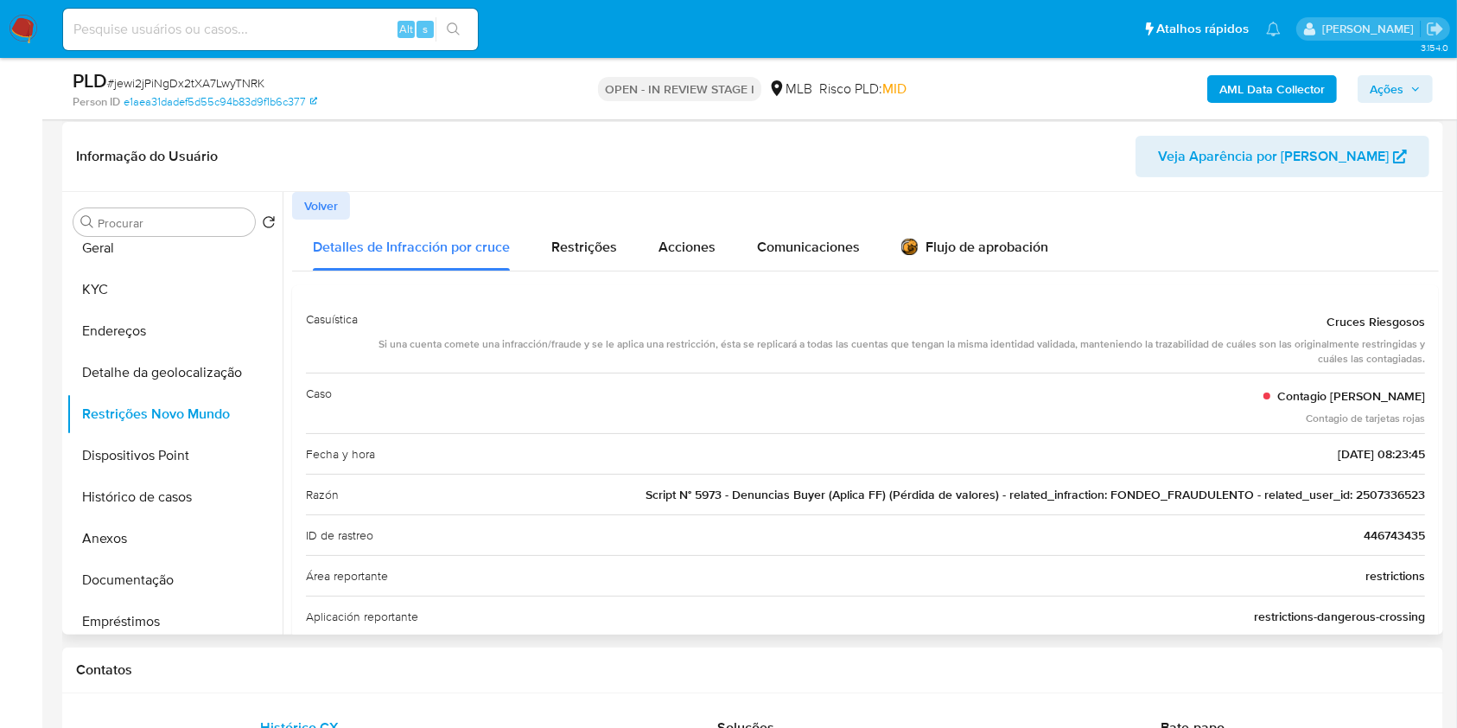
drag, startPoint x: 1317, startPoint y: 347, endPoint x: 1420, endPoint y: 361, distance: 103.8
click at [1420, 361] on div "Casuística Cruces Riesgosos Si una cuenta comete una infracción/fraude y se le …" at bounding box center [865, 731] width 1147 height 893
click at [99, 236] on div "Procurar" at bounding box center [164, 222] width 182 height 28
click at [100, 264] on div "Procurar Retornar ao pedido padrão Geral KYC Endereços Detalhe da geolocalizaçã…" at bounding box center [175, 414] width 216 height 440
click at [117, 269] on button "Geral" at bounding box center [168, 247] width 202 height 41
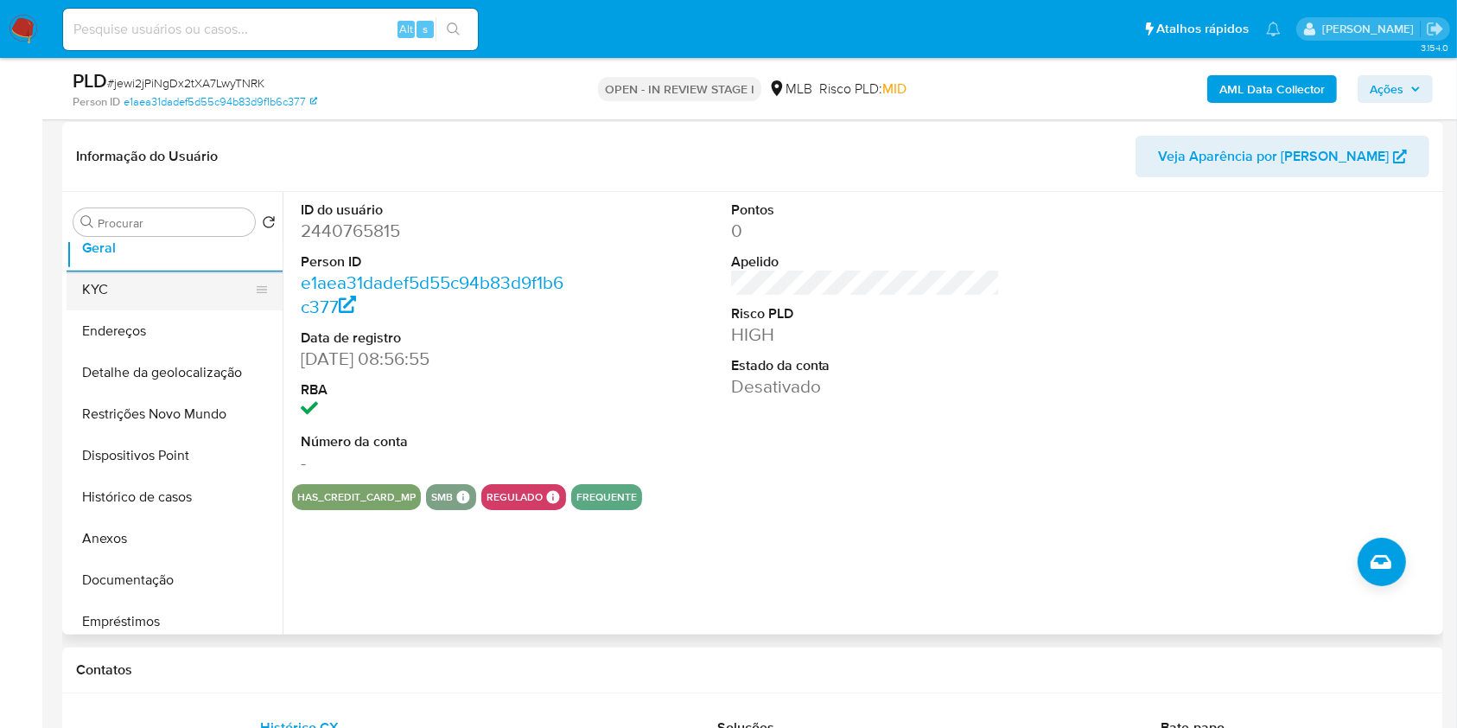
click at [139, 309] on button "KYC" at bounding box center [168, 289] width 202 height 41
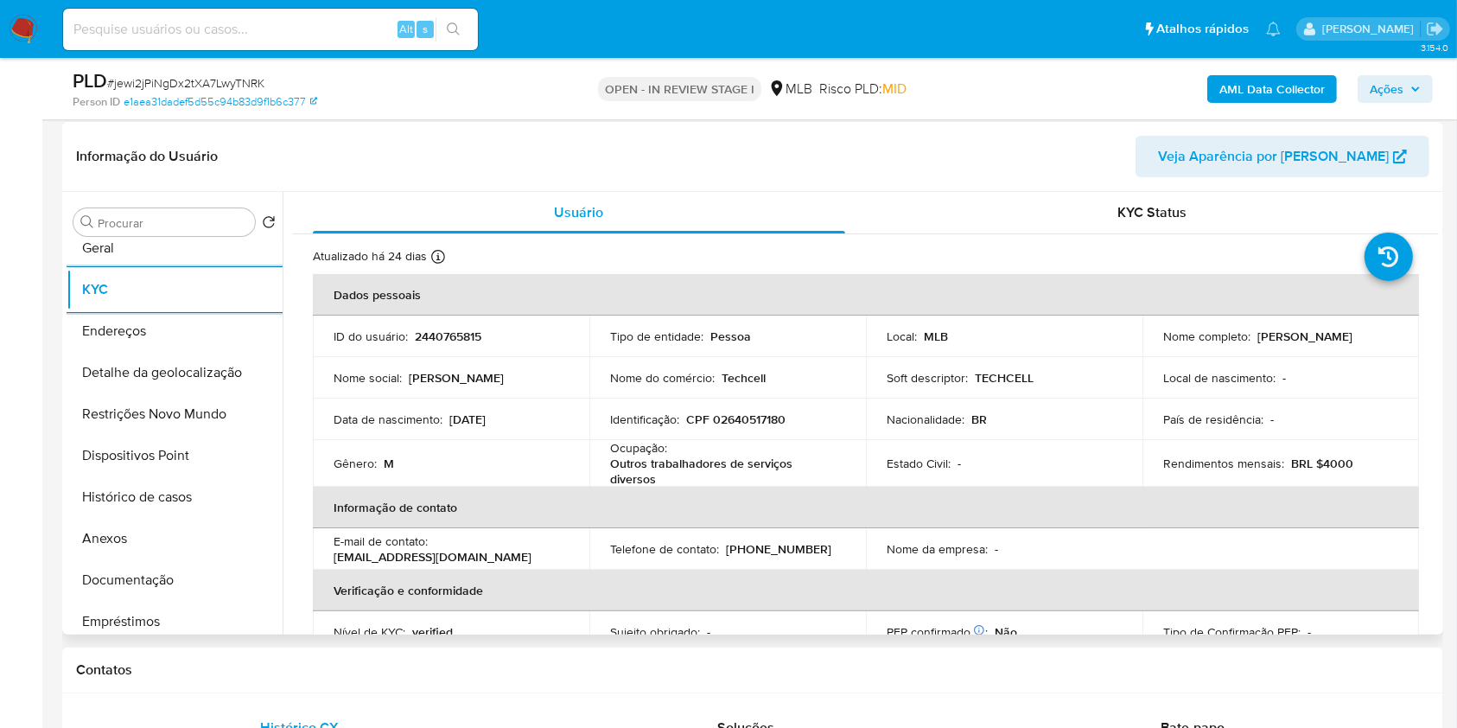
scroll to position [740, 0]
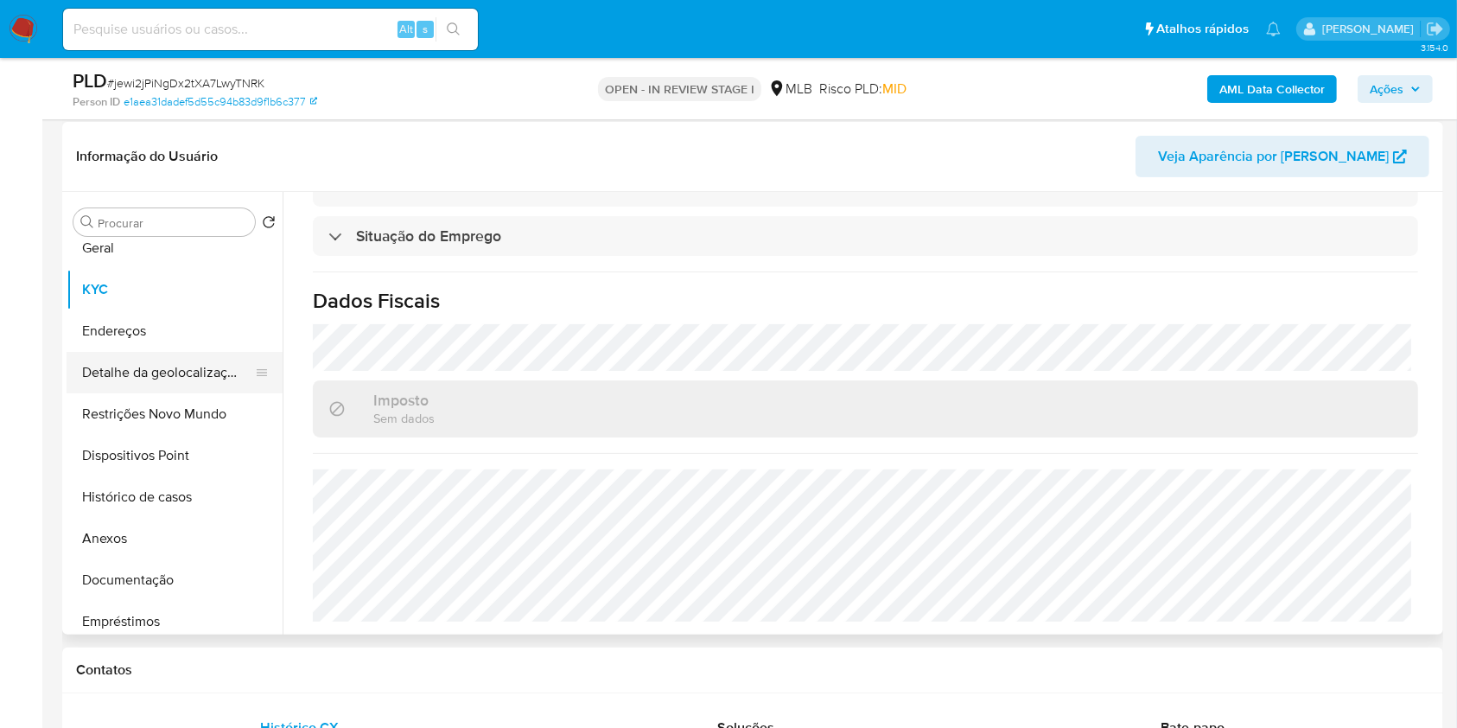
click at [150, 393] on button "Detalhe da geolocalização" at bounding box center [168, 372] width 202 height 41
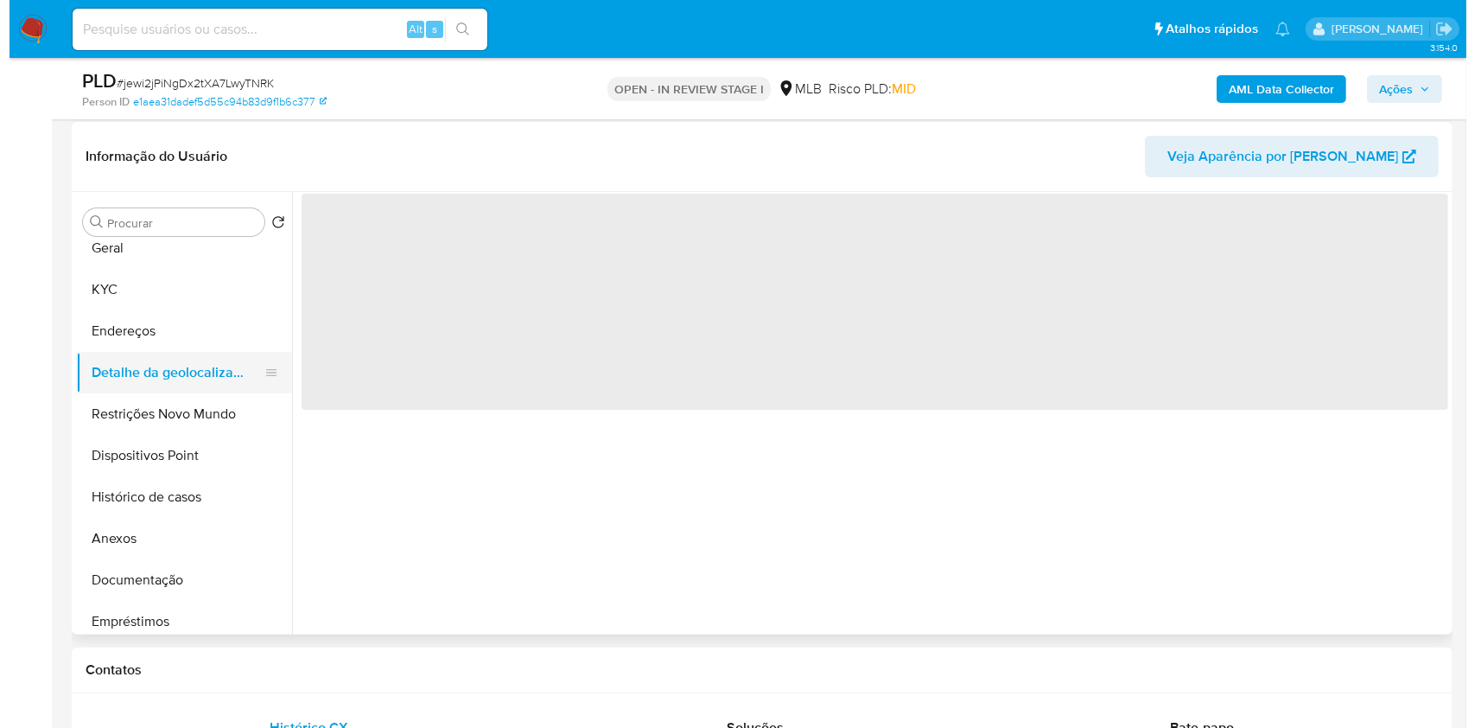
scroll to position [0, 0]
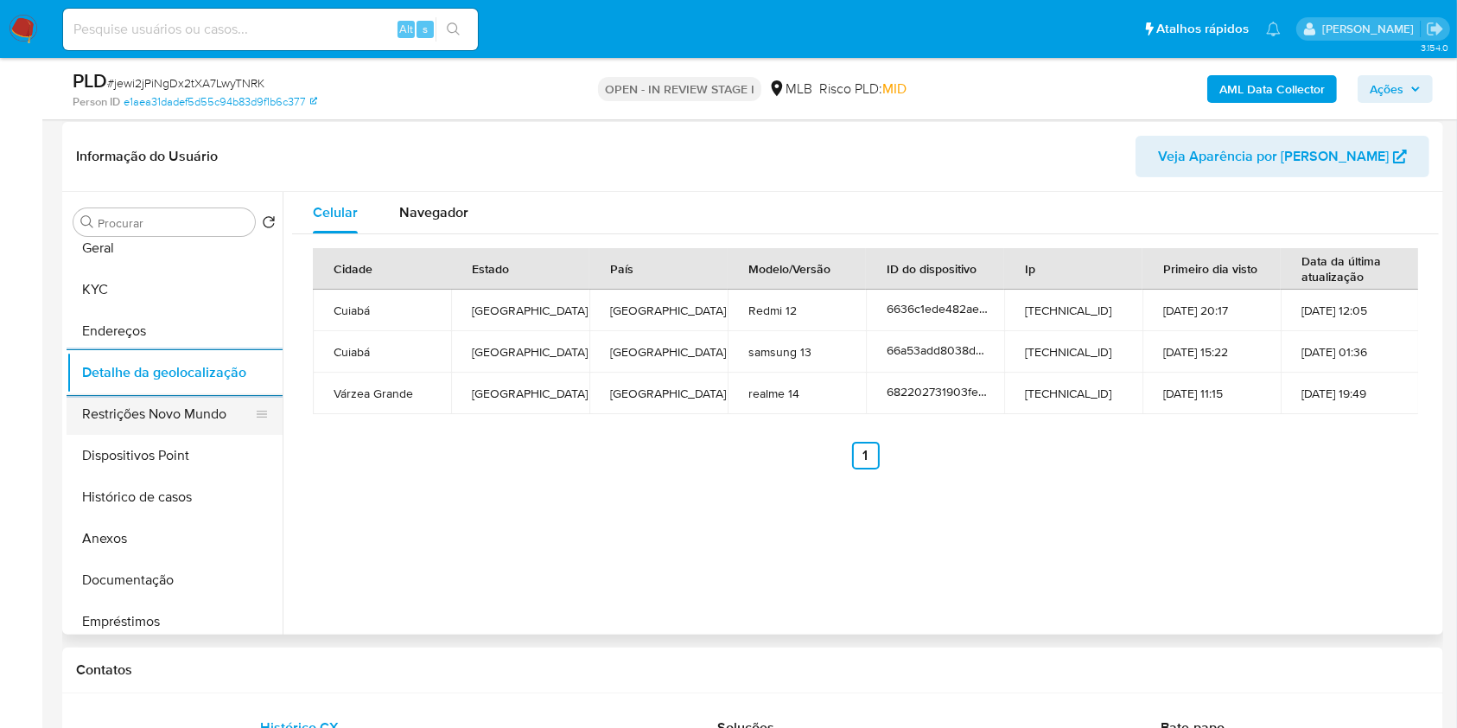
click at [131, 429] on button "Restrições Novo Mundo" at bounding box center [168, 413] width 202 height 41
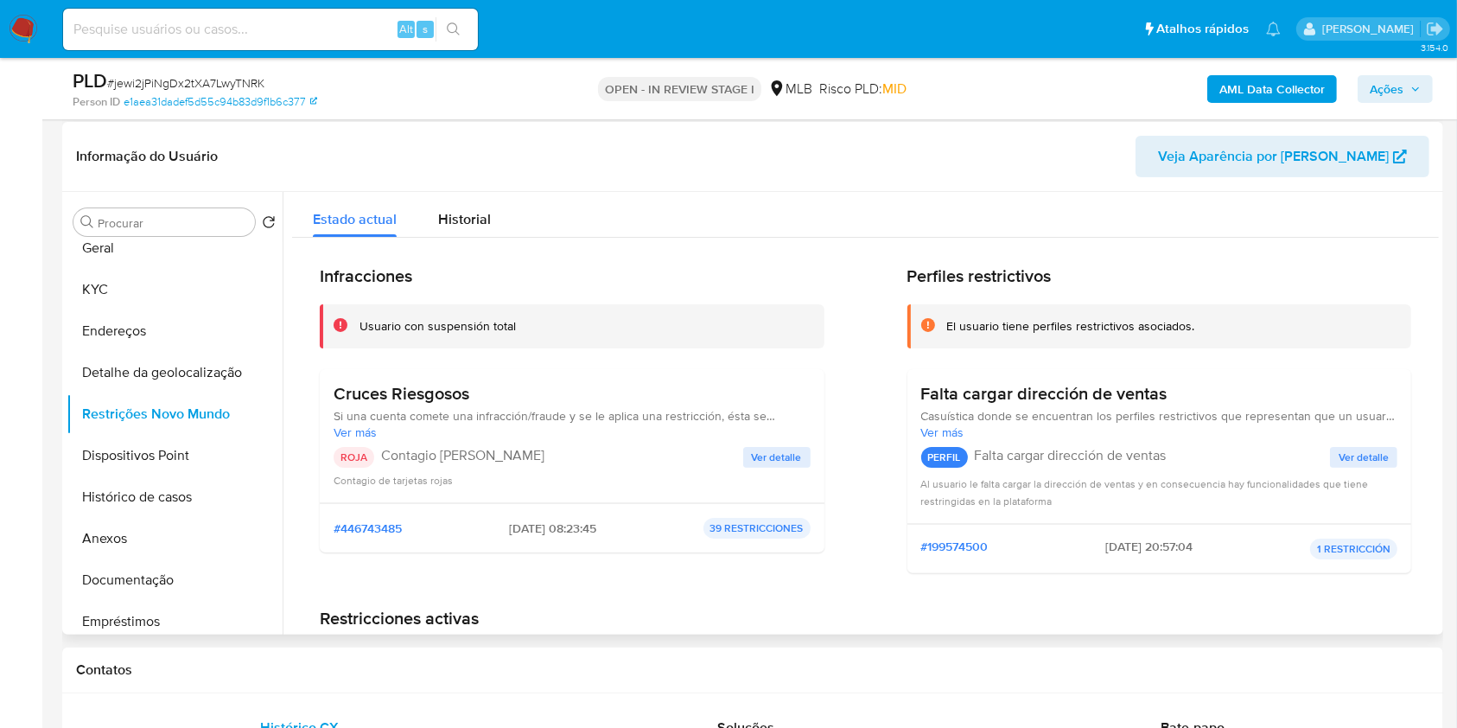
click at [774, 466] on span "Ver detalle" at bounding box center [777, 457] width 50 height 17
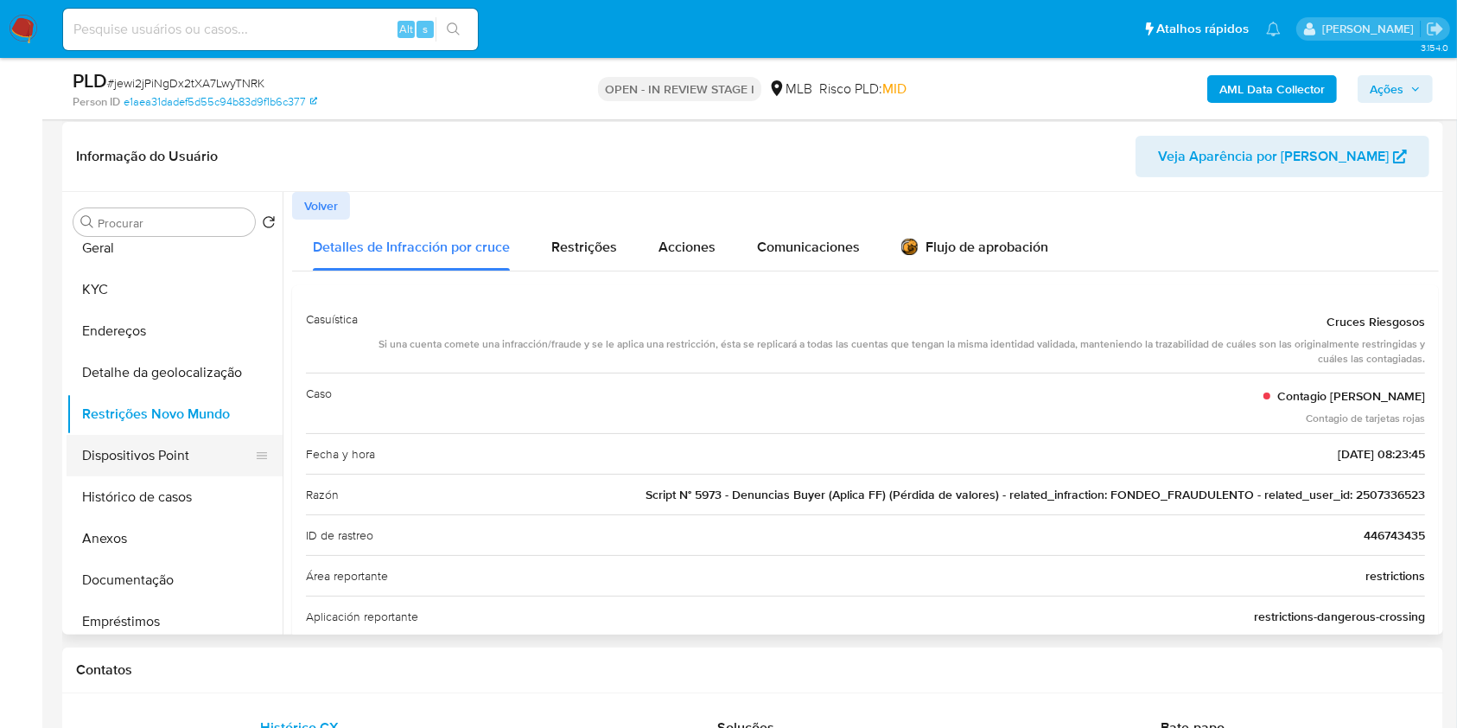
click at [178, 476] on button "Dispositivos Point" at bounding box center [168, 455] width 202 height 41
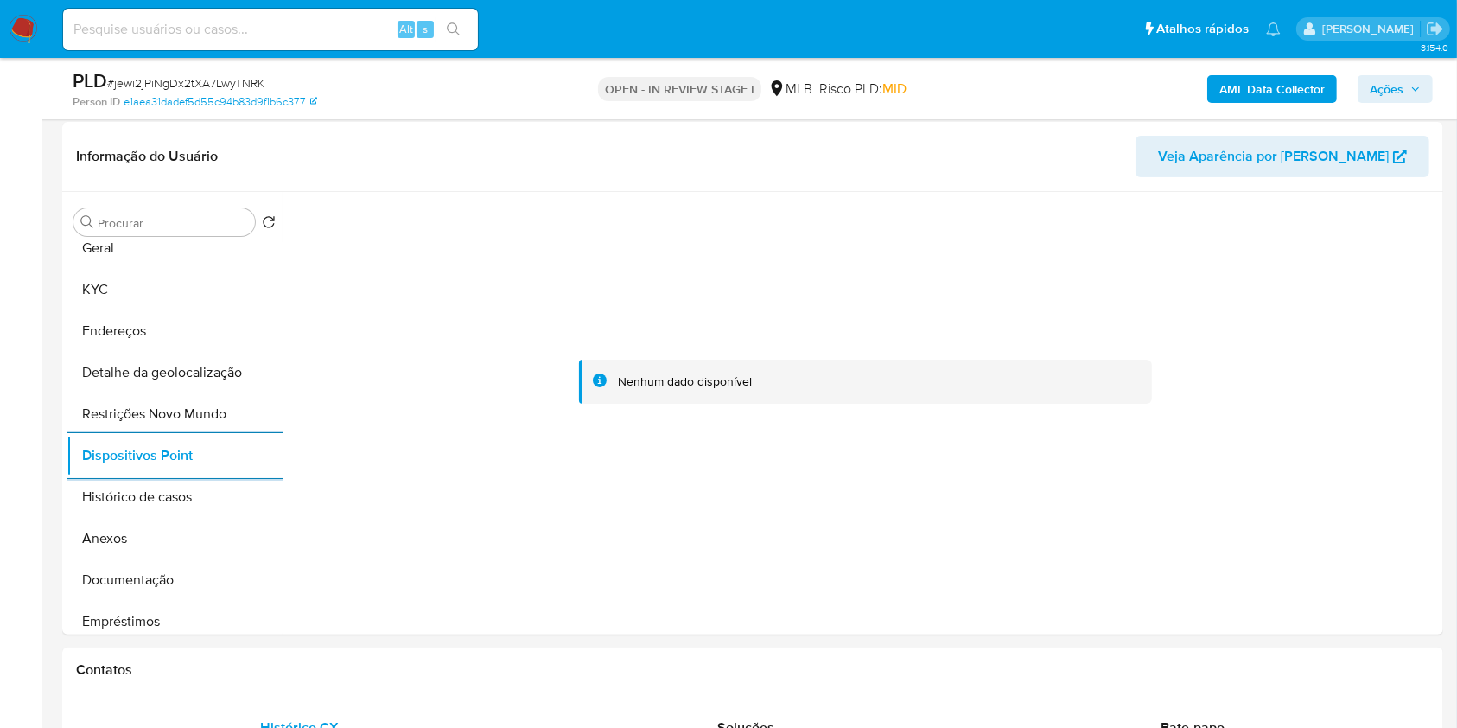
click at [1397, 91] on span "Ações" at bounding box center [1387, 89] width 34 height 28
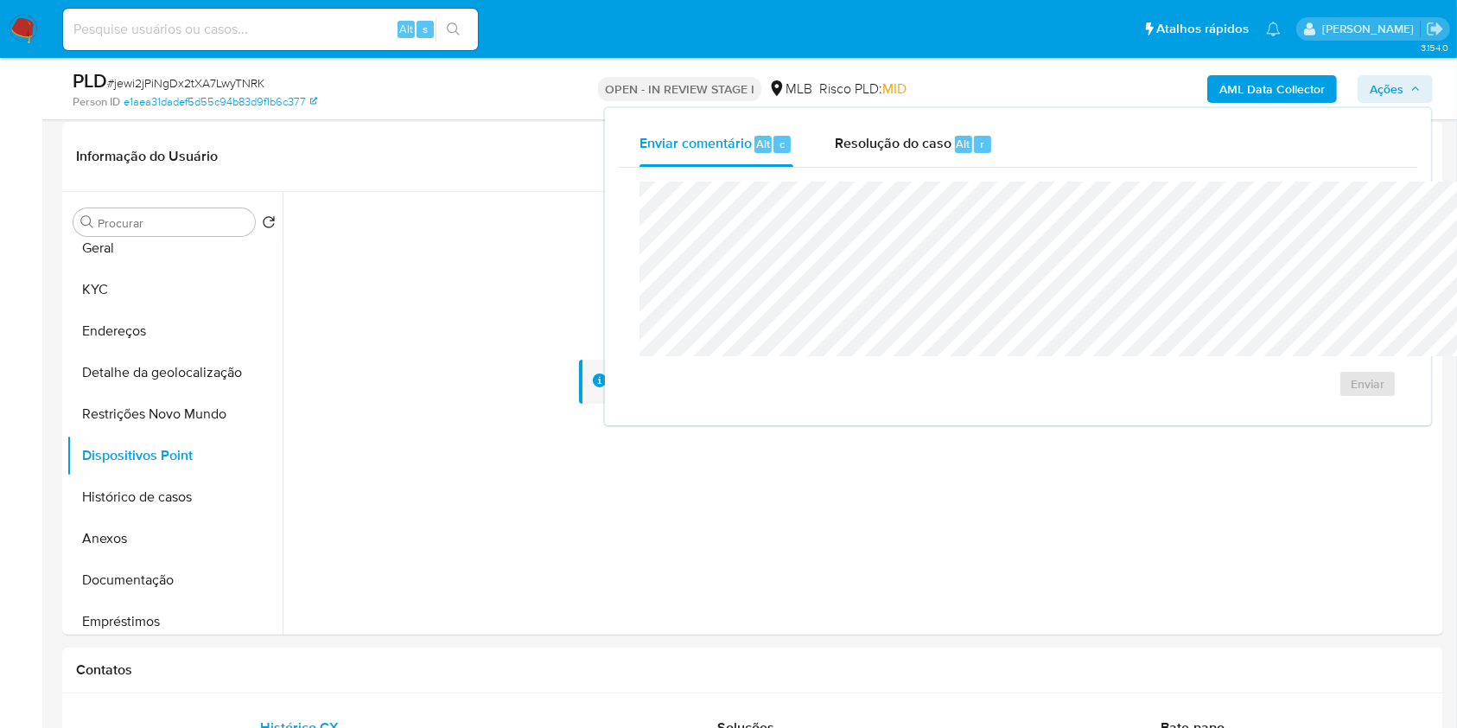
click at [830, 120] on div "Enviar comentário Alt c Resolução do caso Alt r Enviar" at bounding box center [1018, 266] width 826 height 317
click at [835, 136] on span "Resolução do caso" at bounding box center [893, 143] width 117 height 20
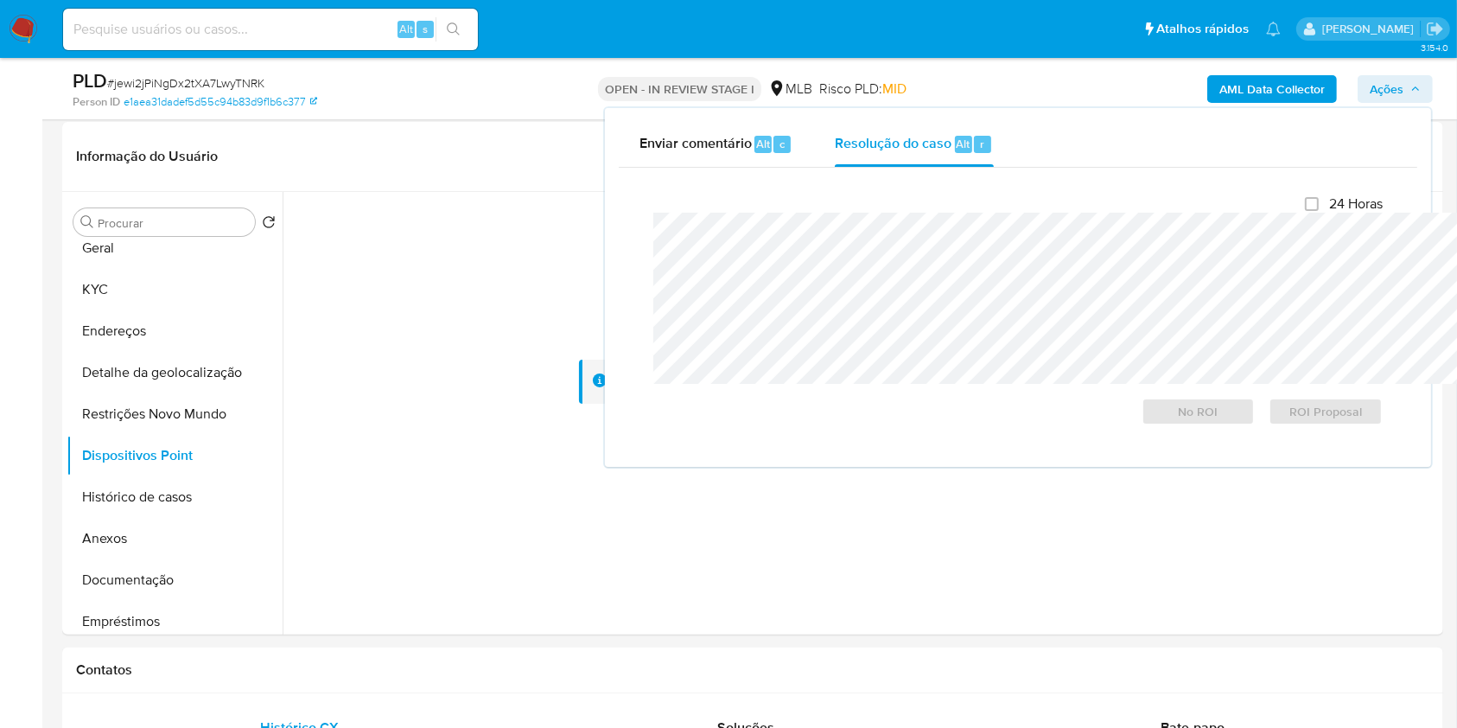
click at [796, 201] on div "24 Horas No ROI ROI Proposal" at bounding box center [1017, 310] width 729 height 230
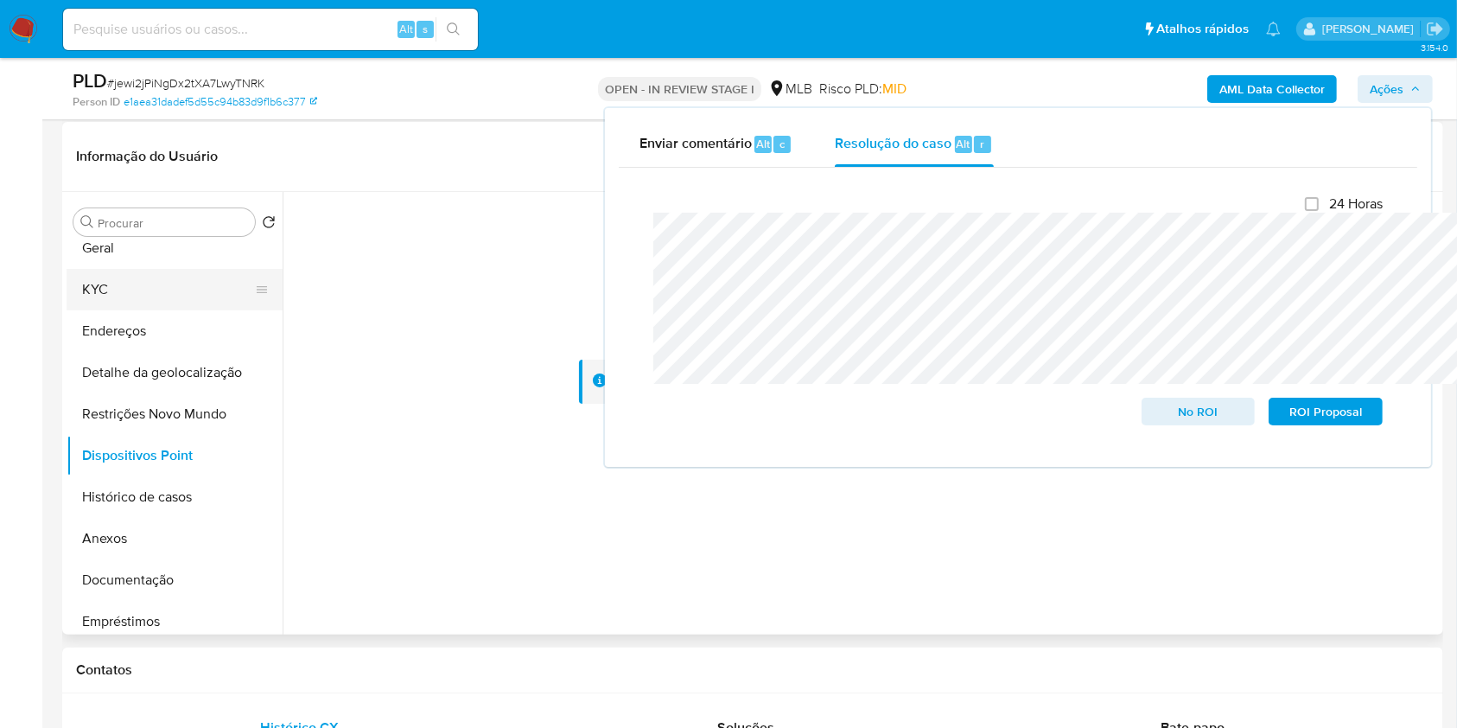
click at [191, 310] on button "KYC" at bounding box center [168, 289] width 202 height 41
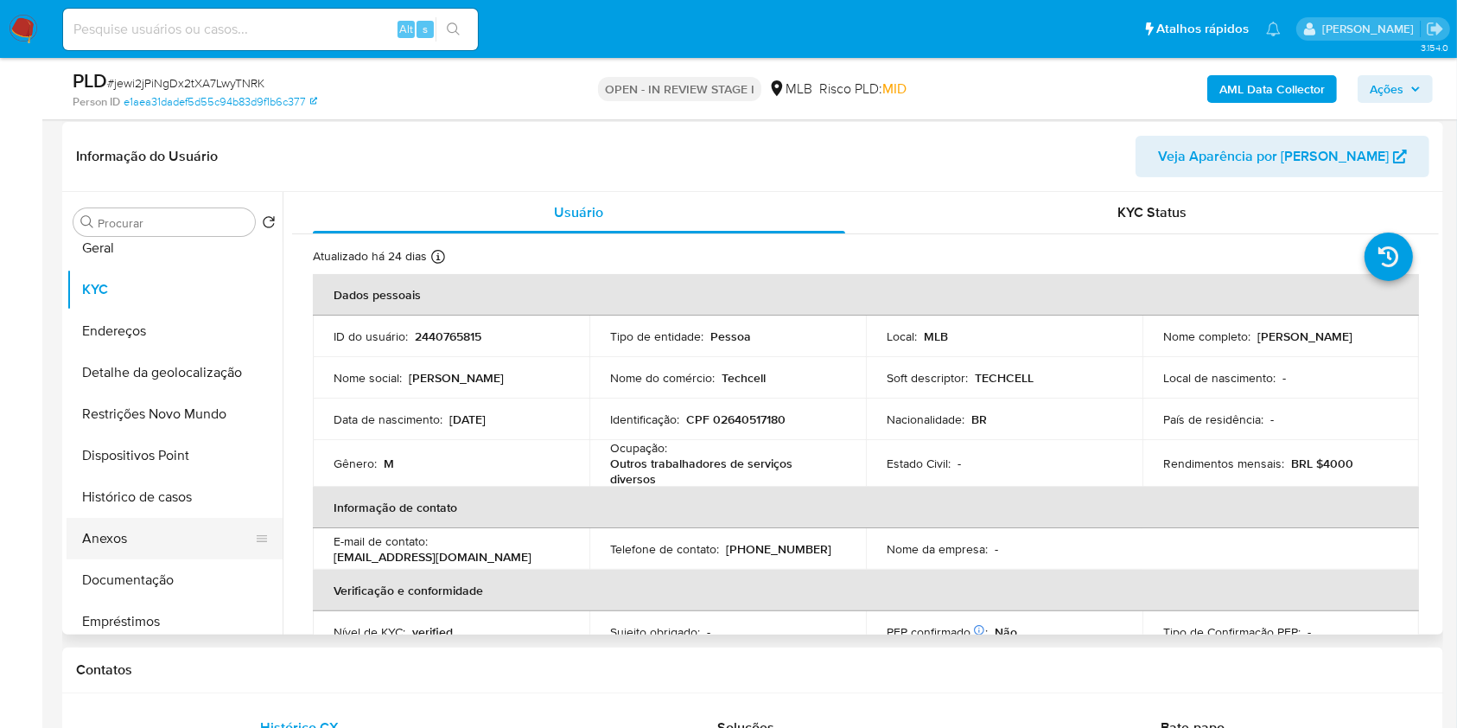
click at [129, 559] on button "Anexos" at bounding box center [168, 538] width 202 height 41
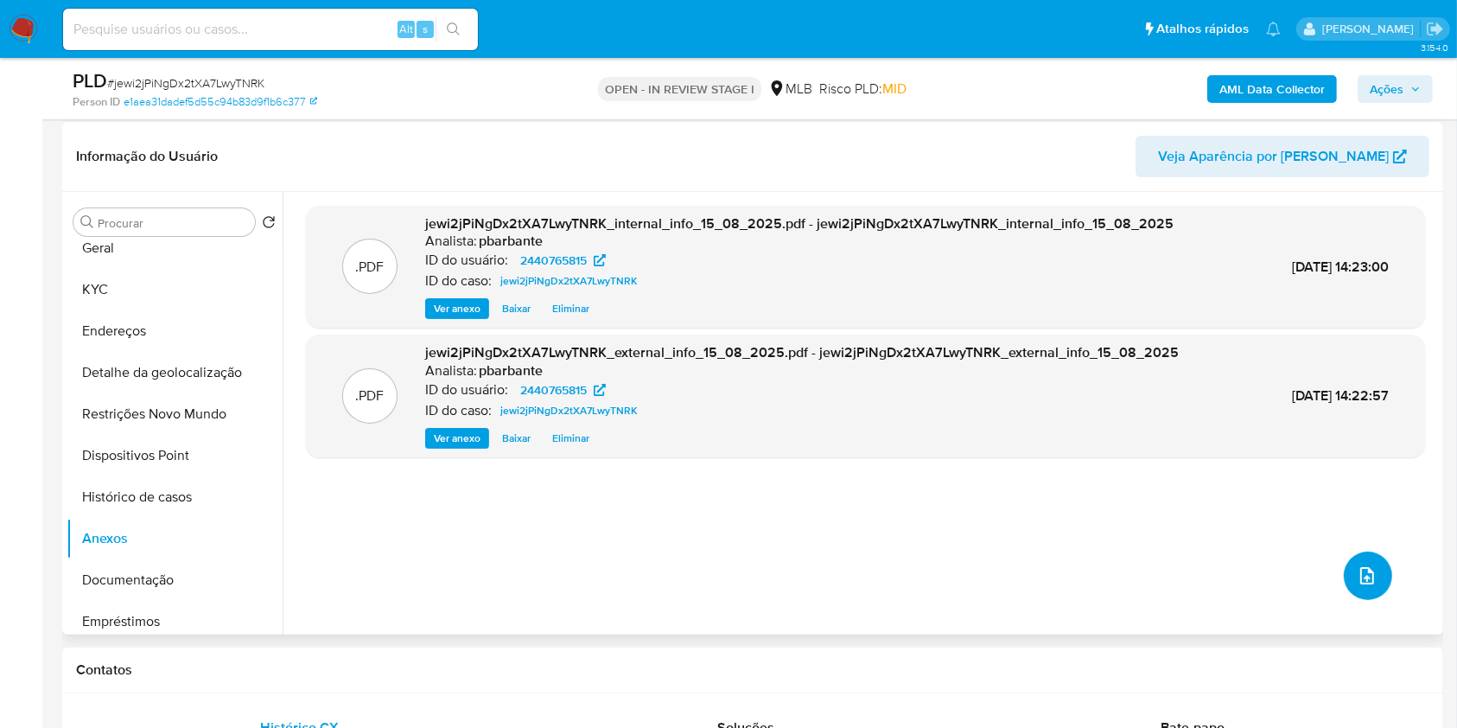
click at [1361, 586] on icon "upload-file" at bounding box center [1367, 575] width 21 height 21
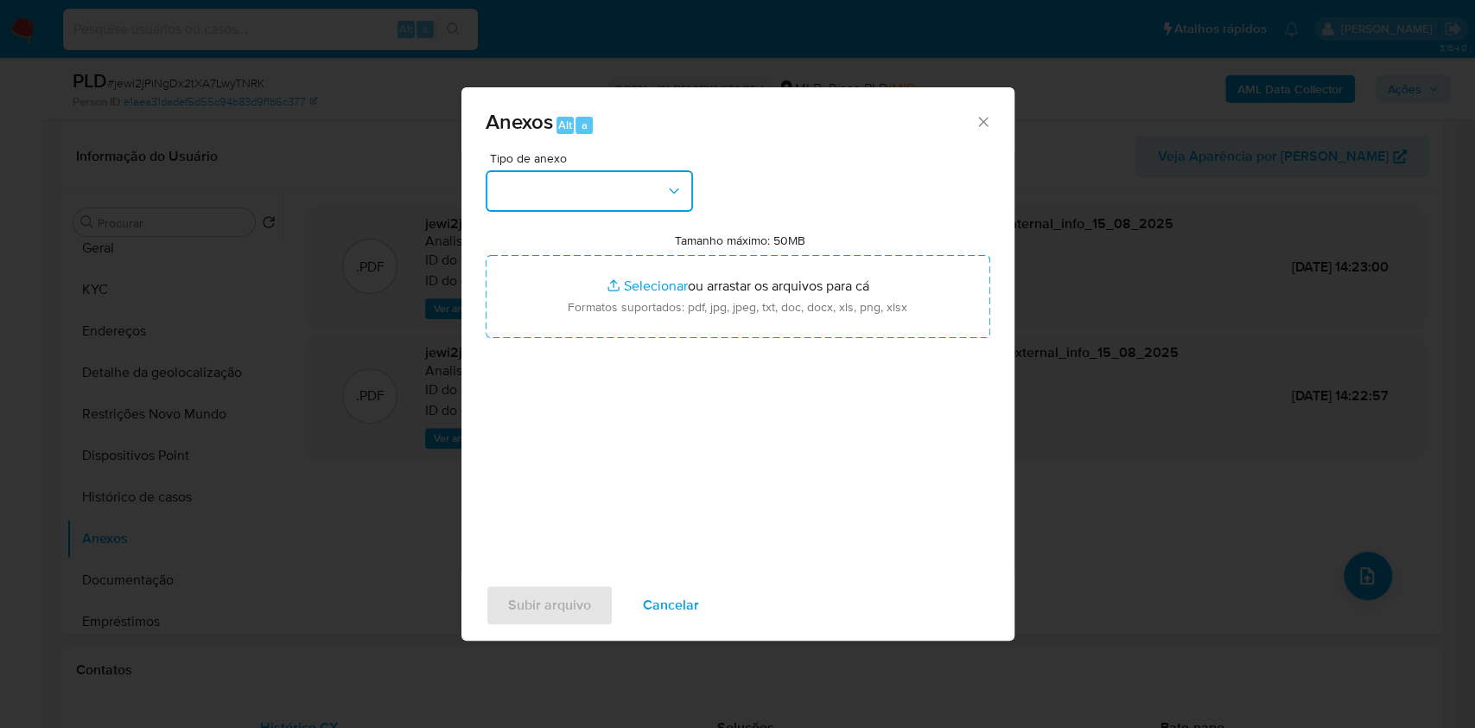
click at [617, 170] on button "button" at bounding box center [589, 190] width 207 height 41
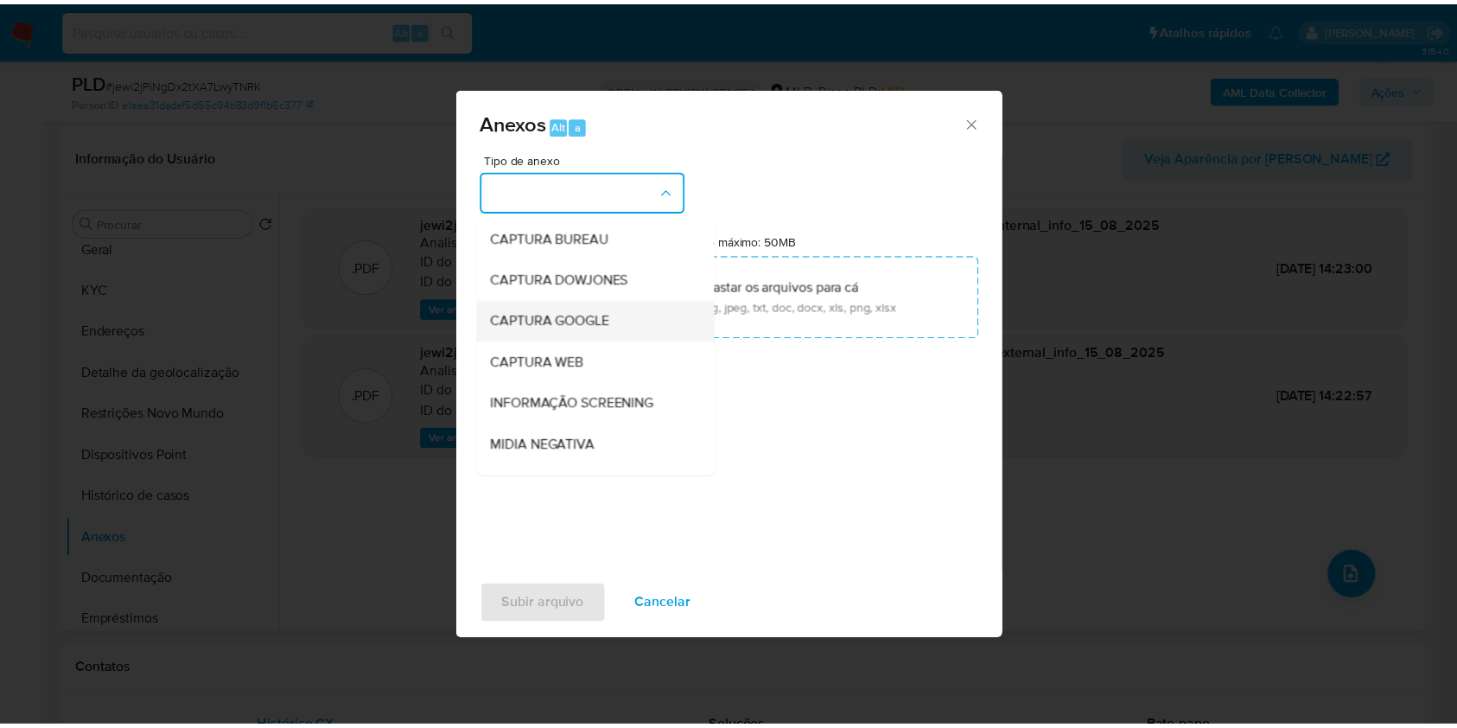
scroll to position [214, 0]
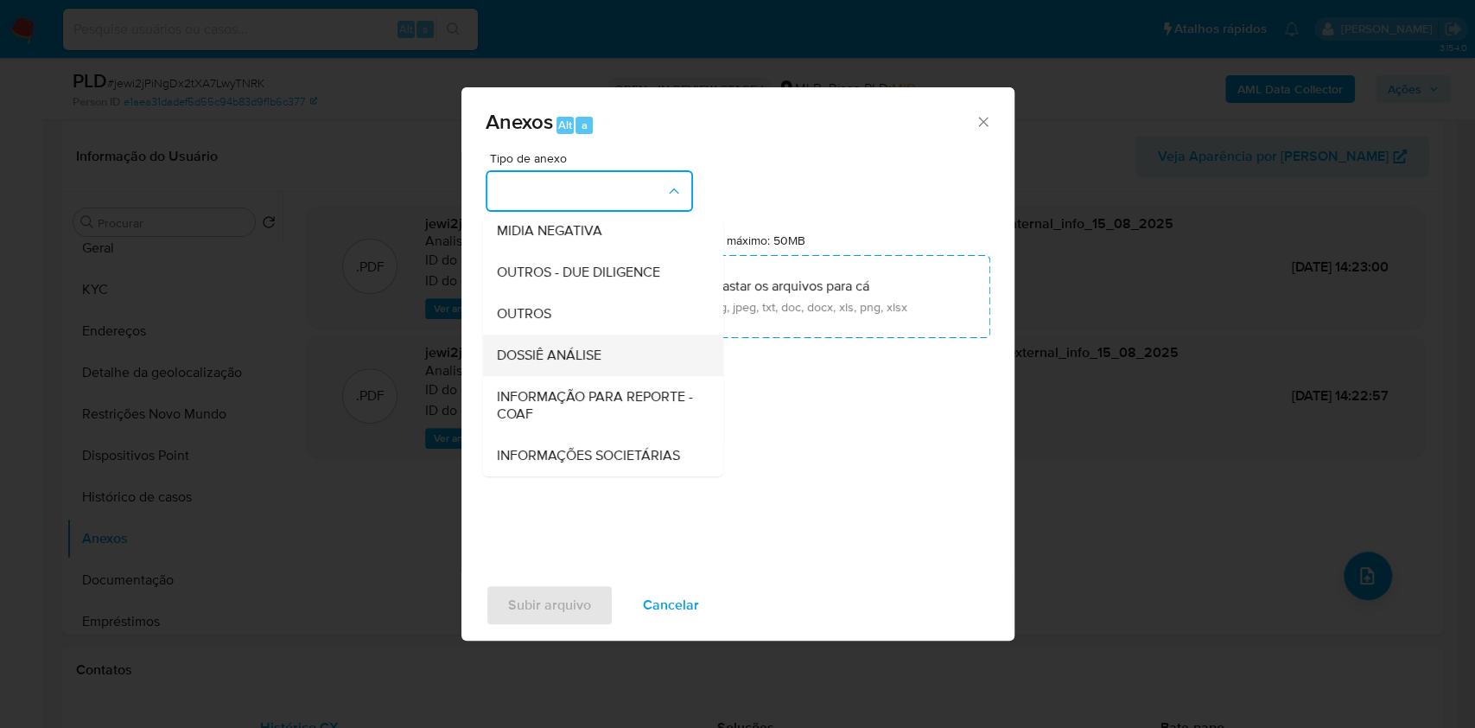
click at [567, 334] on div "DOSSIÊ ANÁLISE" at bounding box center [597, 354] width 202 height 41
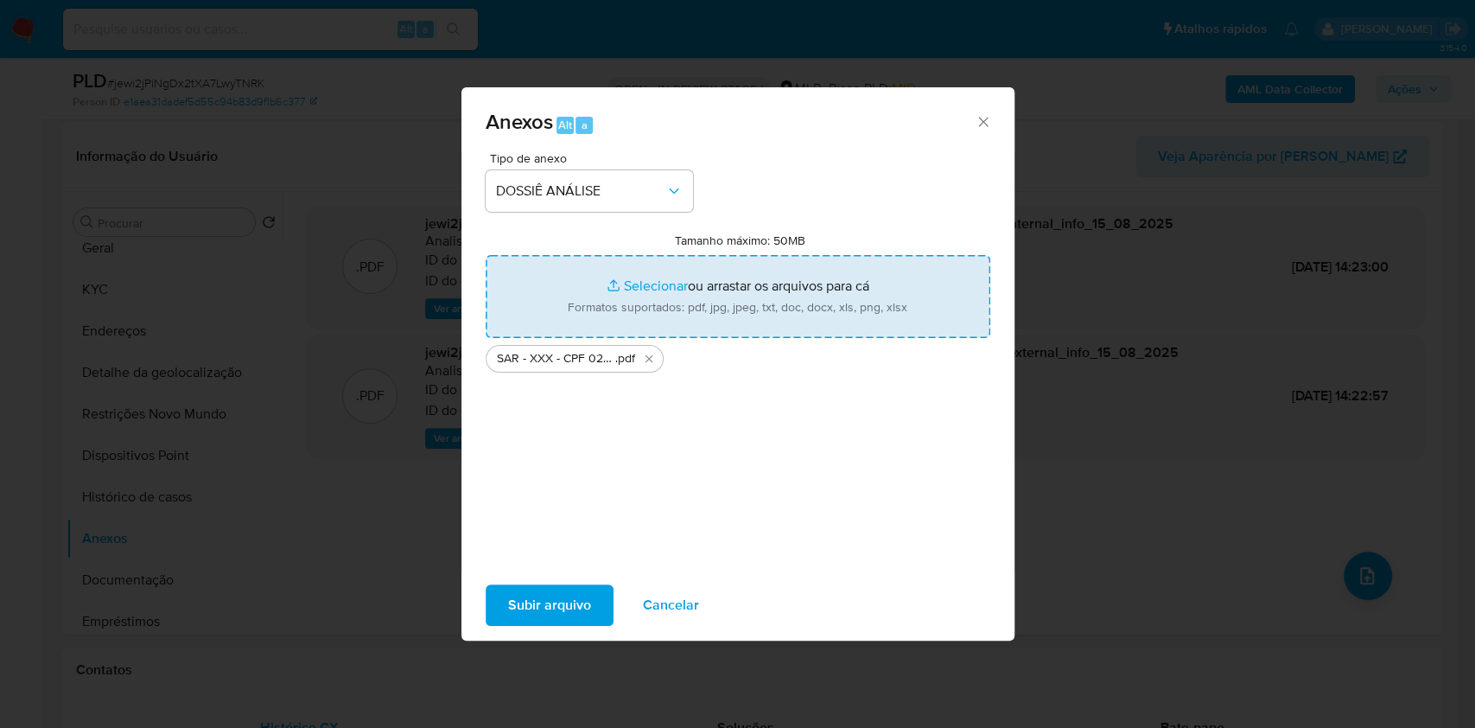
type input "C:\fakepath\Mulan 2440765815_2025_08_14_10_23_40.xlsx"
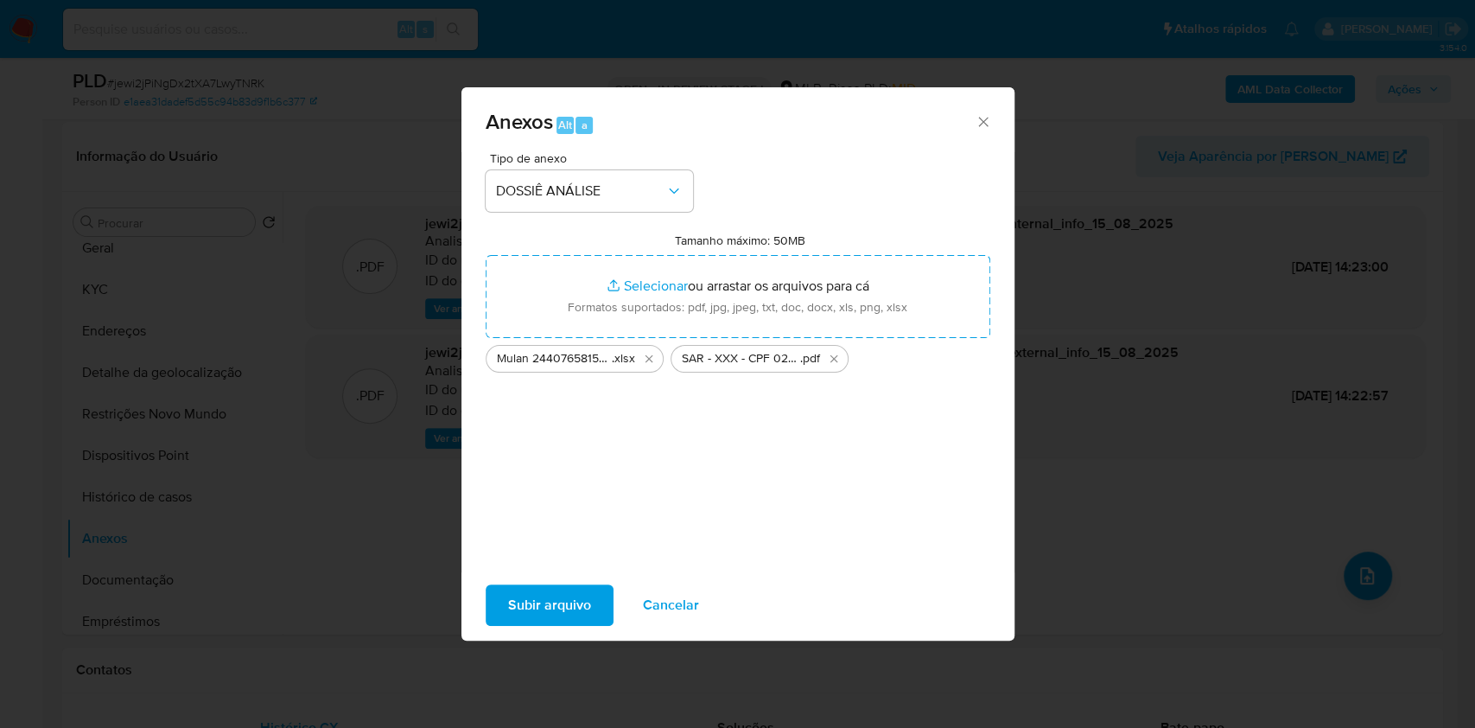
click at [515, 608] on span "Subir arquivo" at bounding box center [549, 605] width 83 height 38
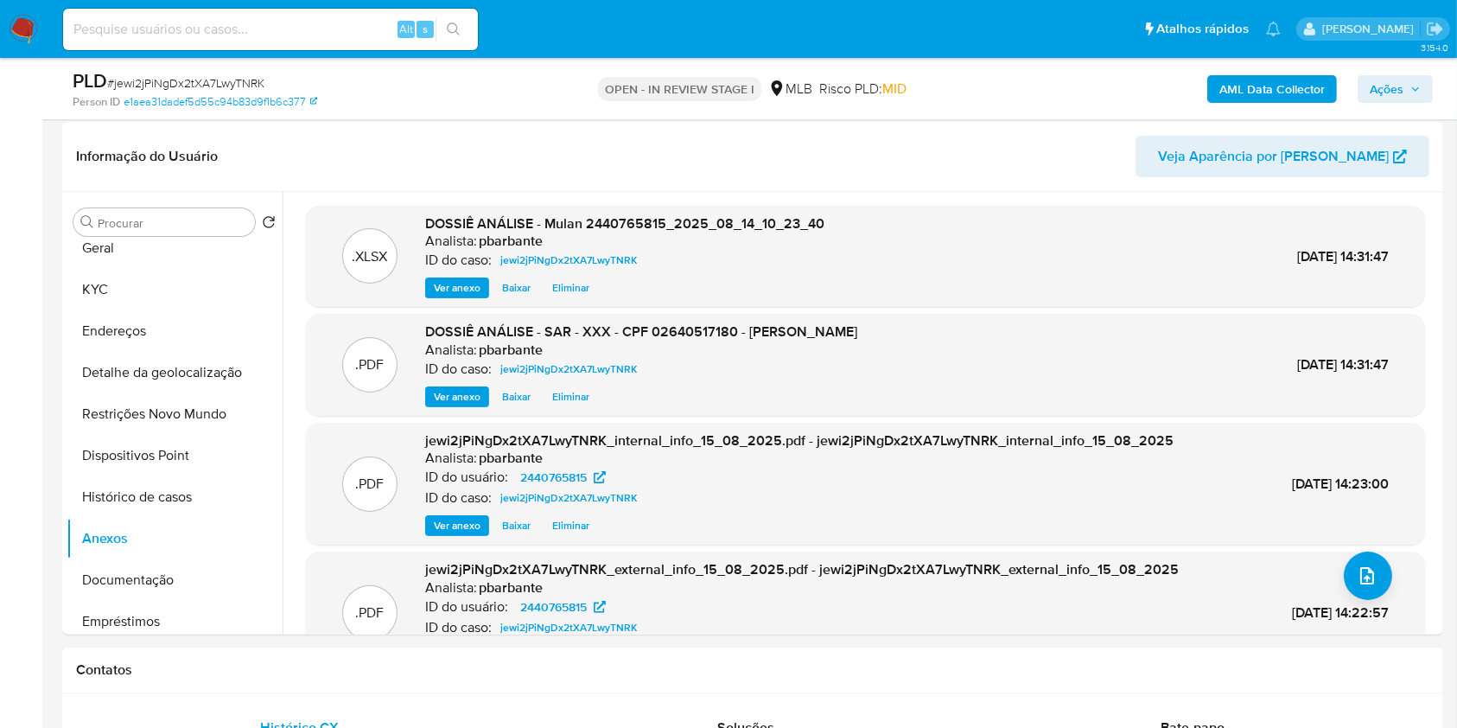
click at [1430, 80] on button "Ações" at bounding box center [1395, 89] width 75 height 28
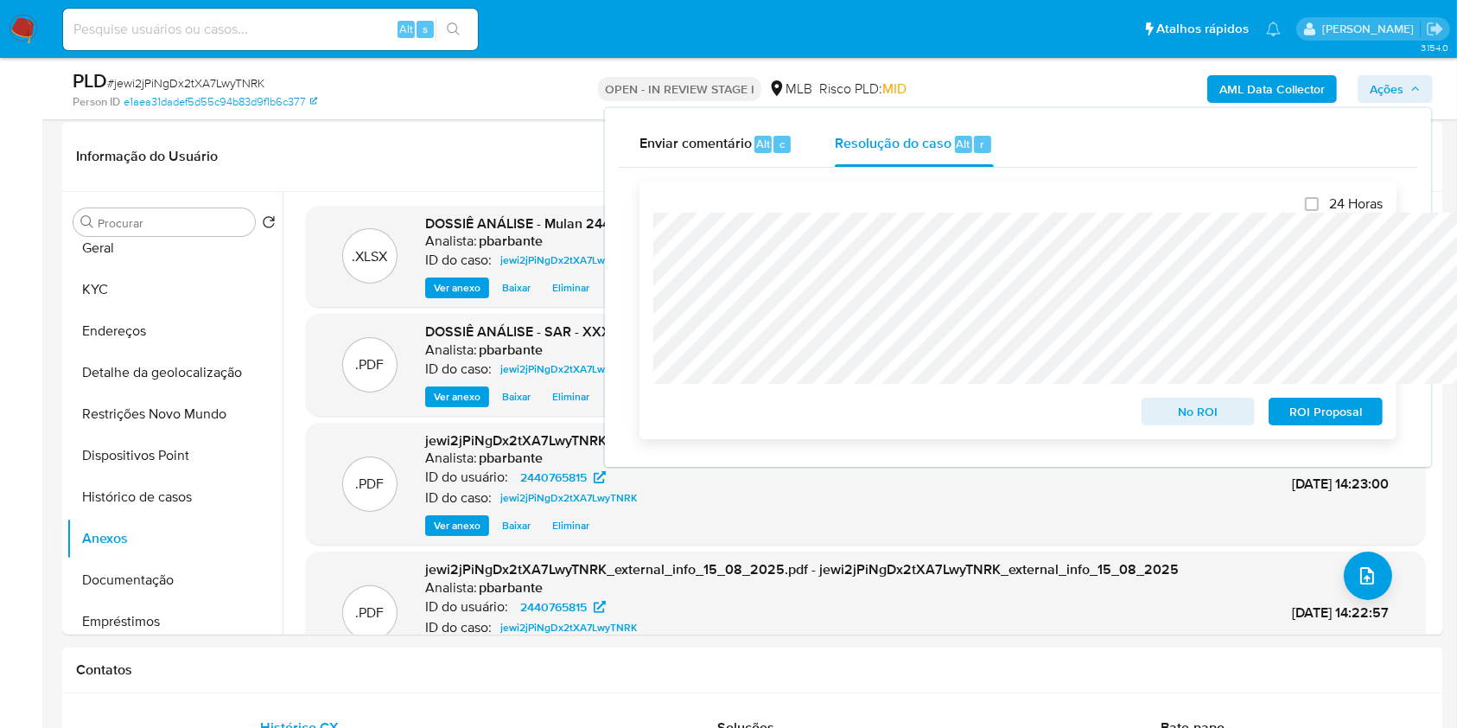
click at [1313, 415] on span "ROI Proposal" at bounding box center [1326, 411] width 90 height 24
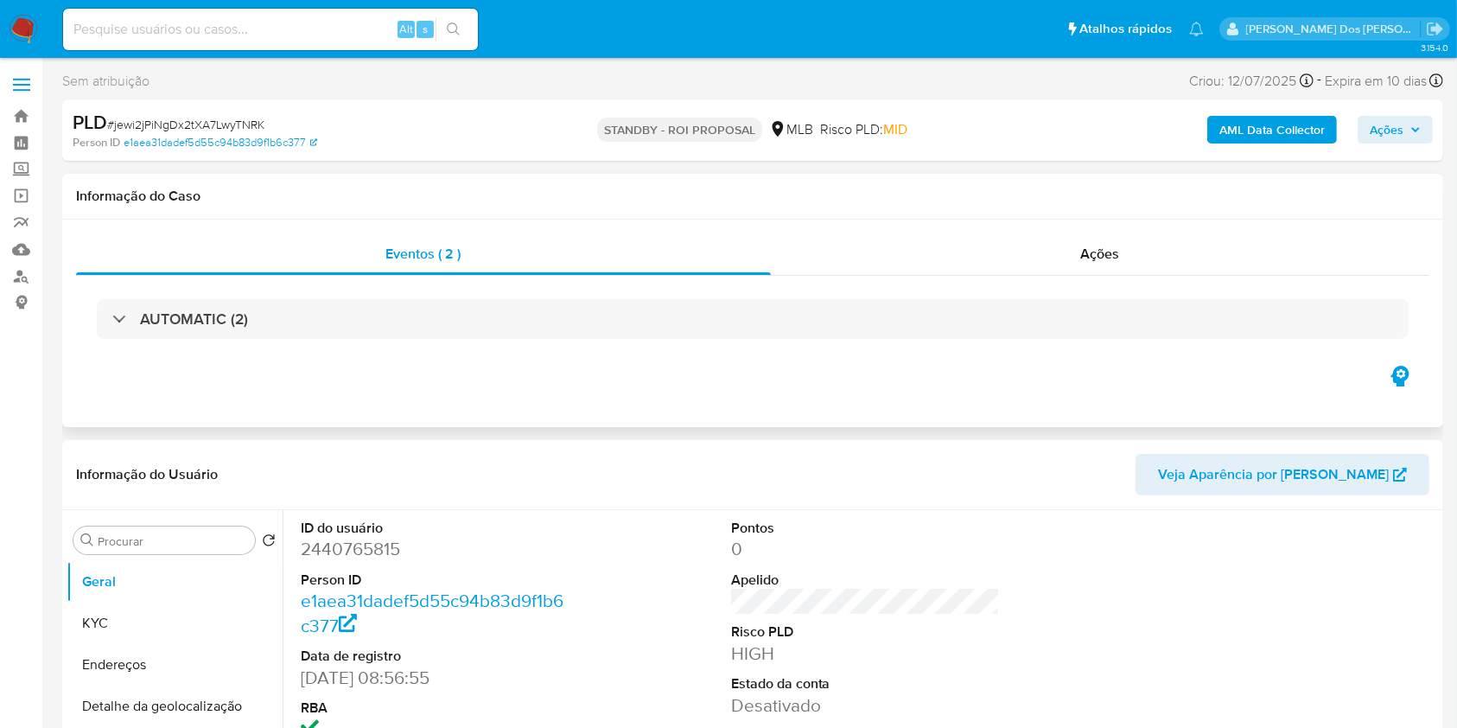
select select "10"
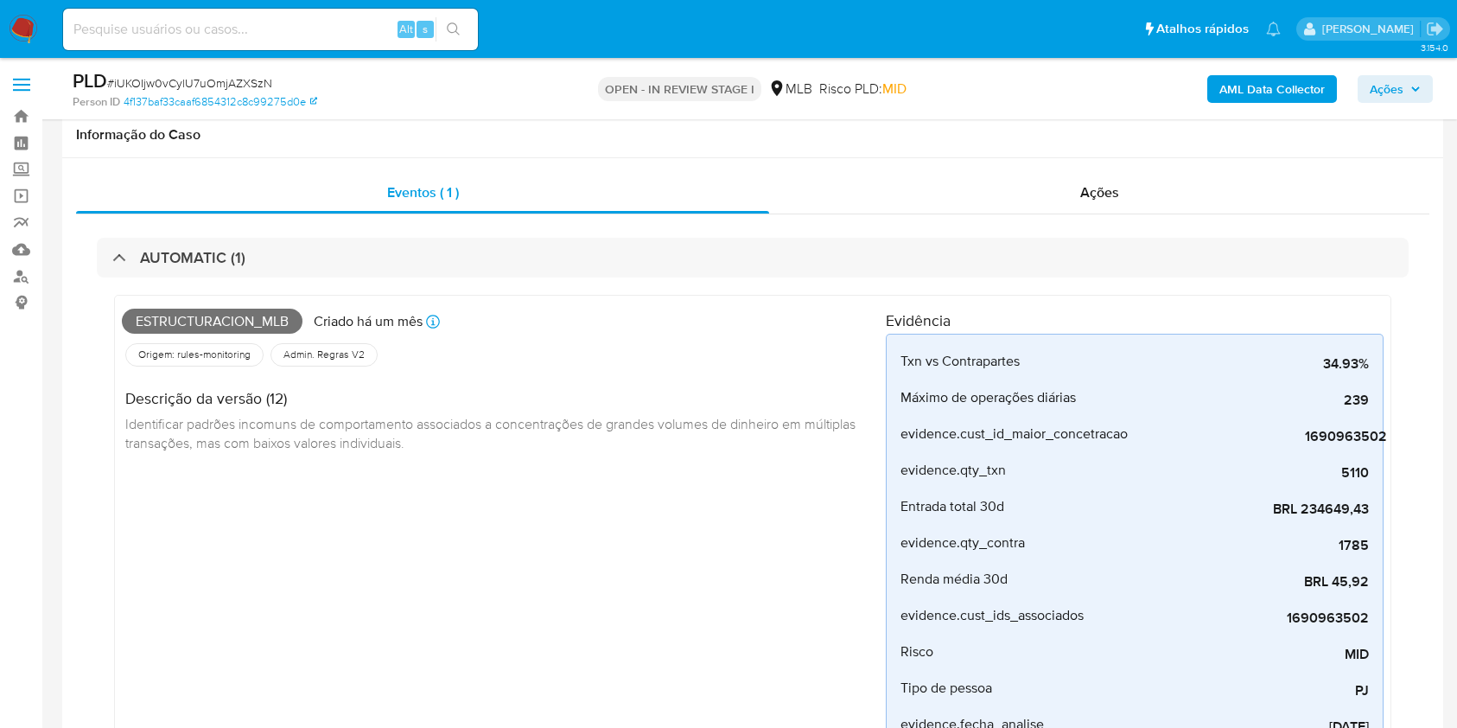
select select "10"
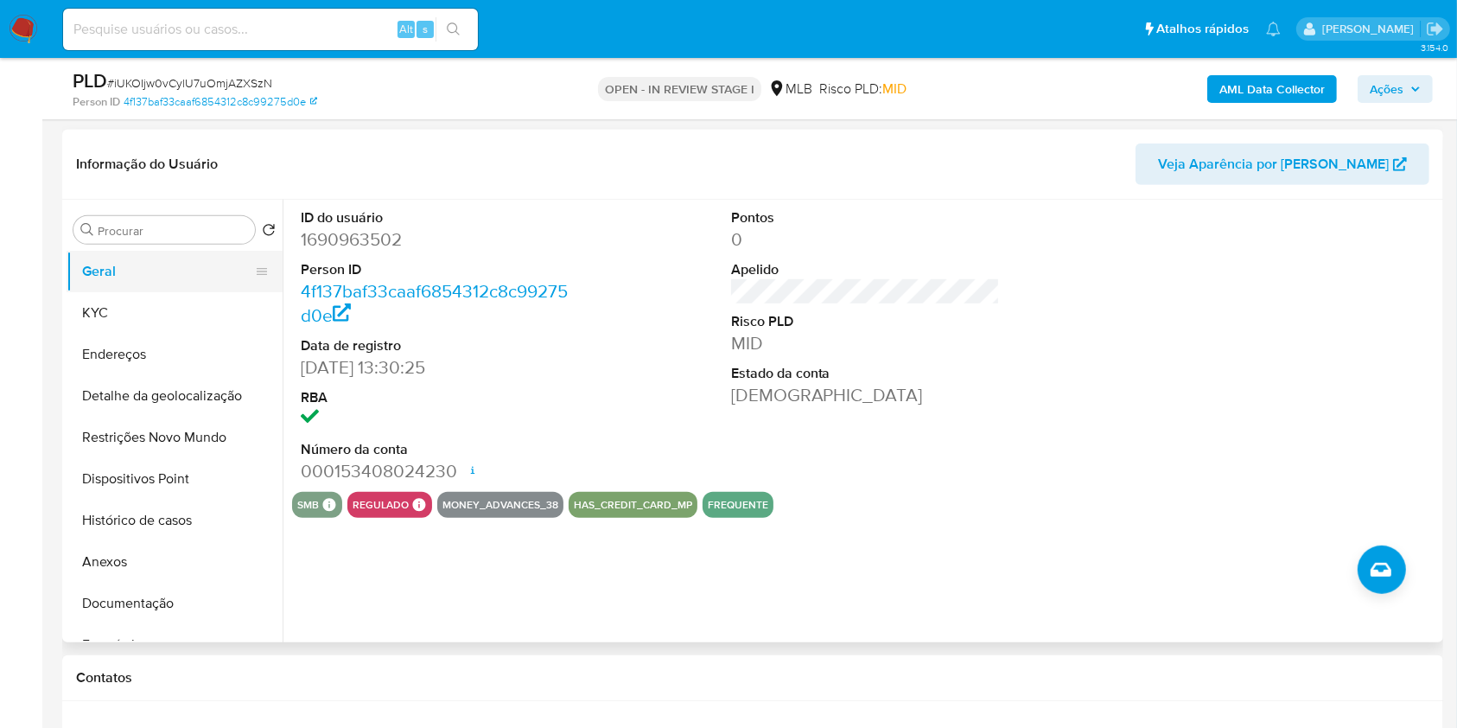
scroll to position [772, 0]
click at [167, 315] on button "KYC" at bounding box center [168, 312] width 202 height 41
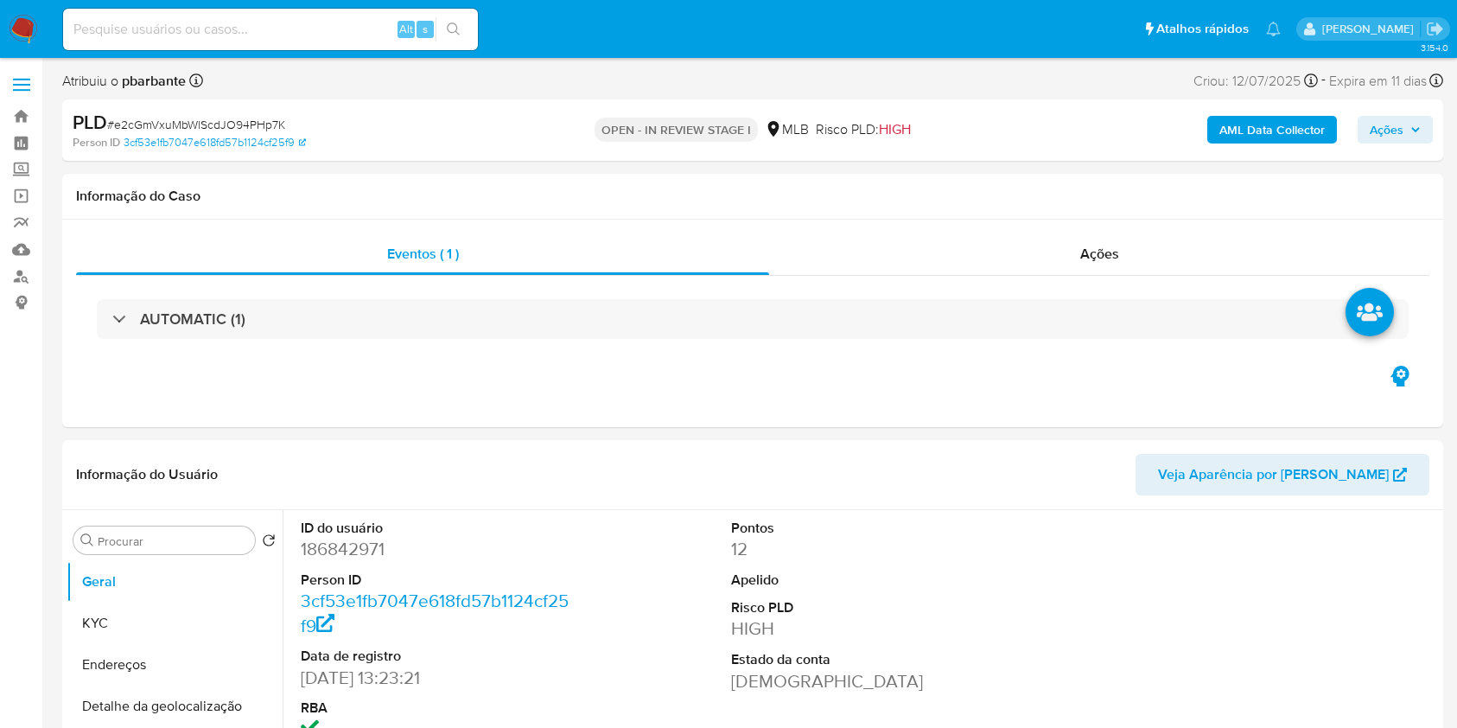
select select "10"
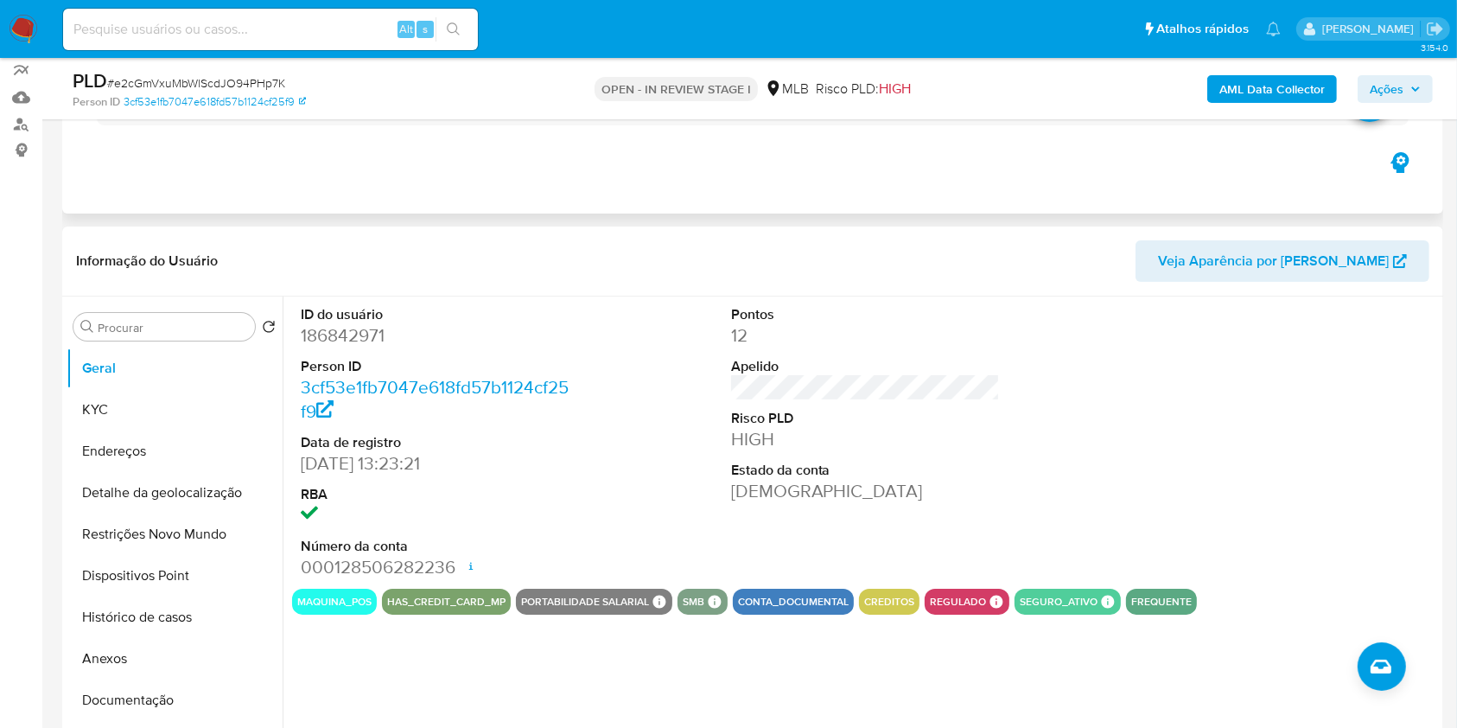
scroll to position [161, 0]
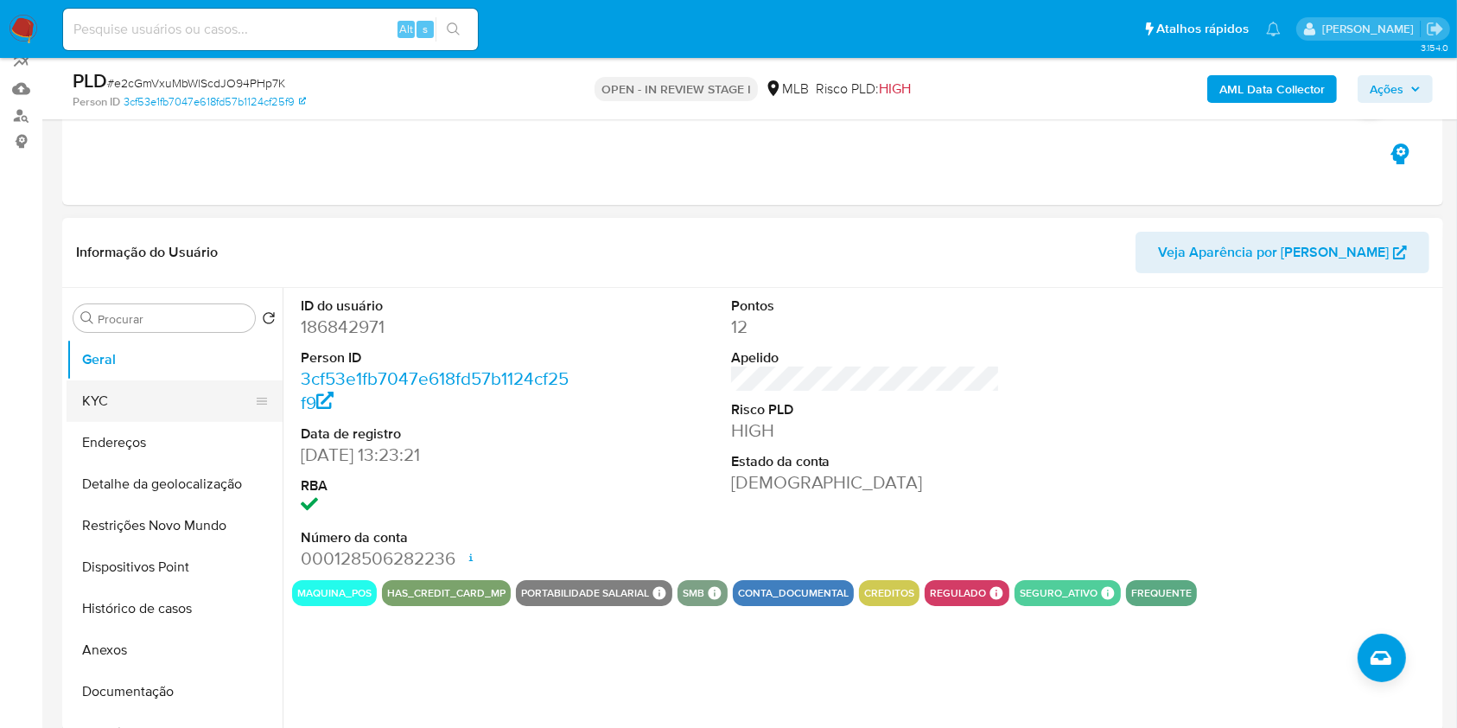
click at [202, 422] on button "KYC" at bounding box center [168, 400] width 202 height 41
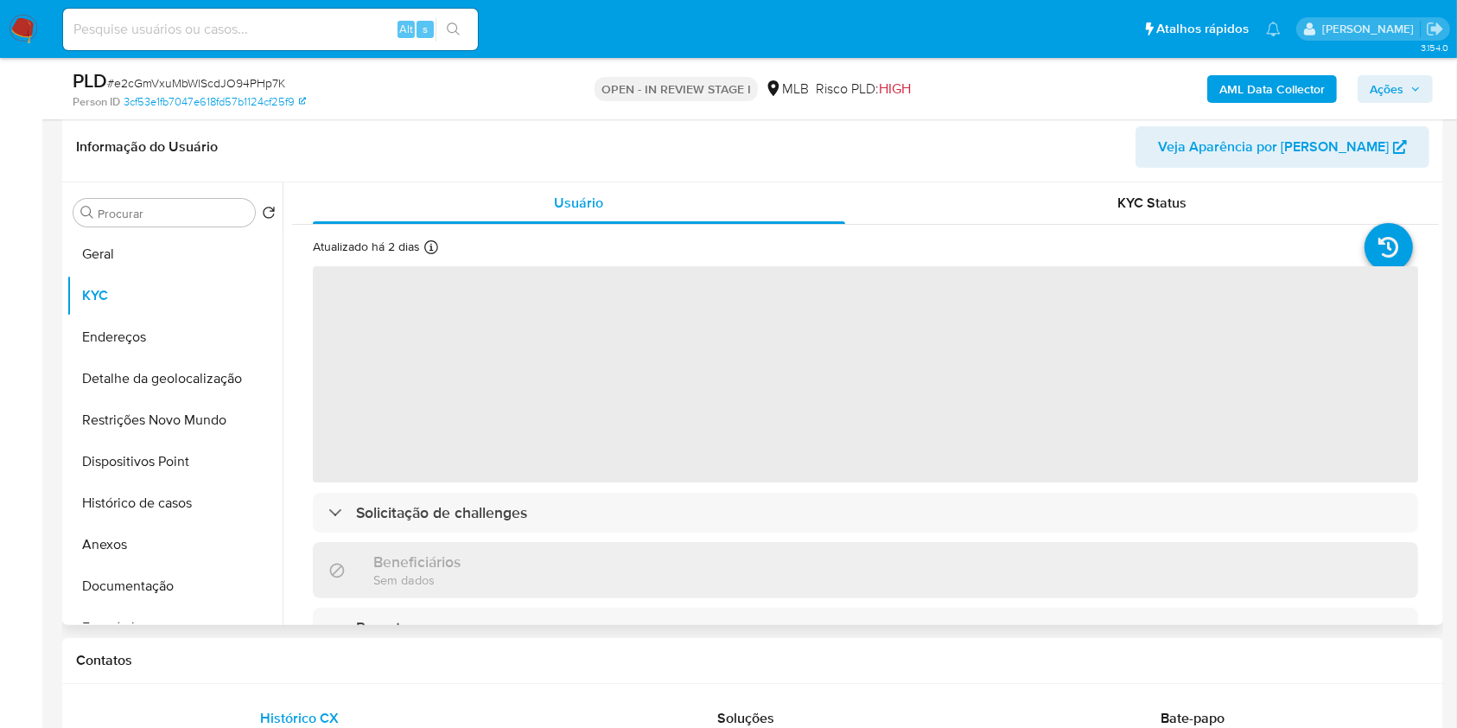
scroll to position [278, 0]
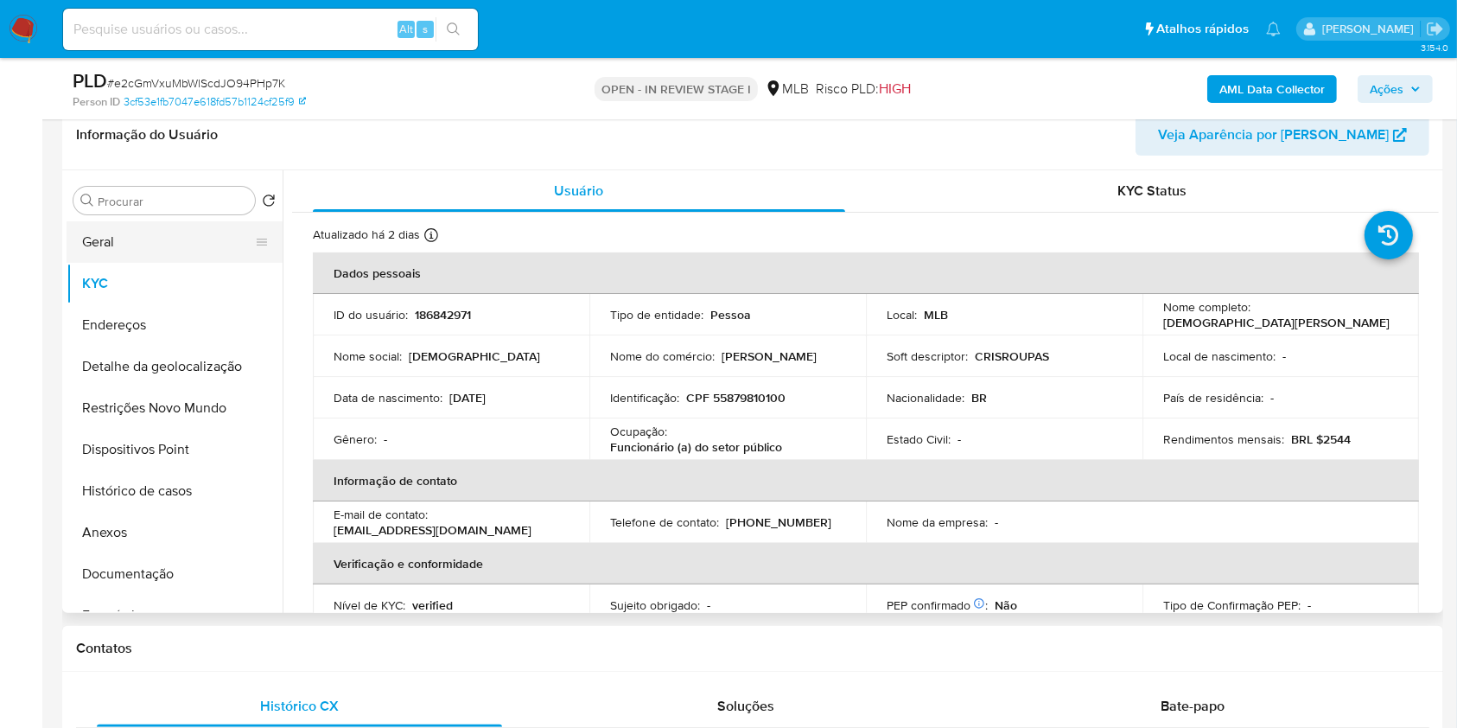
click at [171, 263] on button "Geral" at bounding box center [168, 241] width 202 height 41
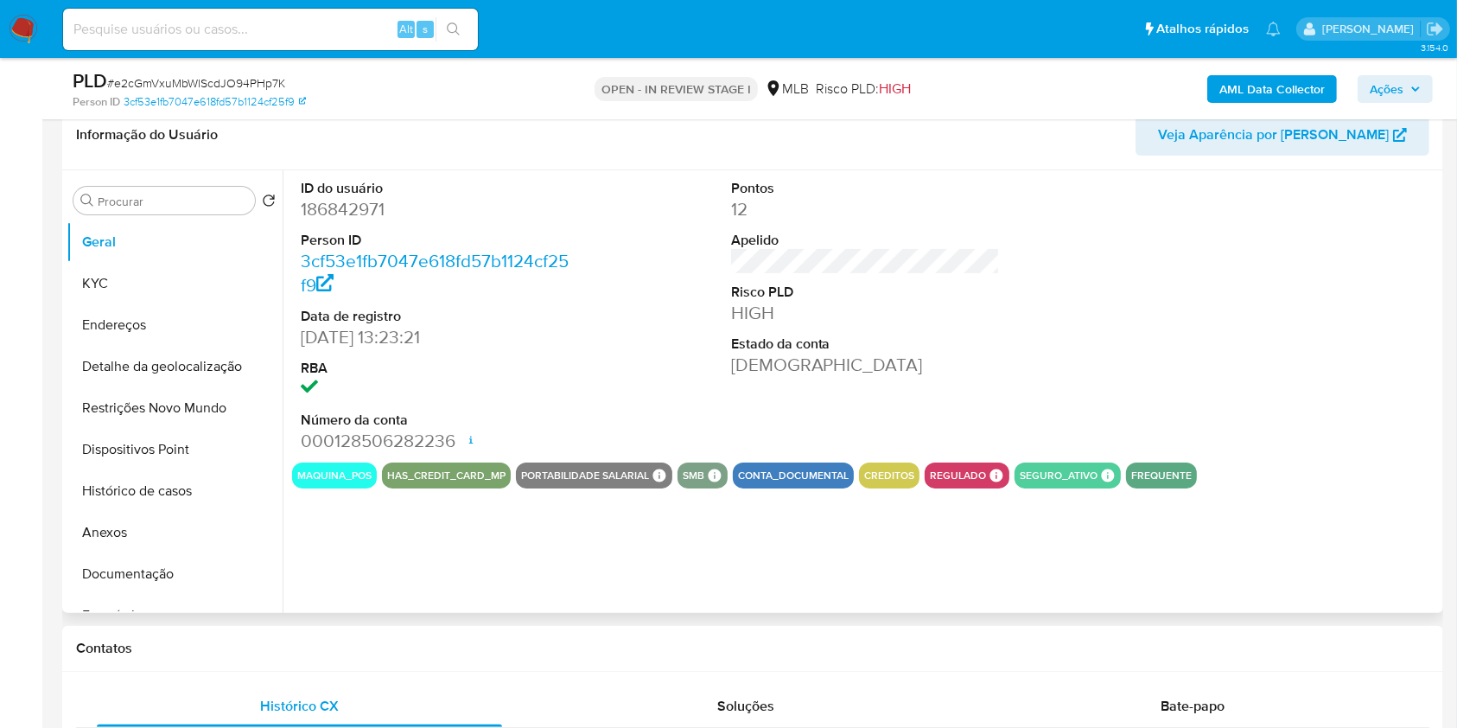
click at [330, 221] on dd "186842971" at bounding box center [436, 209] width 270 height 24
copy dd "186842971"
click at [315, 221] on dd "186842971" at bounding box center [436, 209] width 270 height 24
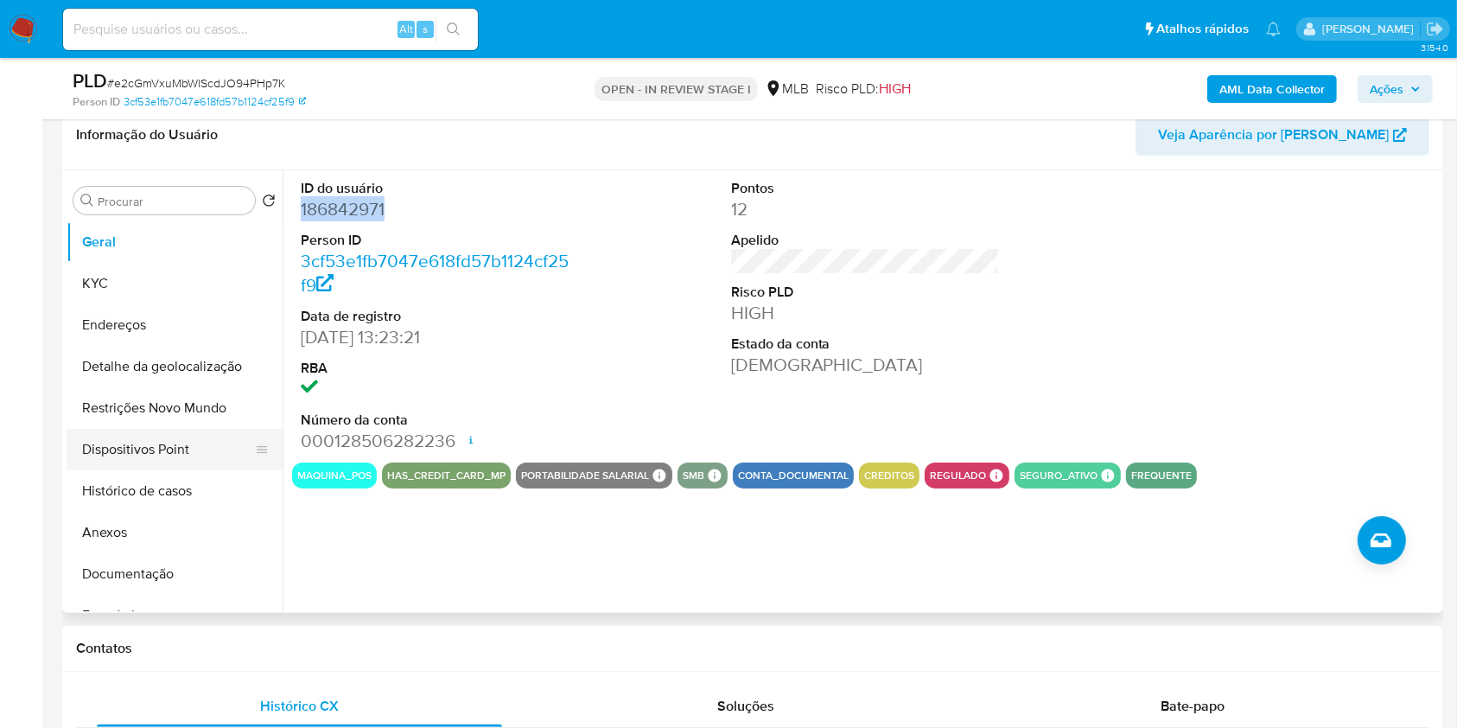
click at [166, 470] on button "Dispositivos Point" at bounding box center [168, 449] width 202 height 41
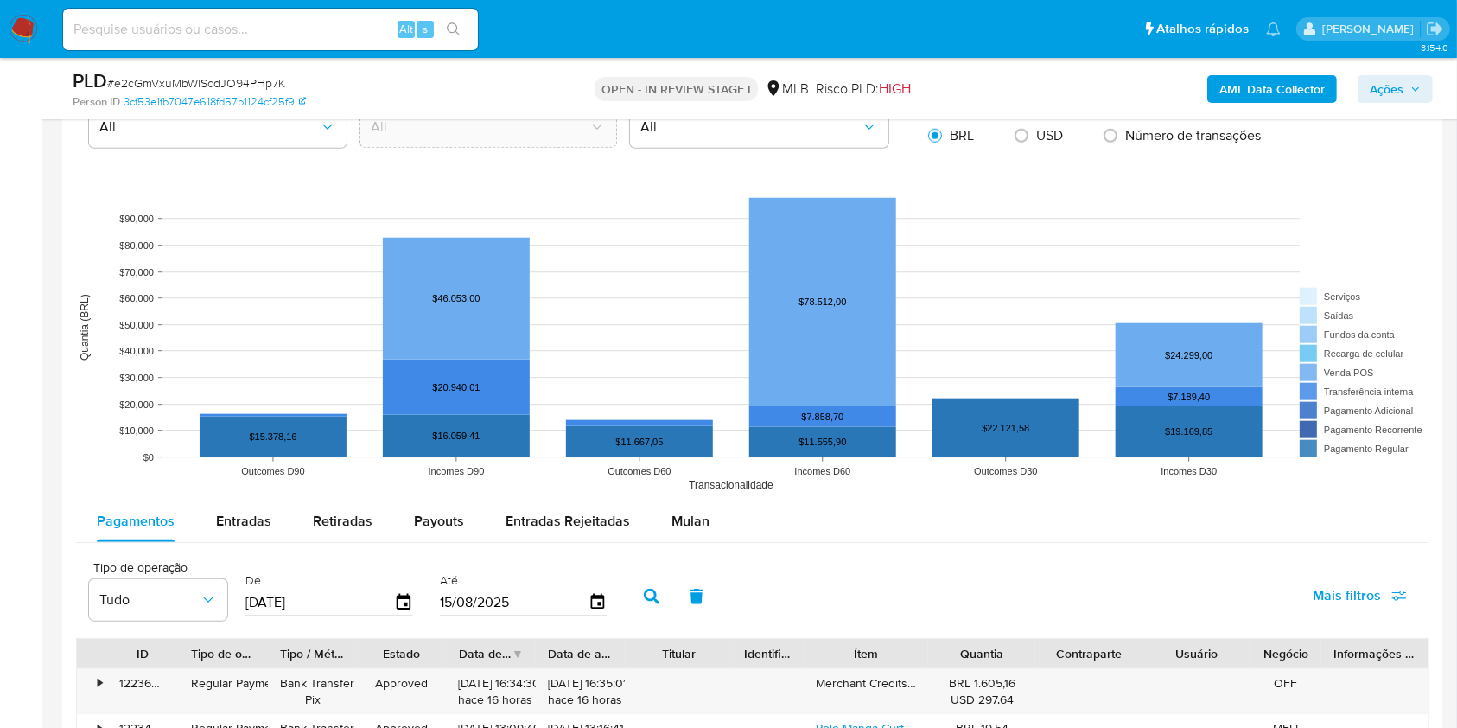
scroll to position [1552, 0]
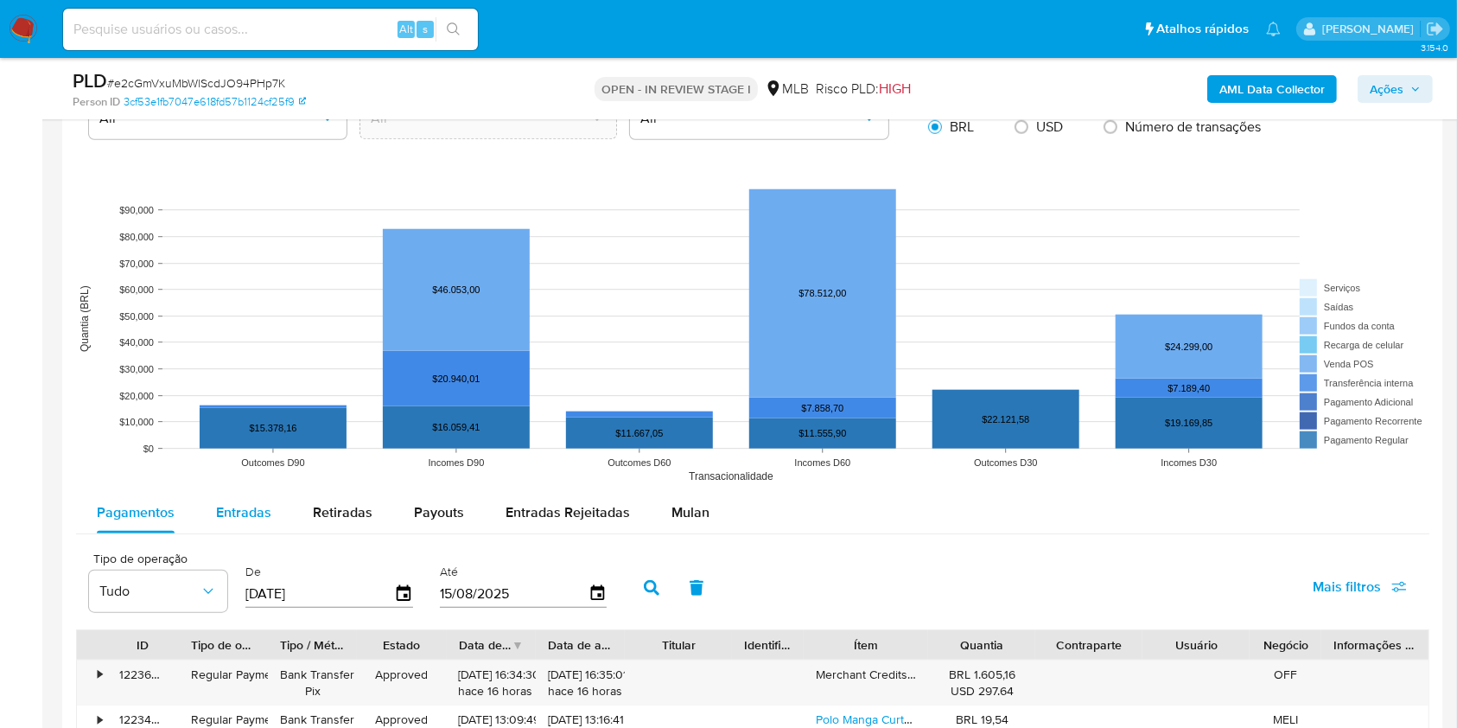
click at [235, 522] on span "Entradas" at bounding box center [243, 512] width 55 height 20
select select "10"
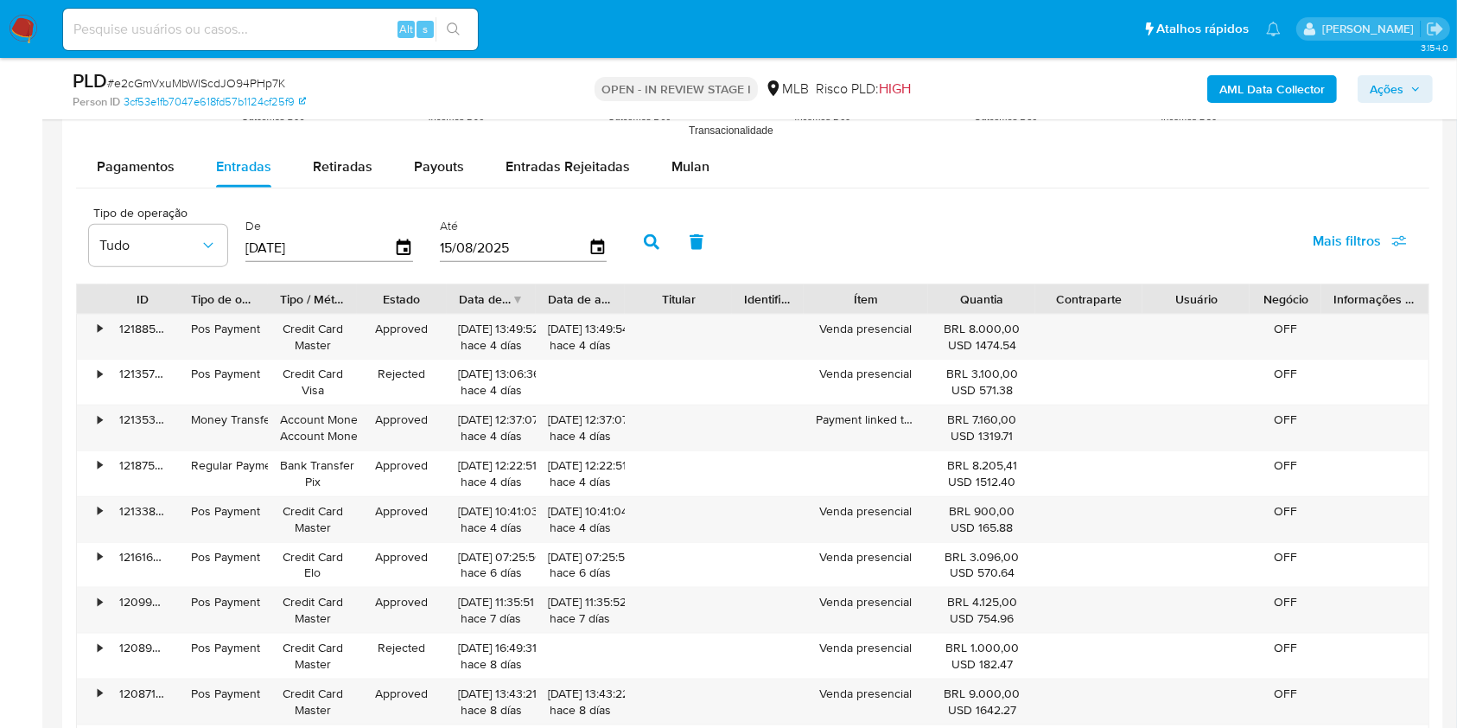
scroll to position [1903, 0]
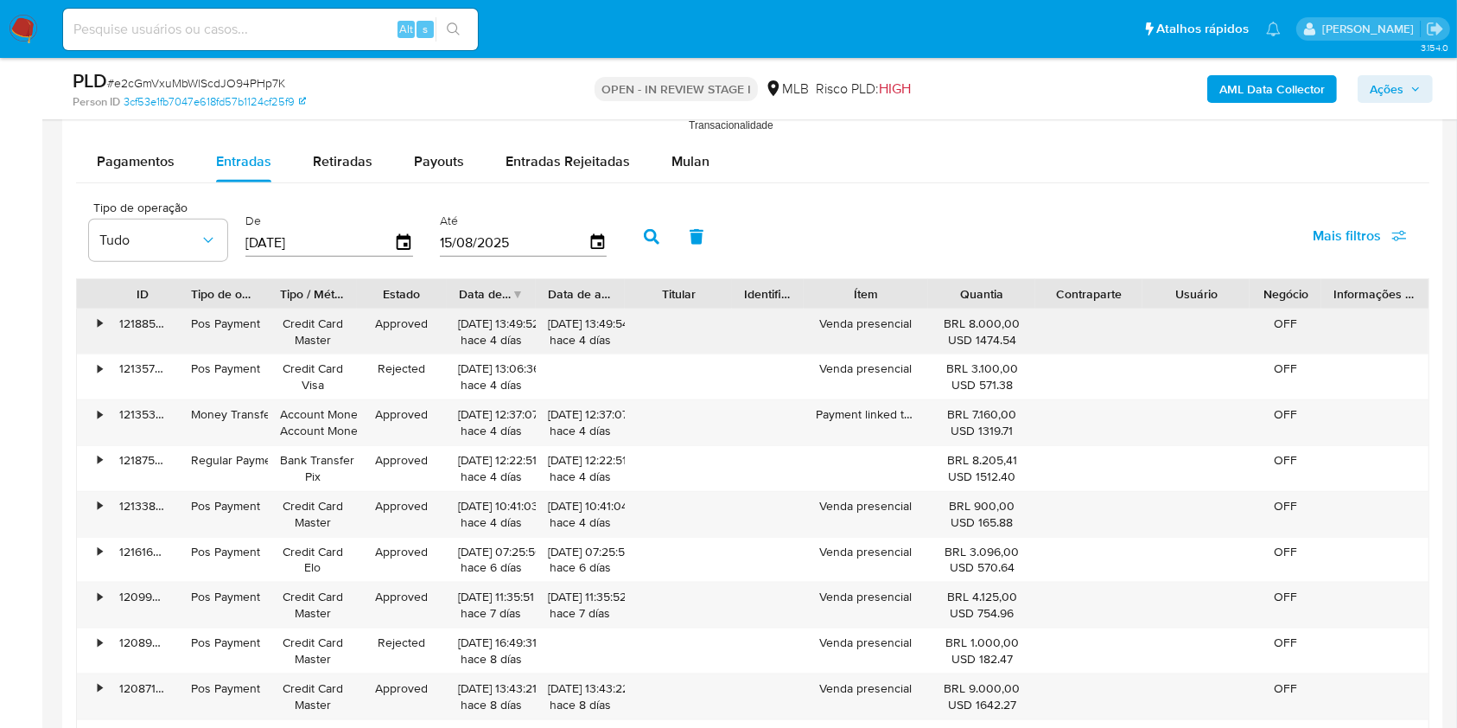
click at [94, 352] on div "•" at bounding box center [92, 331] width 30 height 45
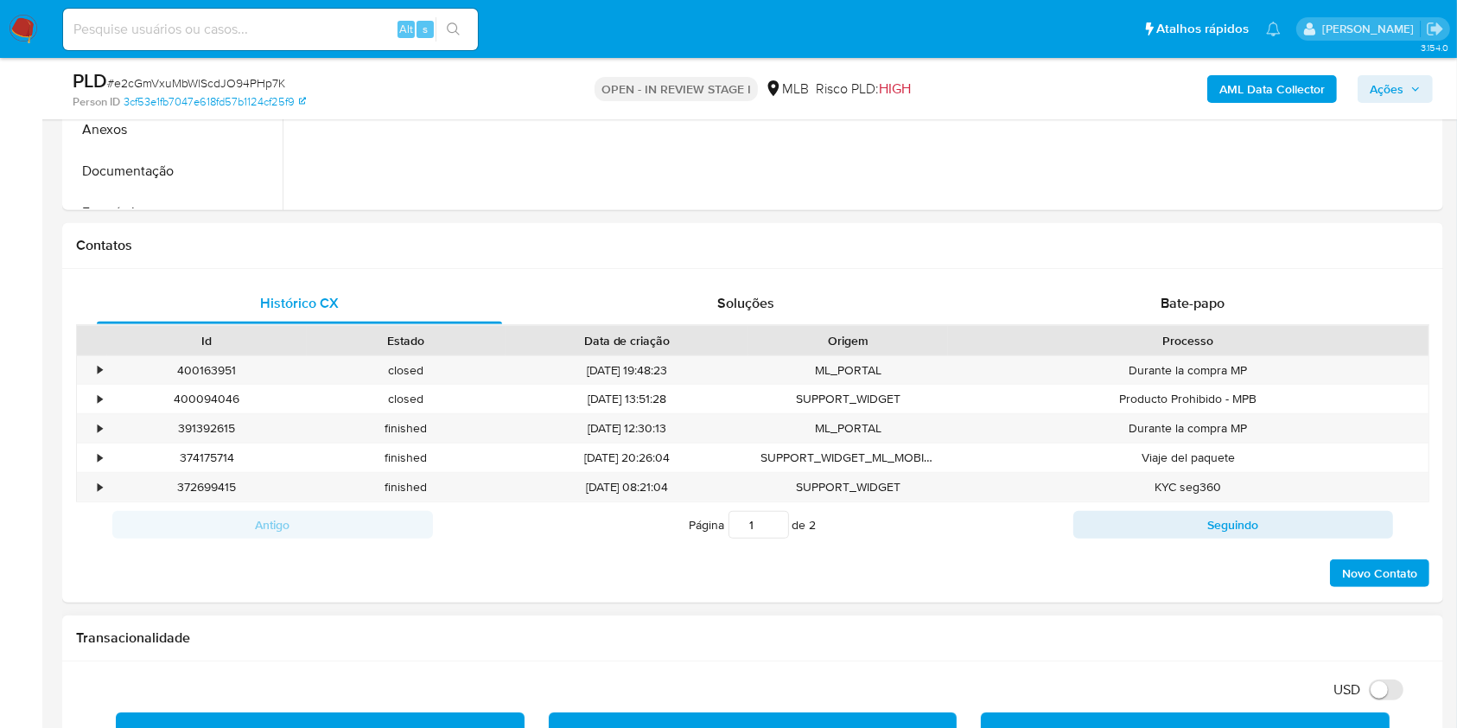
scroll to position [267, 0]
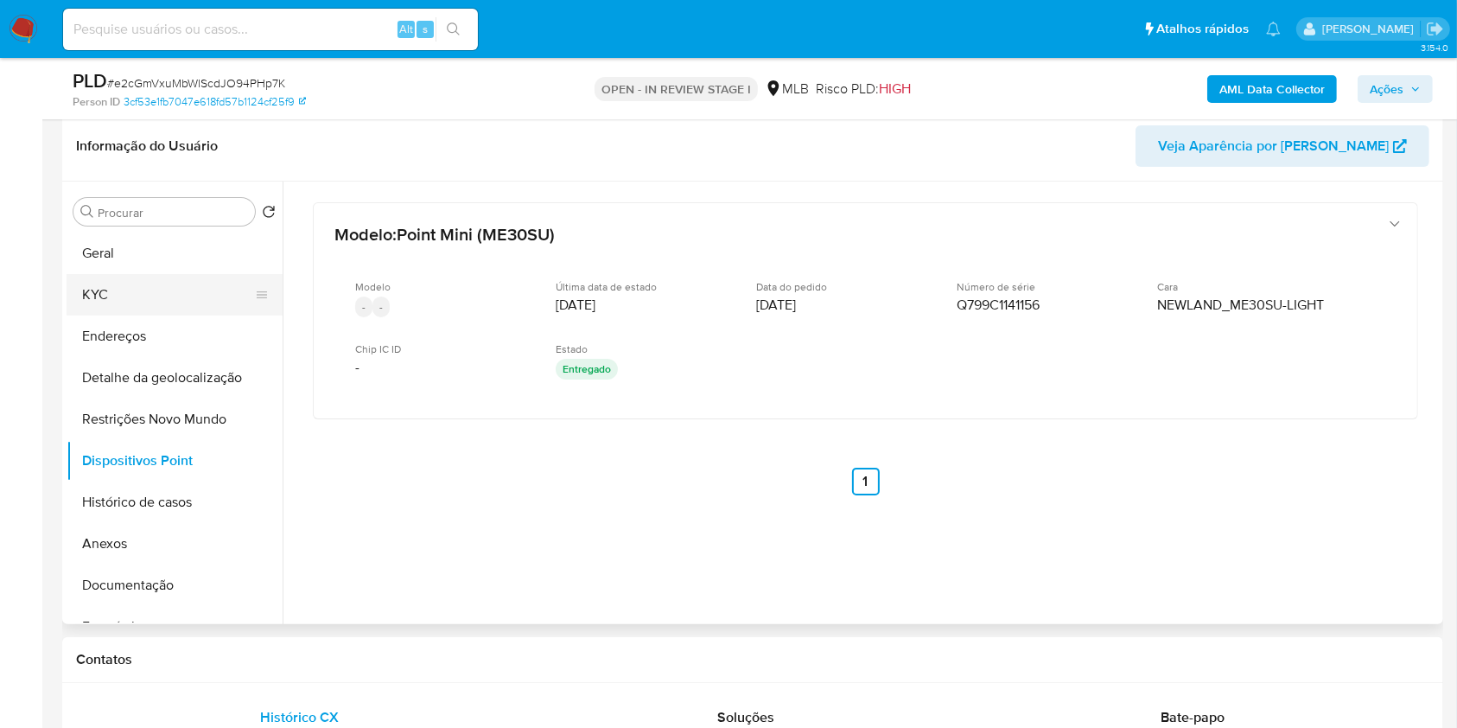
click at [130, 315] on button "KYC" at bounding box center [168, 294] width 202 height 41
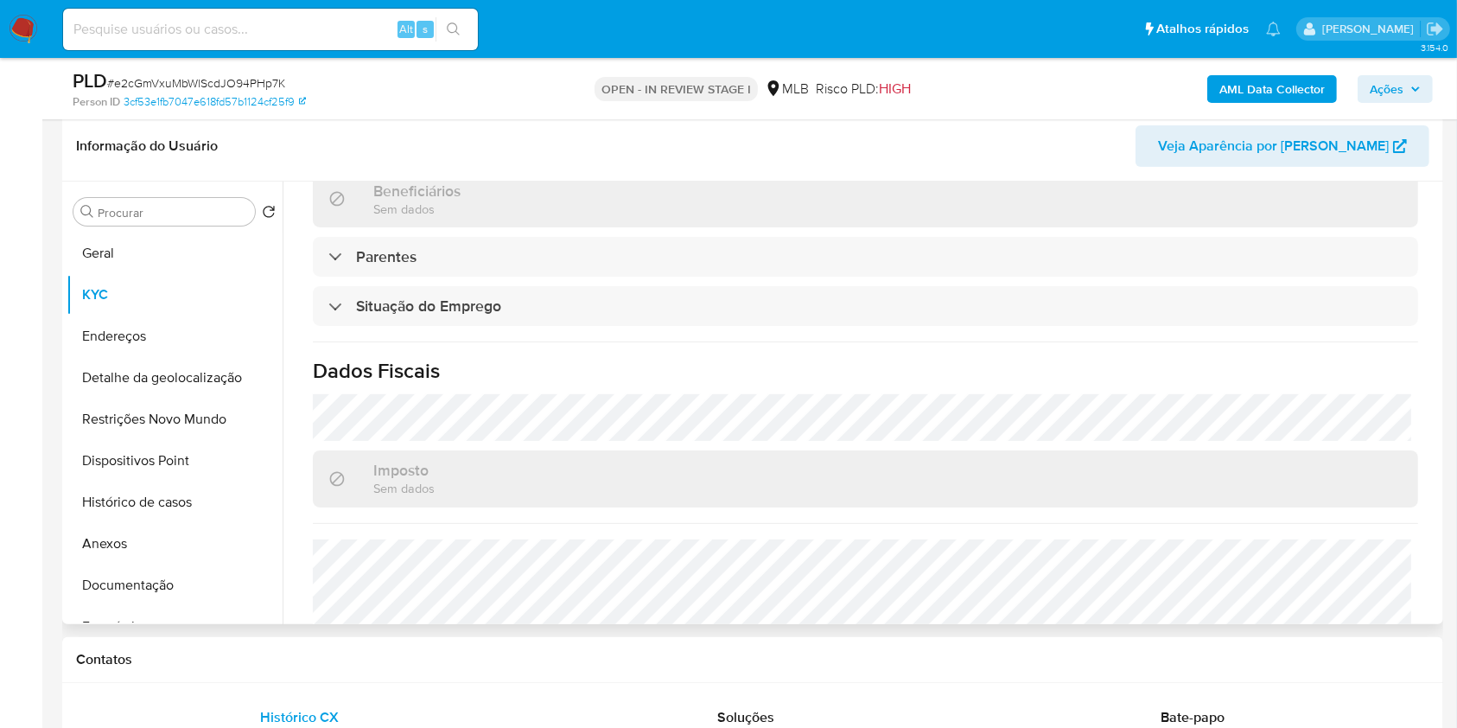
scroll to position [735, 0]
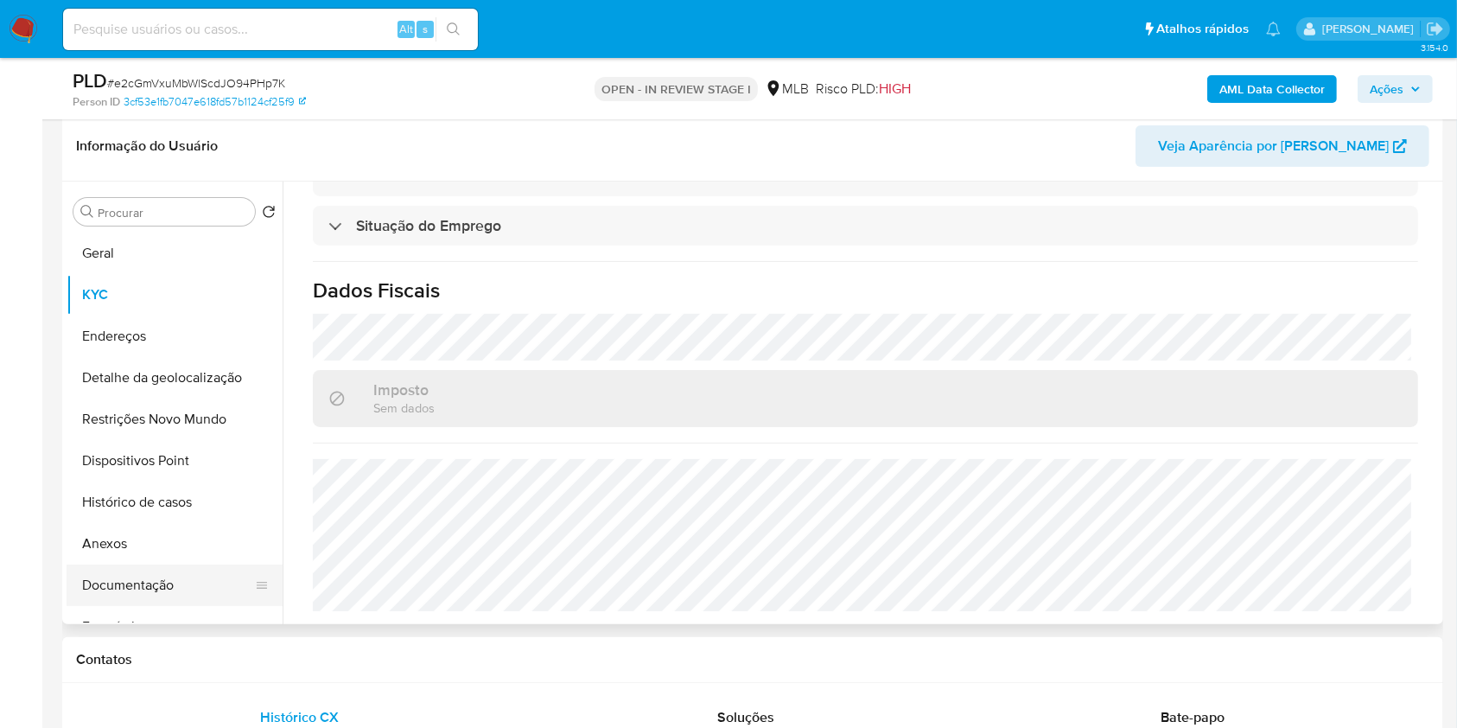
click at [118, 606] on button "Documentação" at bounding box center [168, 584] width 202 height 41
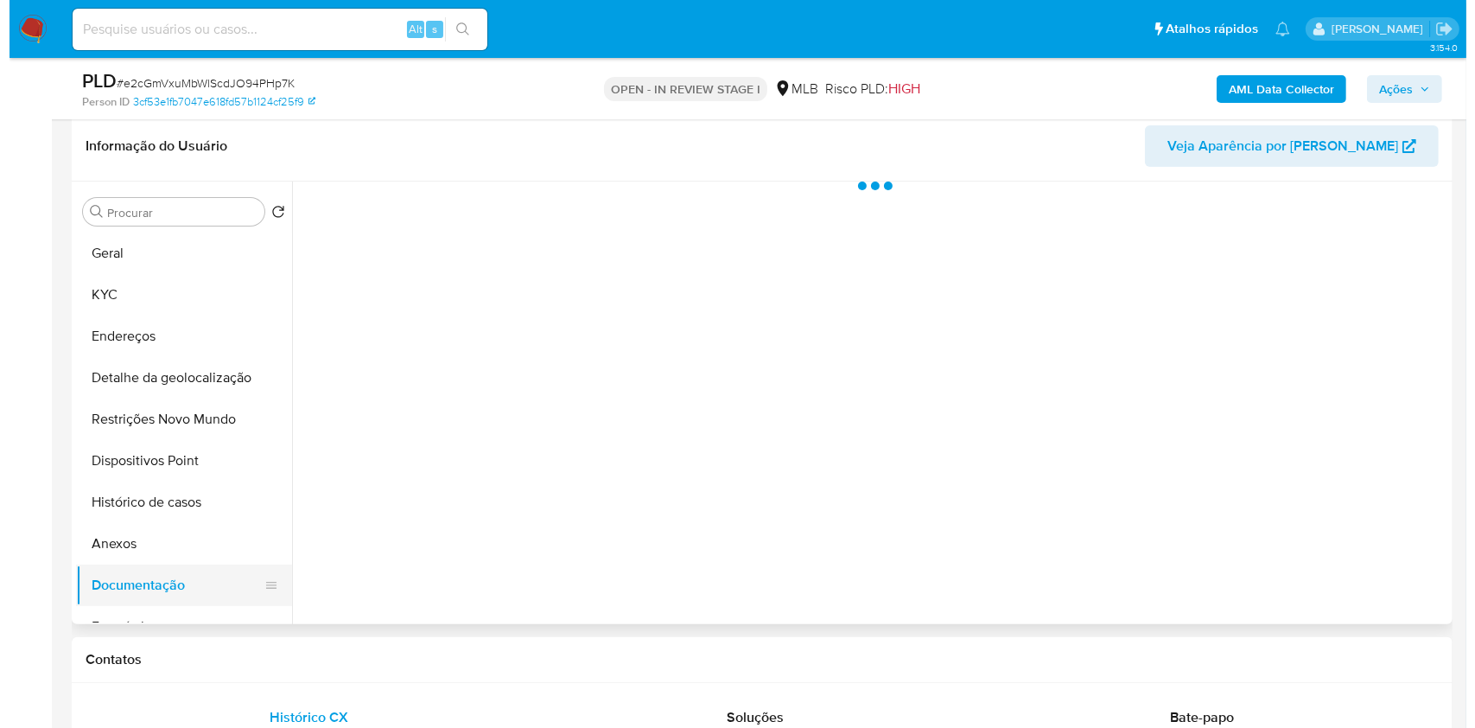
scroll to position [0, 0]
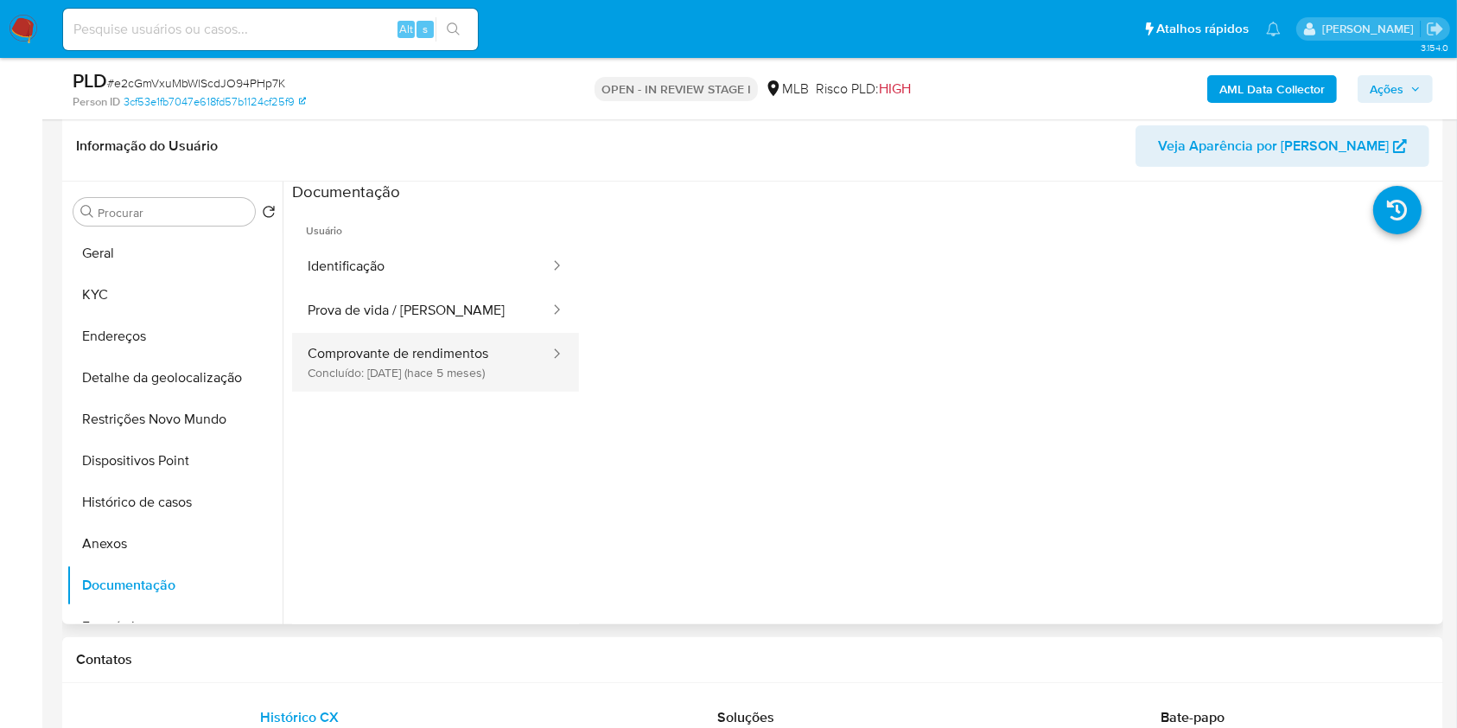
click at [366, 385] on button "Comprovante de rendimentos Concluído: [DATE] (hace 5 meses)" at bounding box center [421, 362] width 259 height 59
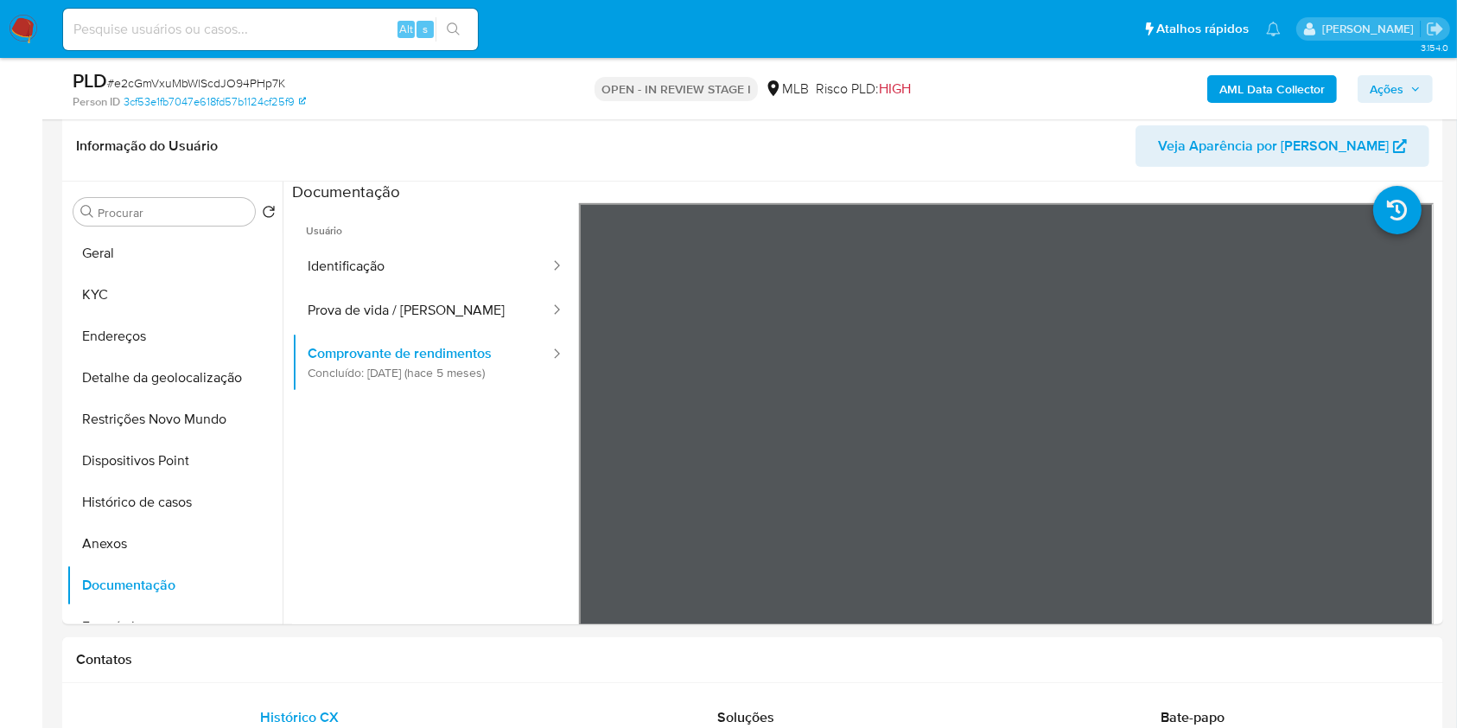
click at [1257, 77] on b "AML Data Collector" at bounding box center [1272, 89] width 105 height 28
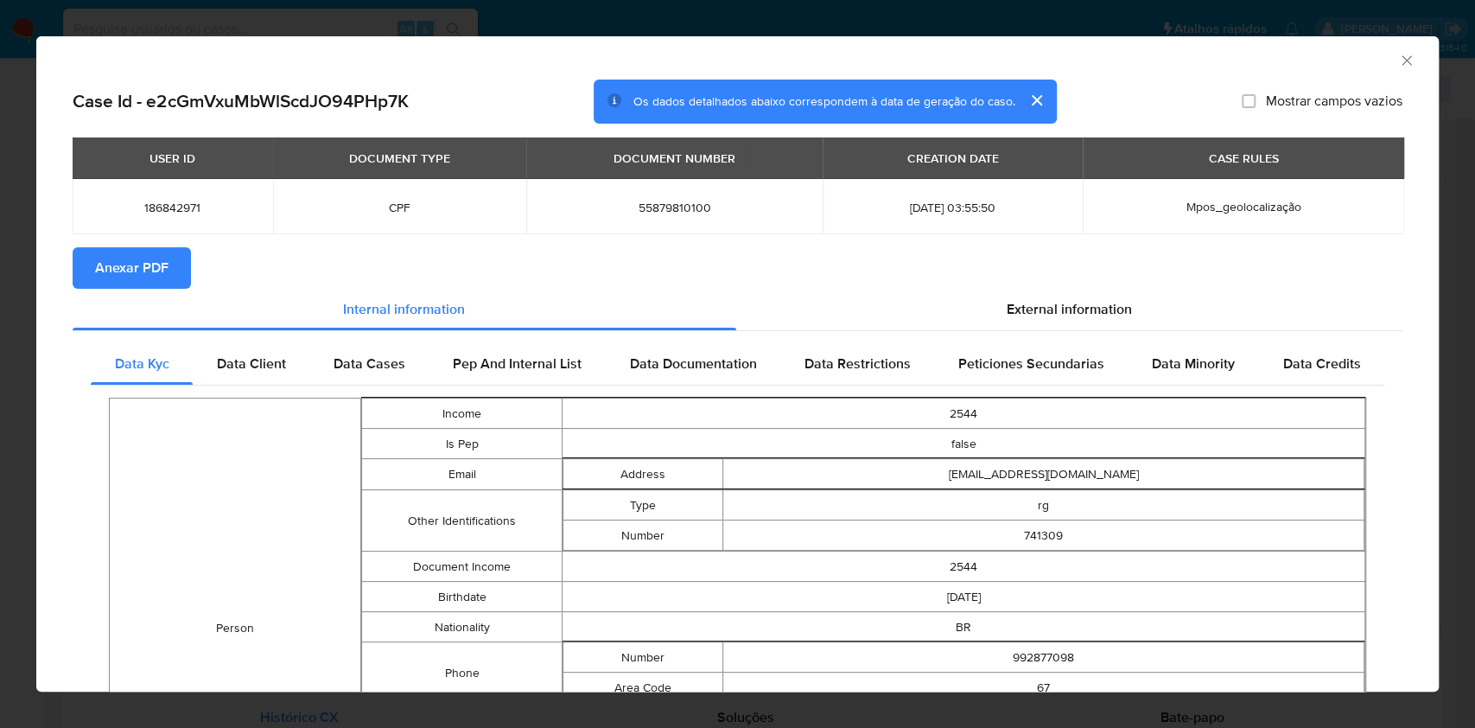
click at [1031, 287] on section "Anexar PDF" at bounding box center [738, 267] width 1330 height 41
click at [1031, 296] on div "External information" at bounding box center [1069, 309] width 667 height 41
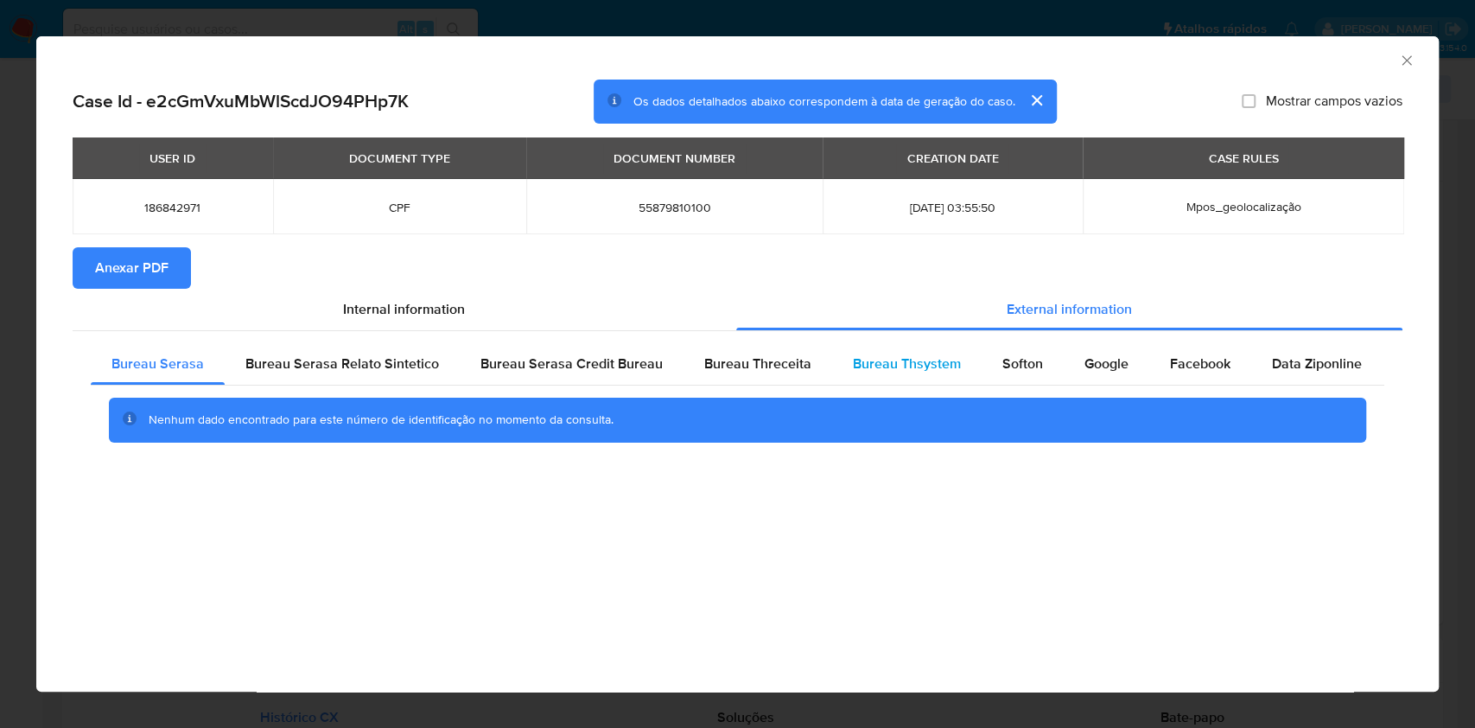
click at [904, 373] on span "Bureau Thsystem" at bounding box center [907, 364] width 108 height 20
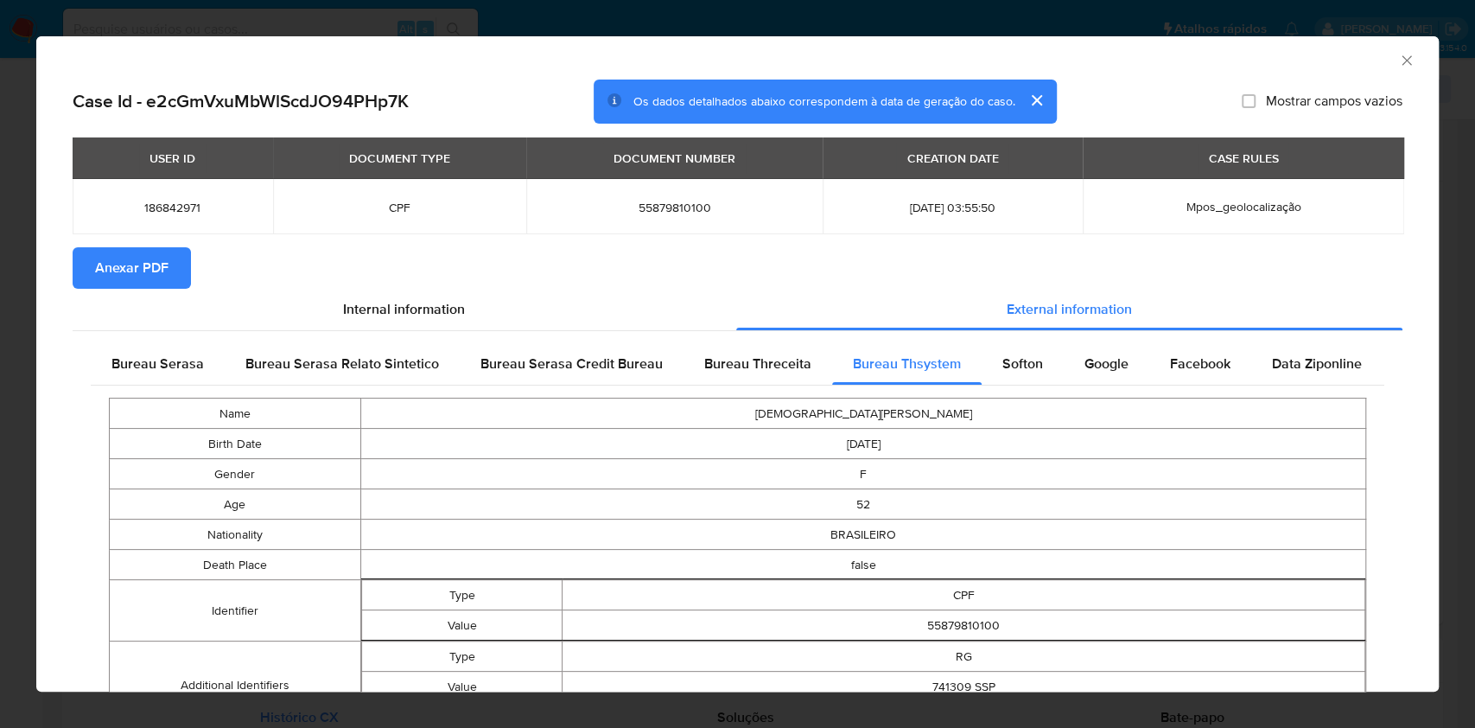
click at [182, 258] on button "Anexar PDF" at bounding box center [132, 267] width 118 height 41
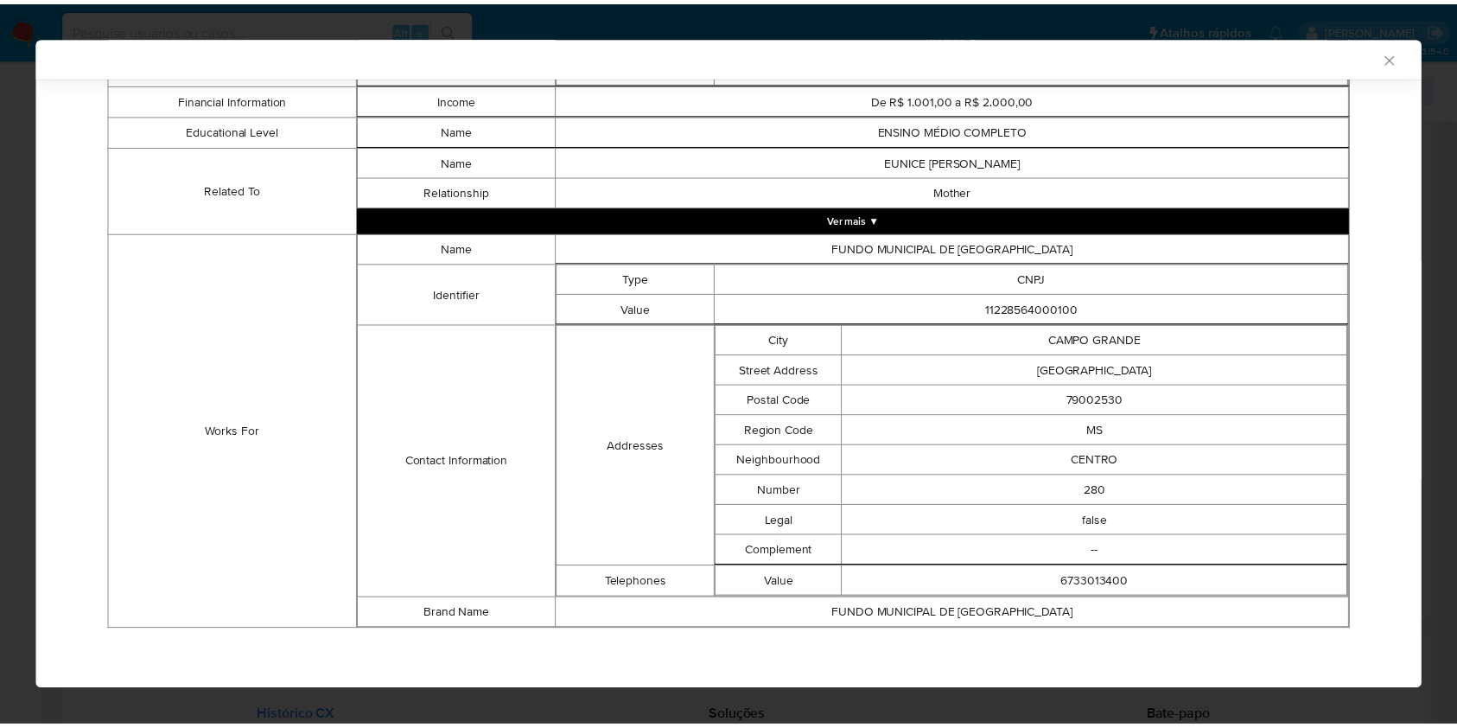
scroll to position [1035, 0]
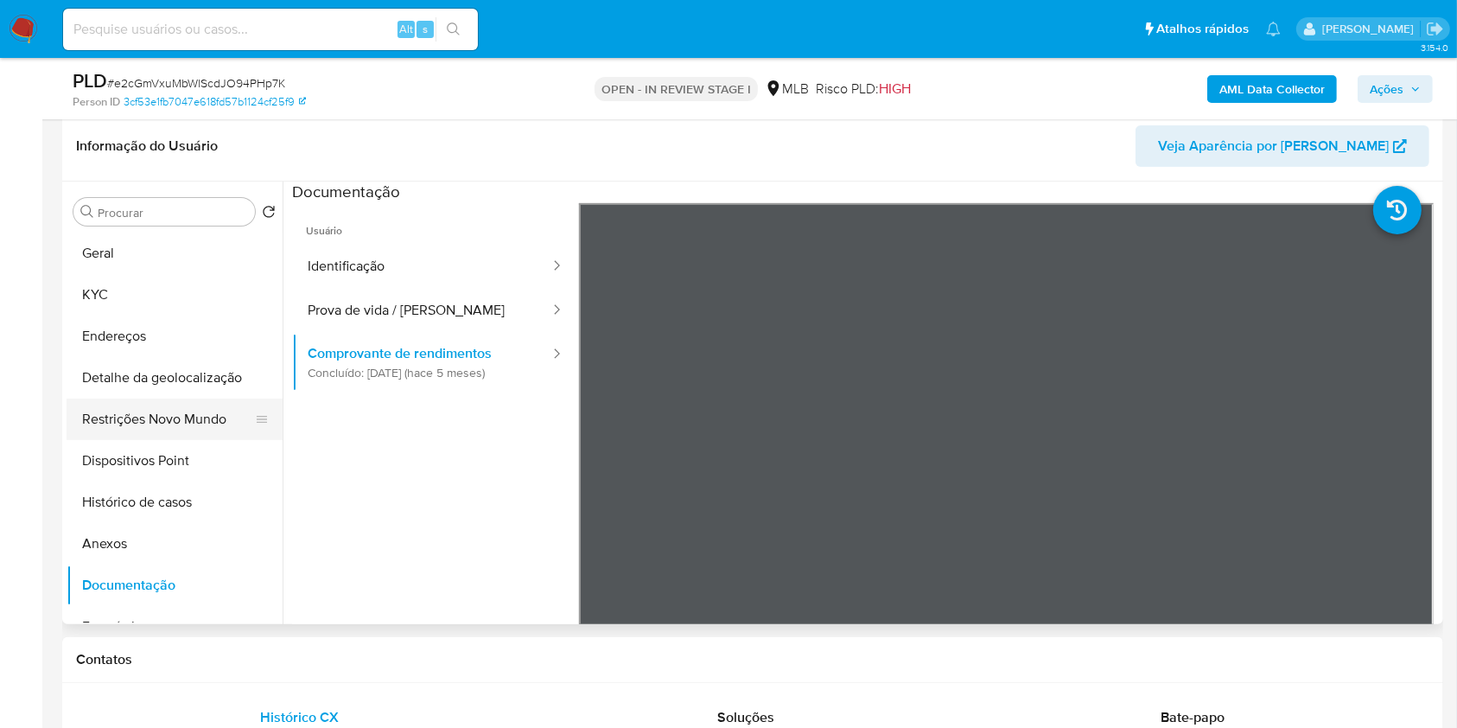
click at [84, 440] on button "Restrições Novo Mundo" at bounding box center [168, 418] width 202 height 41
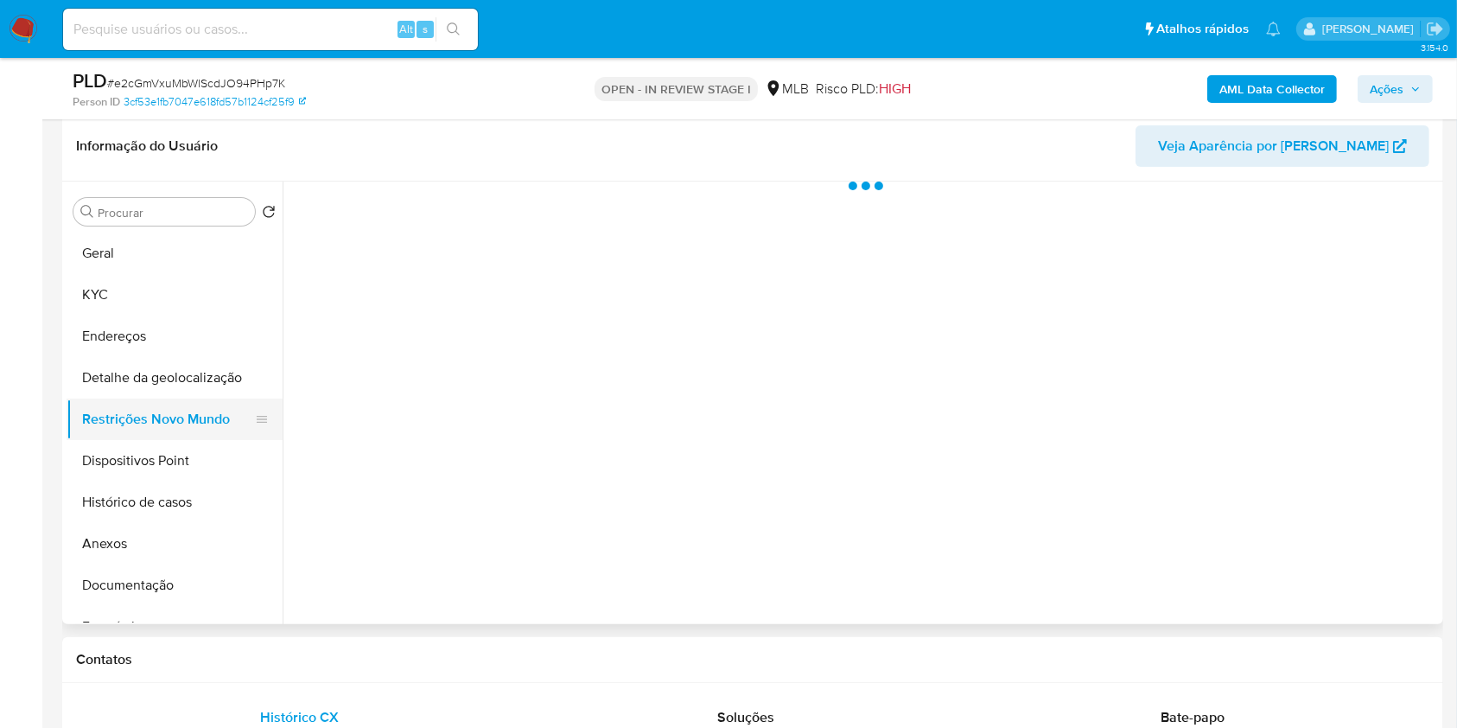
click at [84, 440] on button "Restrições Novo Mundo" at bounding box center [168, 418] width 202 height 41
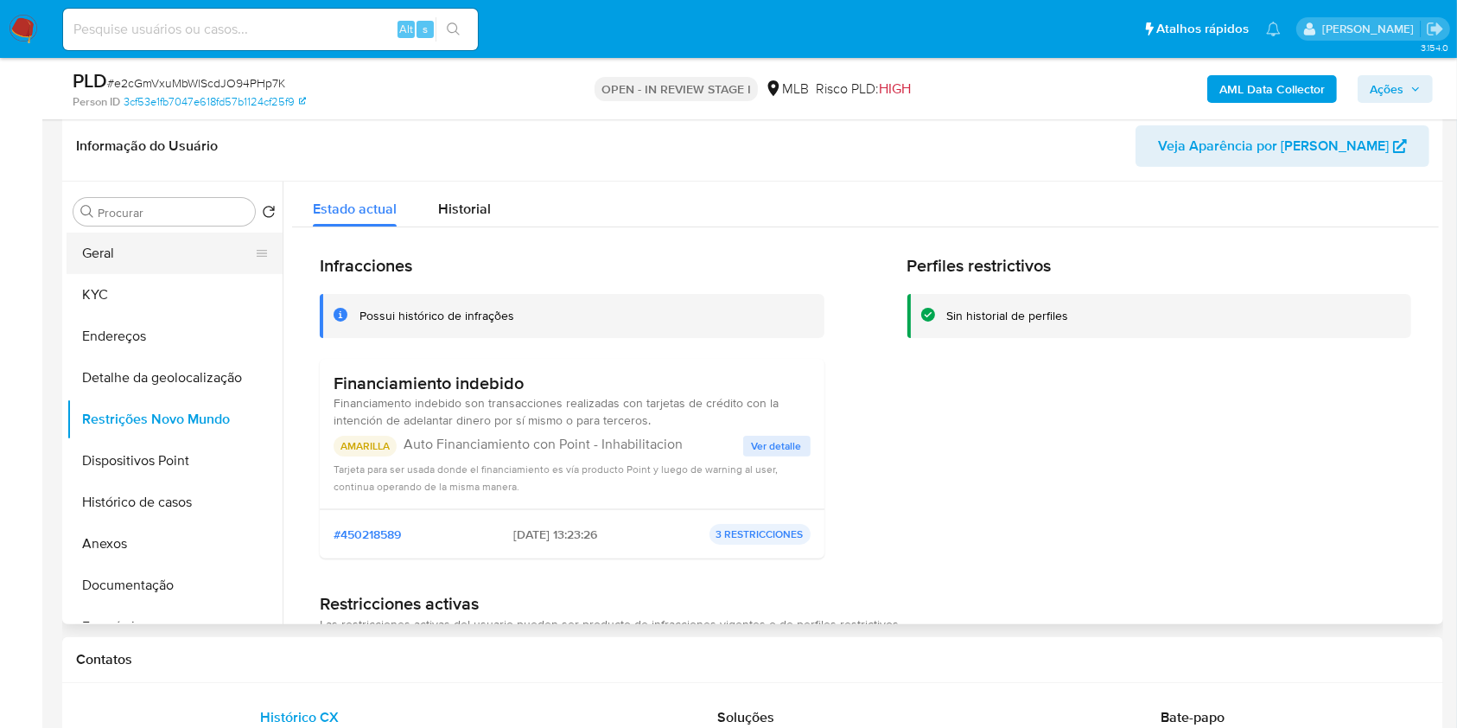
click at [214, 274] on button "Geral" at bounding box center [168, 253] width 202 height 41
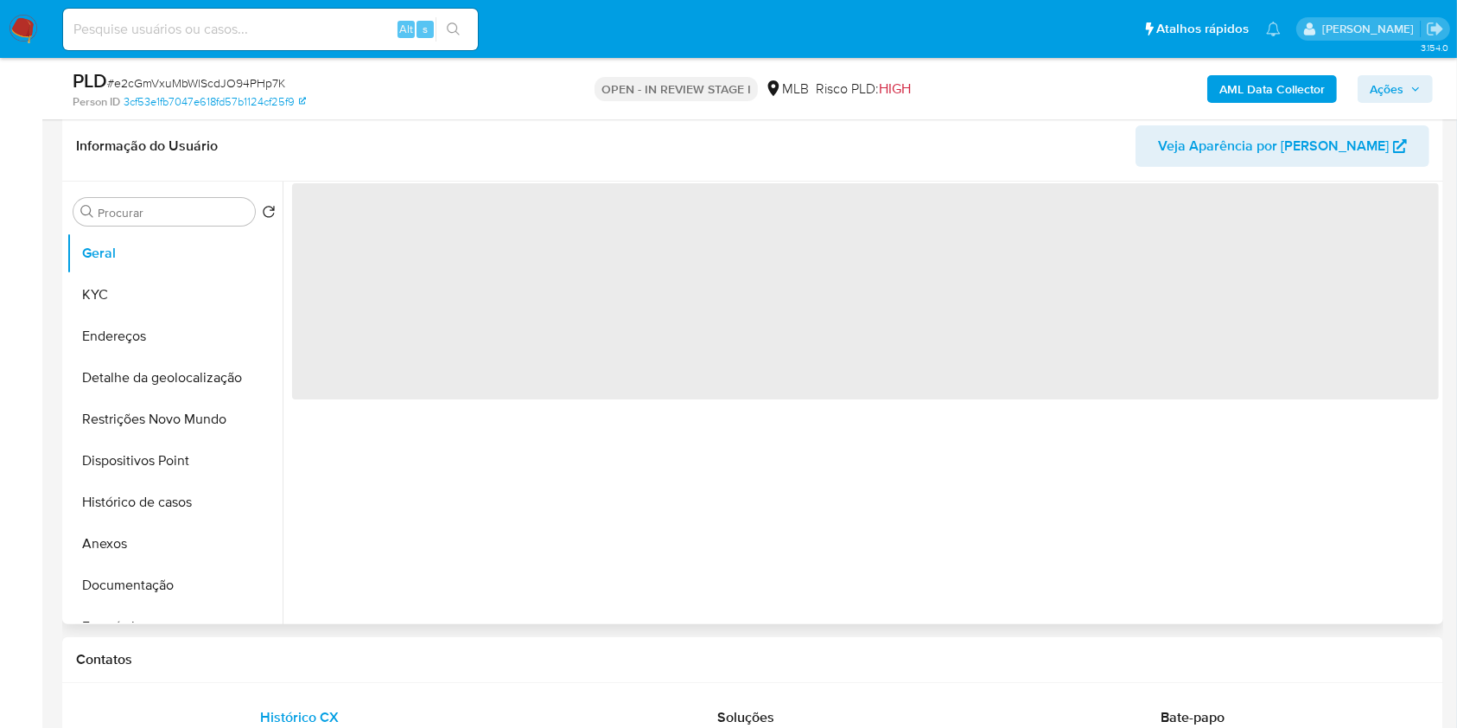
click at [526, 448] on div "‌" at bounding box center [861, 403] width 1156 height 443
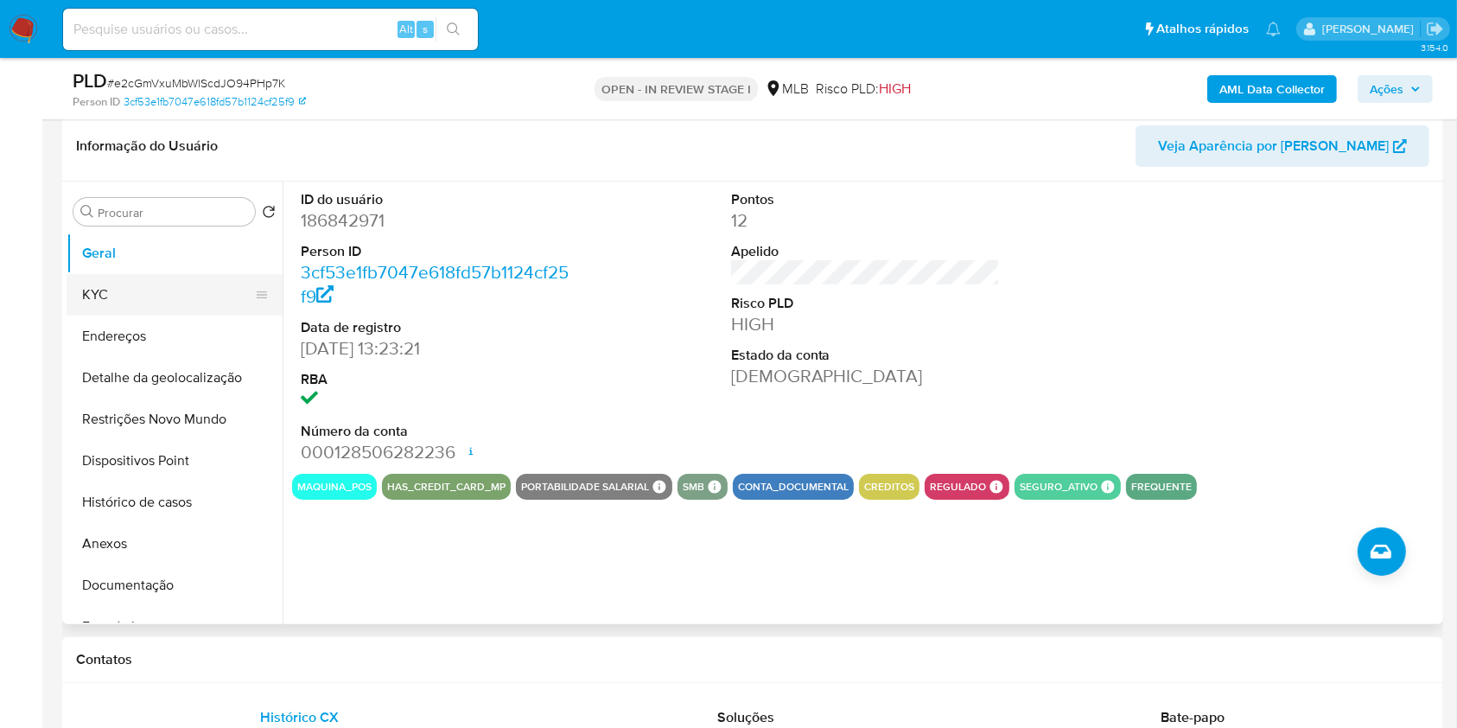
click at [202, 315] on button "KYC" at bounding box center [168, 294] width 202 height 41
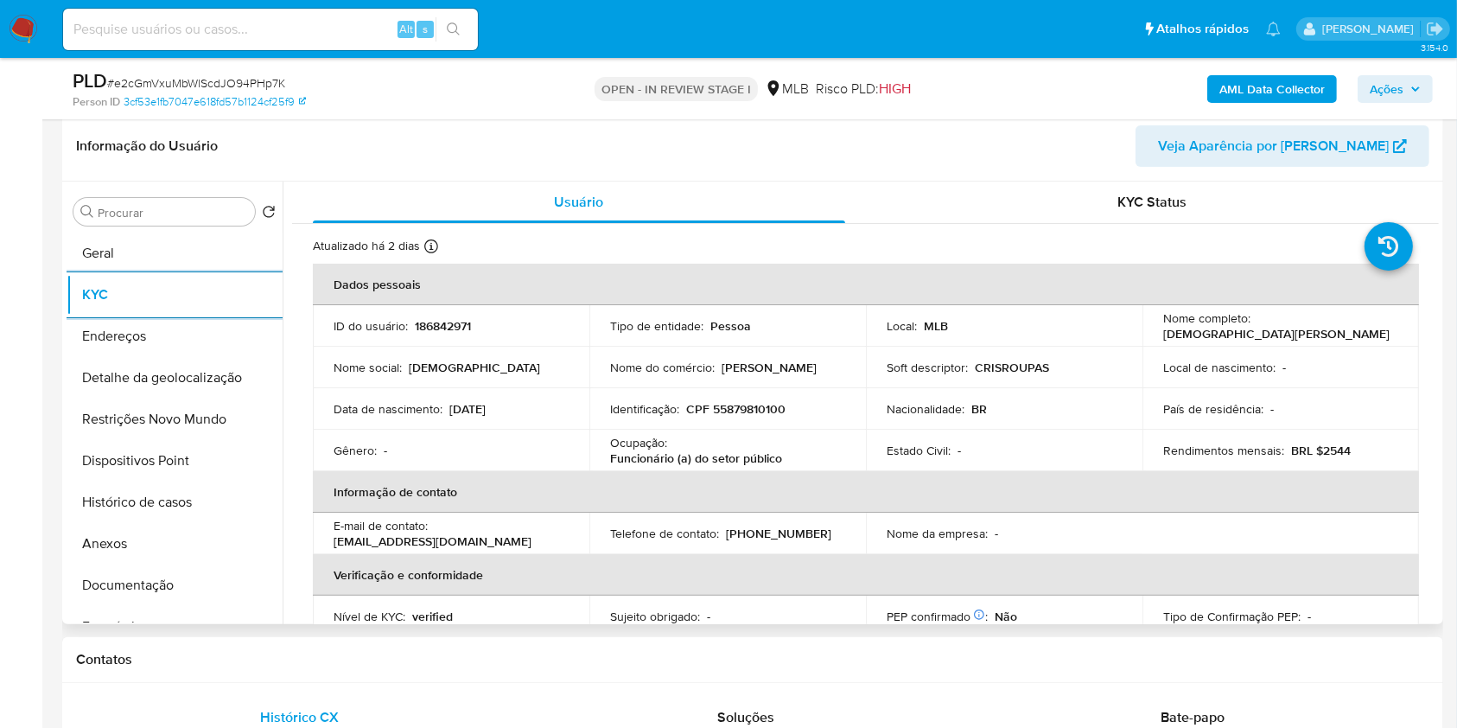
scroll to position [735, 0]
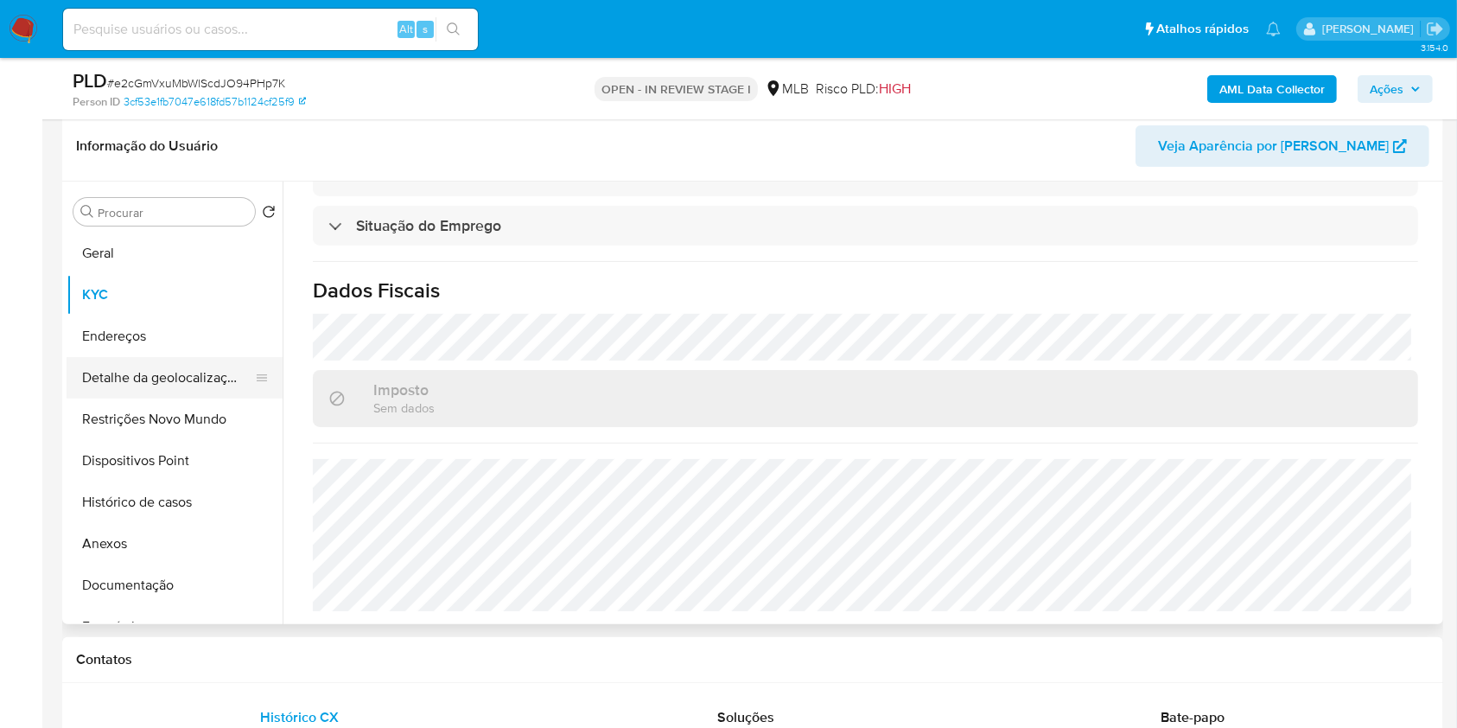
click at [193, 398] on button "Detalhe da geolocalização" at bounding box center [168, 377] width 202 height 41
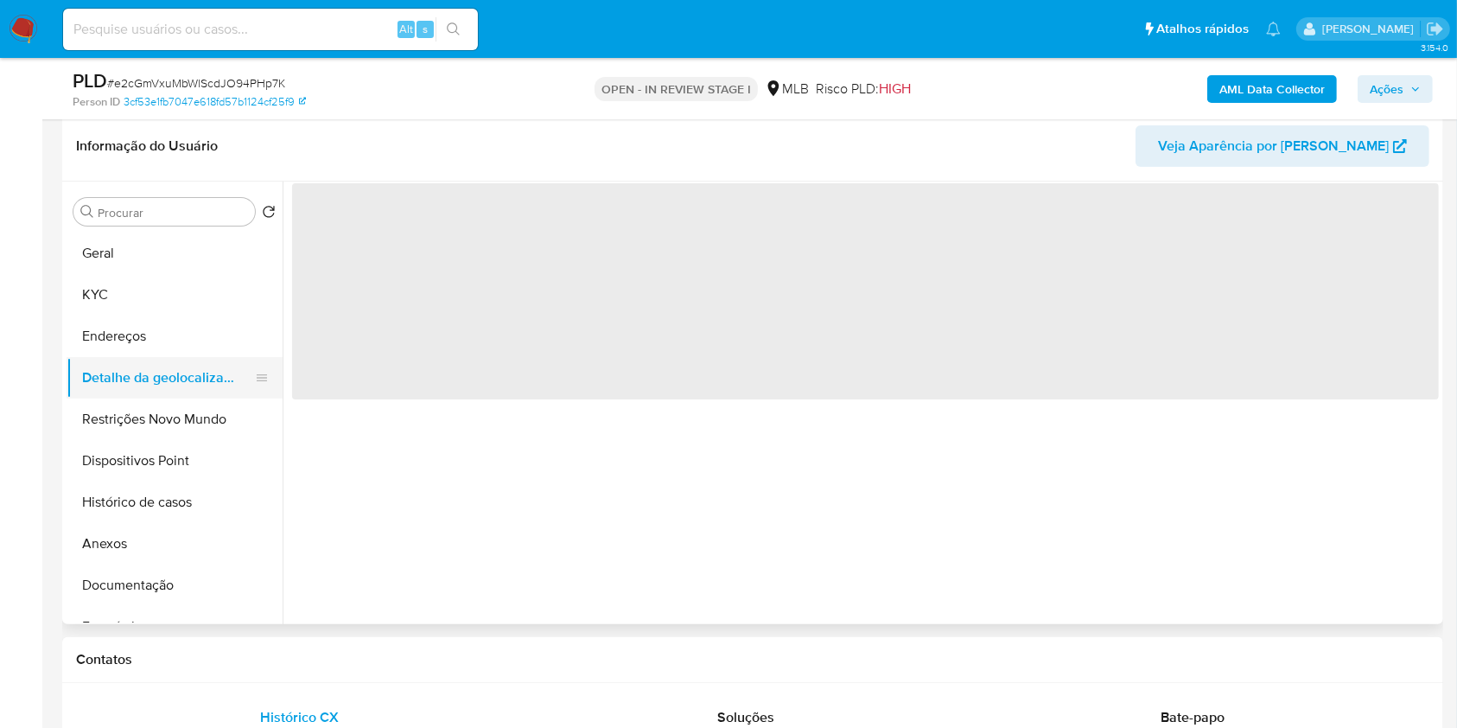
scroll to position [0, 0]
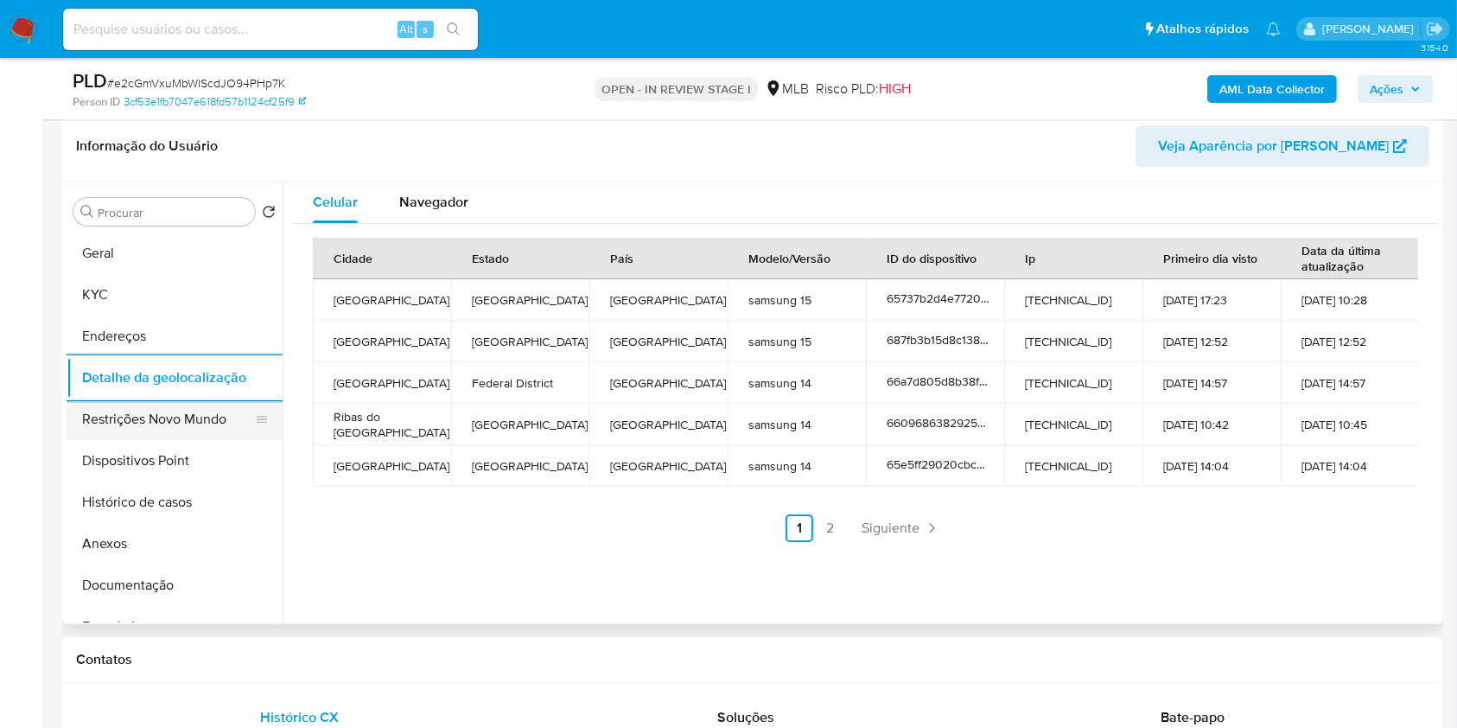
click at [169, 440] on button "Restrições Novo Mundo" at bounding box center [168, 418] width 202 height 41
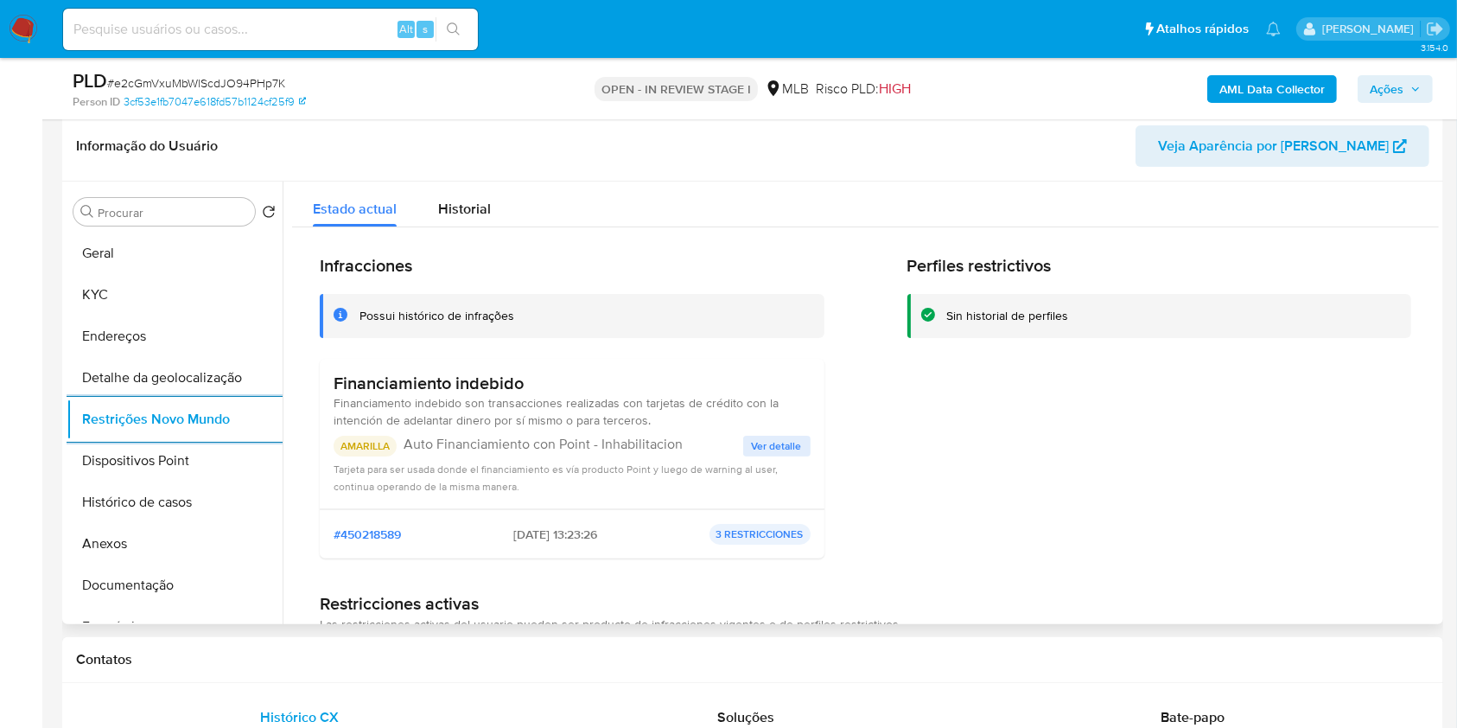
click at [780, 455] on span "Ver detalle" at bounding box center [777, 445] width 50 height 17
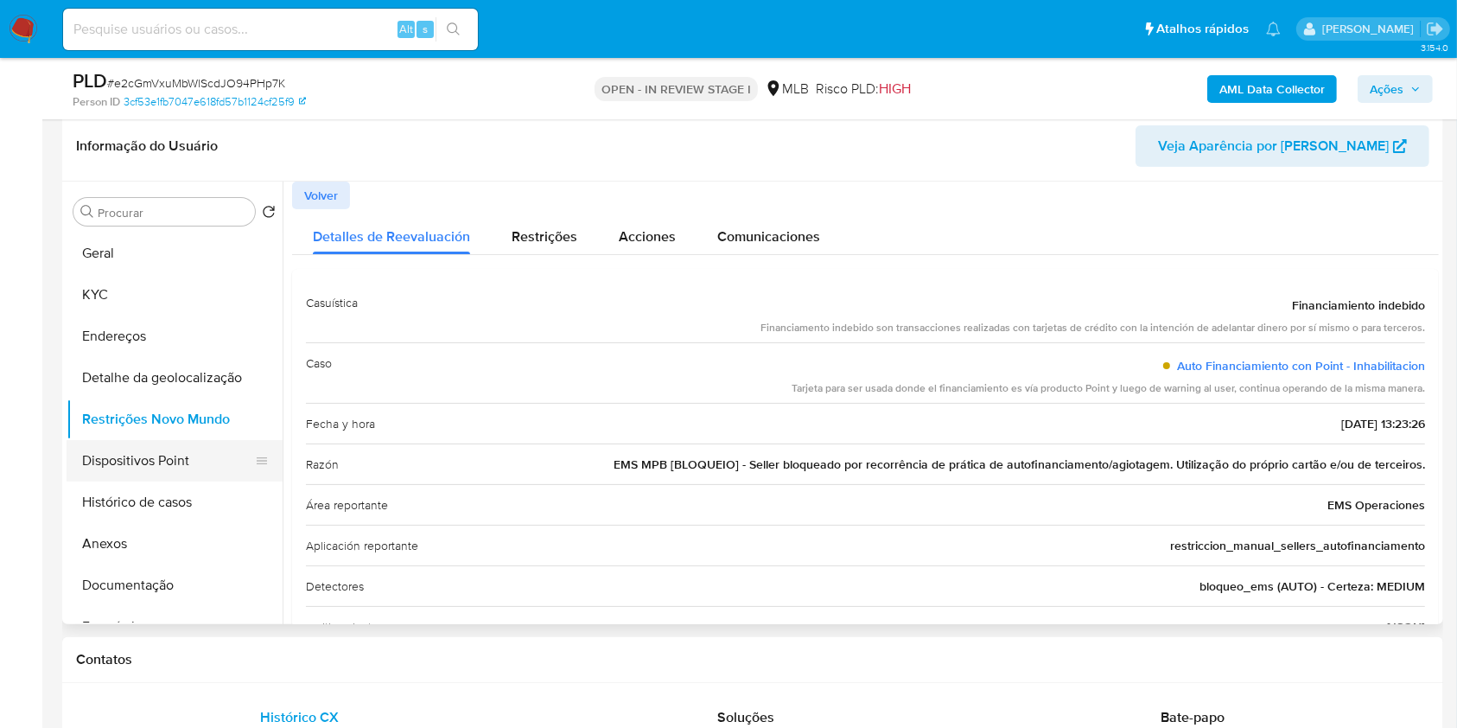
click at [176, 481] on button "Dispositivos Point" at bounding box center [168, 460] width 202 height 41
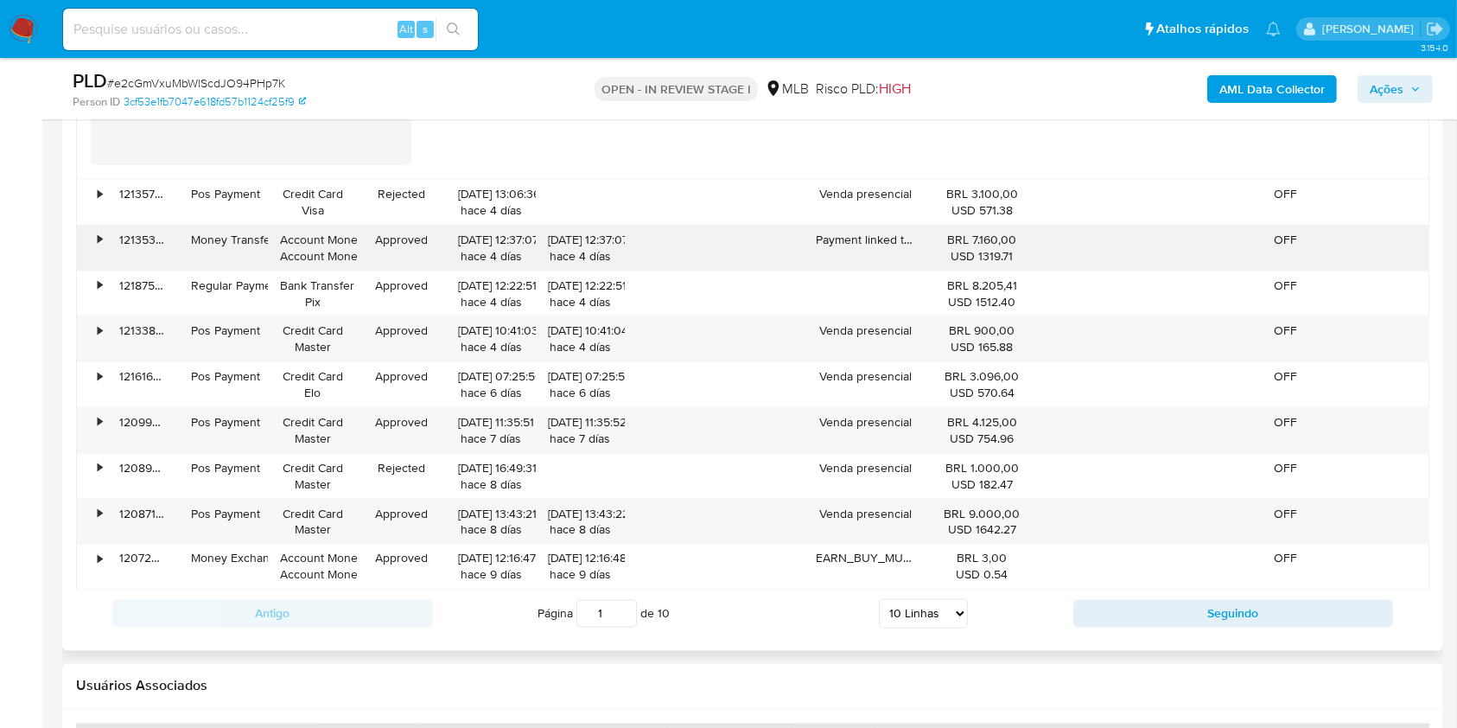
scroll to position [2728, 0]
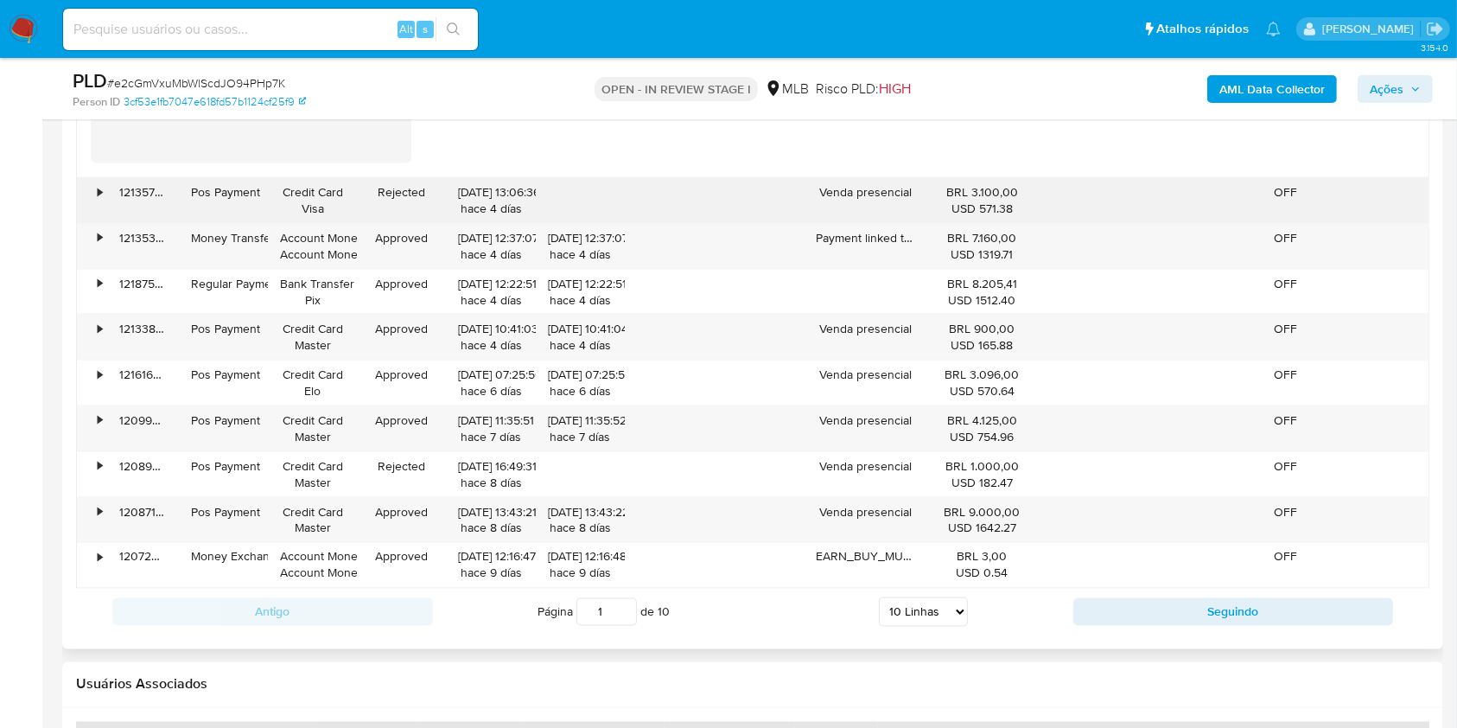
click at [92, 223] on div "•" at bounding box center [92, 200] width 30 height 45
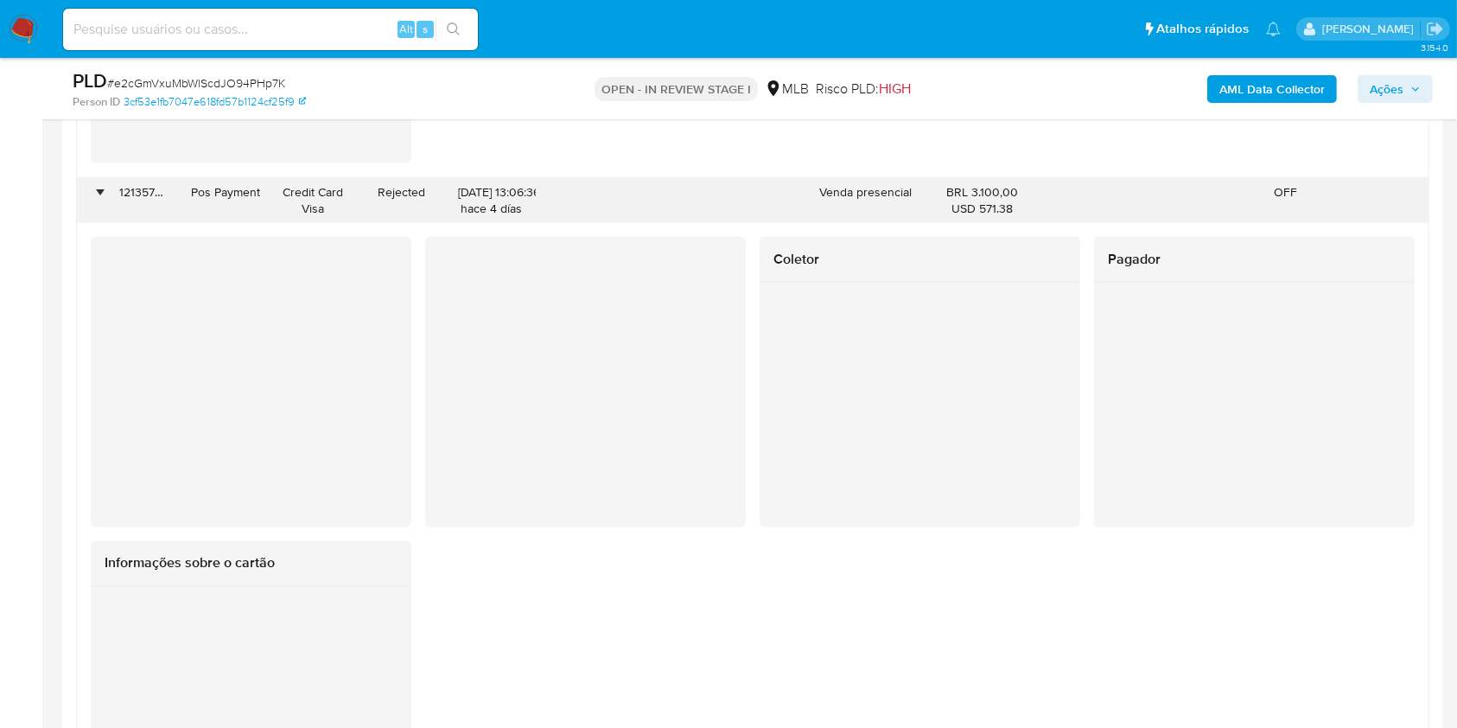
click at [91, 223] on div "•" at bounding box center [92, 200] width 30 height 45
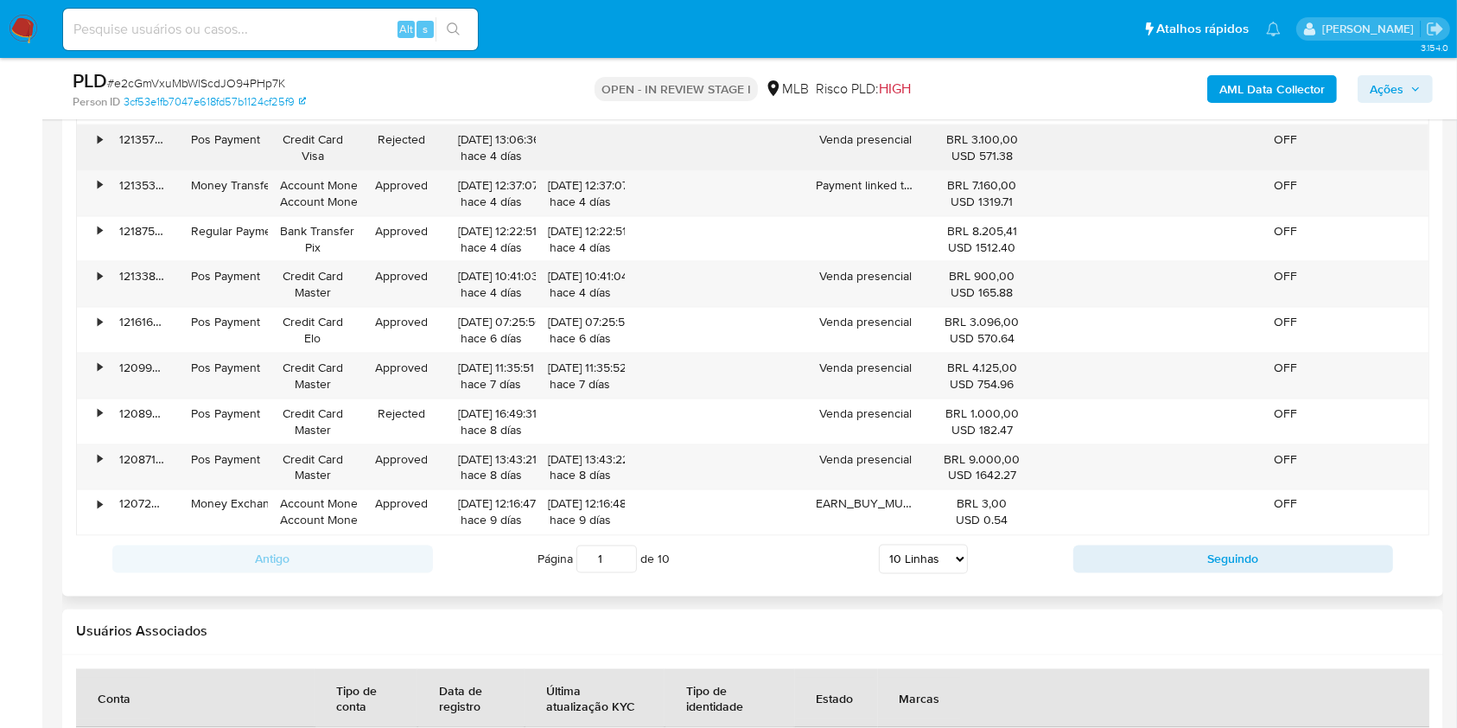
scroll to position [2787, 0]
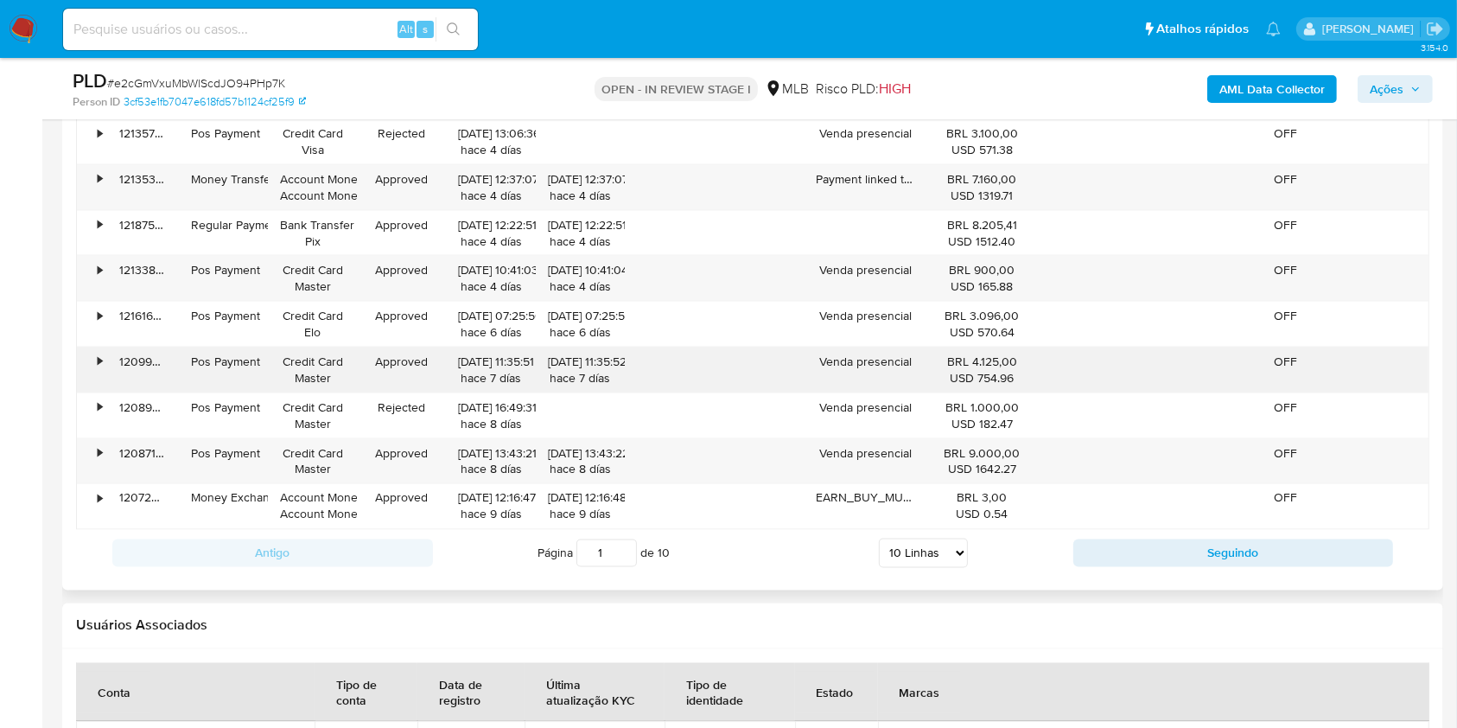
click at [92, 386] on div "•" at bounding box center [92, 369] width 30 height 45
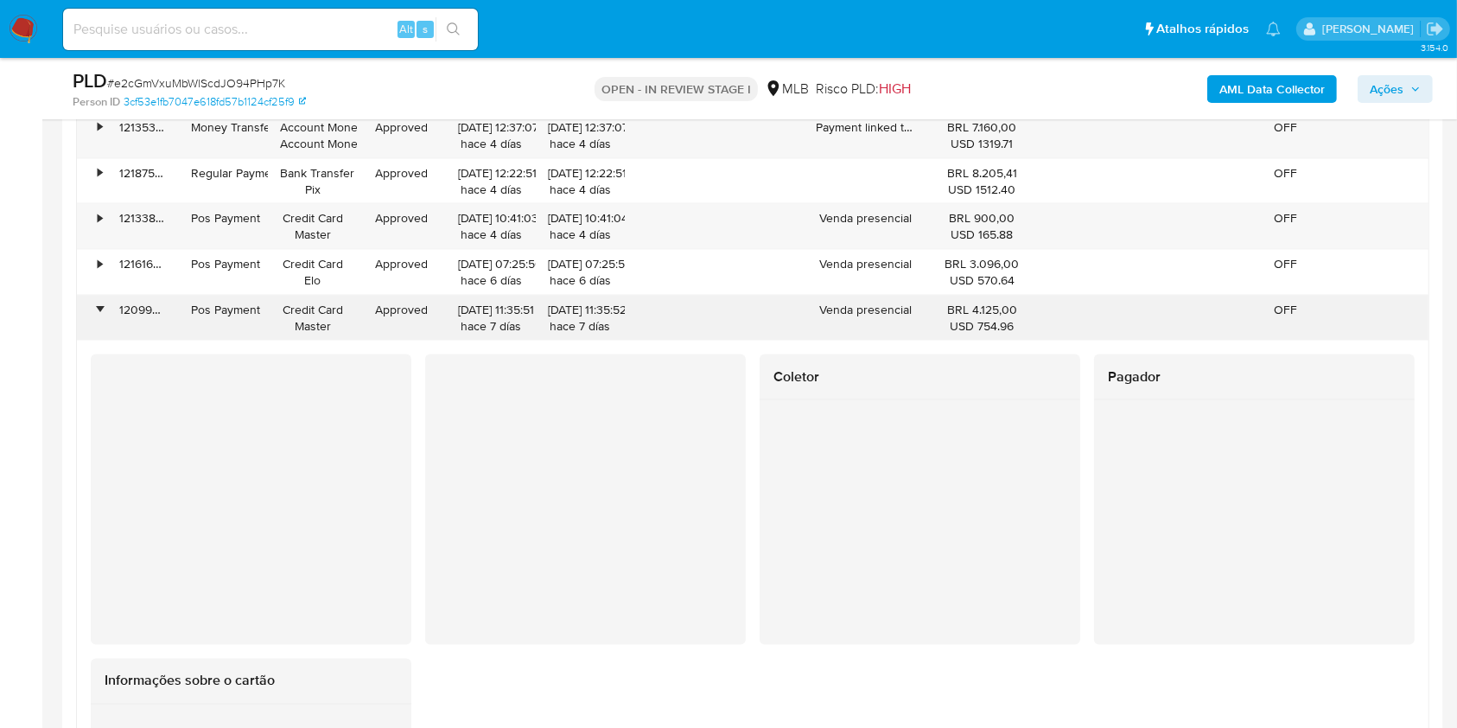
scroll to position [2839, 0]
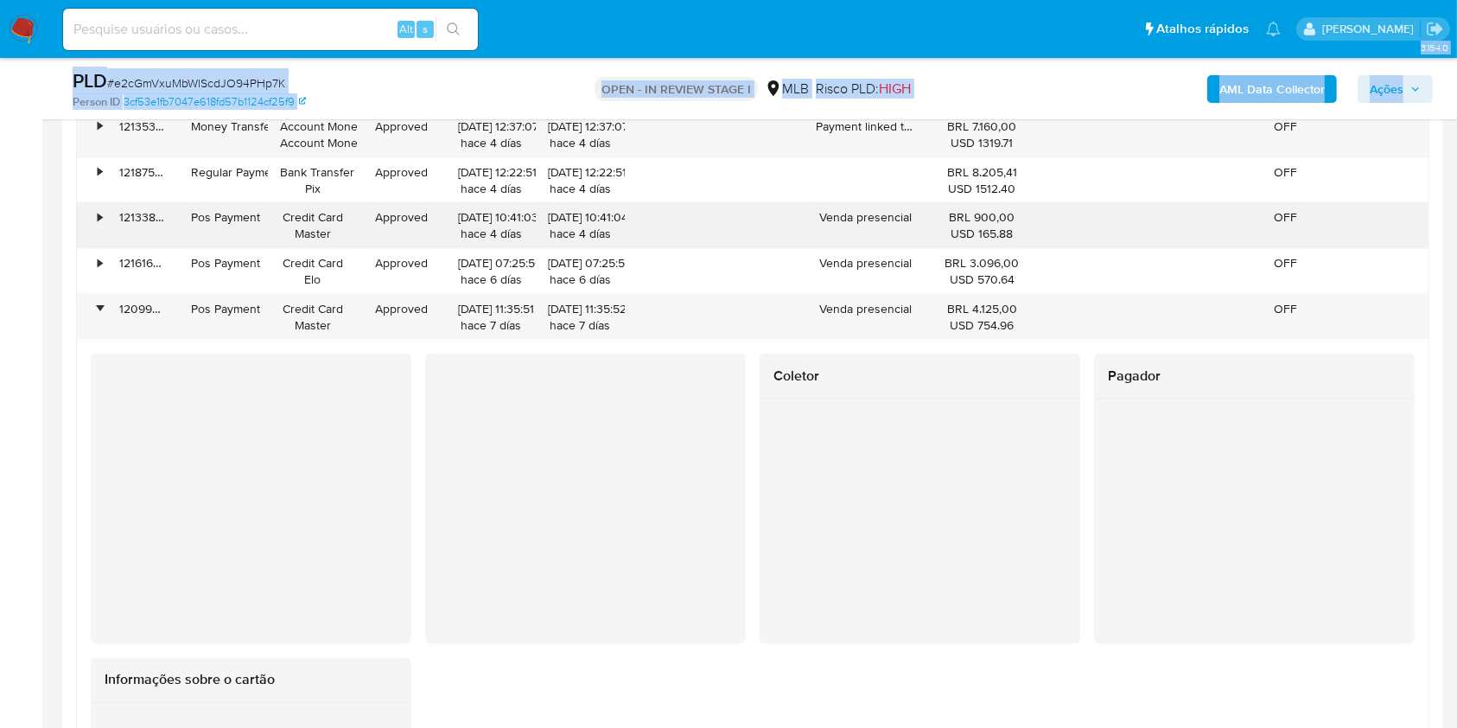
drag, startPoint x: 26, startPoint y: 264, endPoint x: 377, endPoint y: 252, distance: 351.1
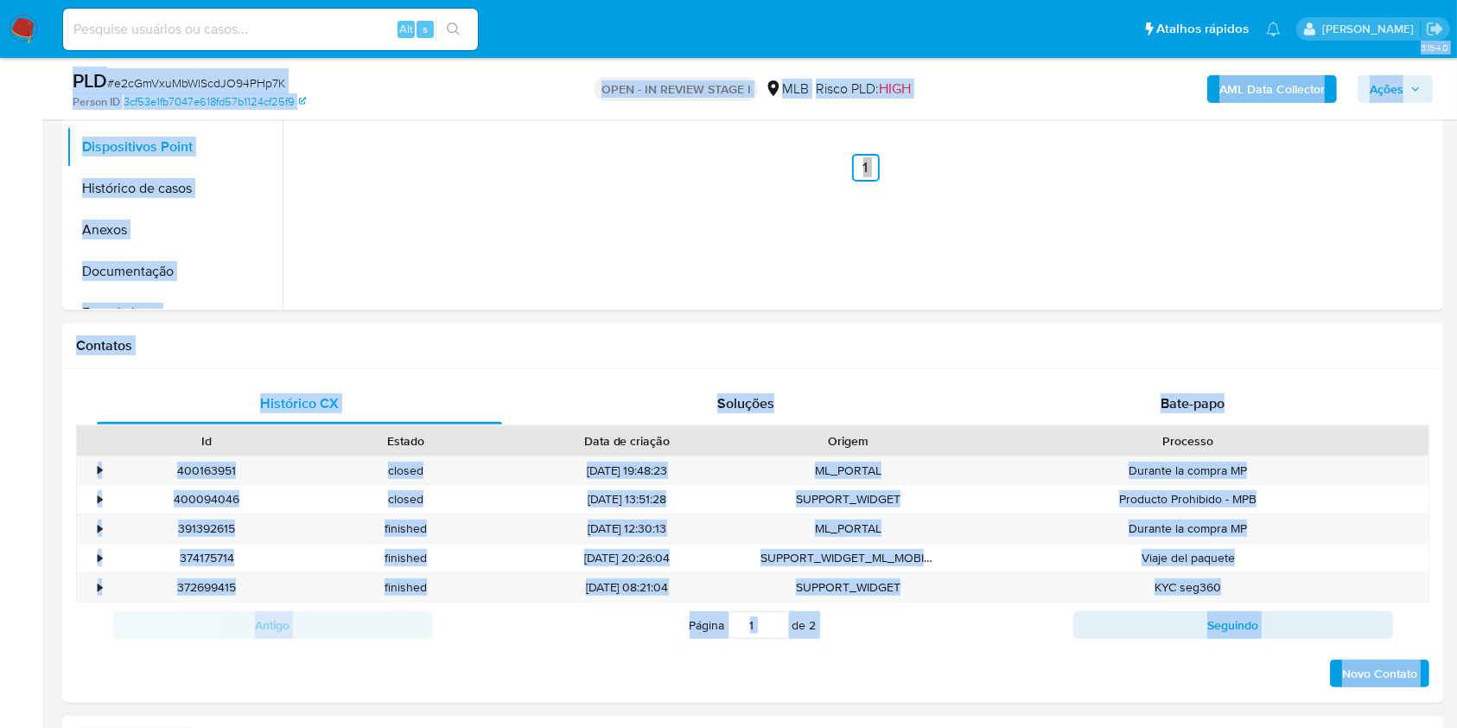
scroll to position [532, 0]
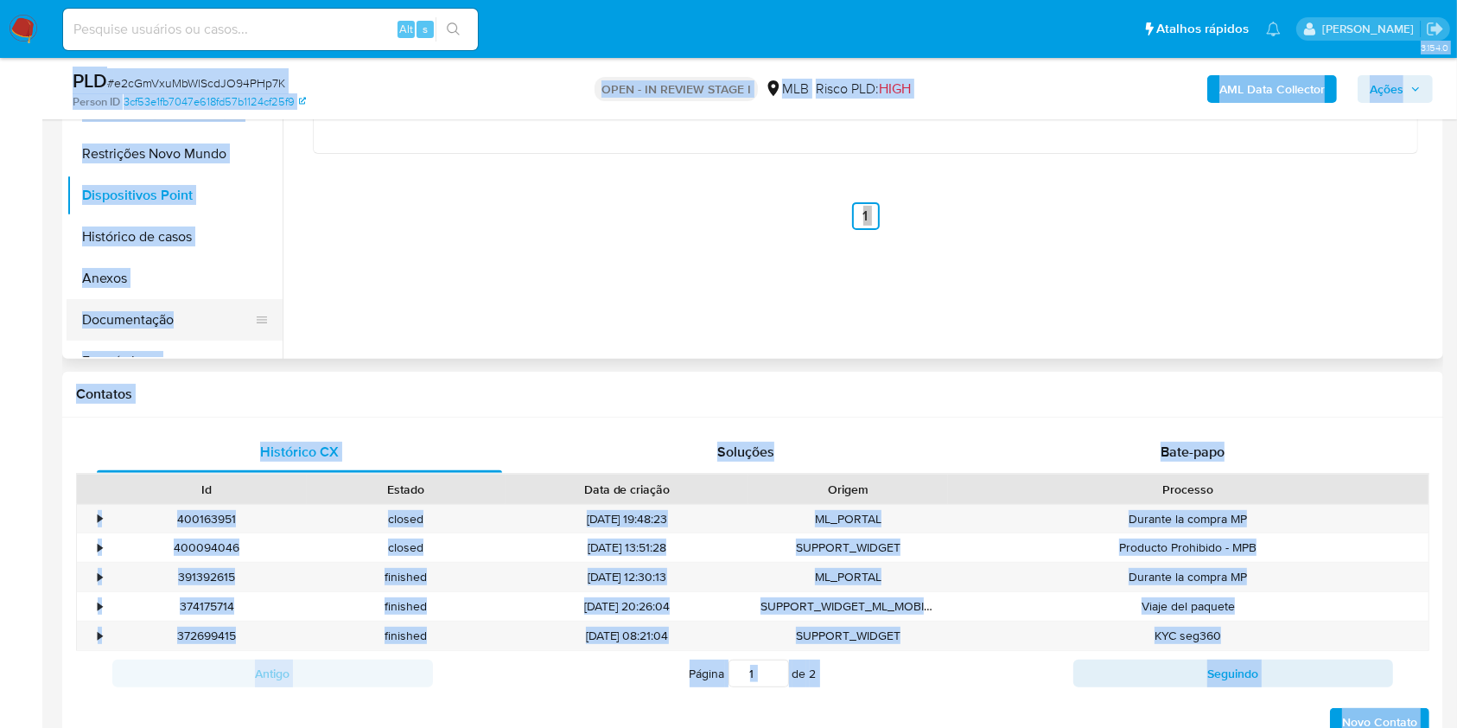
click at [163, 333] on button "Documentação" at bounding box center [168, 319] width 202 height 41
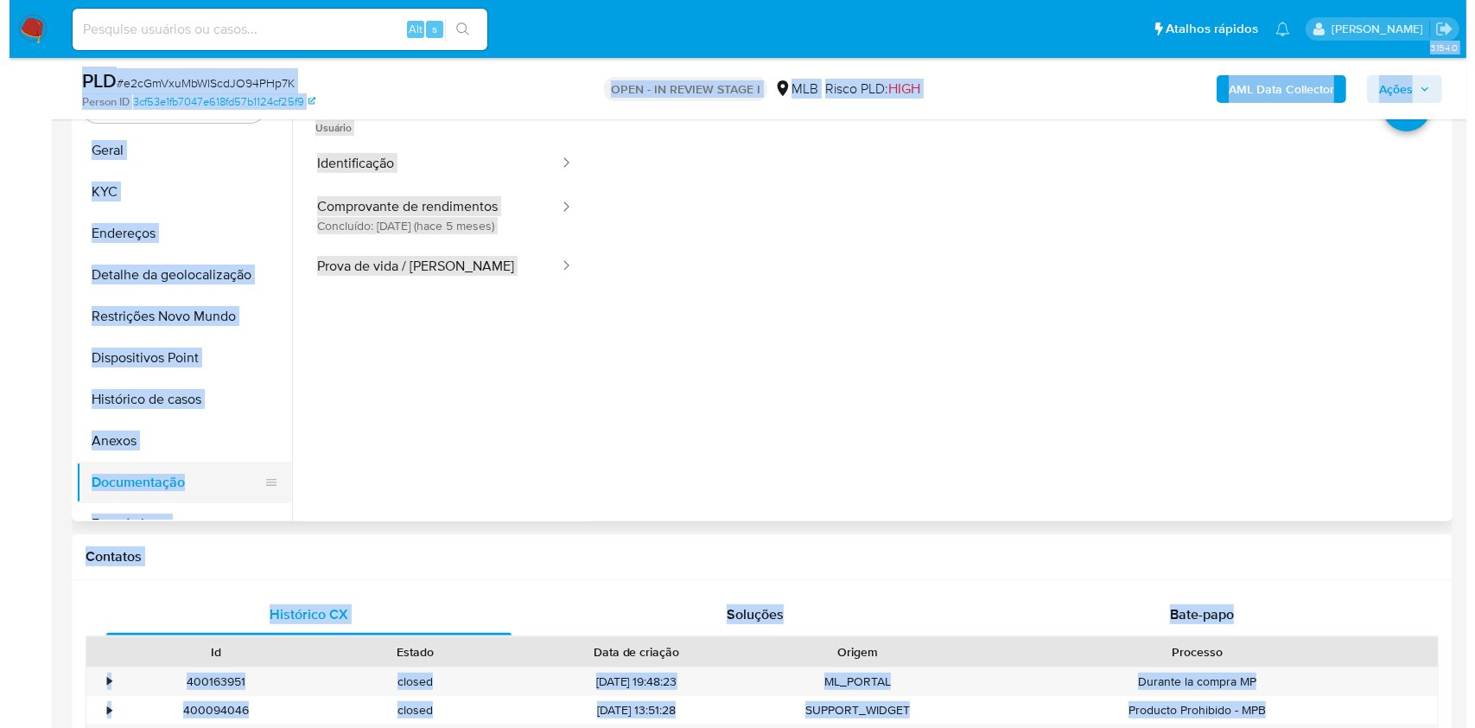
scroll to position [368, 0]
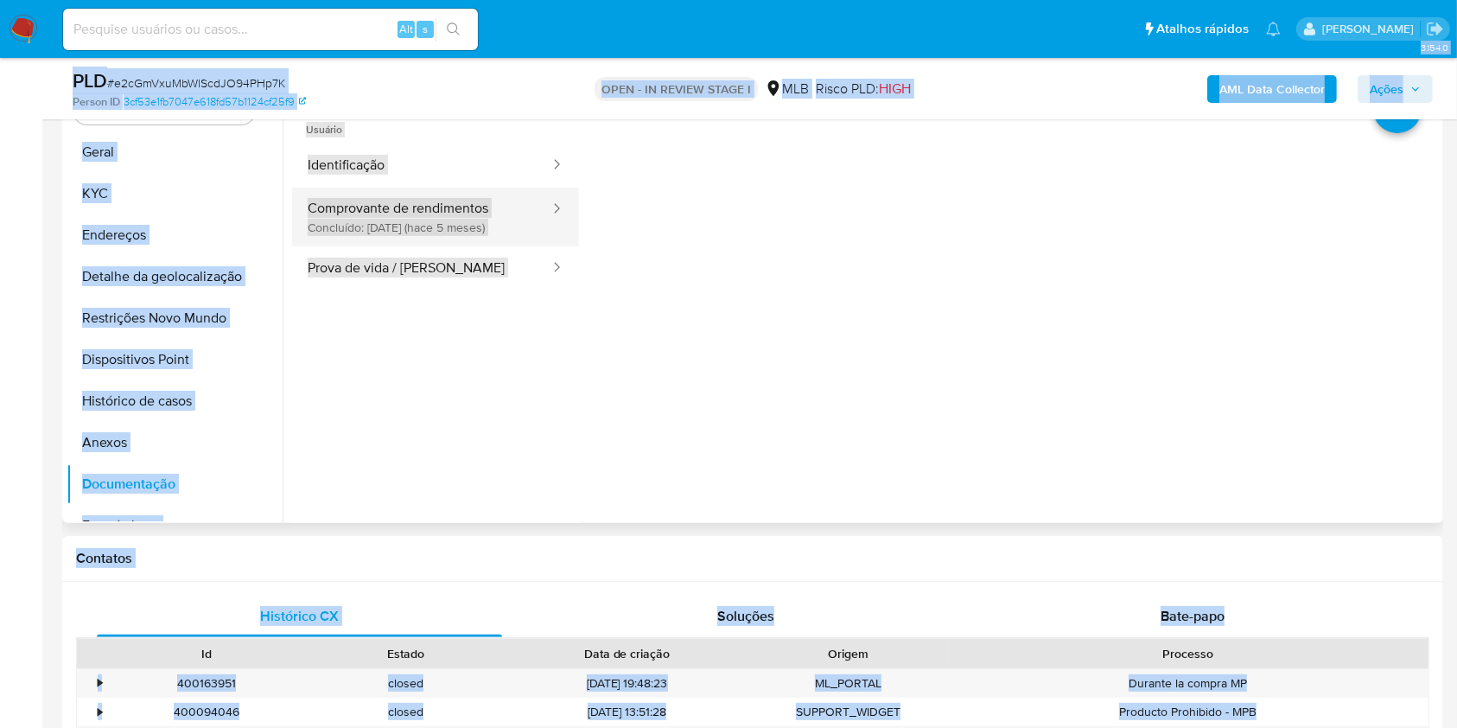
click at [449, 239] on button "Comprovante de rendimentos Concluído: 06/03/2025 (hace 5 meses)" at bounding box center [421, 217] width 259 height 59
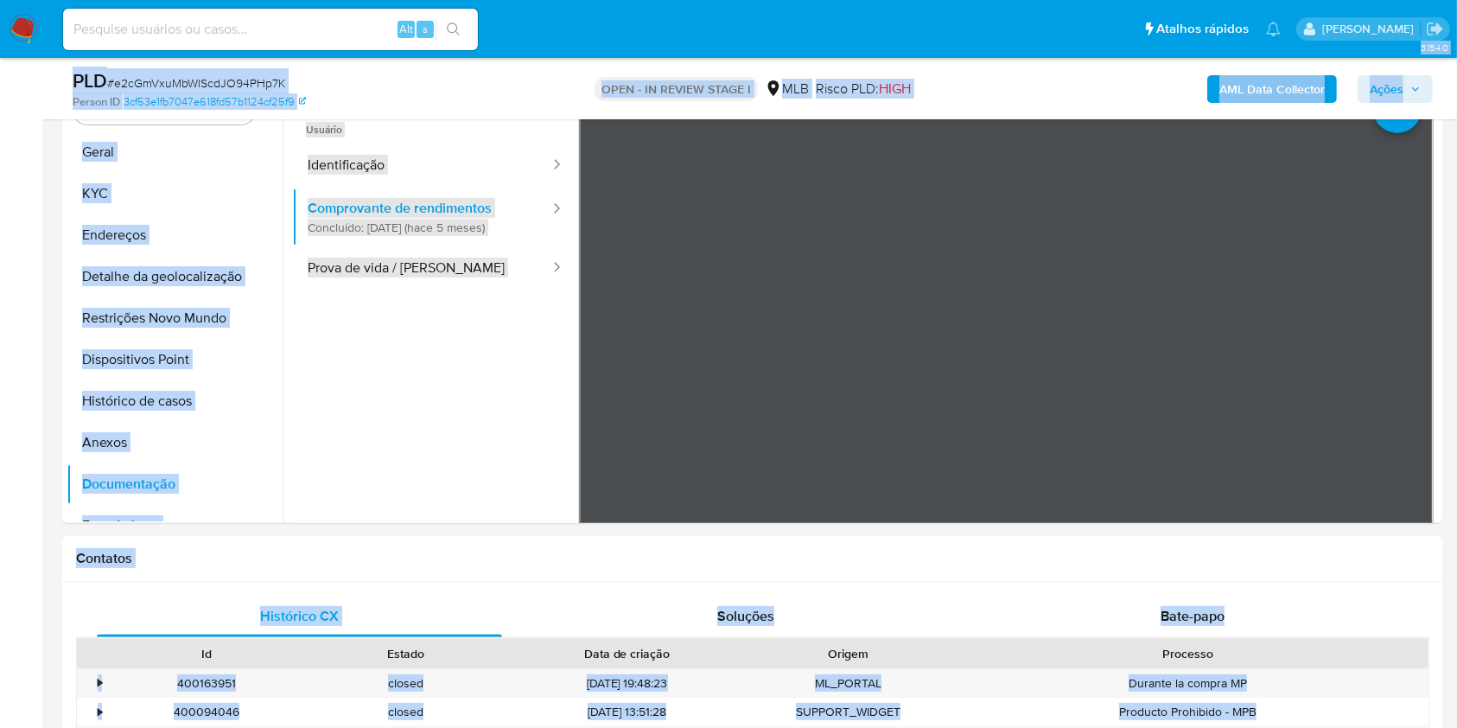
click at [1416, 95] on span "Ações" at bounding box center [1395, 89] width 51 height 24
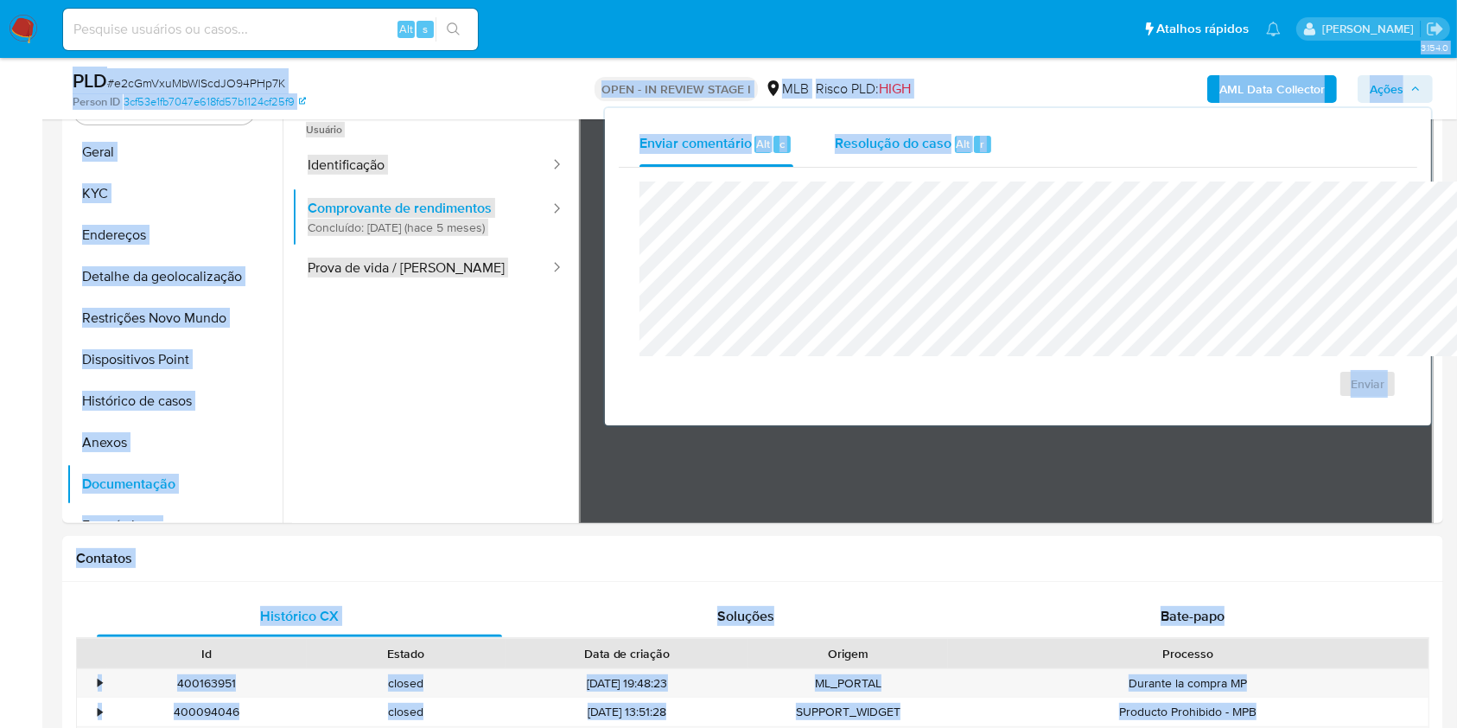
click at [835, 146] on span "Resolução do caso" at bounding box center [893, 143] width 117 height 20
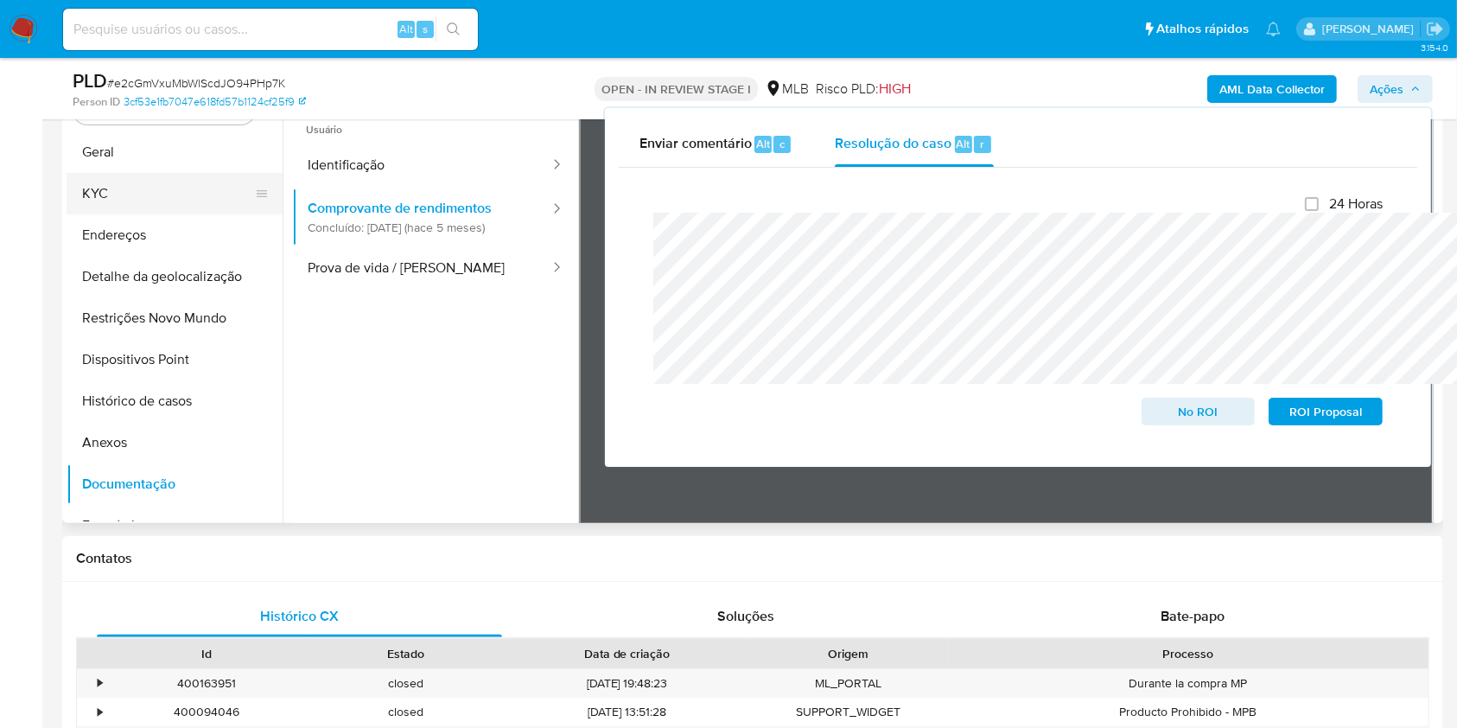
click at [125, 214] on button "KYC" at bounding box center [168, 193] width 202 height 41
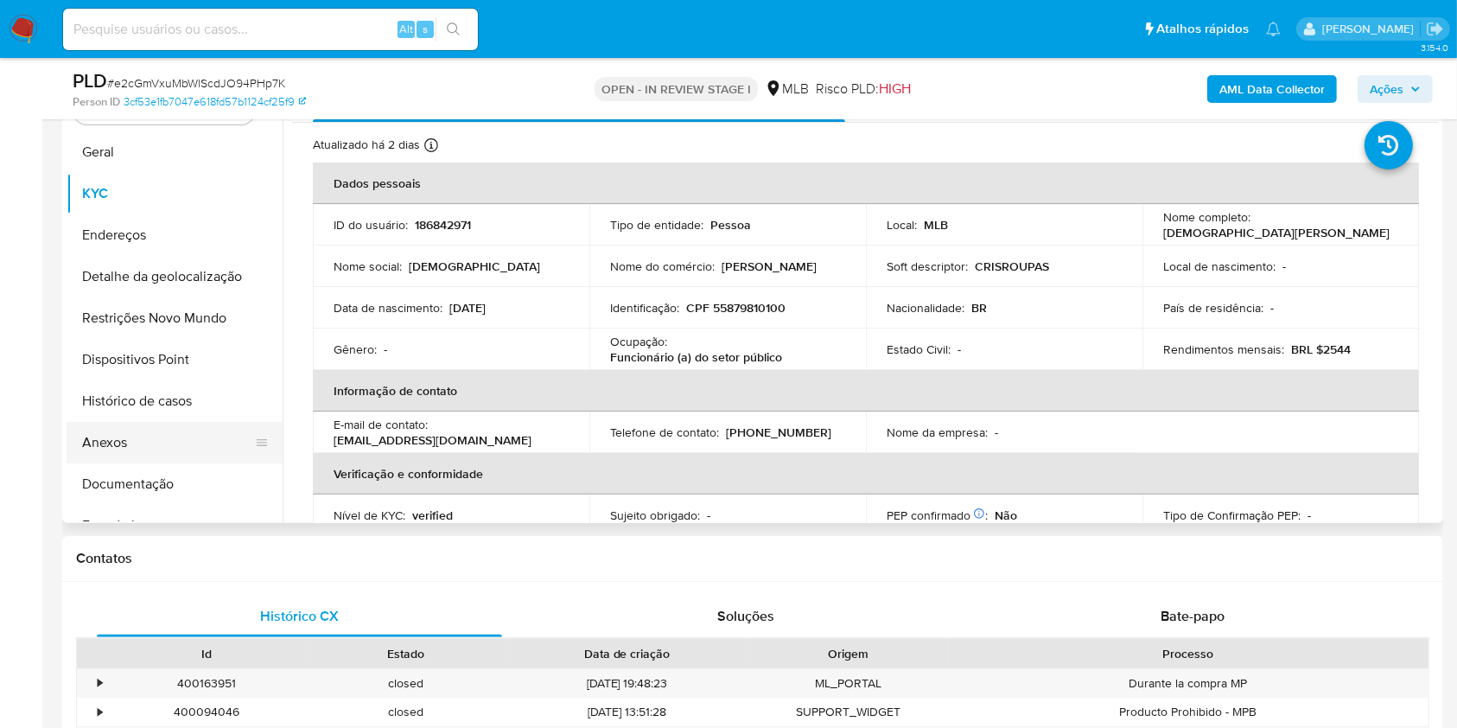
click at [156, 450] on button "Anexos" at bounding box center [168, 442] width 202 height 41
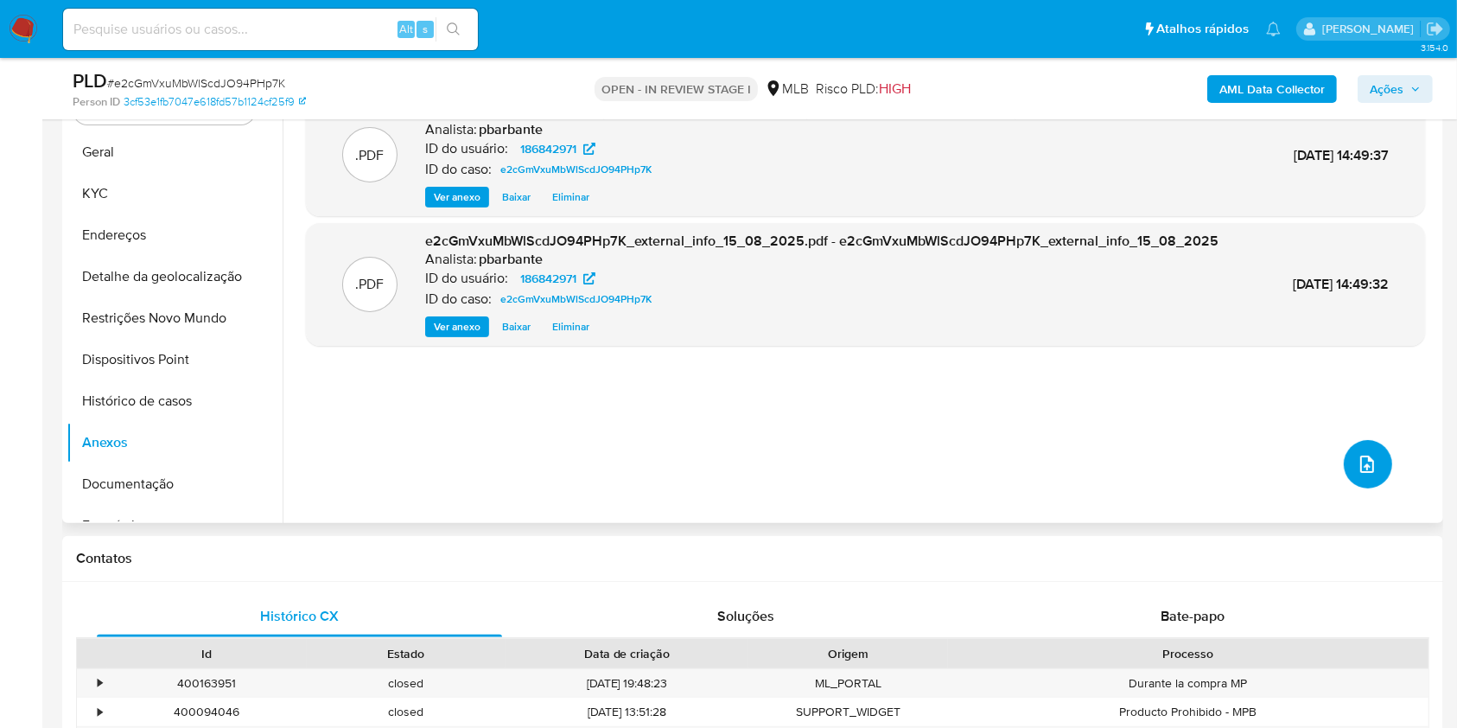
click at [1366, 488] on button "upload-file" at bounding box center [1368, 464] width 48 height 48
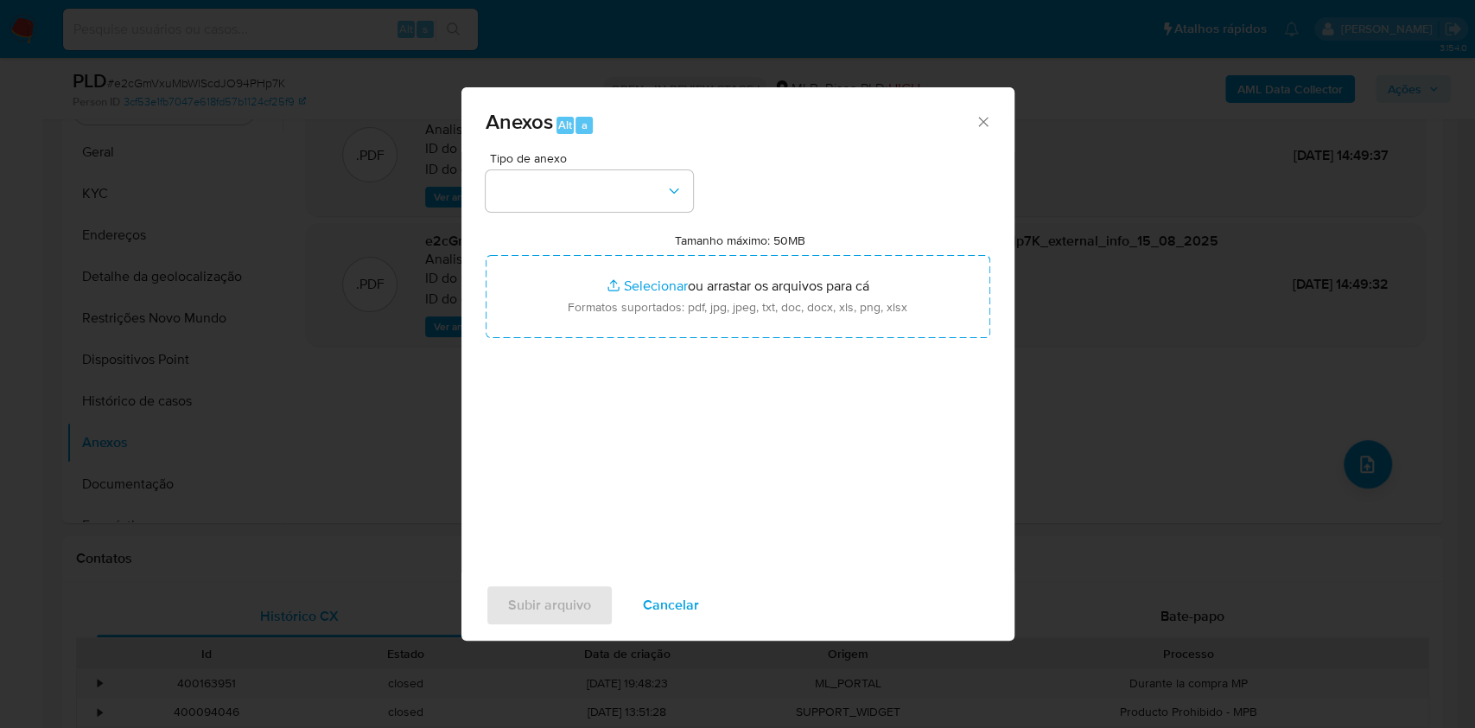
click at [560, 152] on div "Tipo de anexo" at bounding box center [589, 182] width 207 height 60
click at [608, 170] on button "button" at bounding box center [589, 190] width 207 height 41
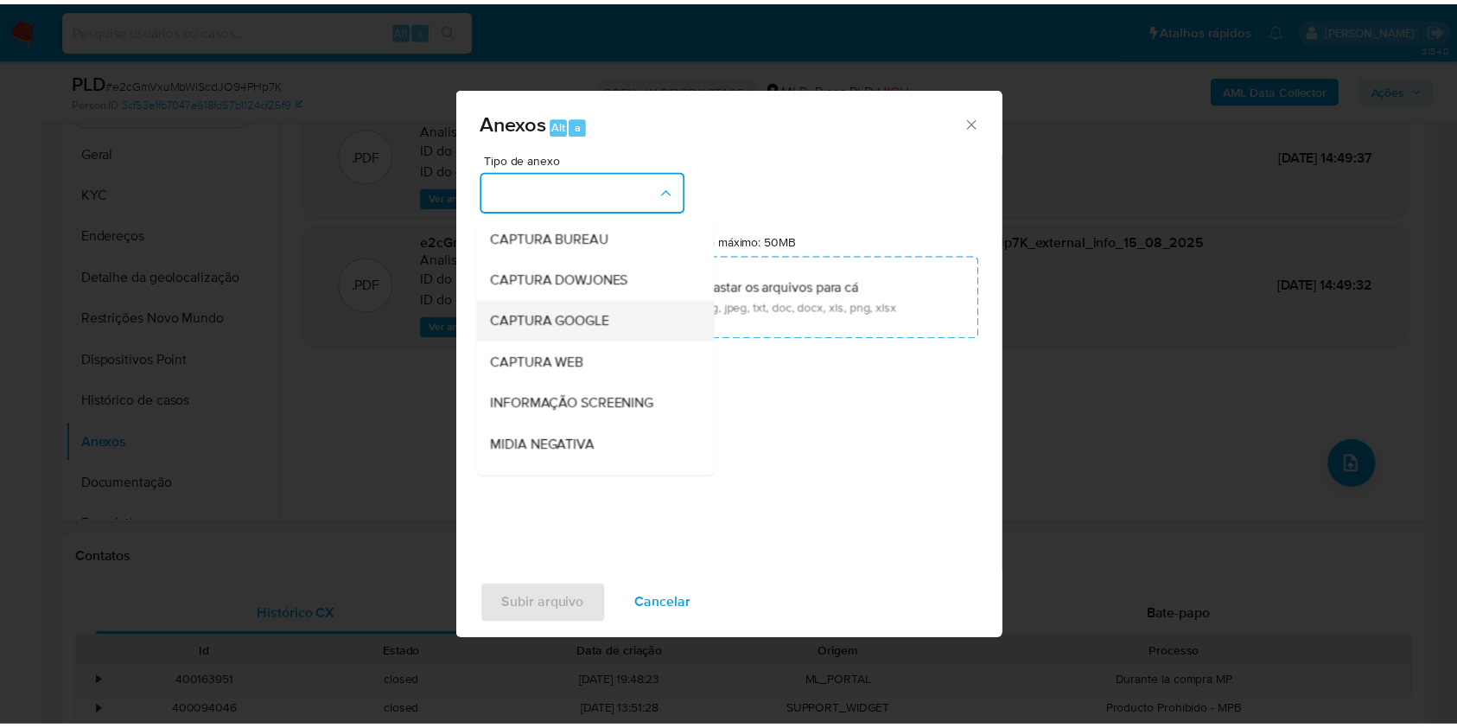
scroll to position [214, 0]
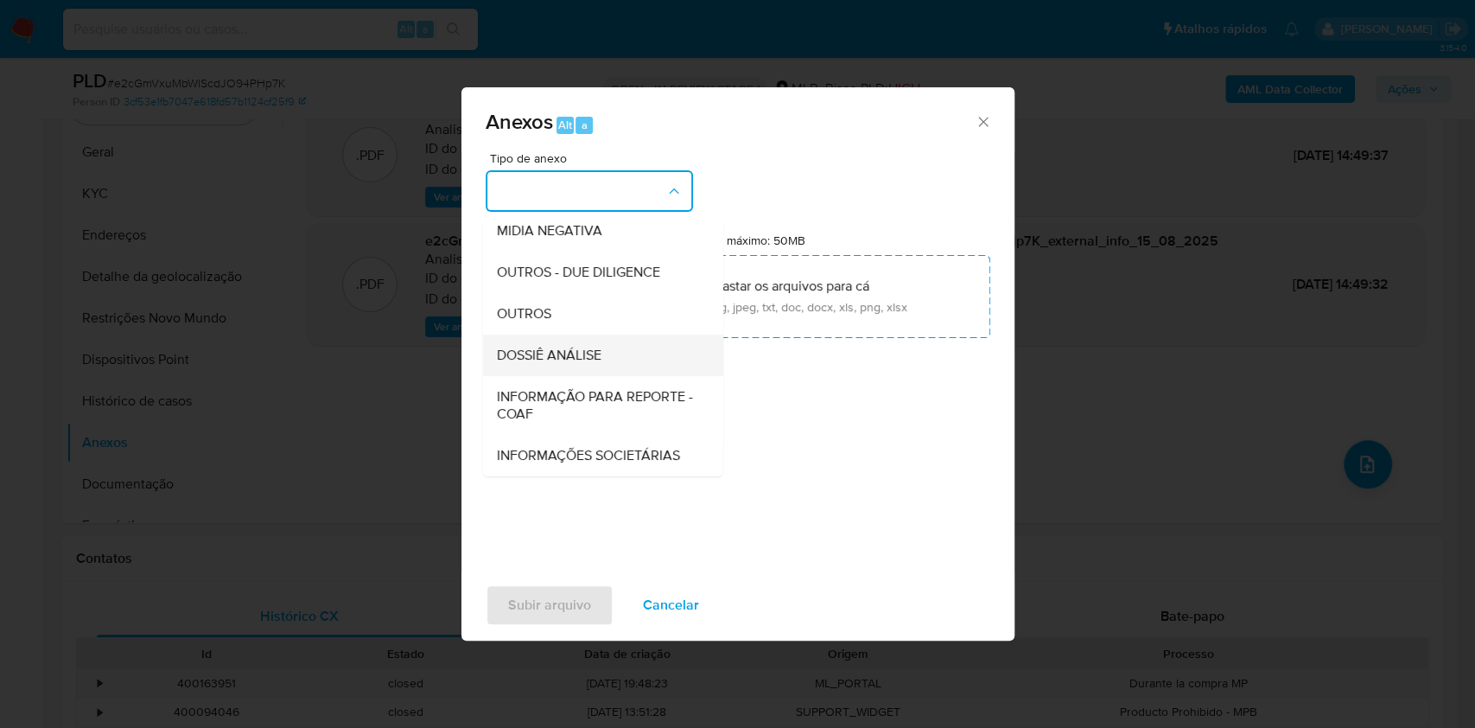
click at [561, 334] on div "DOSSIÊ ANÁLISE" at bounding box center [597, 354] width 202 height 41
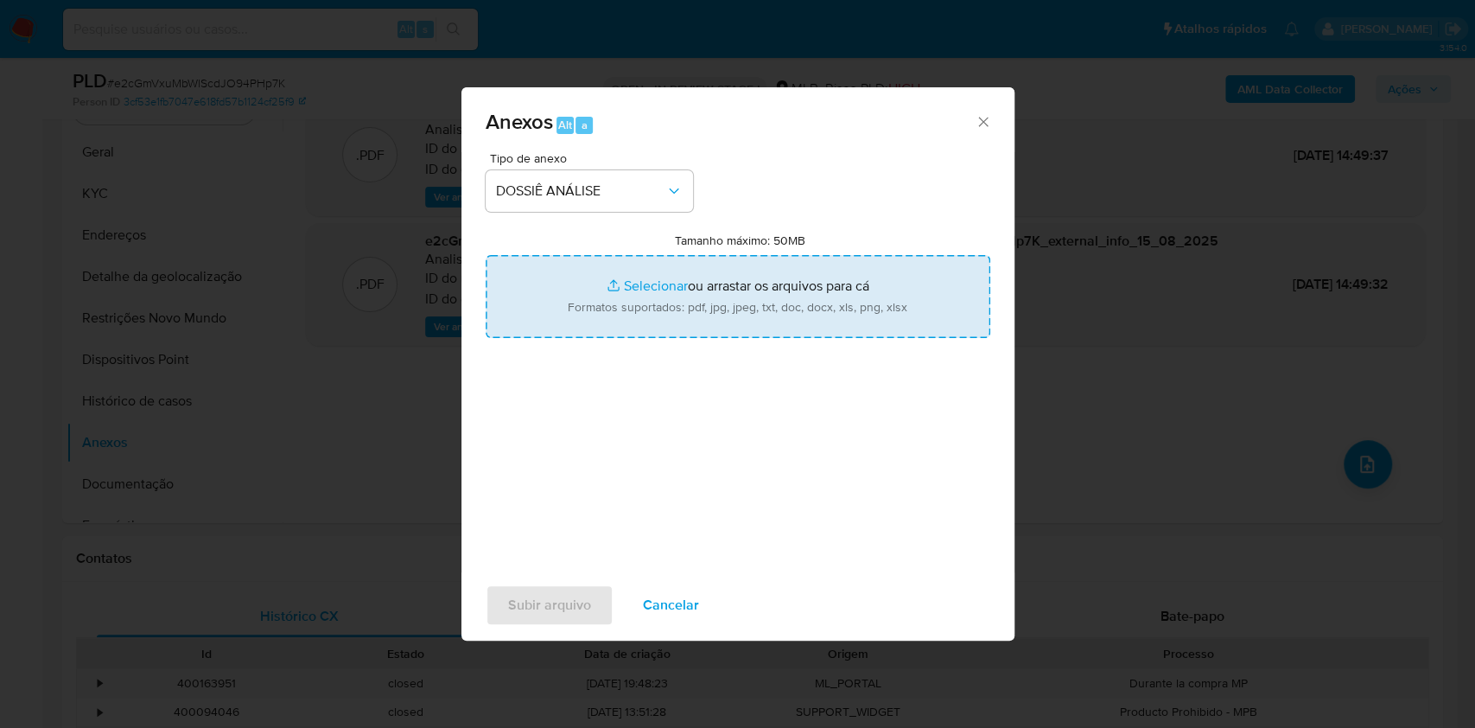
type input "C:\fakepath\DECLÍNIO - CPF 55879810100 - CRISTIANE MARTINS NASCIMENTO.pdf"
type input "C:\fakepath\Mulan 186842971_2025_08_12_13_42_31.xlsx"
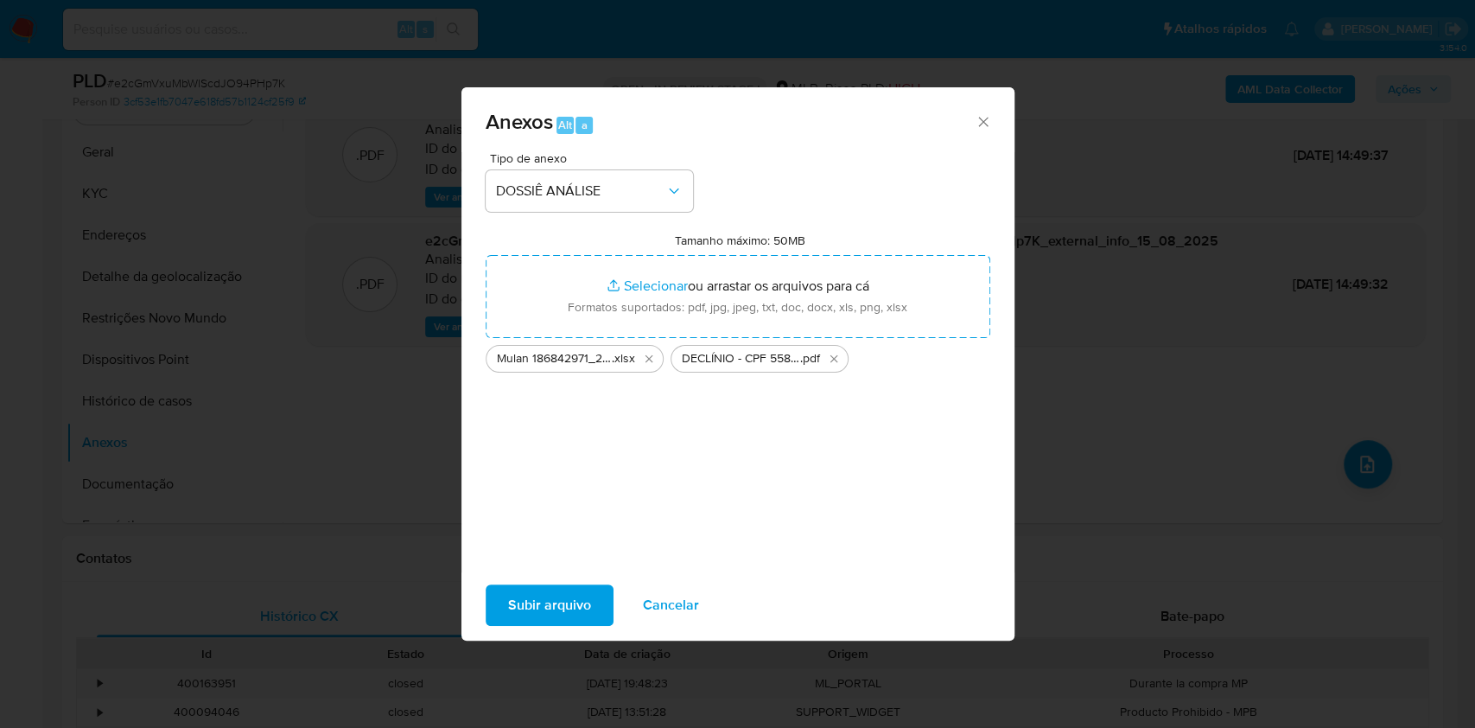
click at [508, 623] on span "Subir arquivo" at bounding box center [549, 605] width 83 height 38
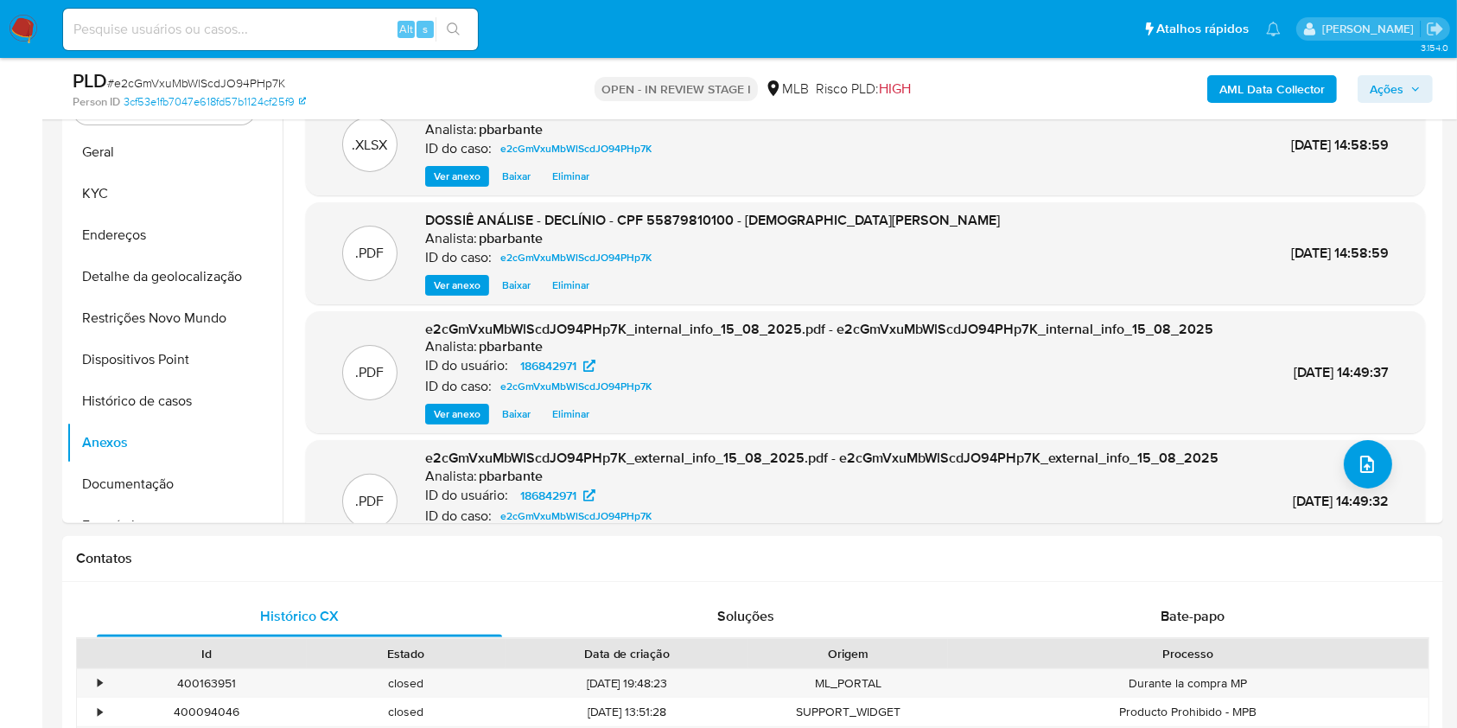
click at [1414, 93] on span "Ações" at bounding box center [1395, 89] width 51 height 24
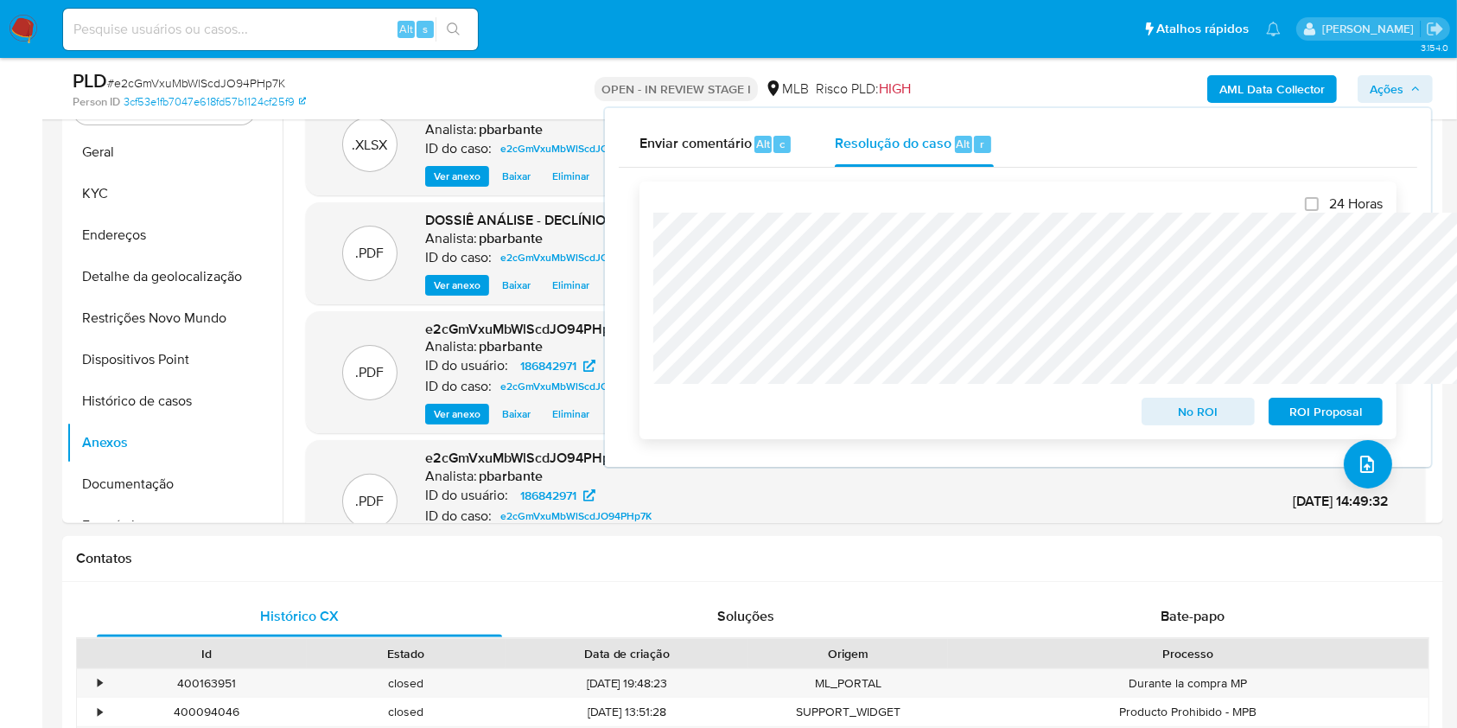
click at [1186, 405] on span "No ROI" at bounding box center [1199, 411] width 90 height 24
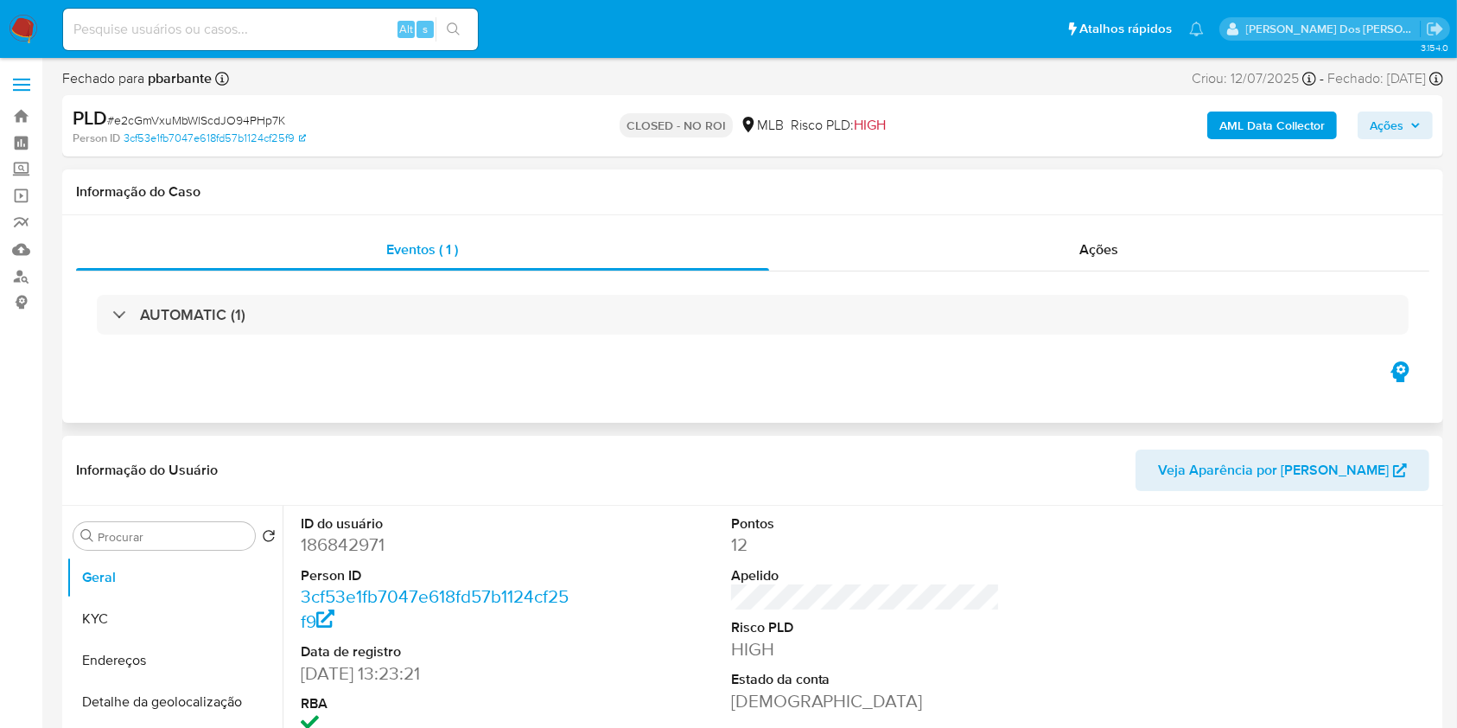
select select "10"
